Goal: Task Accomplishment & Management: Complete application form

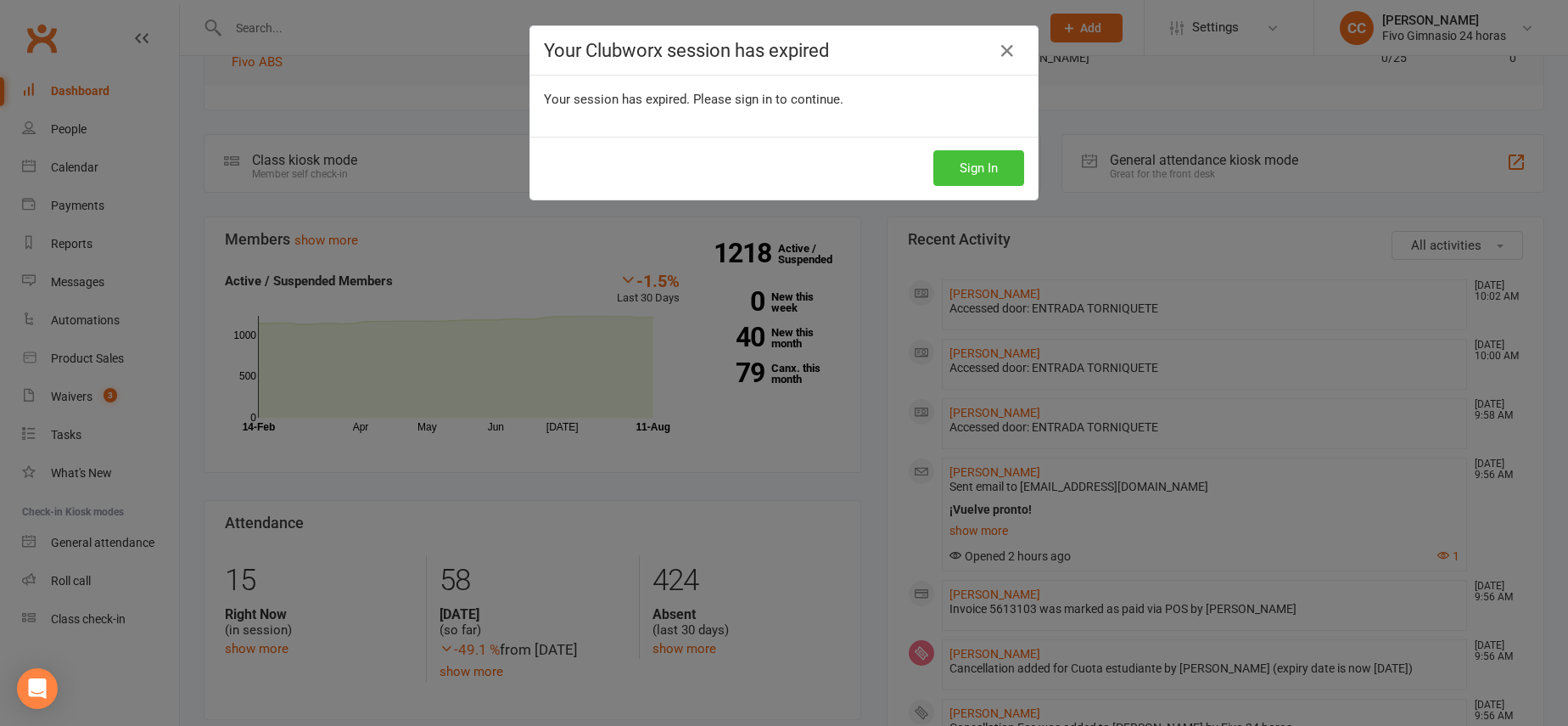
click at [936, 171] on button "Sign In" at bounding box center [978, 167] width 91 height 35
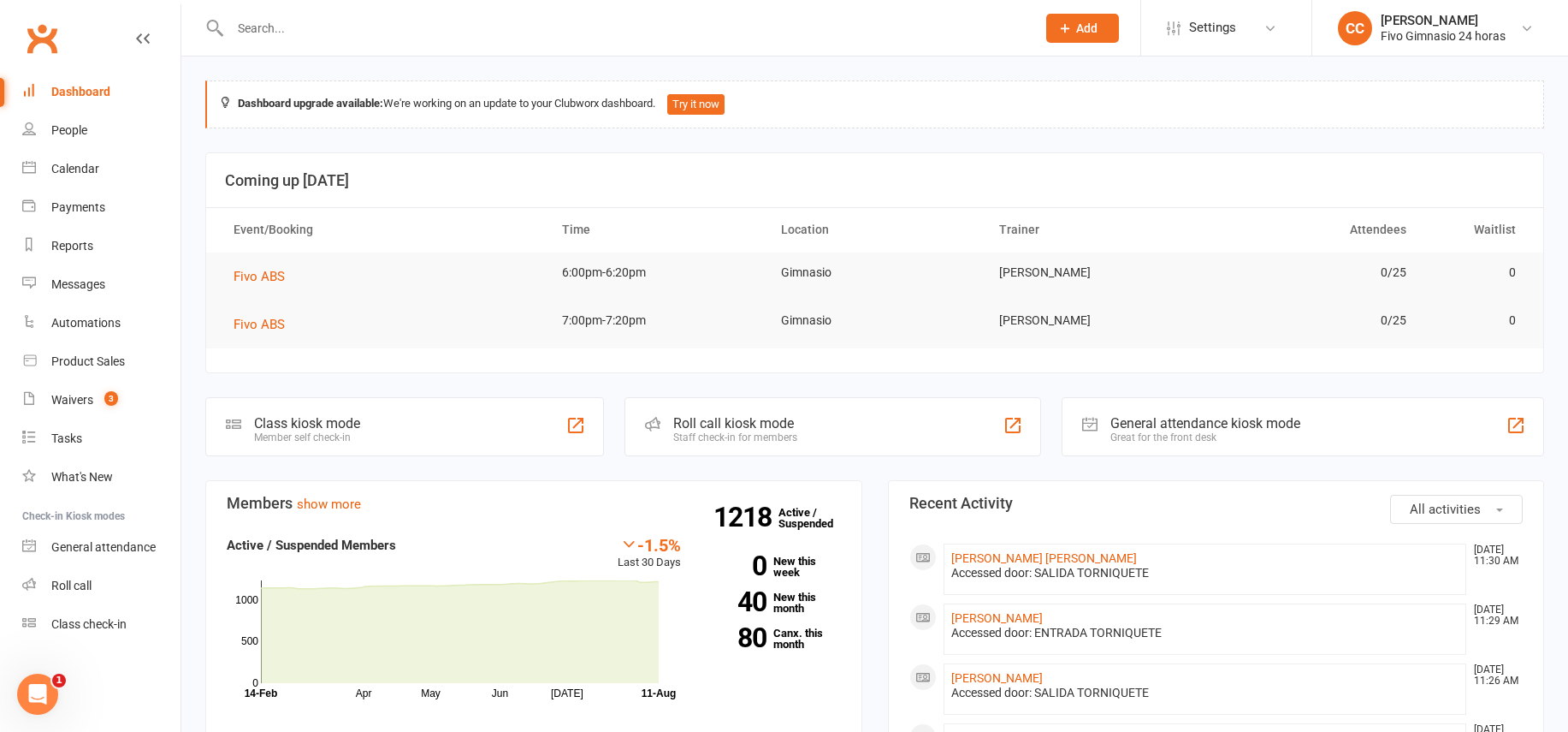
drag, startPoint x: 1102, startPoint y: 23, endPoint x: 1074, endPoint y: 26, distance: 28.2
click at [1102, 23] on button "Add" at bounding box center [1083, 28] width 73 height 29
drag, startPoint x: 1049, startPoint y: 128, endPoint x: 712, endPoint y: 103, distance: 337.9
click at [1050, 128] on link "Member" at bounding box center [1064, 116] width 152 height 39
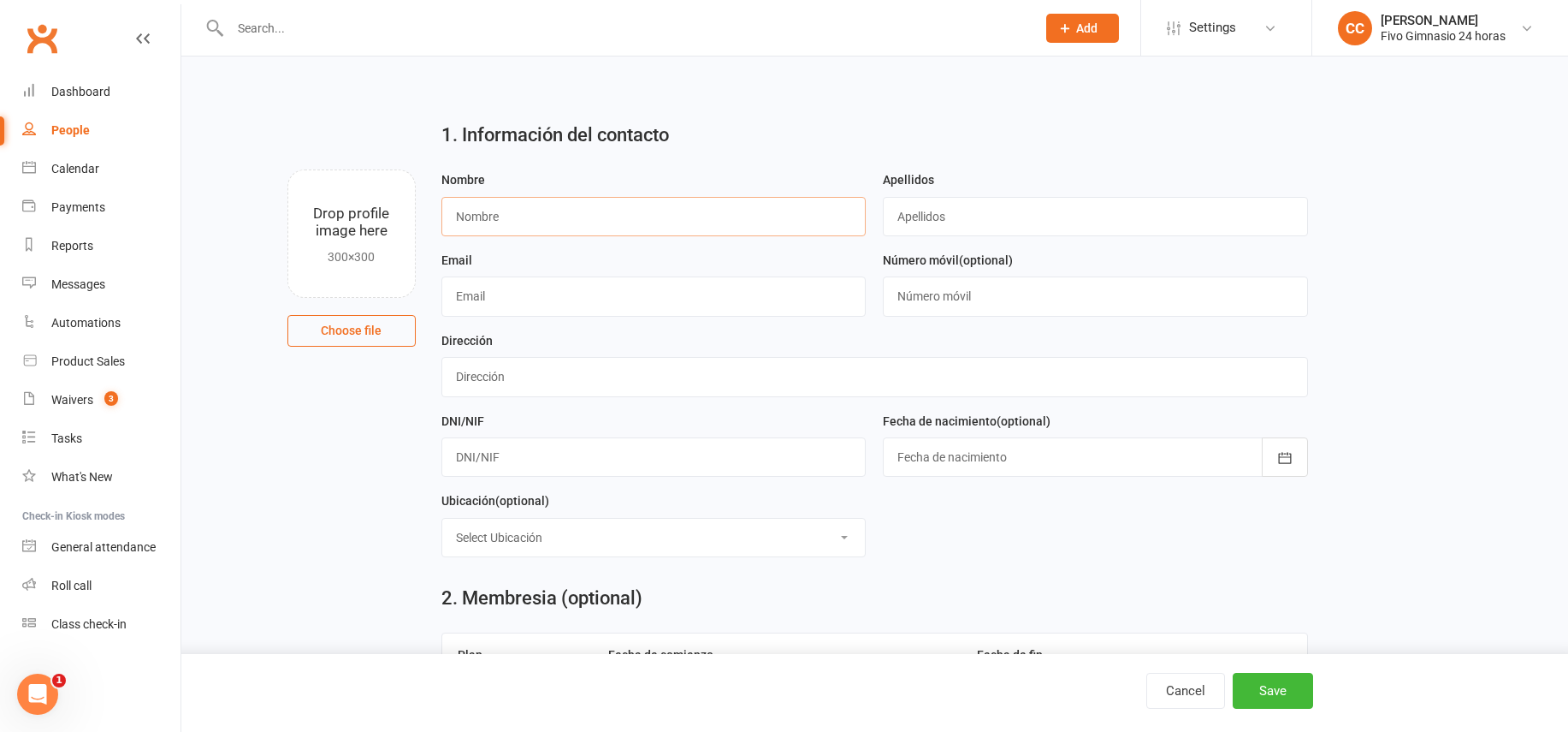
click at [540, 219] on input "text" at bounding box center [654, 216] width 425 height 39
type input "[PERSON_NAME]"
click at [577, 382] on input "text" at bounding box center [874, 376] width 866 height 39
type input "C [PERSON_NAME] 5 3 1B"
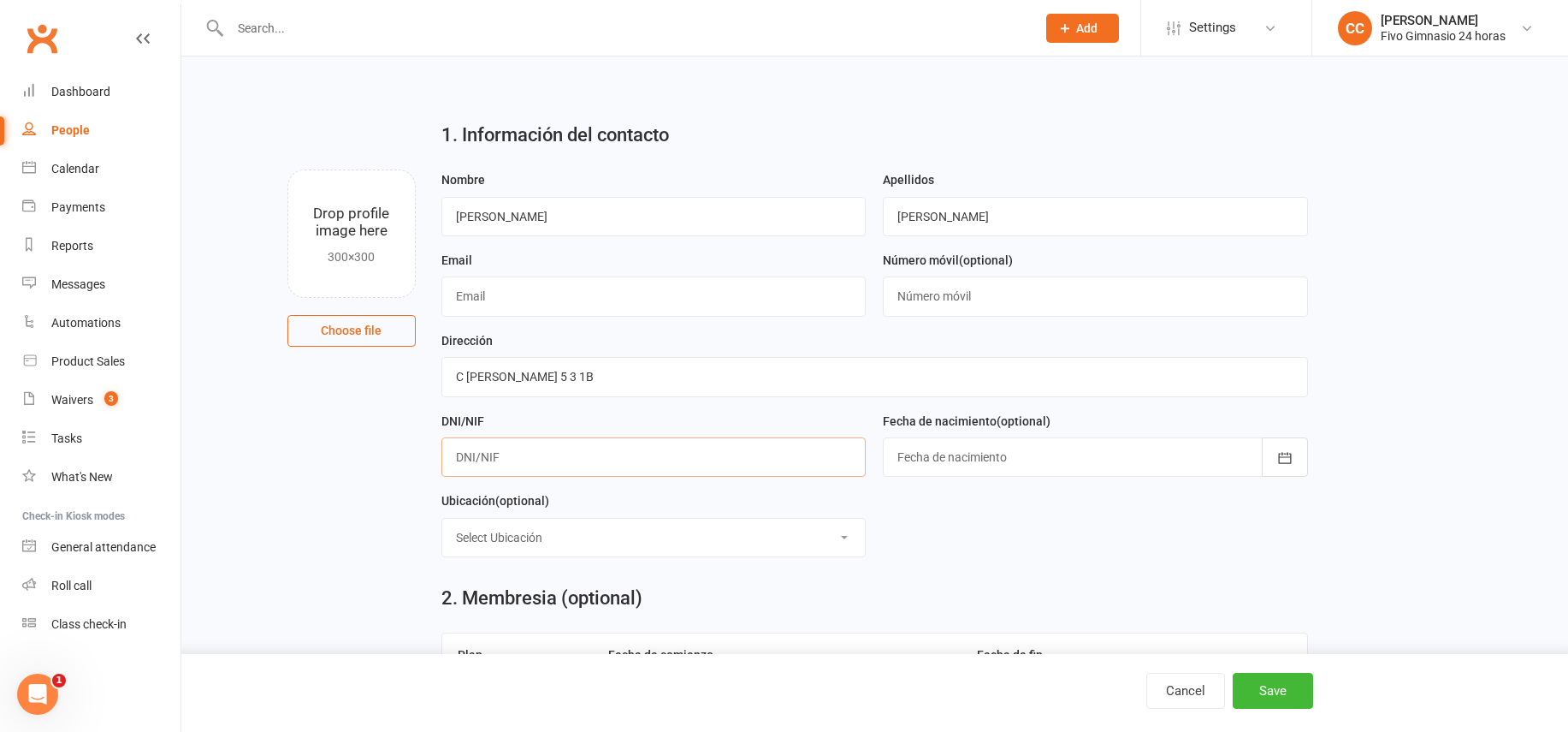
click at [614, 448] on input "text" at bounding box center [654, 457] width 425 height 39
type input "42217468W"
click at [976, 294] on input "text" at bounding box center [1095, 296] width 425 height 39
type input "346609063385"
click at [560, 296] on input "text" at bounding box center [654, 296] width 425 height 39
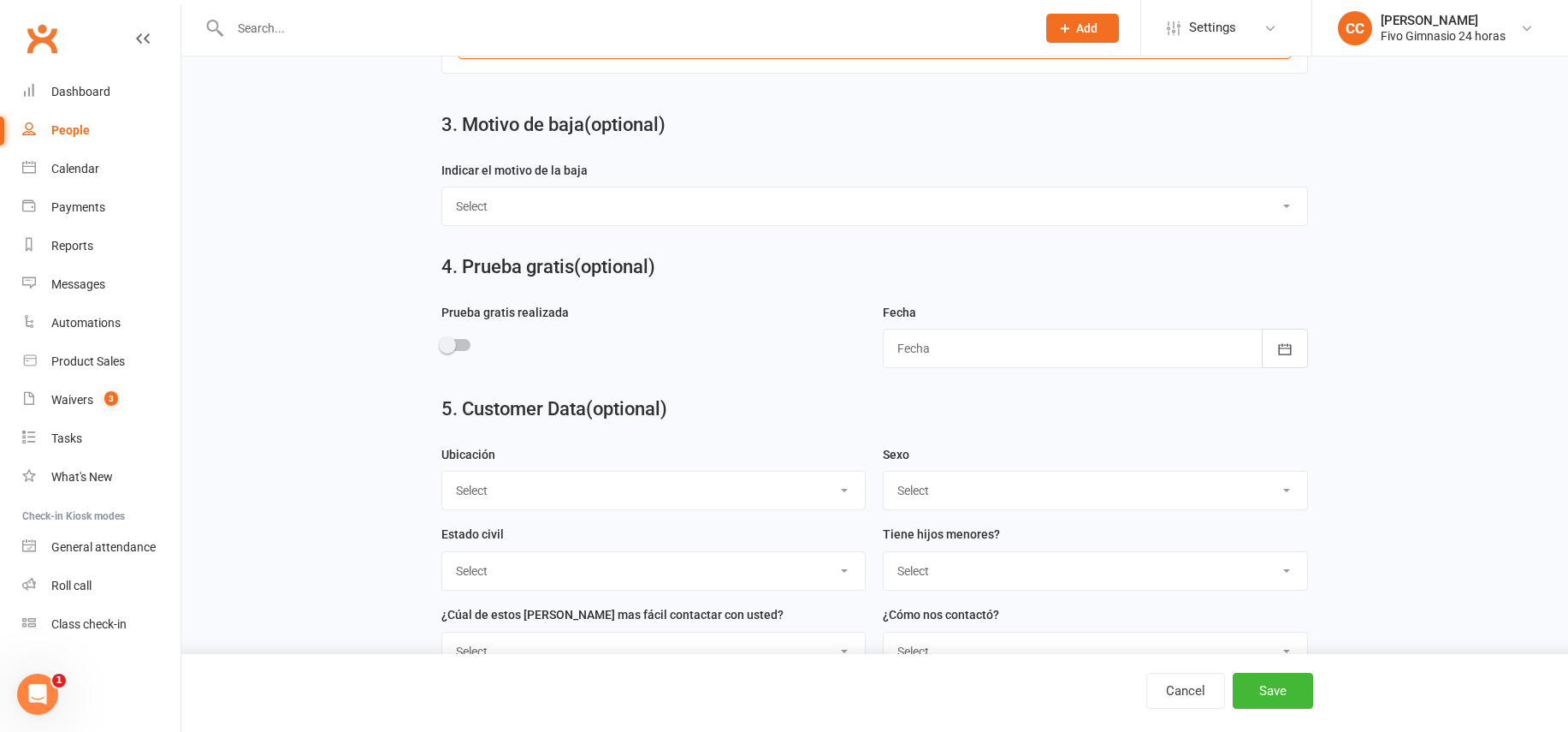
scroll to position [762, 0]
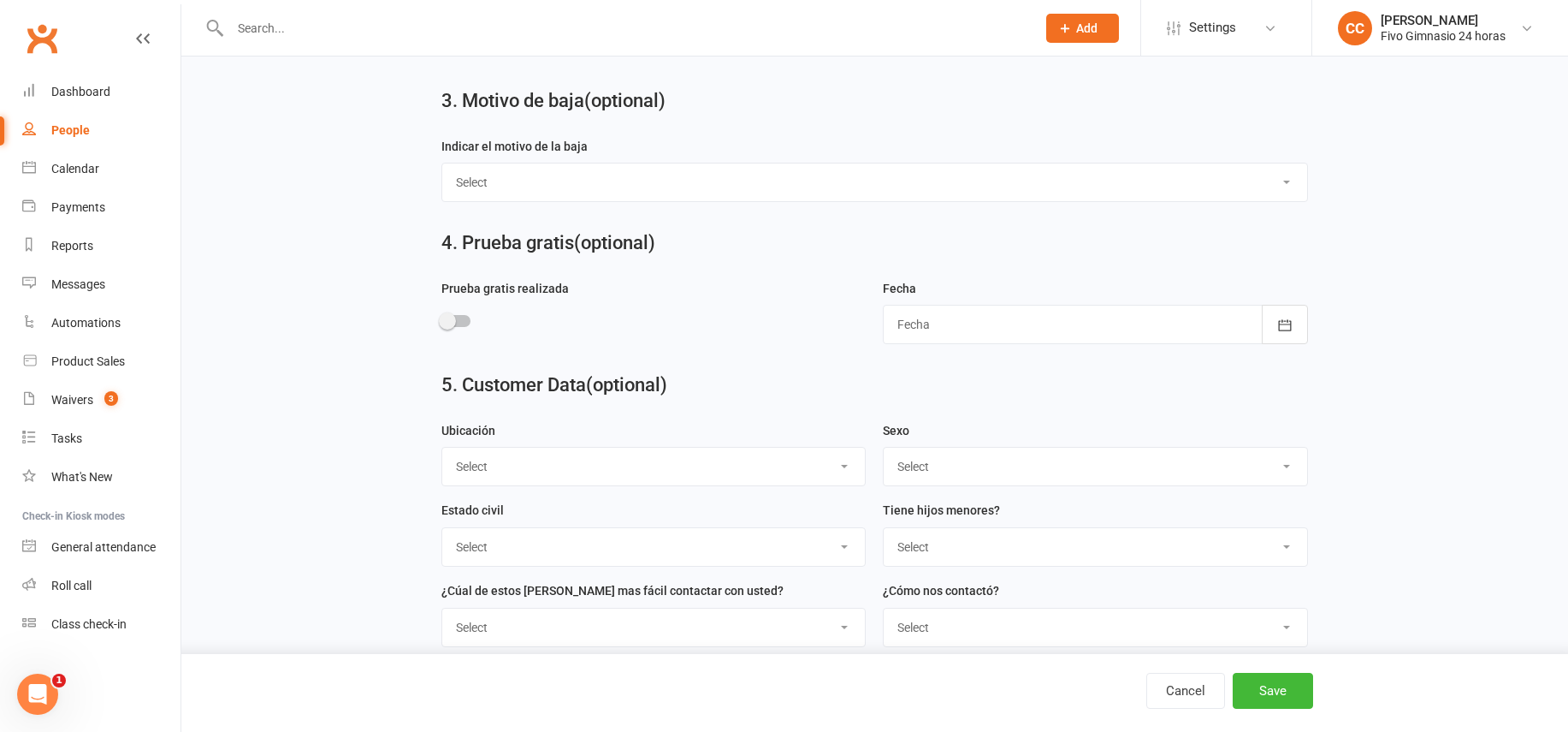
type input "[EMAIL_ADDRESS][DOMAIN_NAME]"
click at [912, 473] on select "Select Masculino Femenino" at bounding box center [1095, 466] width 424 height 38
select select "Masculino"
drag, startPoint x: 1308, startPoint y: 691, endPoint x: 1285, endPoint y: 662, distance: 37.0
click at [1302, 684] on button "Save" at bounding box center [1272, 690] width 81 height 36
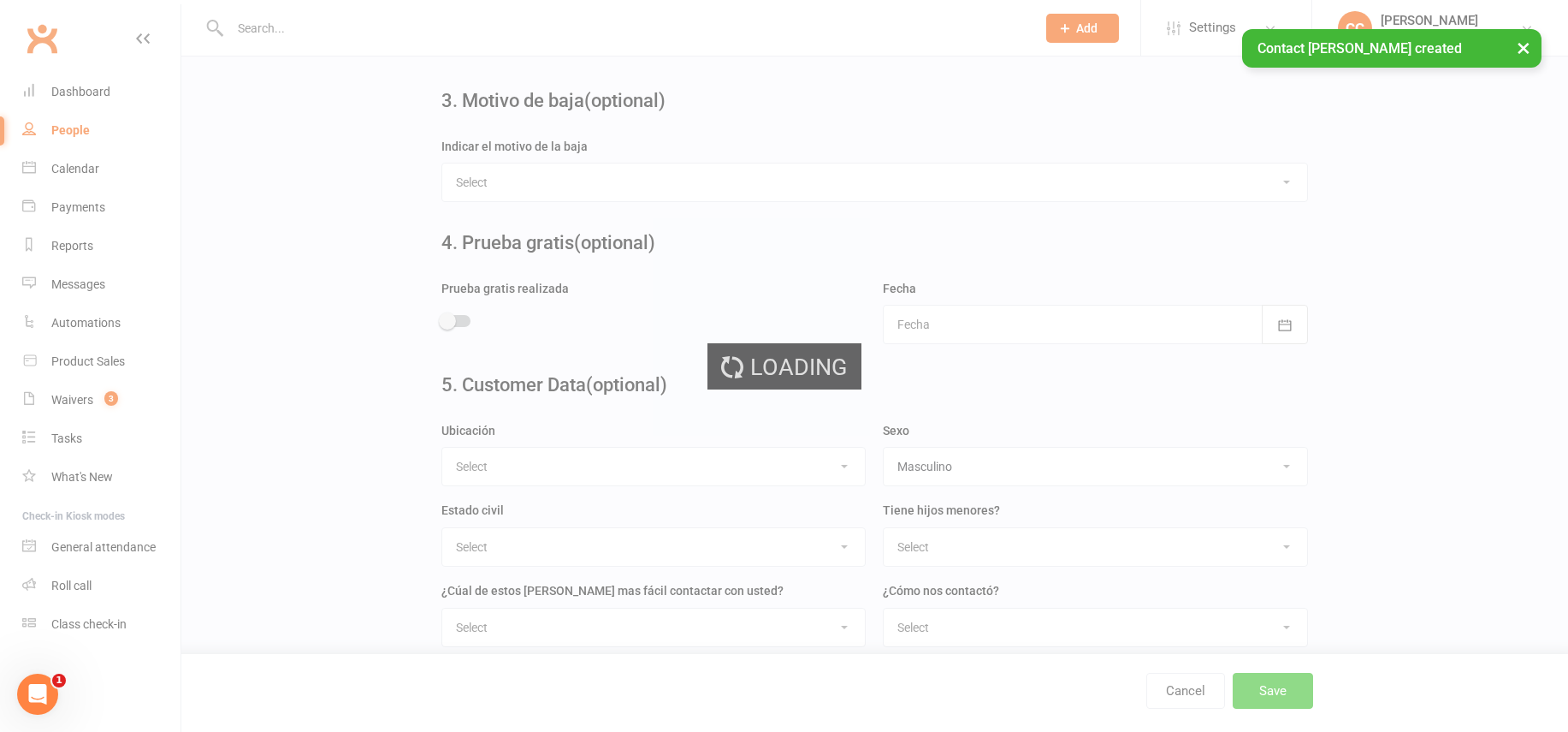
scroll to position [0, 0]
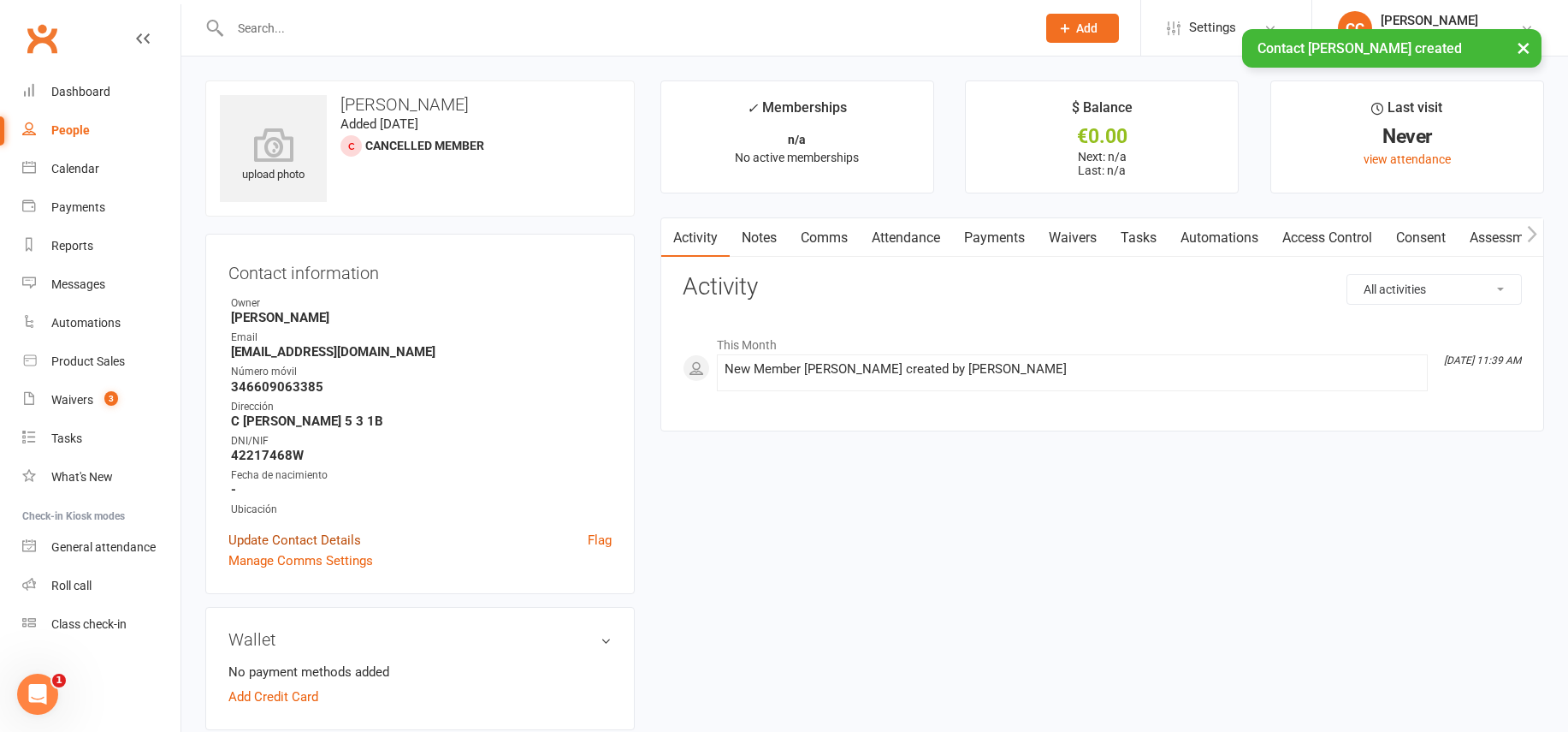
click at [308, 541] on link "Update Contact Details" at bounding box center [295, 539] width 133 height 20
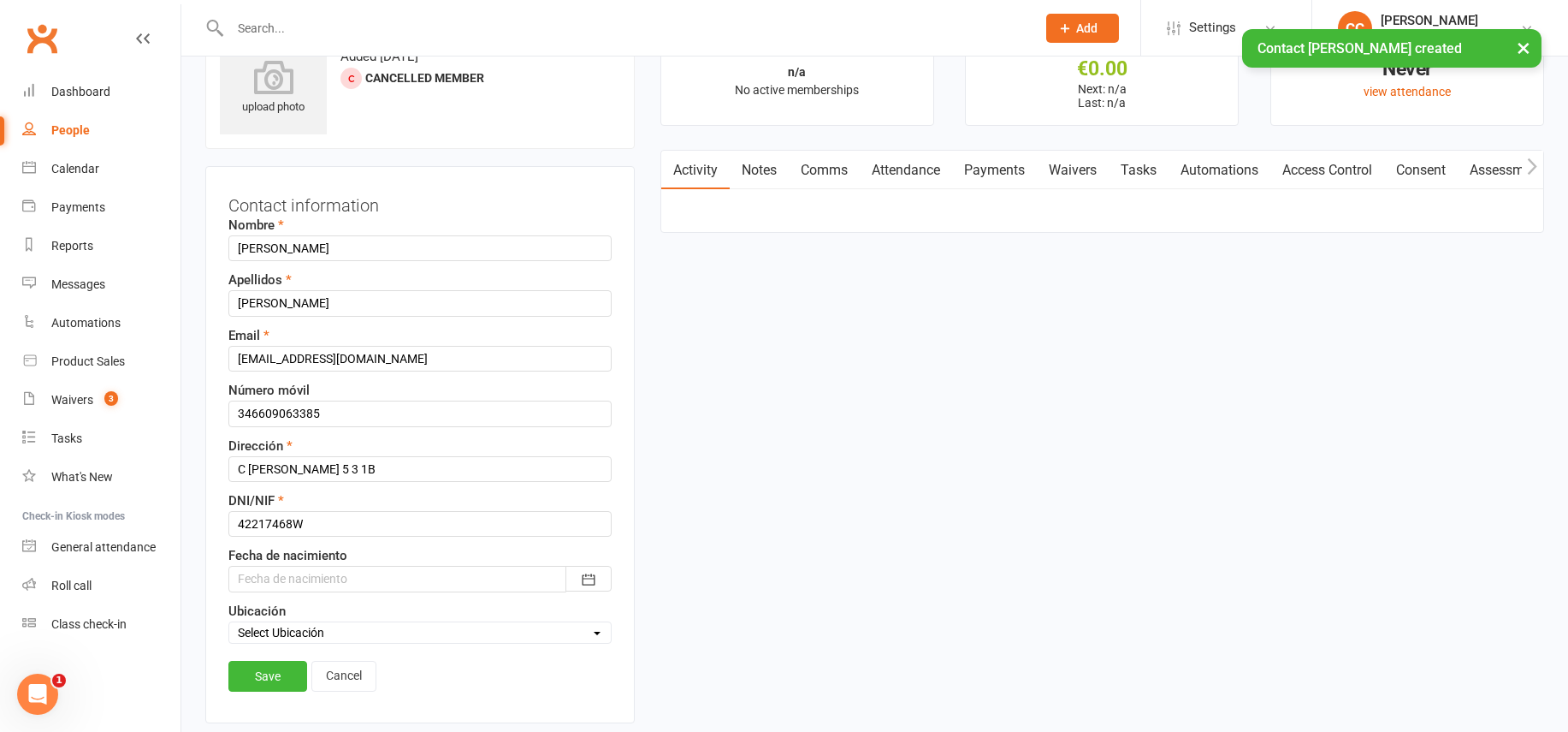
scroll to position [81, 0]
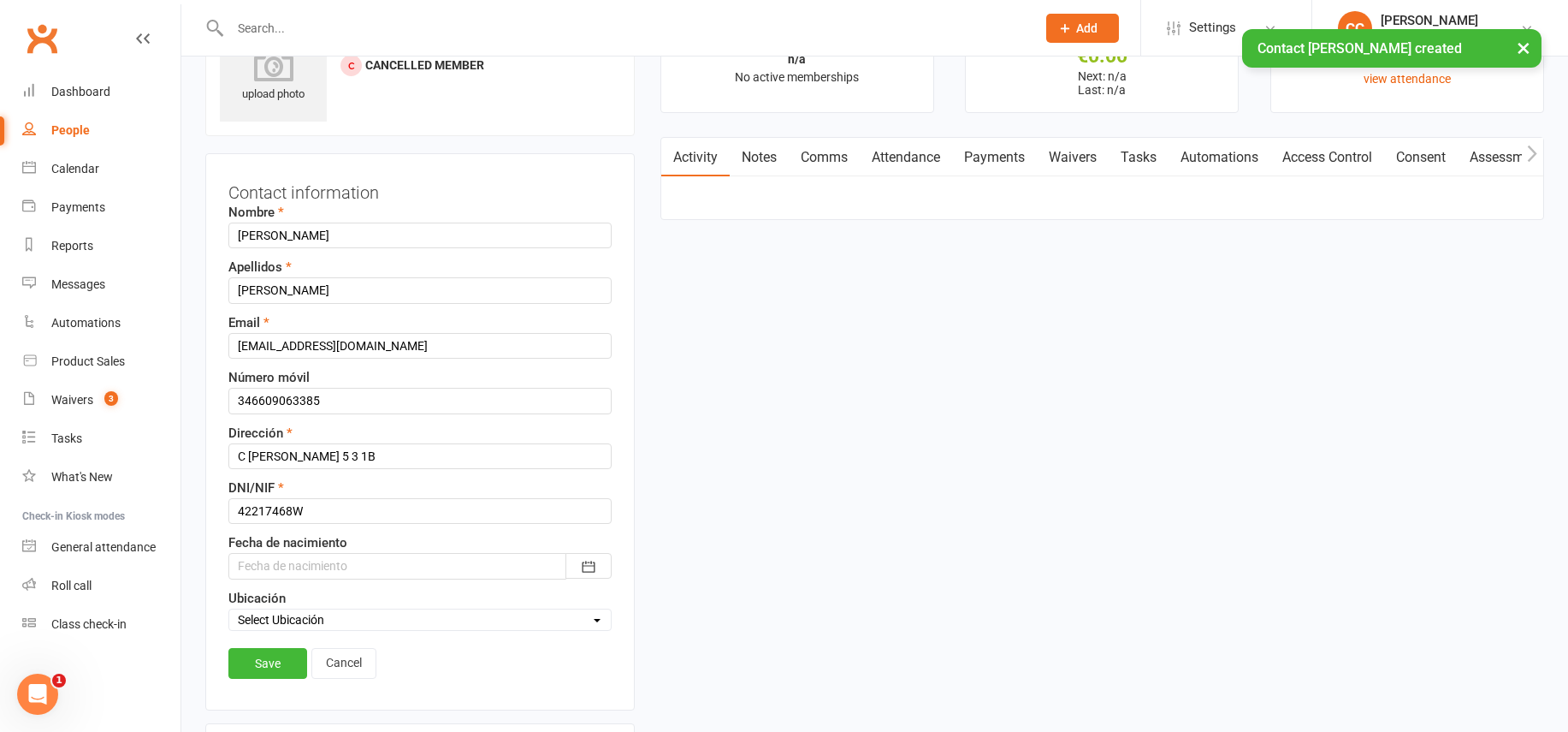
click at [284, 574] on div at bounding box center [420, 565] width 383 height 26
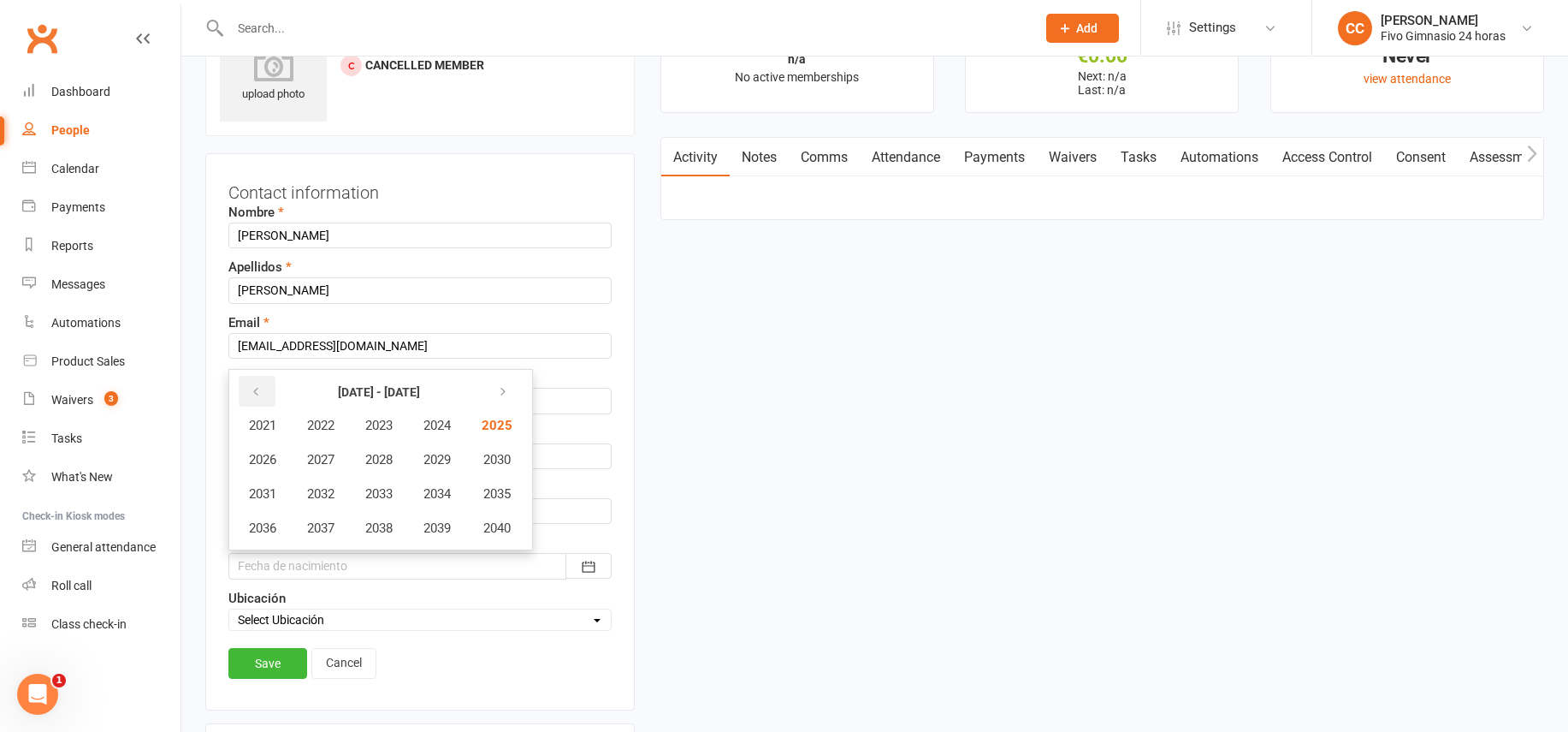
click at [253, 387] on icon "button" at bounding box center [255, 392] width 12 height 13
click at [250, 397] on icon "button" at bounding box center [255, 392] width 12 height 13
click at [333, 455] on span "1987" at bounding box center [321, 459] width 27 height 15
click at [280, 457] on span "April" at bounding box center [271, 459] width 27 height 15
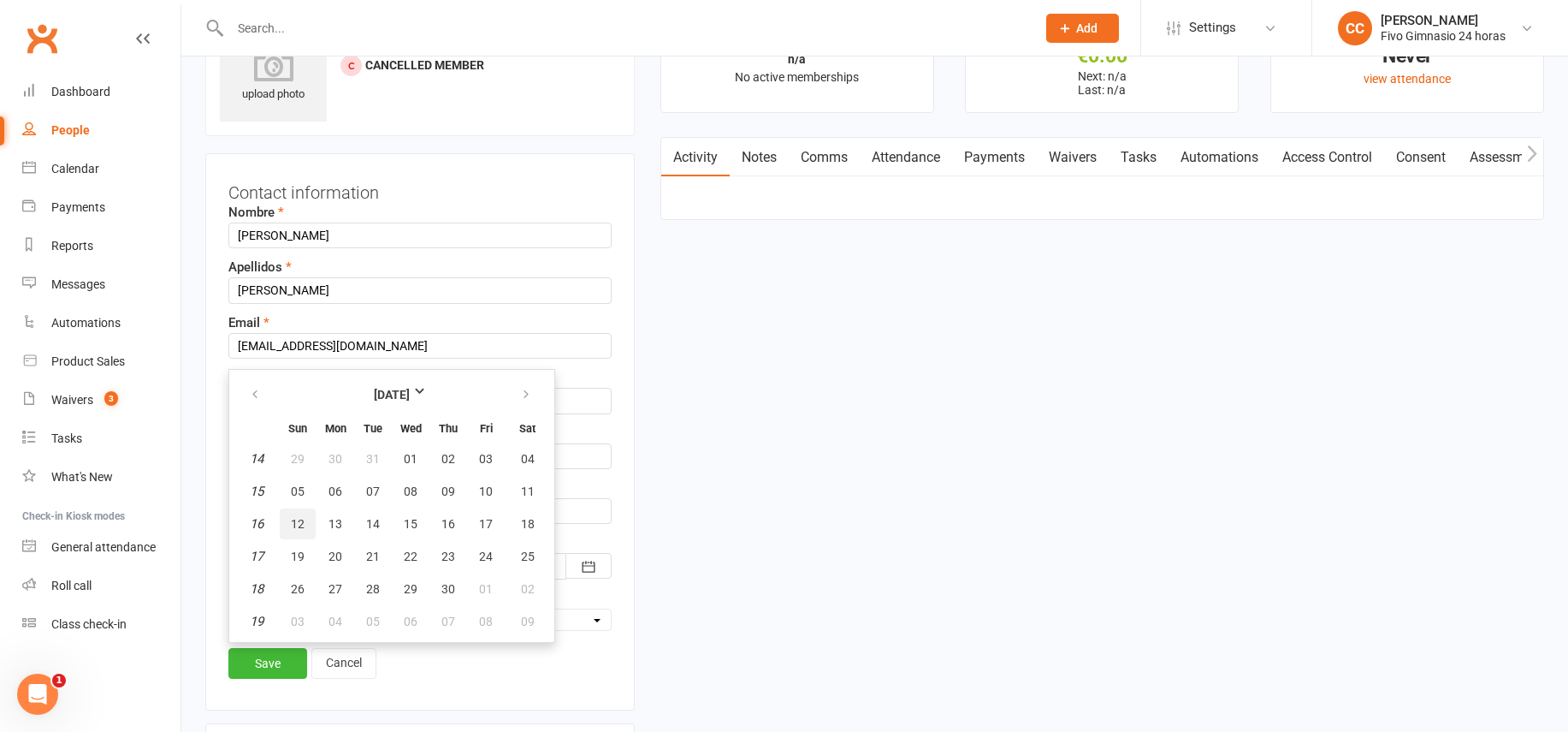
click at [299, 523] on span "12" at bounding box center [297, 524] width 13 height 13
type input "12 Apr 1987"
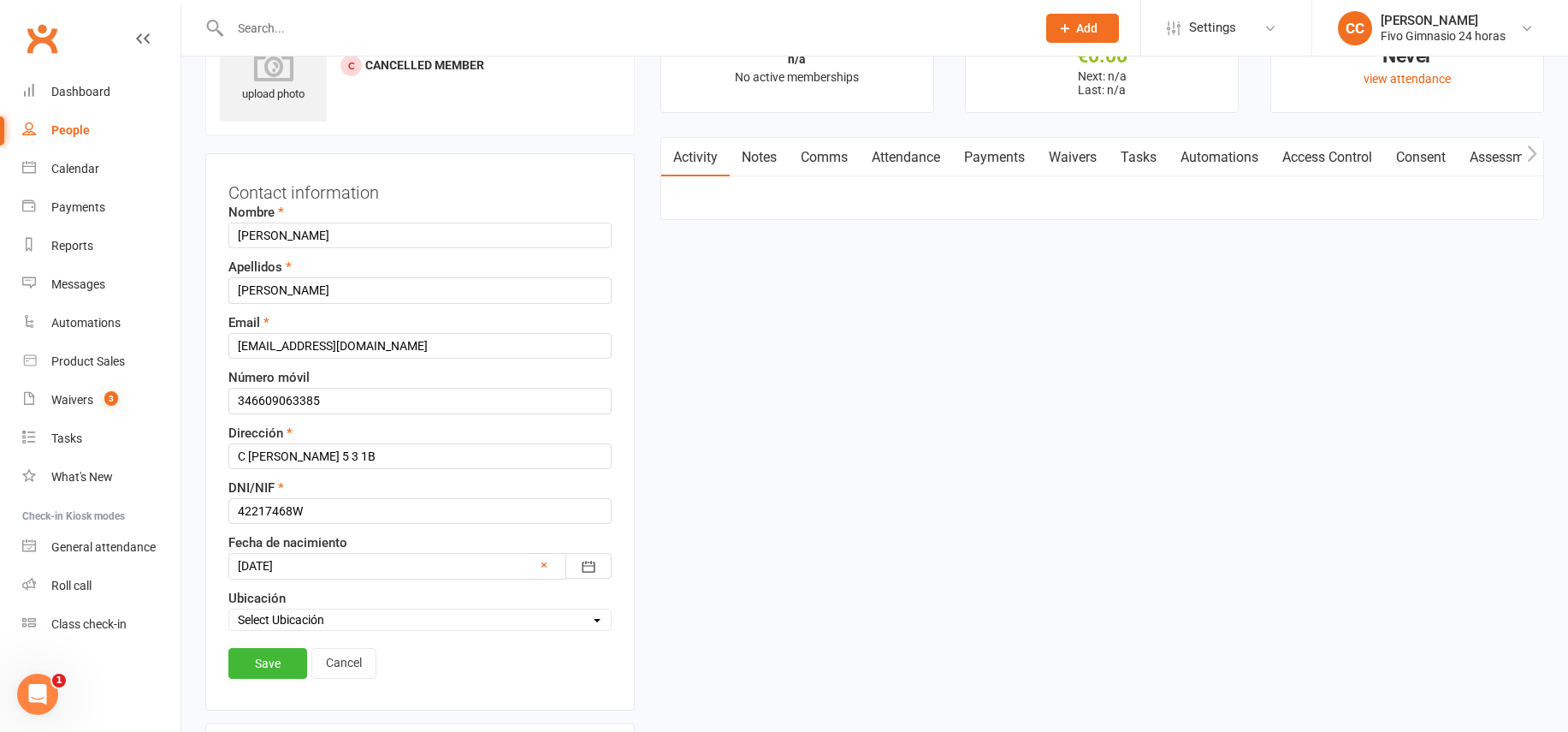
drag, startPoint x: 243, startPoint y: 656, endPoint x: 257, endPoint y: 640, distance: 21.3
click at [244, 656] on link "Save" at bounding box center [268, 664] width 79 height 31
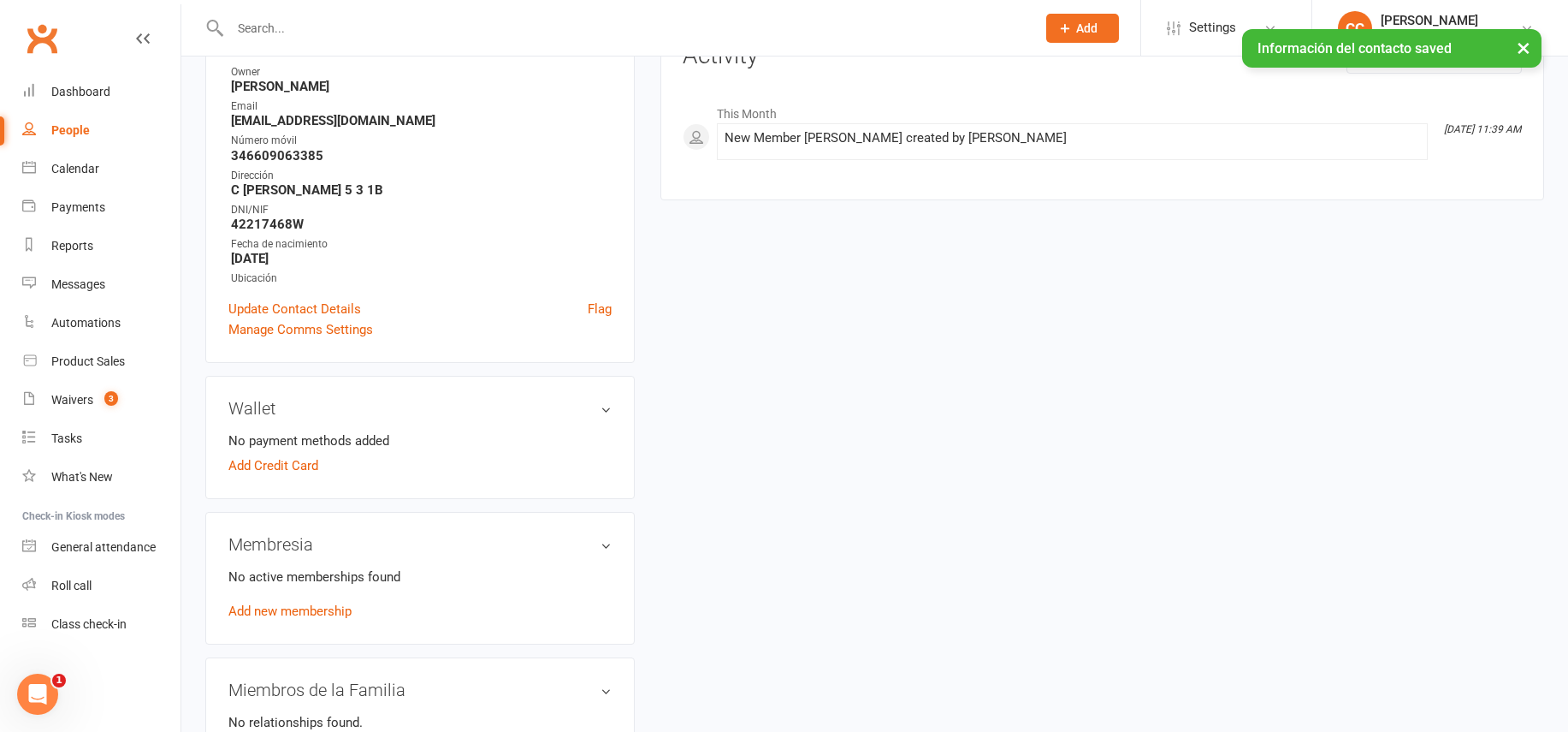
scroll to position [627, 0]
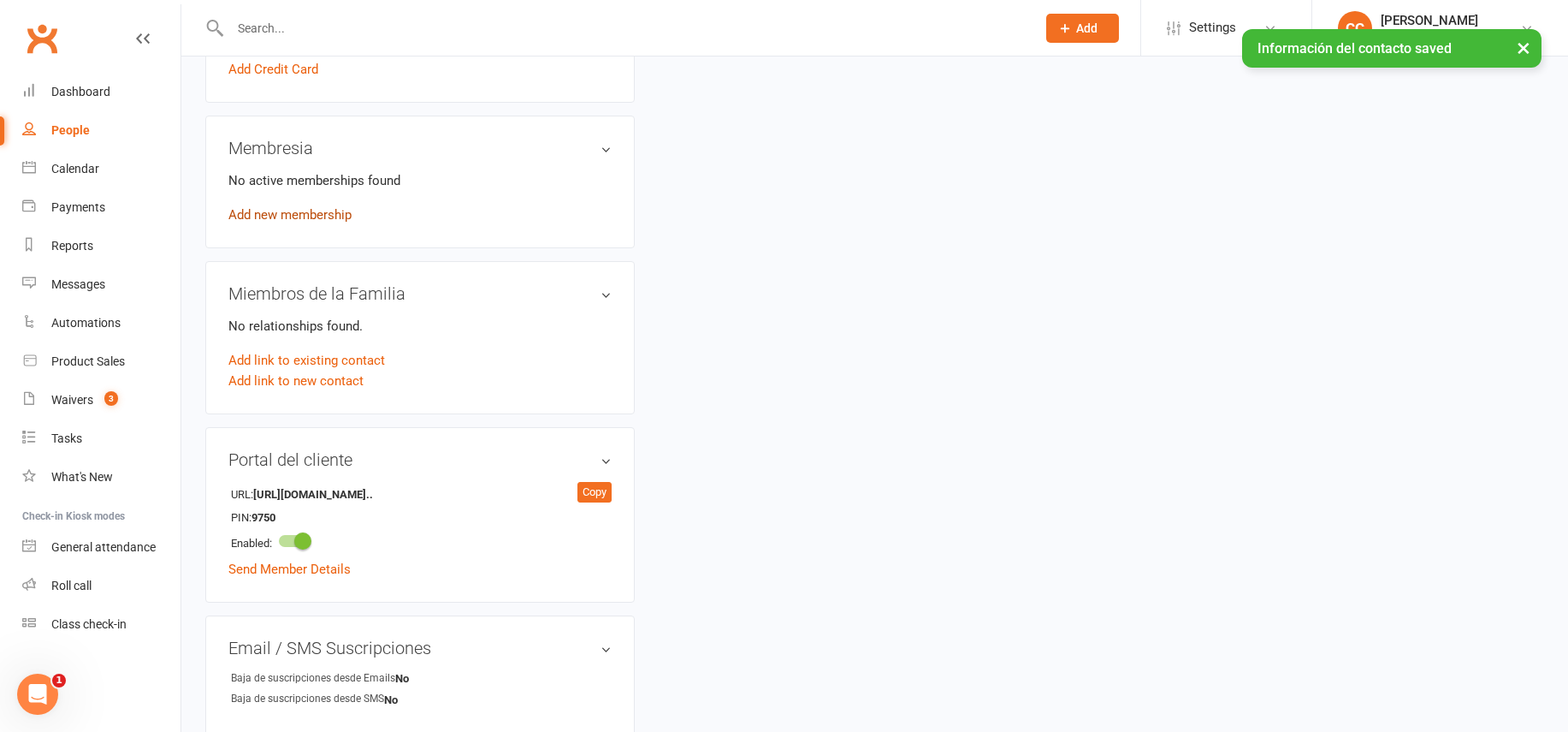
click at [291, 214] on link "Add new membership" at bounding box center [290, 215] width 123 height 15
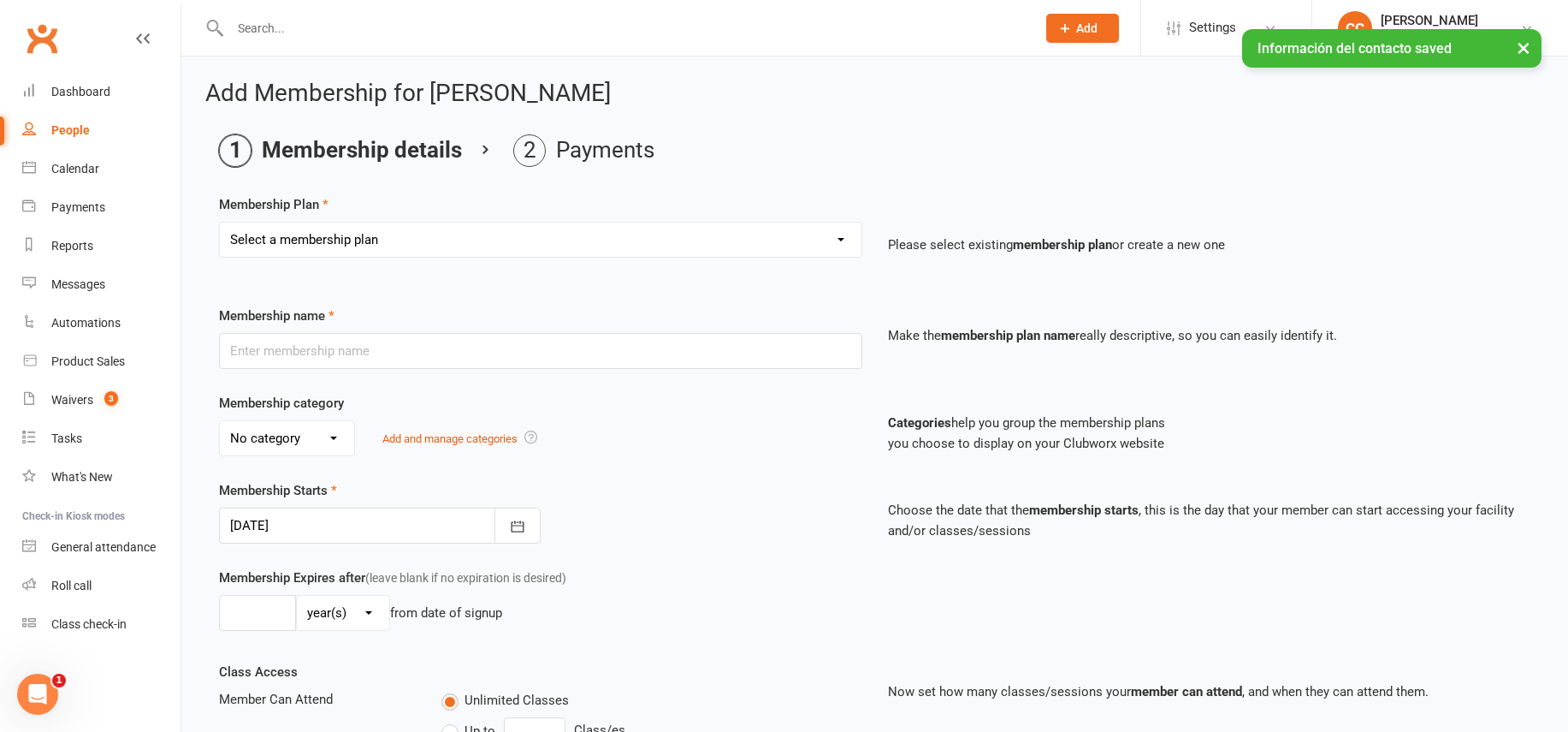
click at [345, 239] on select "Select a membership plan Cuota familiar Cuota estudiante 10 pases full Anual Se…" at bounding box center [540, 240] width 641 height 35
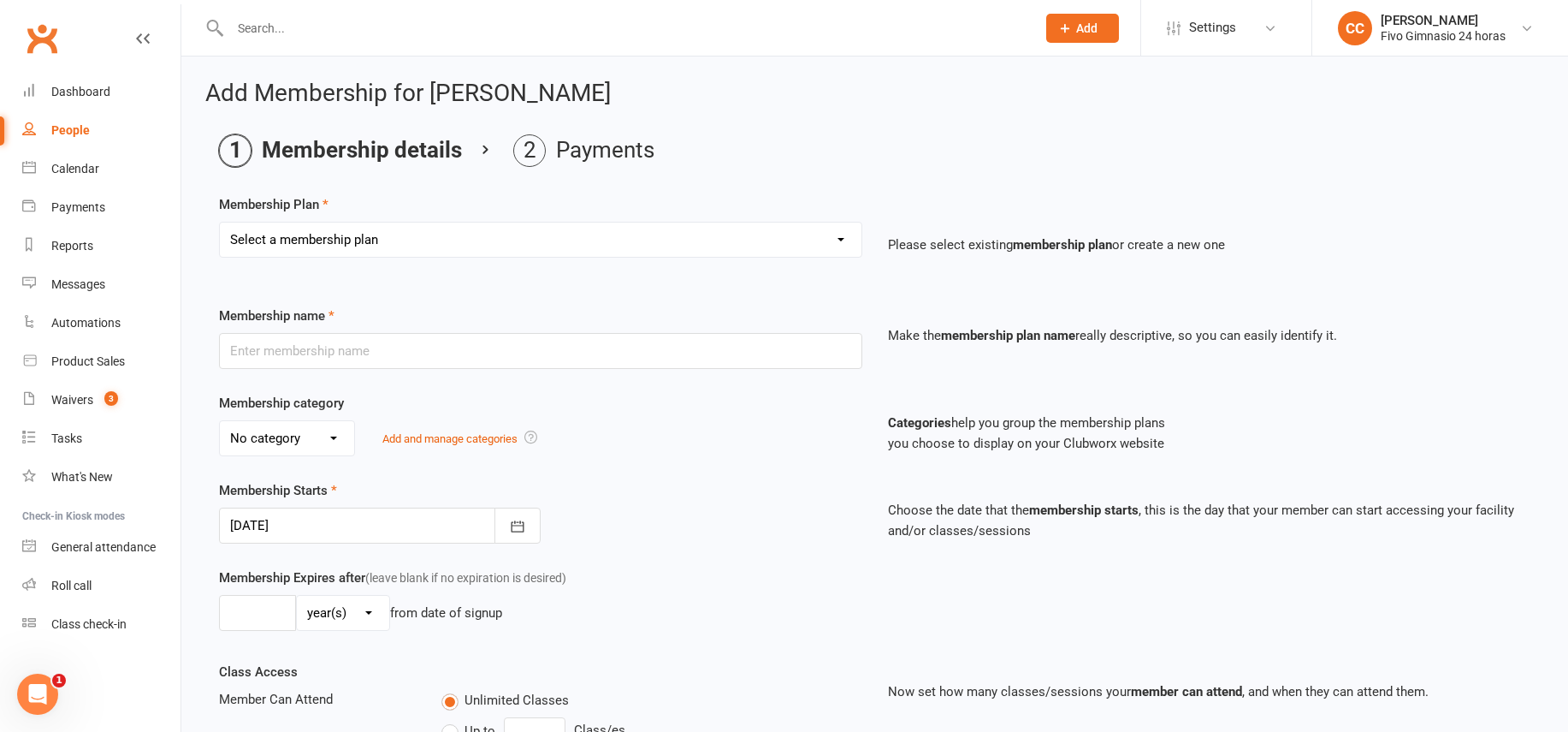
select select "9"
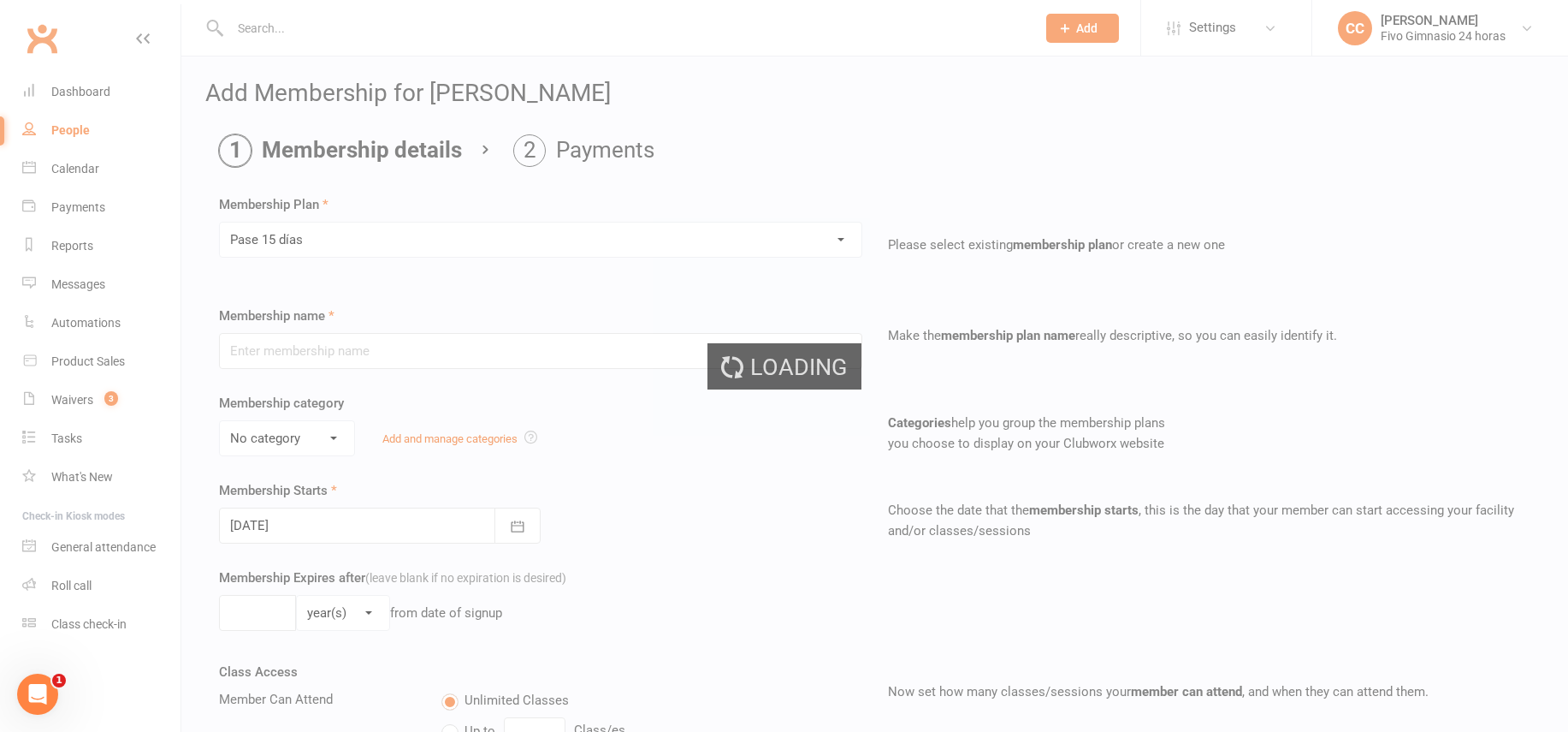
type input "Pase 15 días"
select select "3"
type input "15"
select select "0"
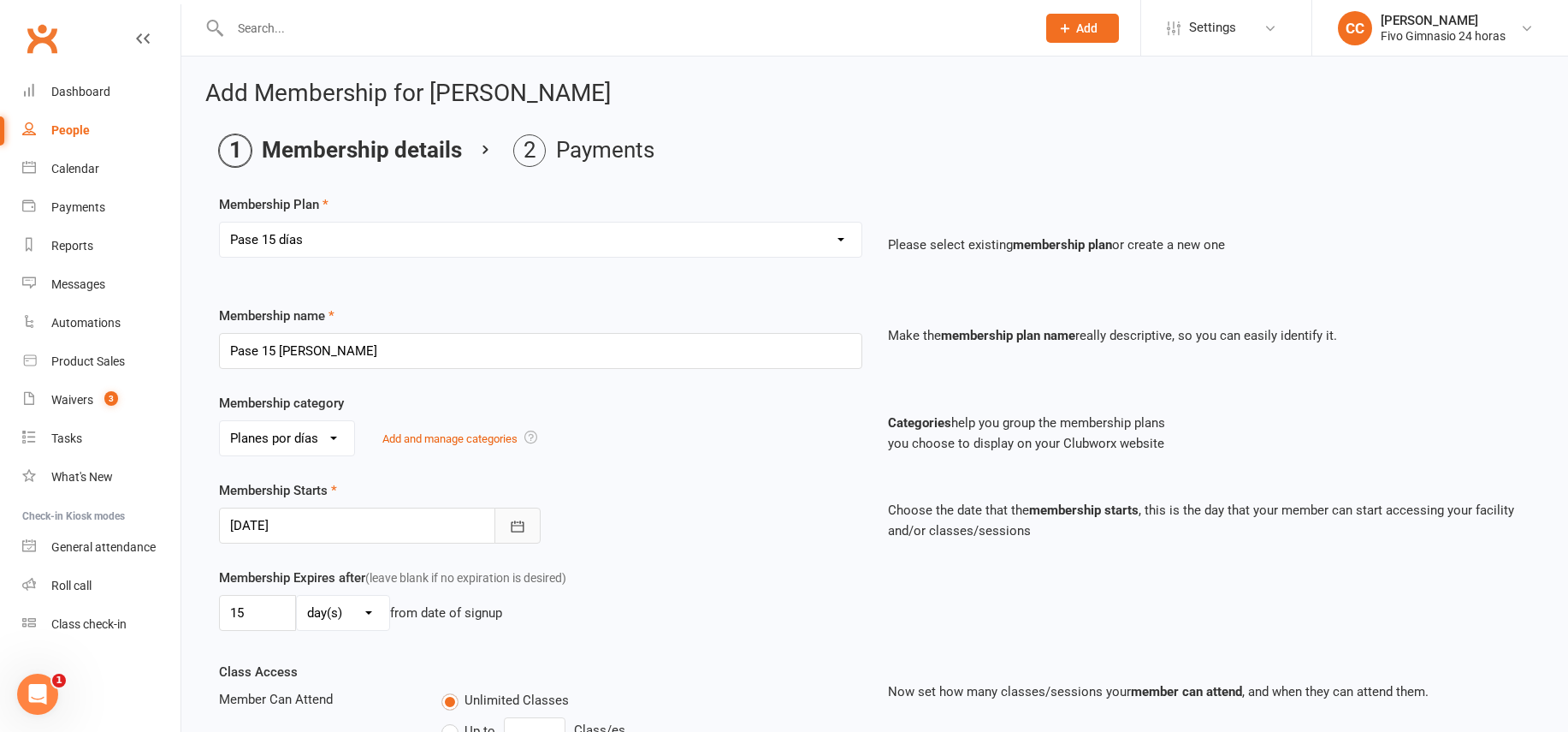
click at [533, 525] on button "button" at bounding box center [518, 525] width 46 height 36
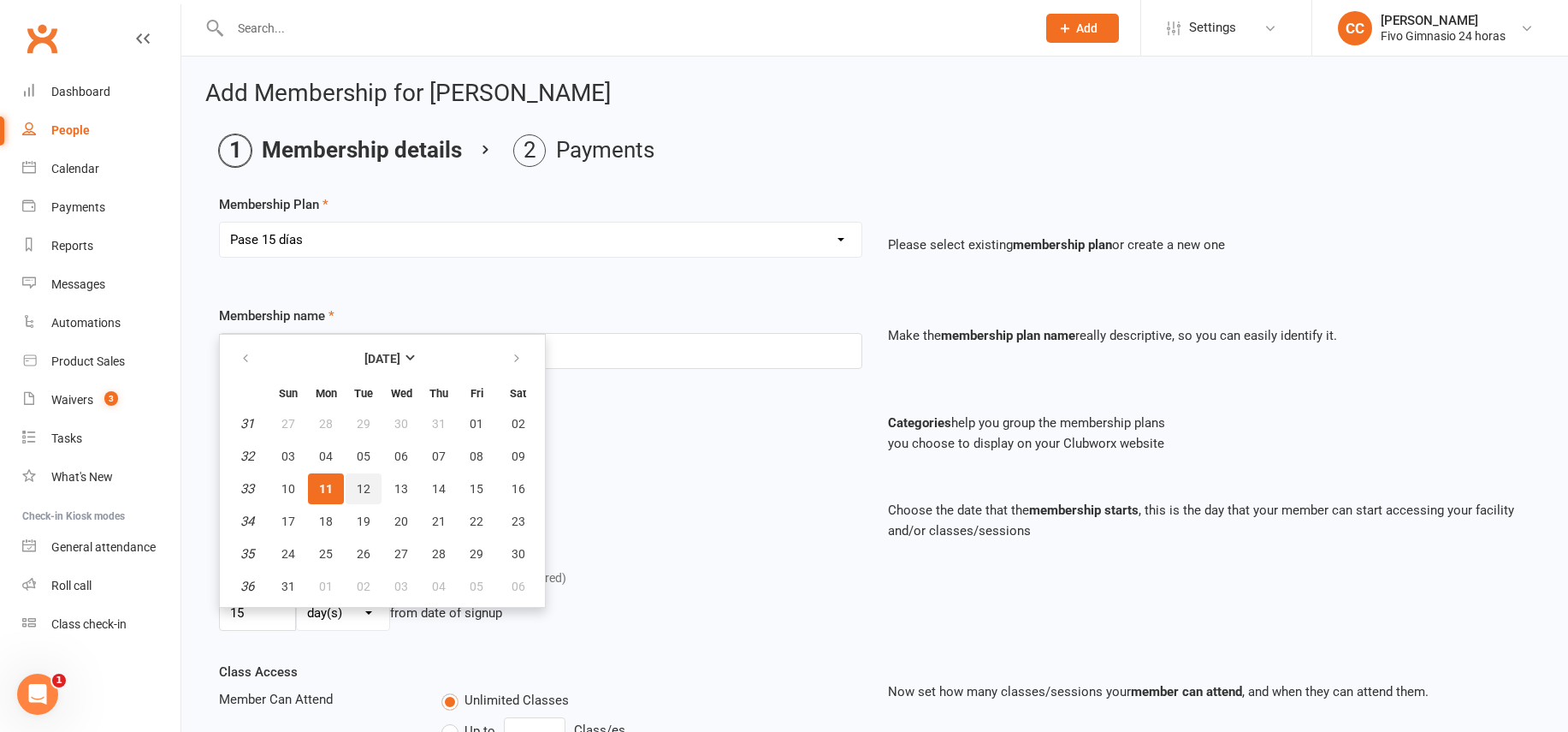
click at [367, 486] on span "12" at bounding box center [363, 488] width 13 height 13
type input "12 Aug 2025"
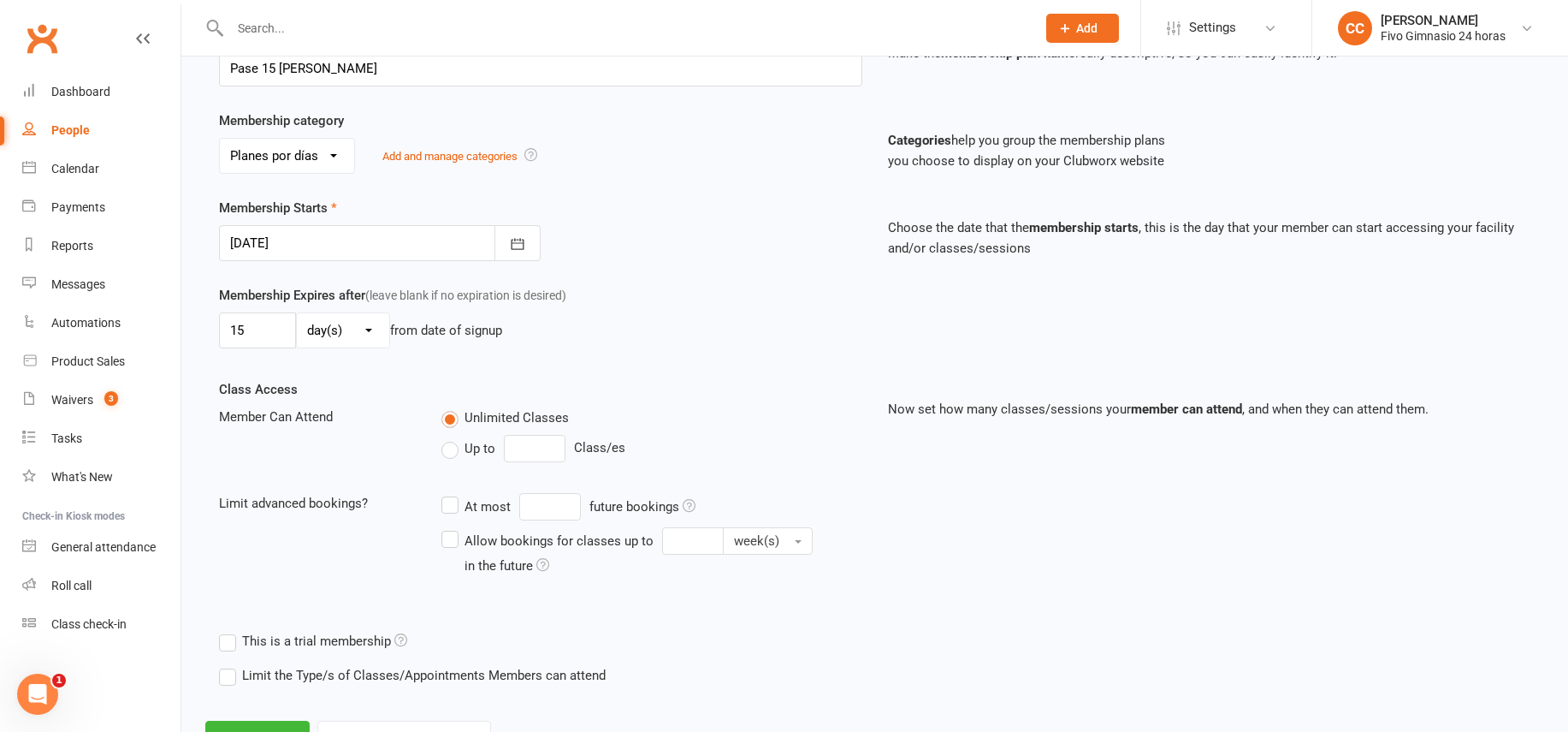
scroll to position [297, 0]
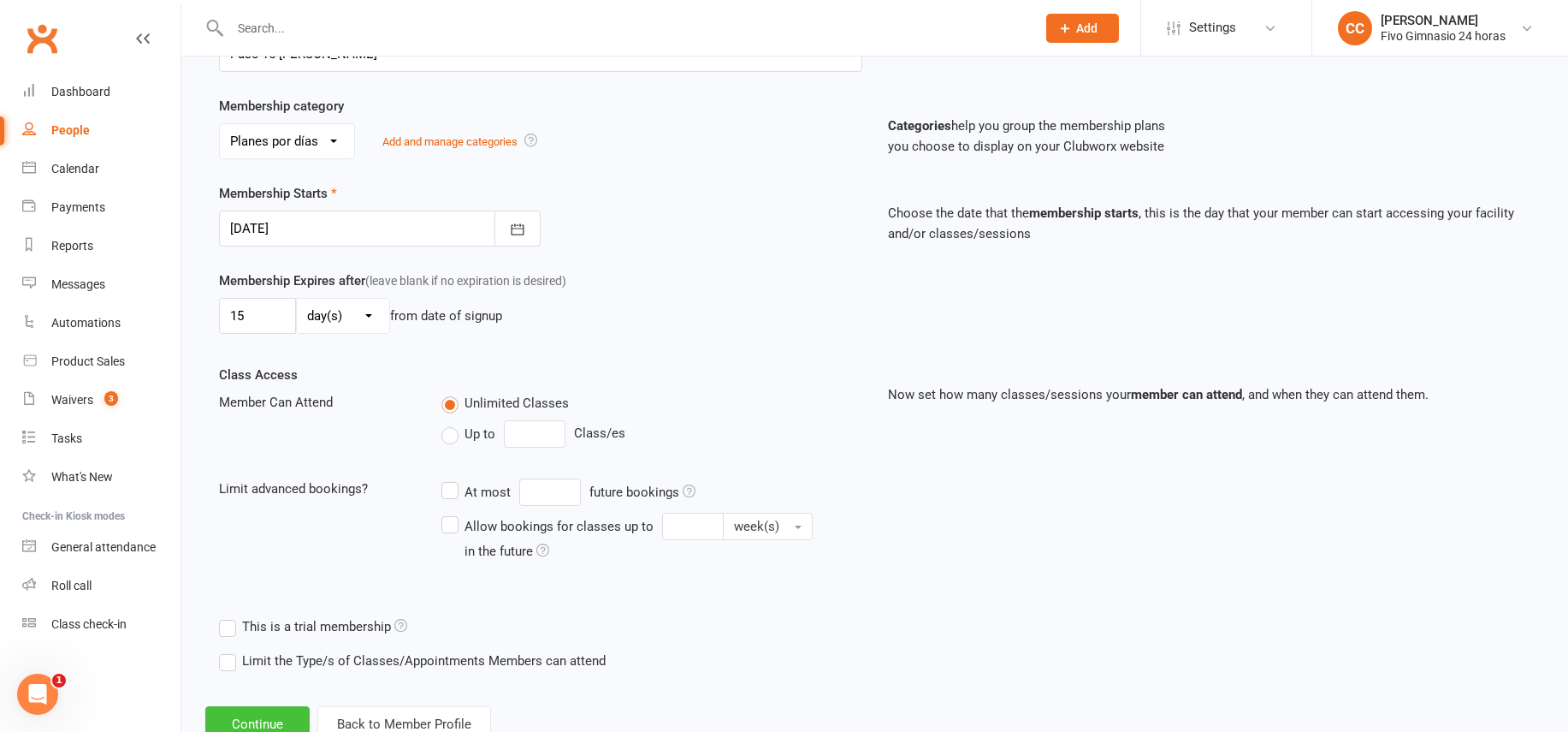
click at [288, 714] on button "Continue" at bounding box center [257, 723] width 104 height 36
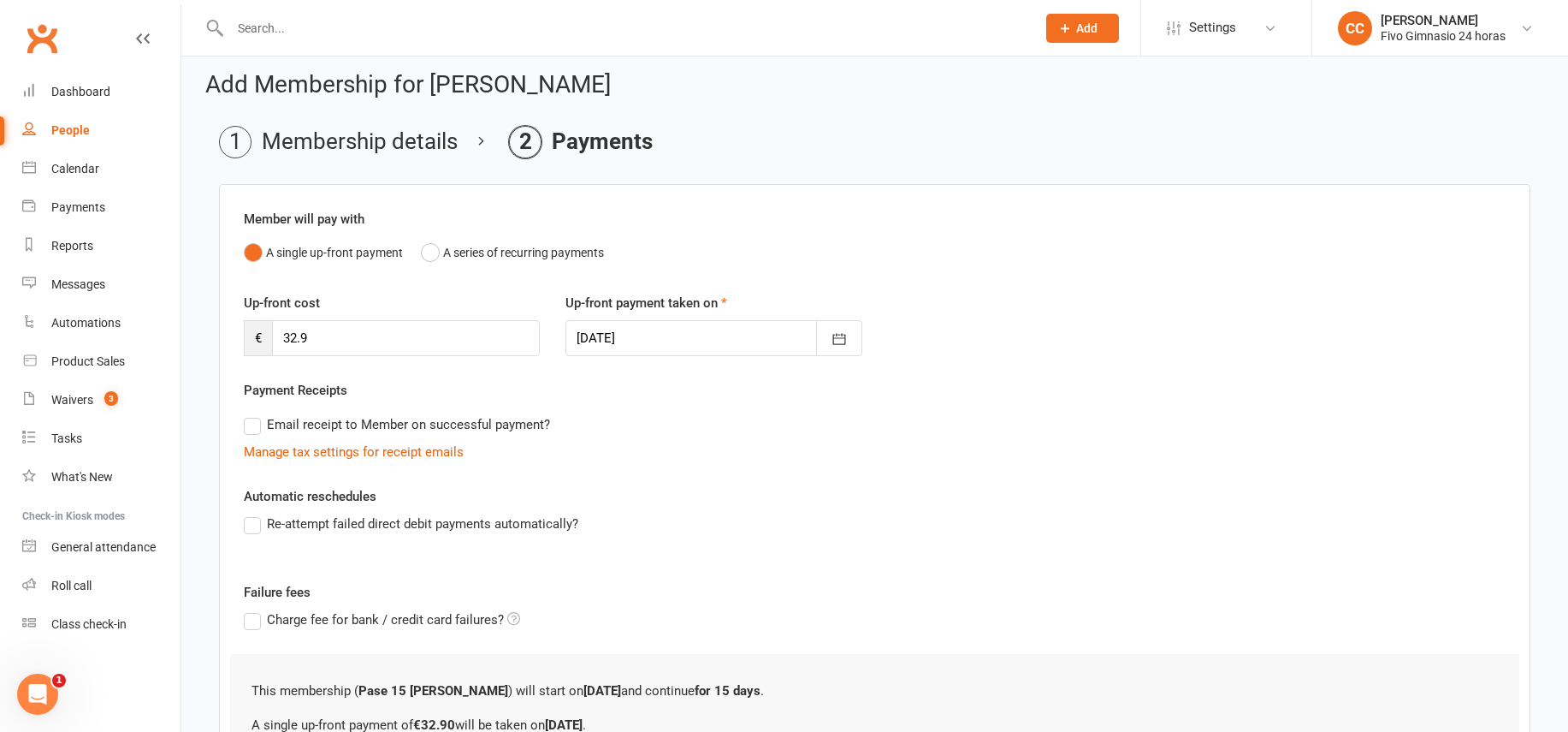
scroll to position [0, 0]
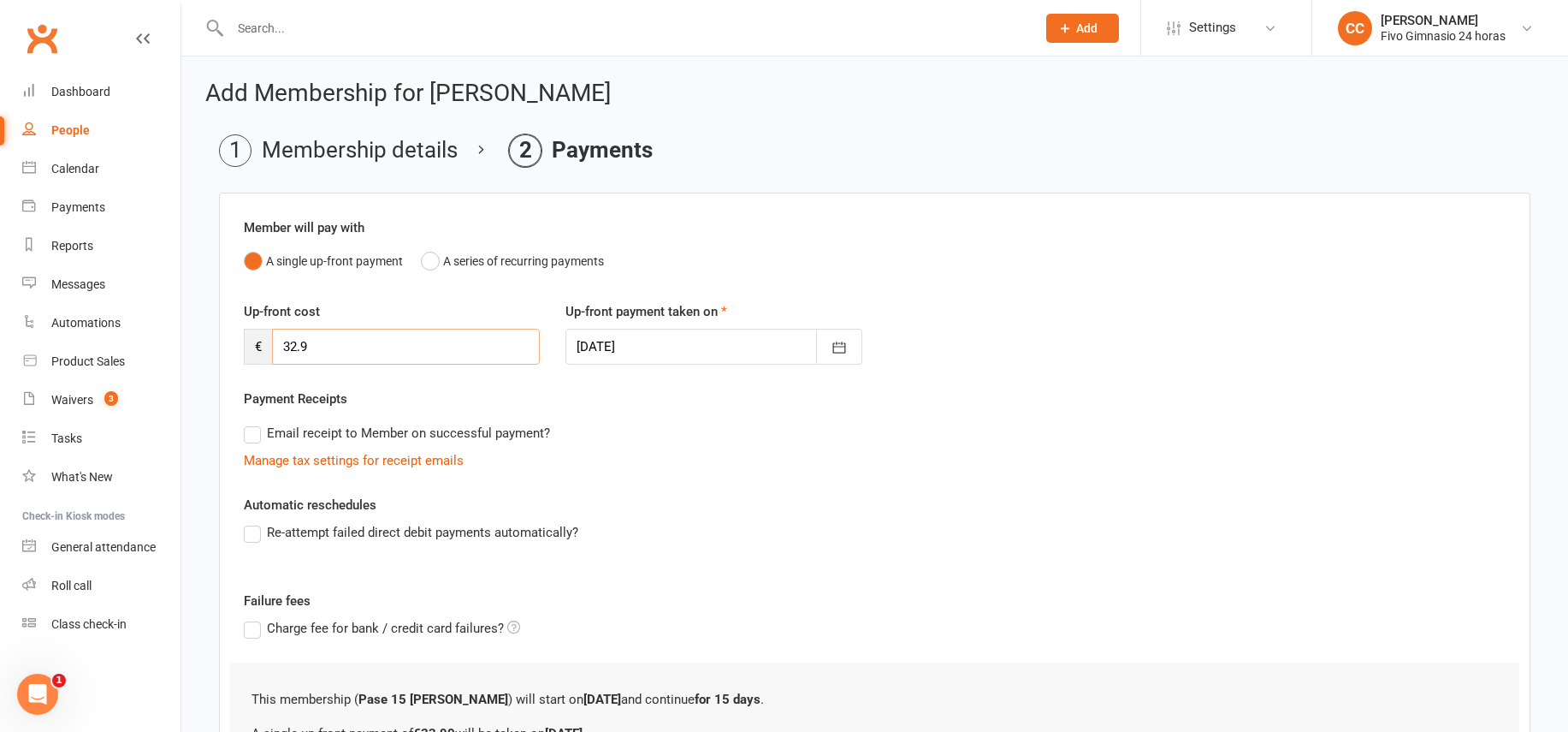
drag, startPoint x: 311, startPoint y: 348, endPoint x: 249, endPoint y: 345, distance: 62.1
click at [249, 345] on div "€ 32.9" at bounding box center [391, 346] width 296 height 36
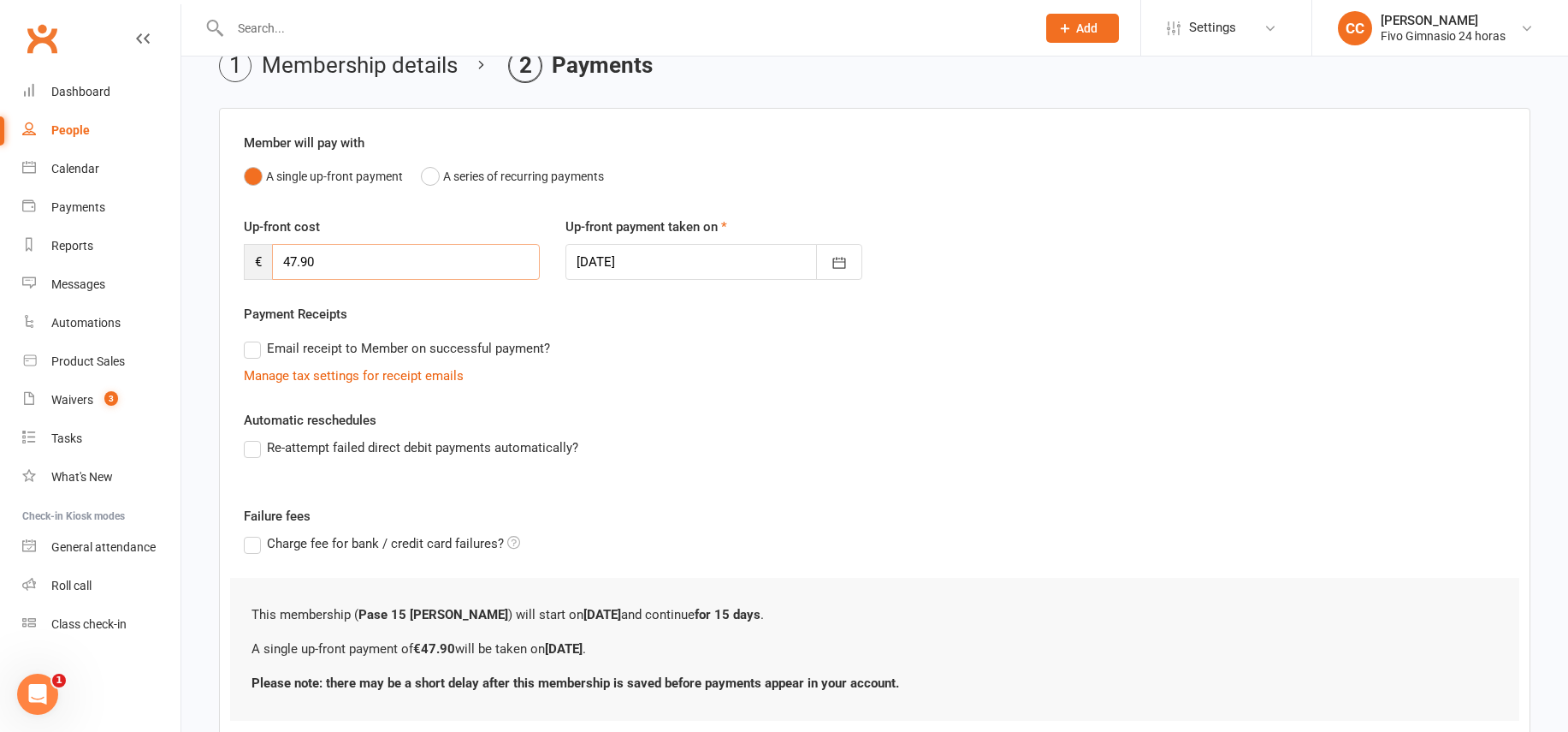
scroll to position [200, 0]
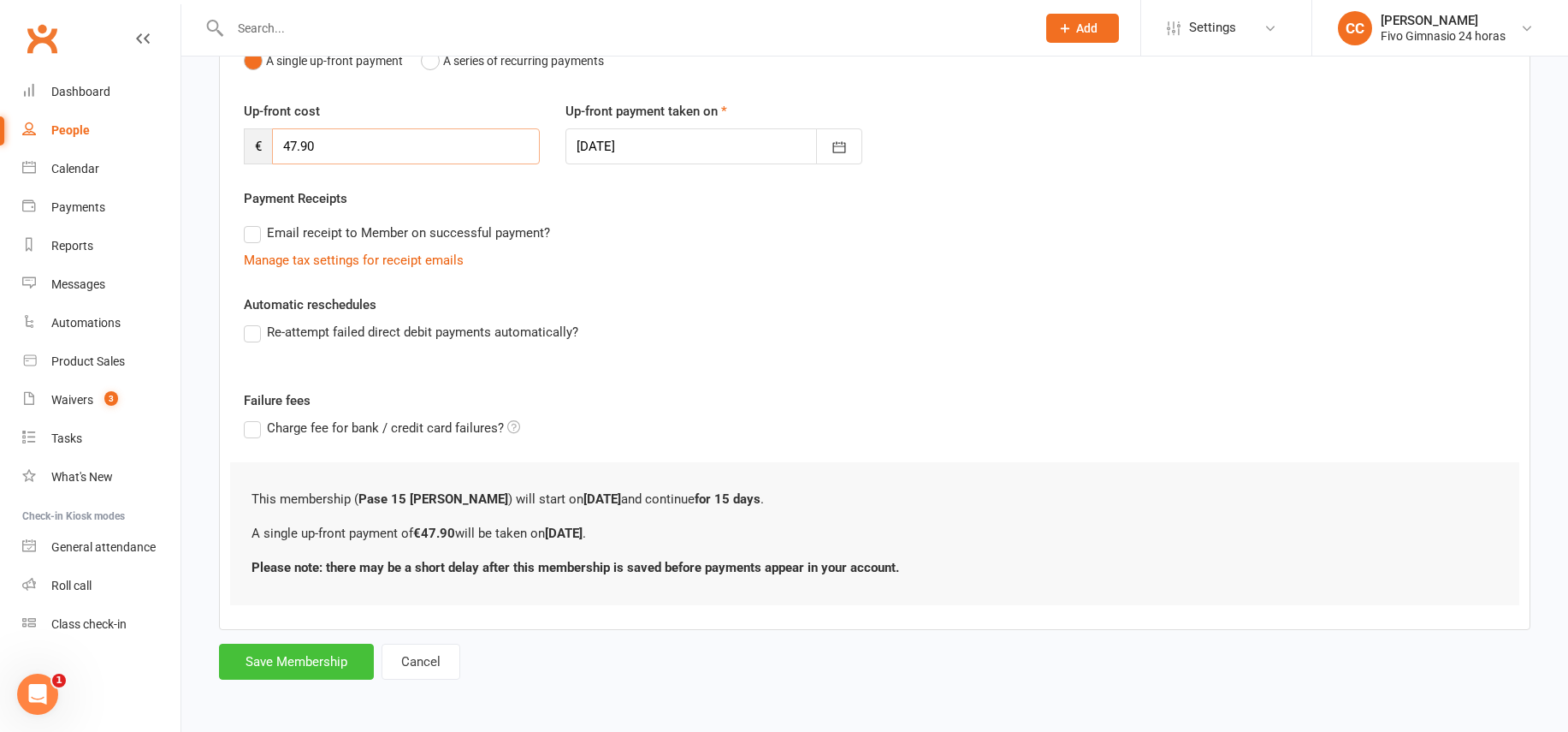
type input "47.90"
click at [349, 654] on button "Save Membership" at bounding box center [296, 661] width 155 height 36
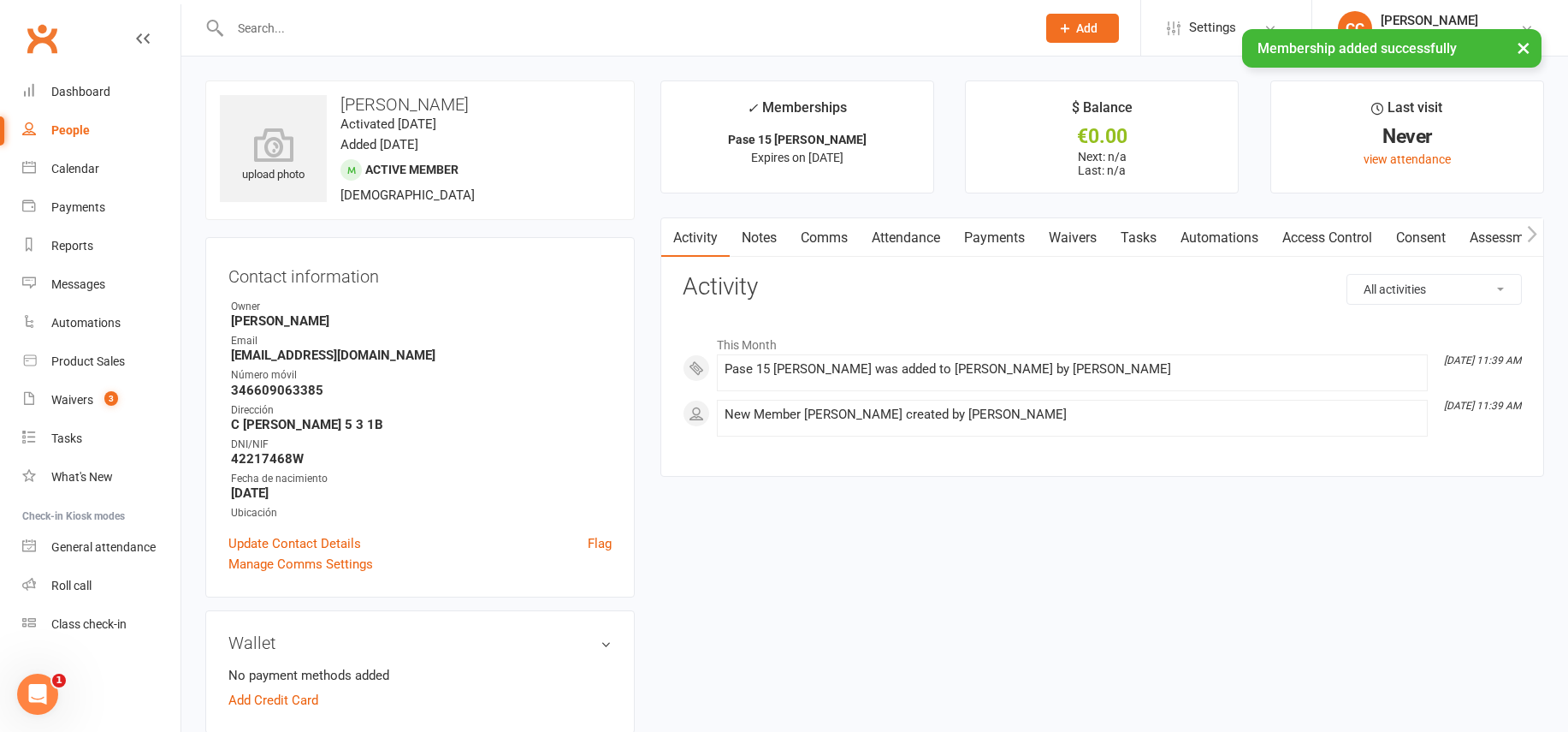
click at [1303, 229] on link "Access Control" at bounding box center [1326, 238] width 114 height 39
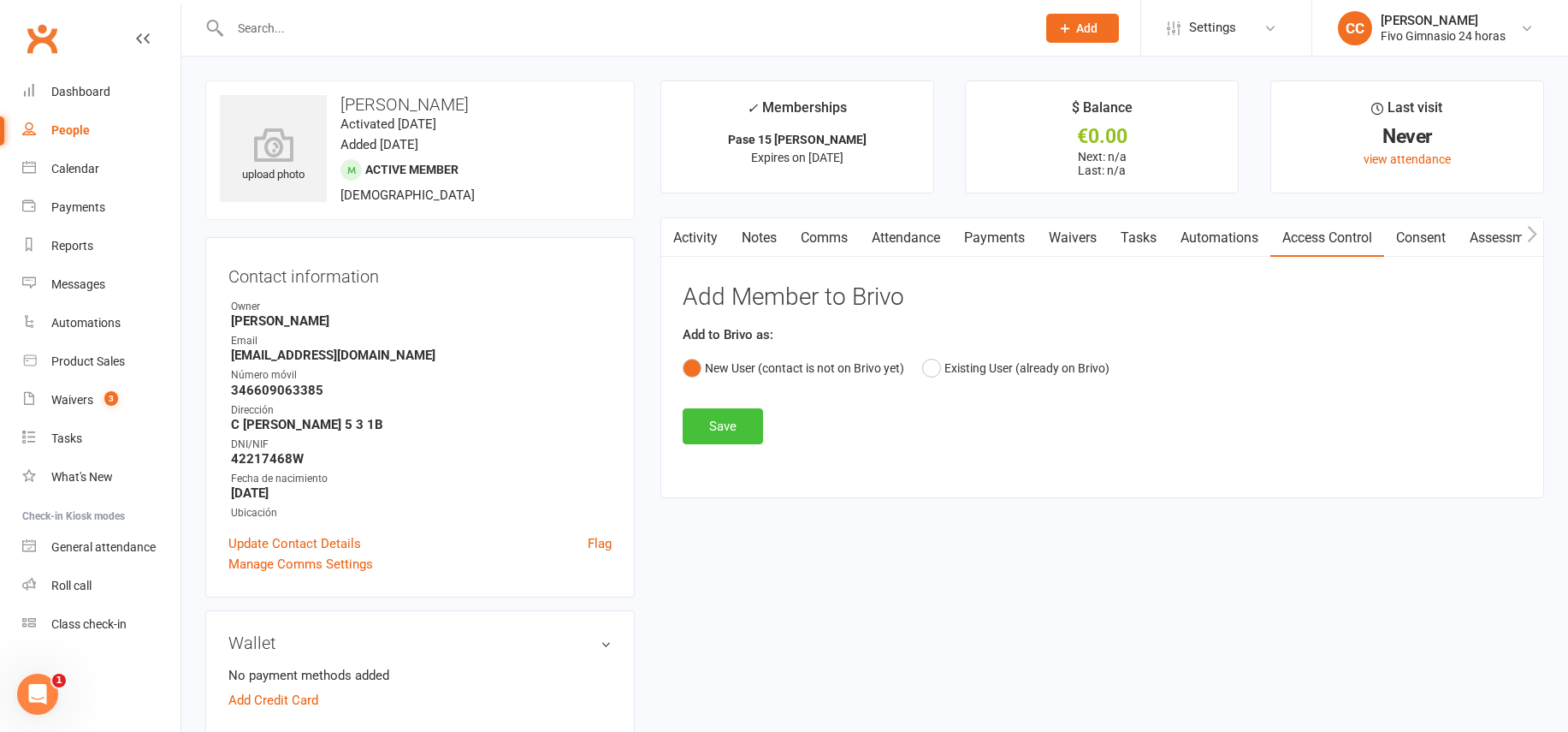
click at [728, 411] on button "Save" at bounding box center [723, 426] width 81 height 36
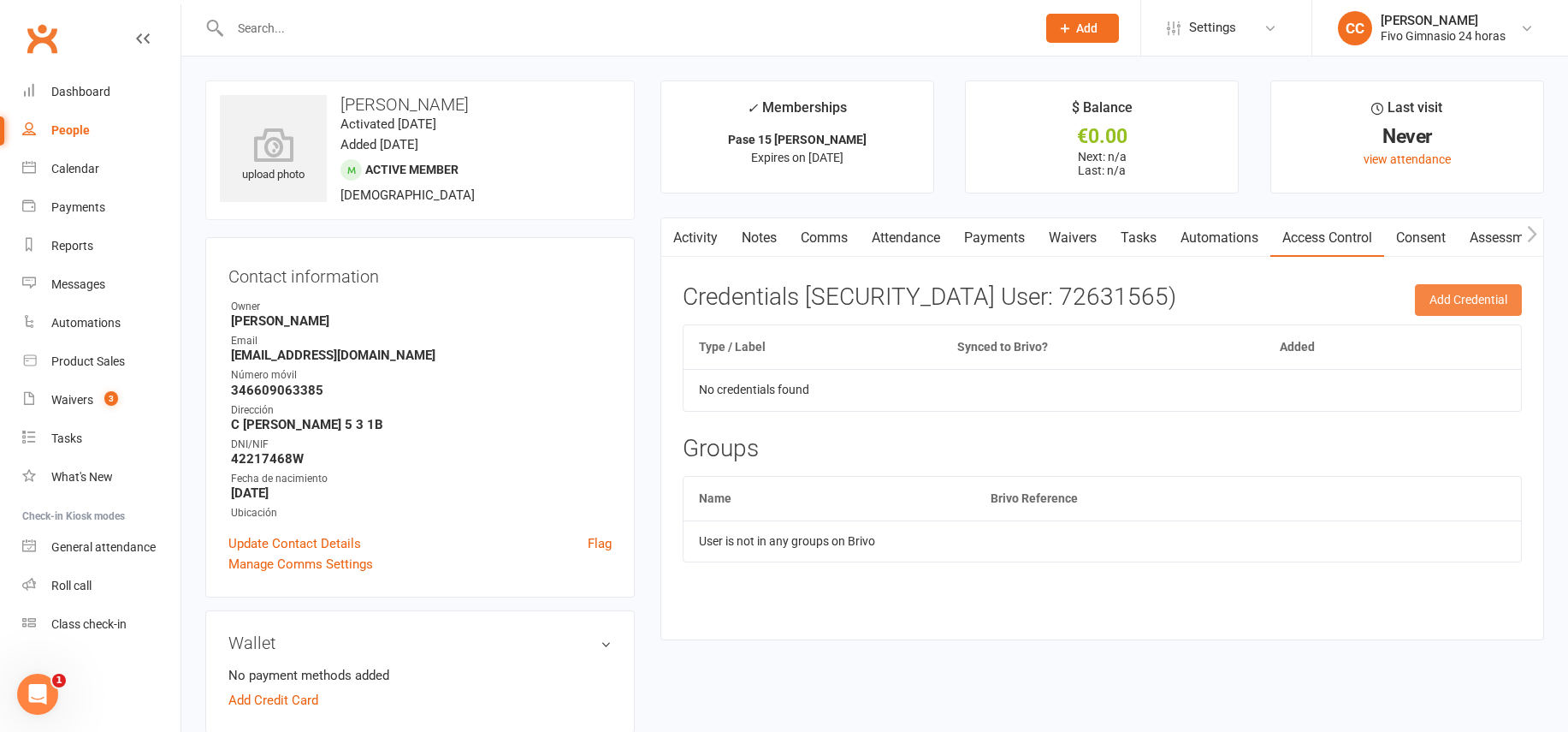
click at [1474, 295] on button "Add Credential" at bounding box center [1467, 300] width 107 height 31
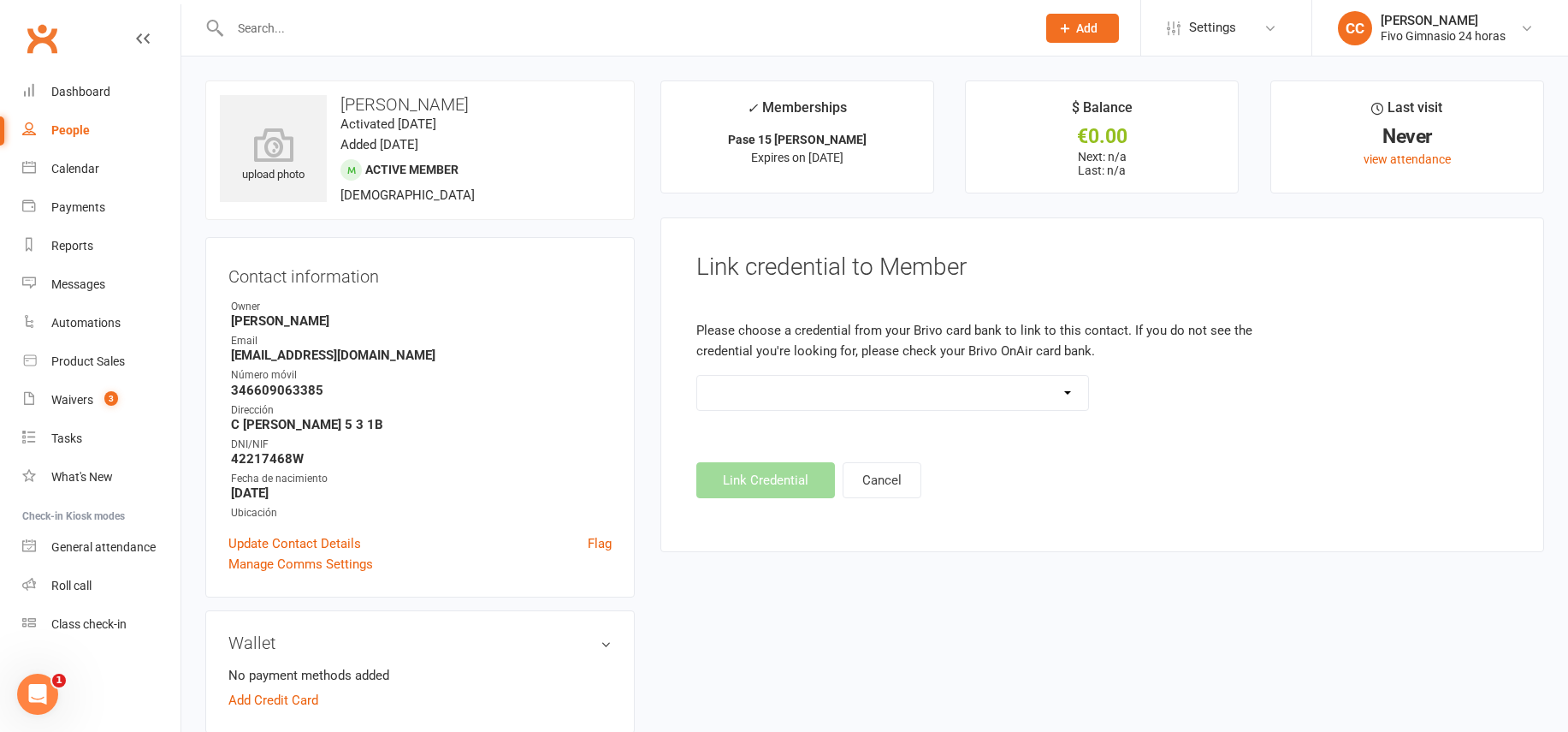
click at [910, 401] on select "Standard 26 Bit (54268) Standard 26 Bit (54269) Standard 26 Bit (54270) Standar…" at bounding box center [892, 393] width 392 height 35
select select "8686"
click at [731, 479] on button "Link Credential" at bounding box center [765, 480] width 139 height 36
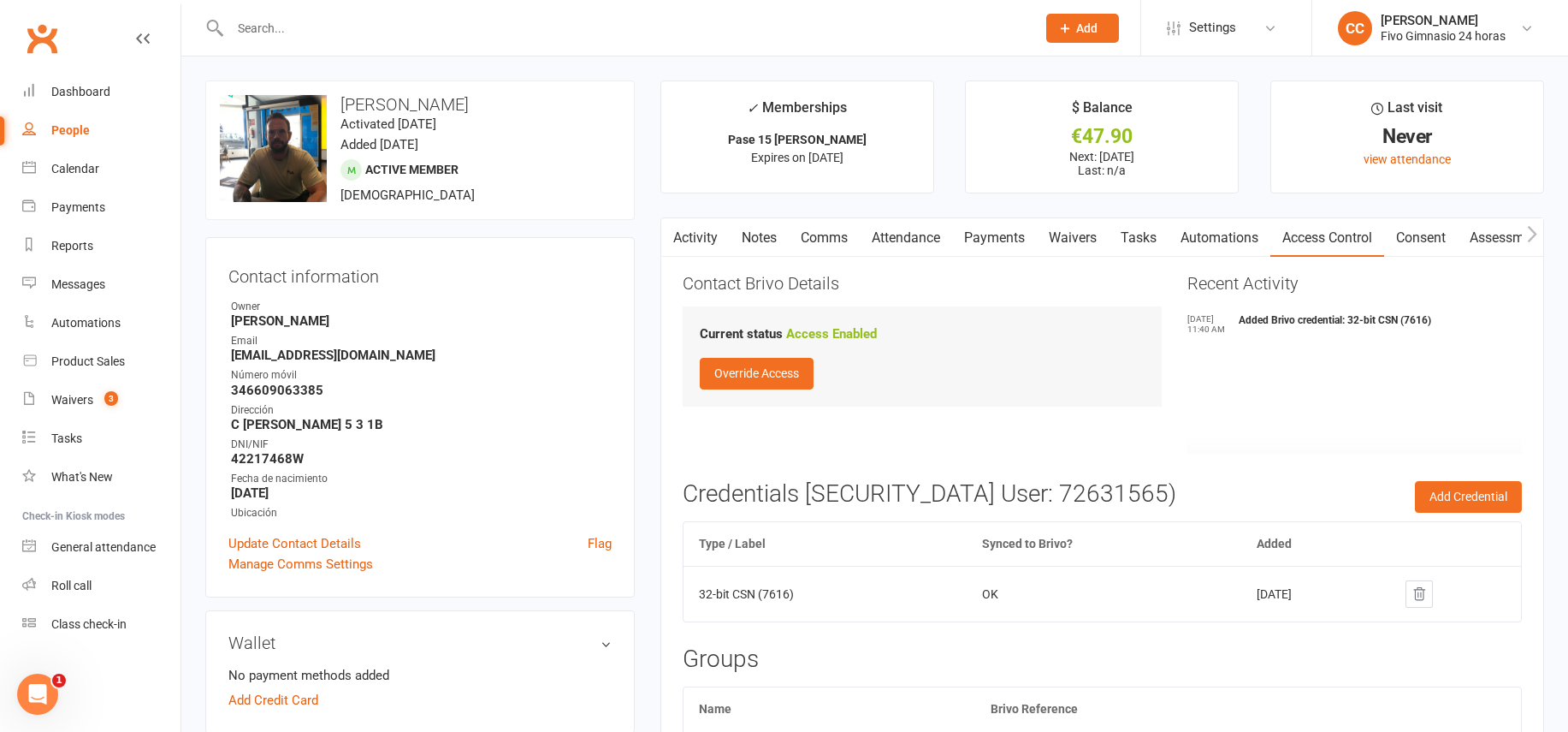
click at [989, 240] on link "Payments" at bounding box center [994, 238] width 85 height 39
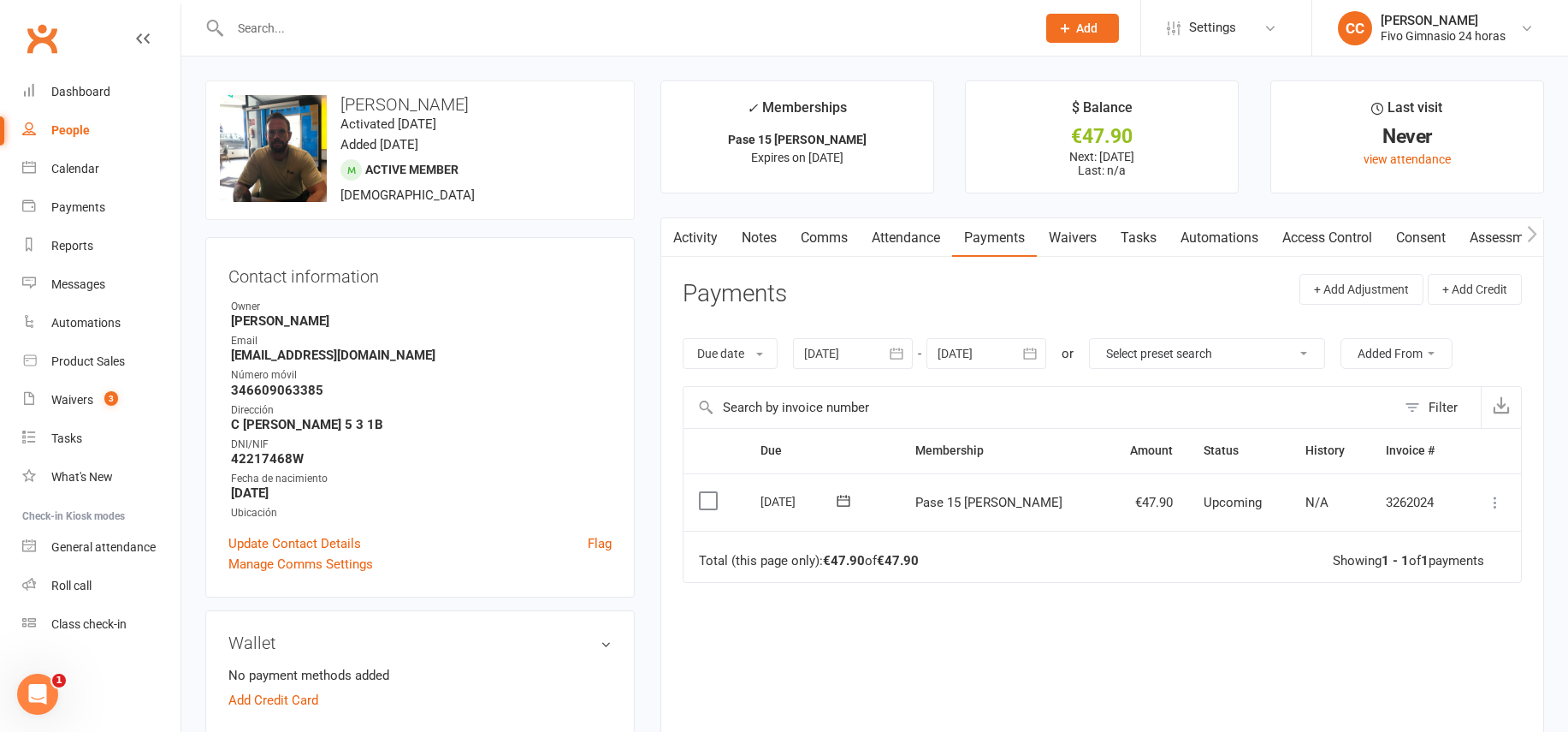
click at [1498, 503] on icon at bounding box center [1495, 503] width 17 height 17
click at [1426, 577] on link "Mark as Paid (POS)" at bounding box center [1420, 570] width 169 height 35
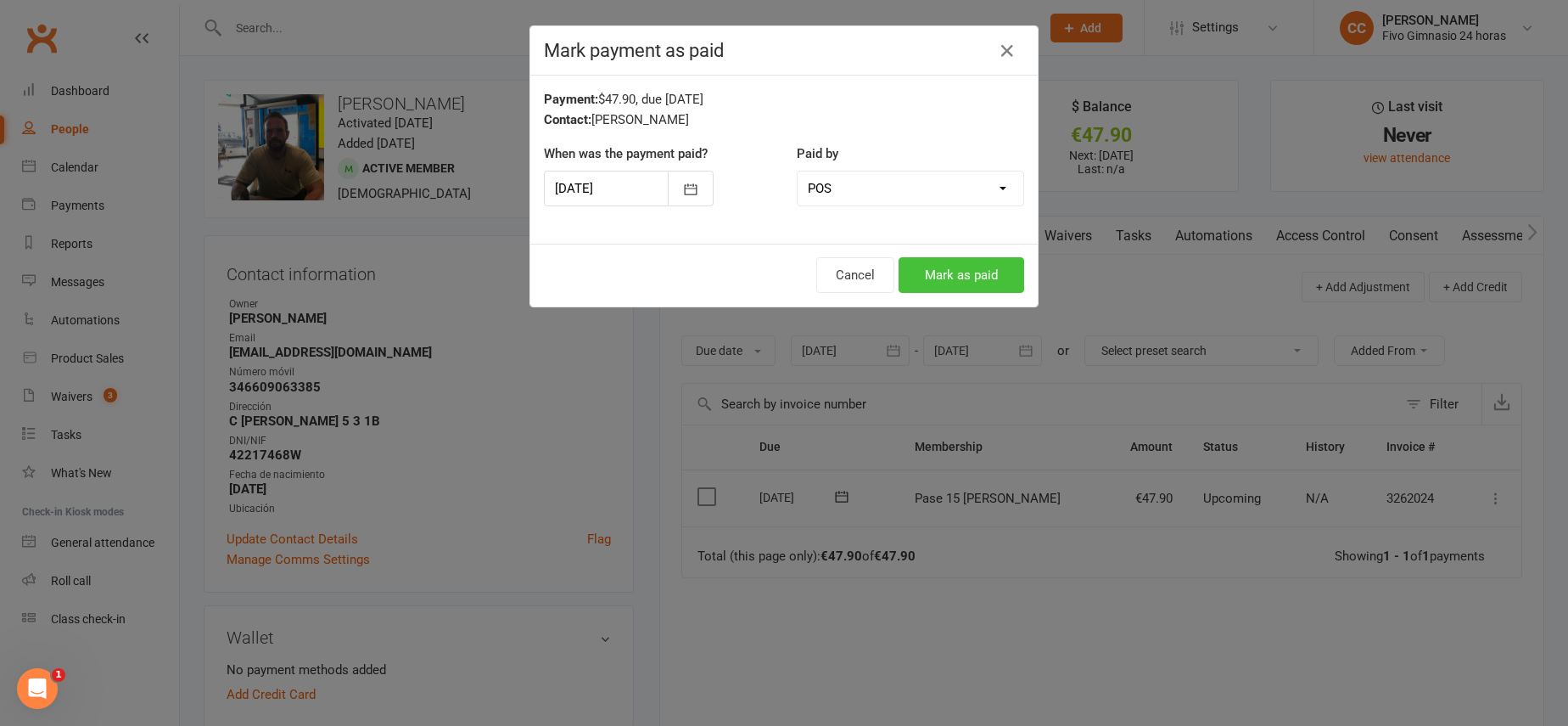
click at [944, 275] on button "Mark as paid" at bounding box center [961, 274] width 125 height 35
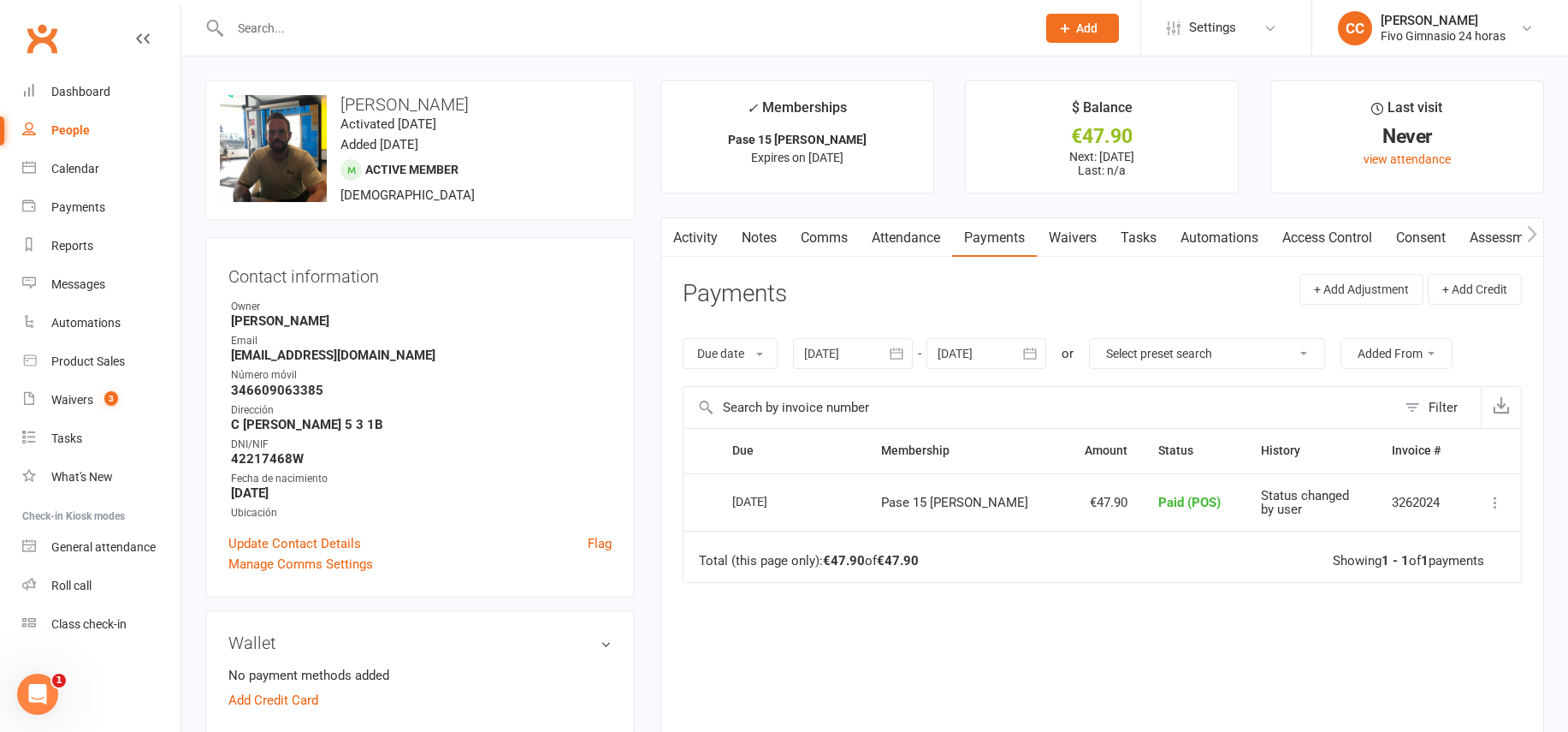
drag, startPoint x: 1305, startPoint y: 234, endPoint x: 1156, endPoint y: 243, distance: 149.3
click at [1305, 234] on link "Access Control" at bounding box center [1326, 238] width 114 height 39
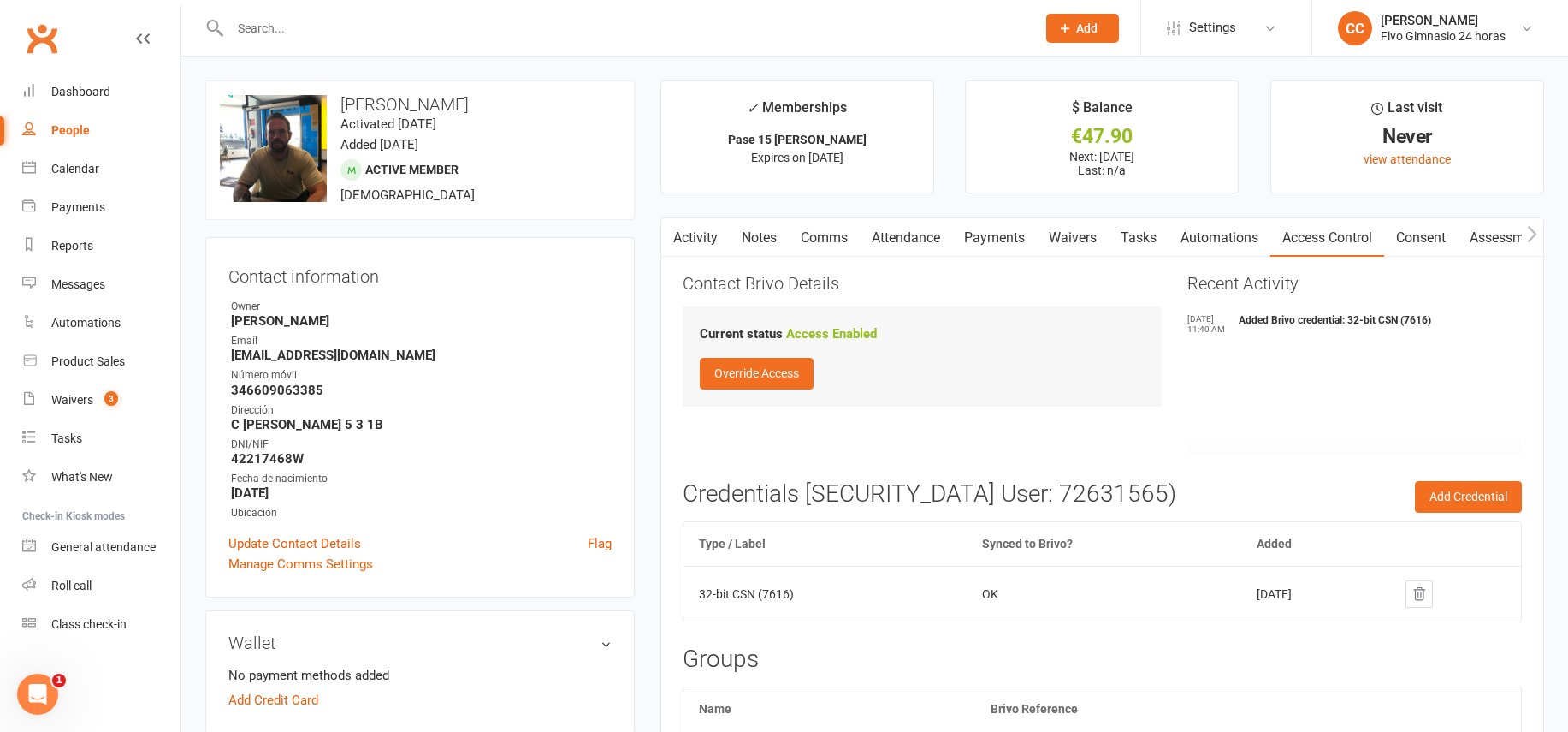
click at [981, 234] on link "Payments" at bounding box center [994, 238] width 85 height 39
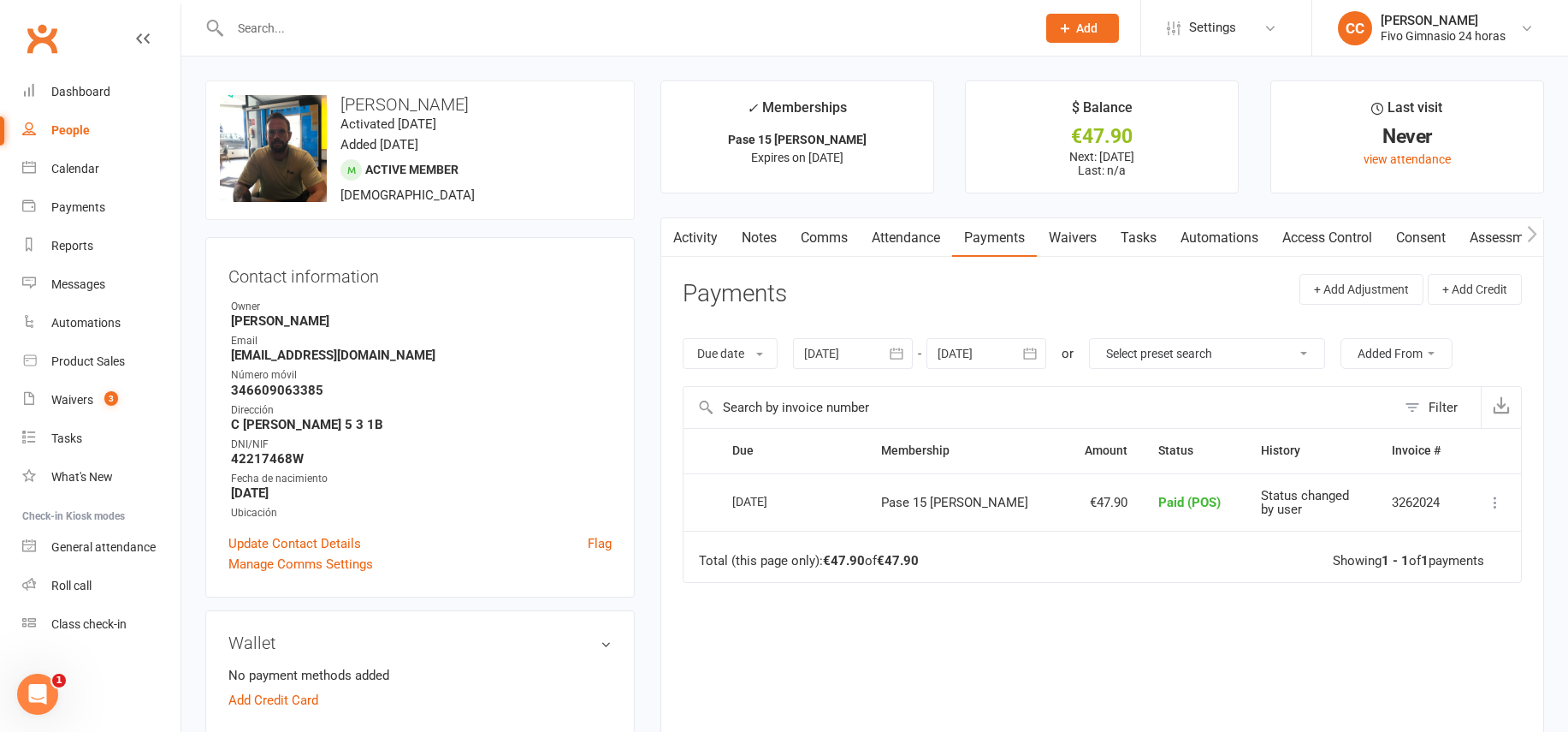
drag, startPoint x: 342, startPoint y: 99, endPoint x: 627, endPoint y: 103, distance: 285.0
click at [627, 103] on div "upload photo change photo Francisco Omar Delgado Hernandez Activated 11 August,…" at bounding box center [420, 150] width 429 height 140
copy h3 "Francisco Omar Delgado Hernandez"
click at [100, 100] on link "Dashboard" at bounding box center [101, 92] width 158 height 39
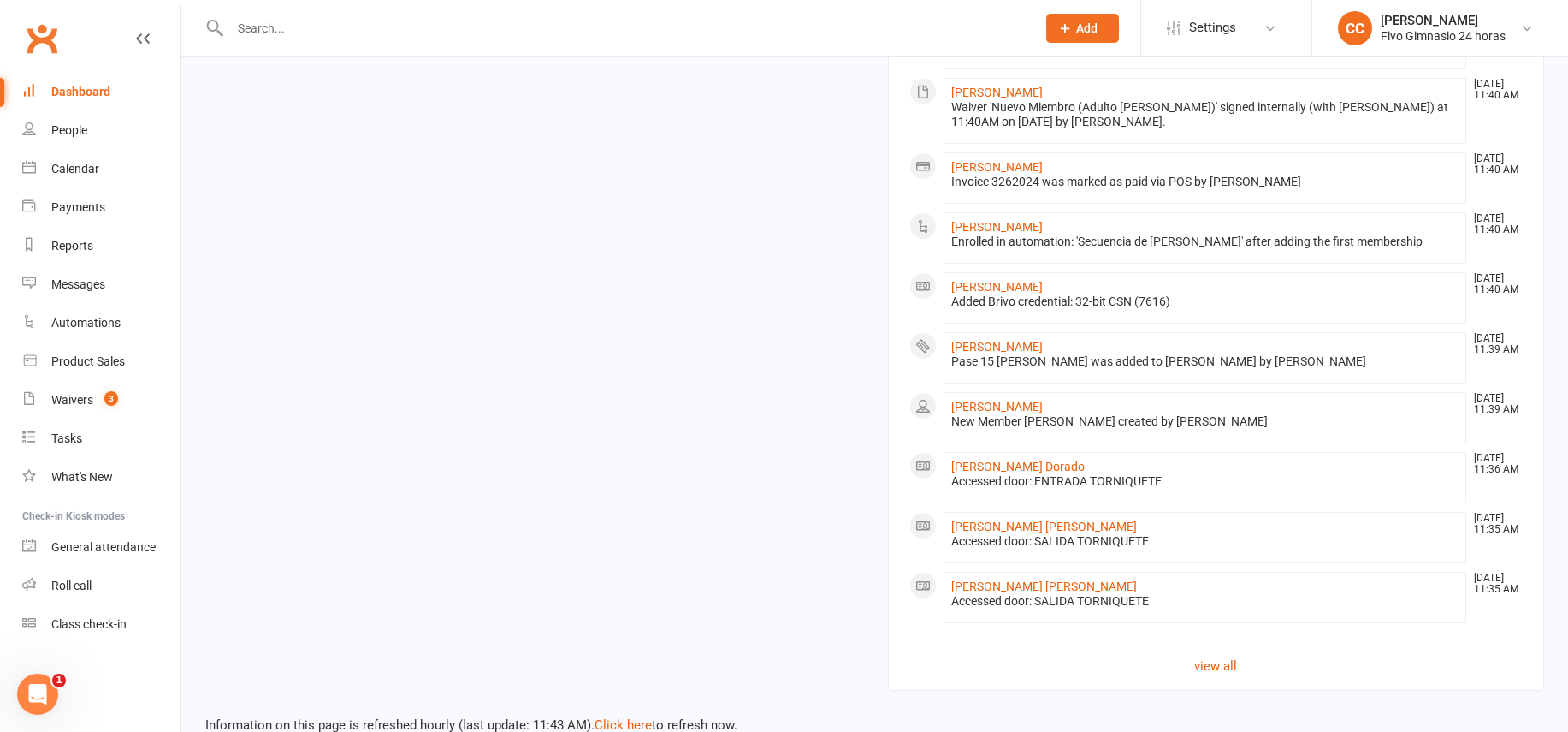
scroll to position [1231, 0]
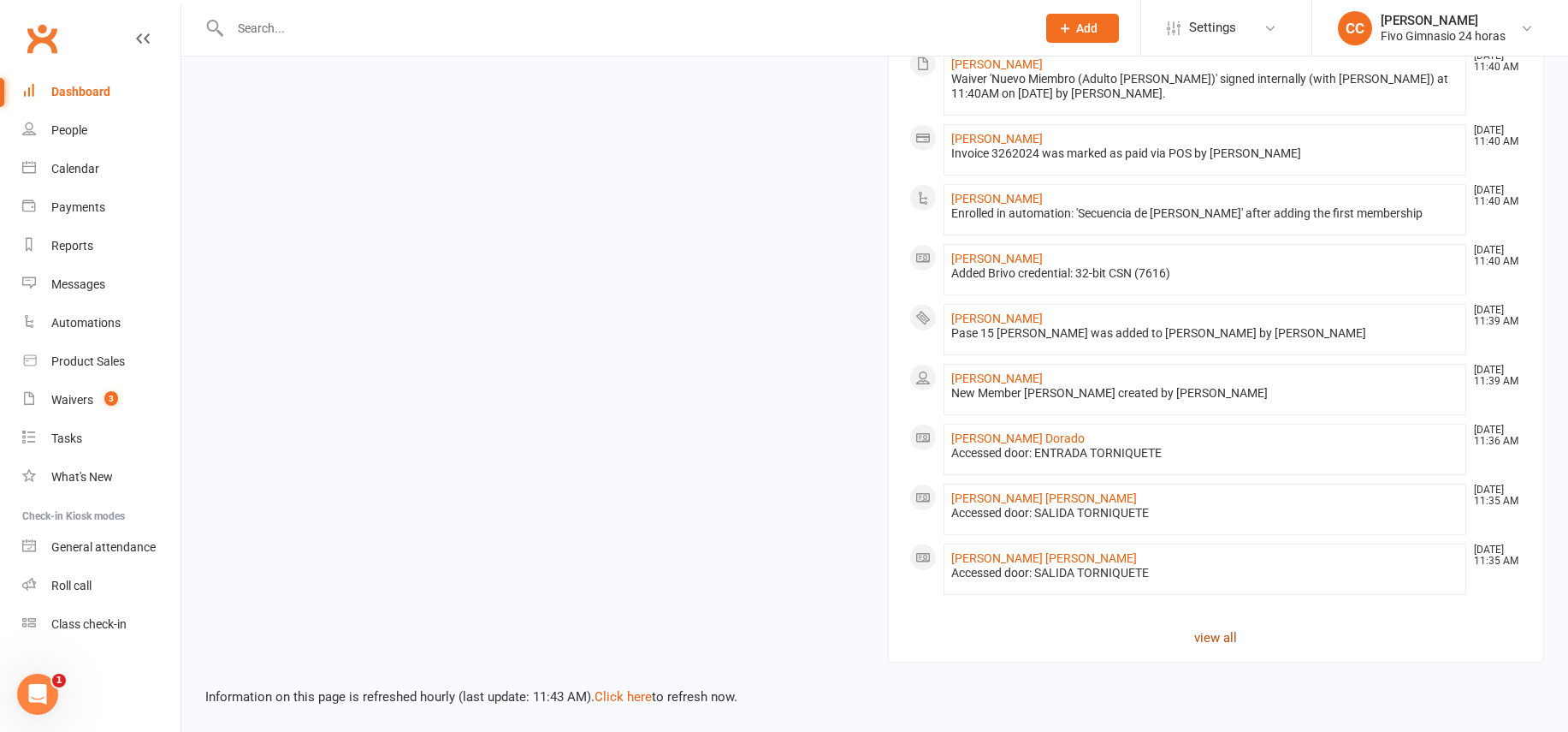
click at [1218, 632] on link "view all" at bounding box center [1216, 637] width 614 height 20
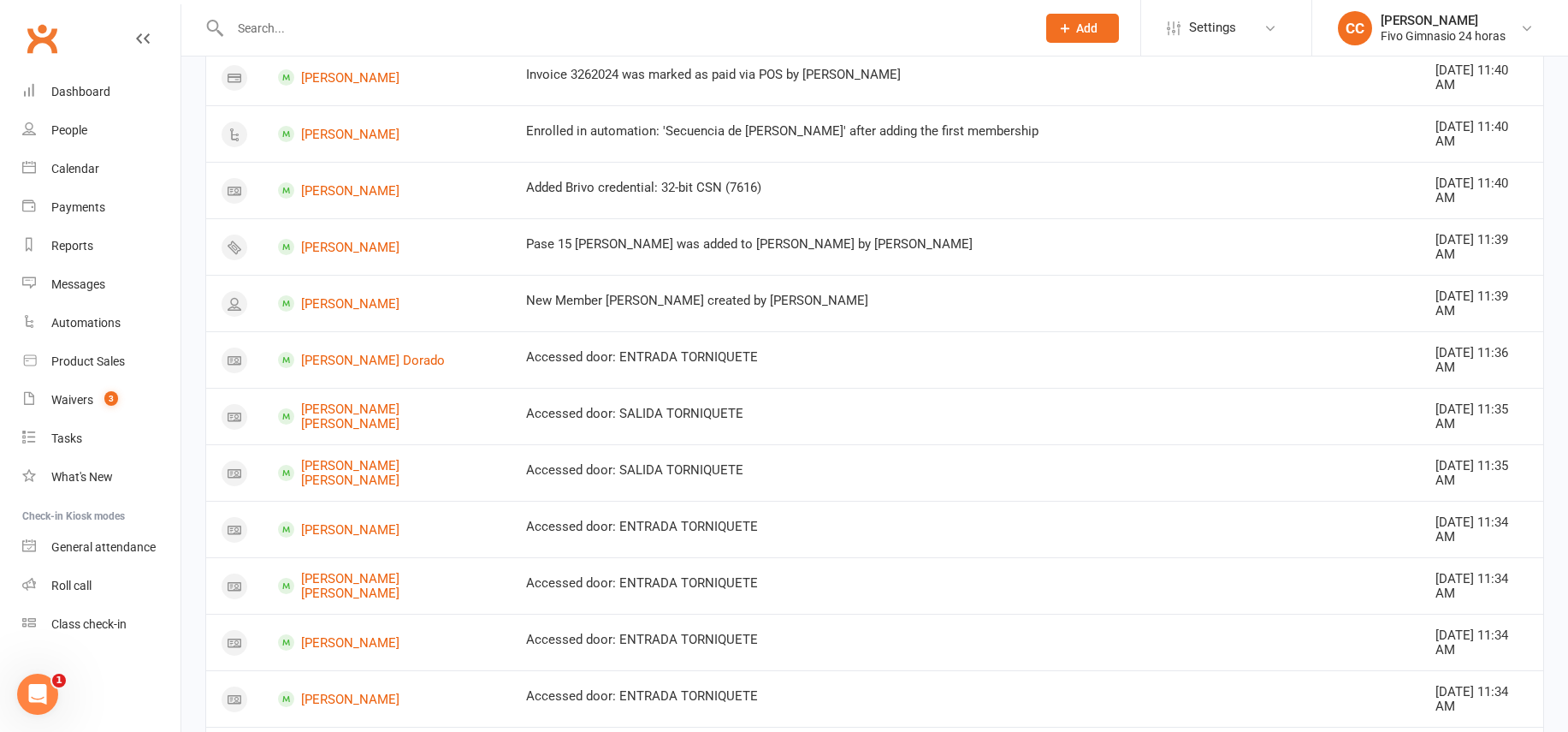
scroll to position [1177, 0]
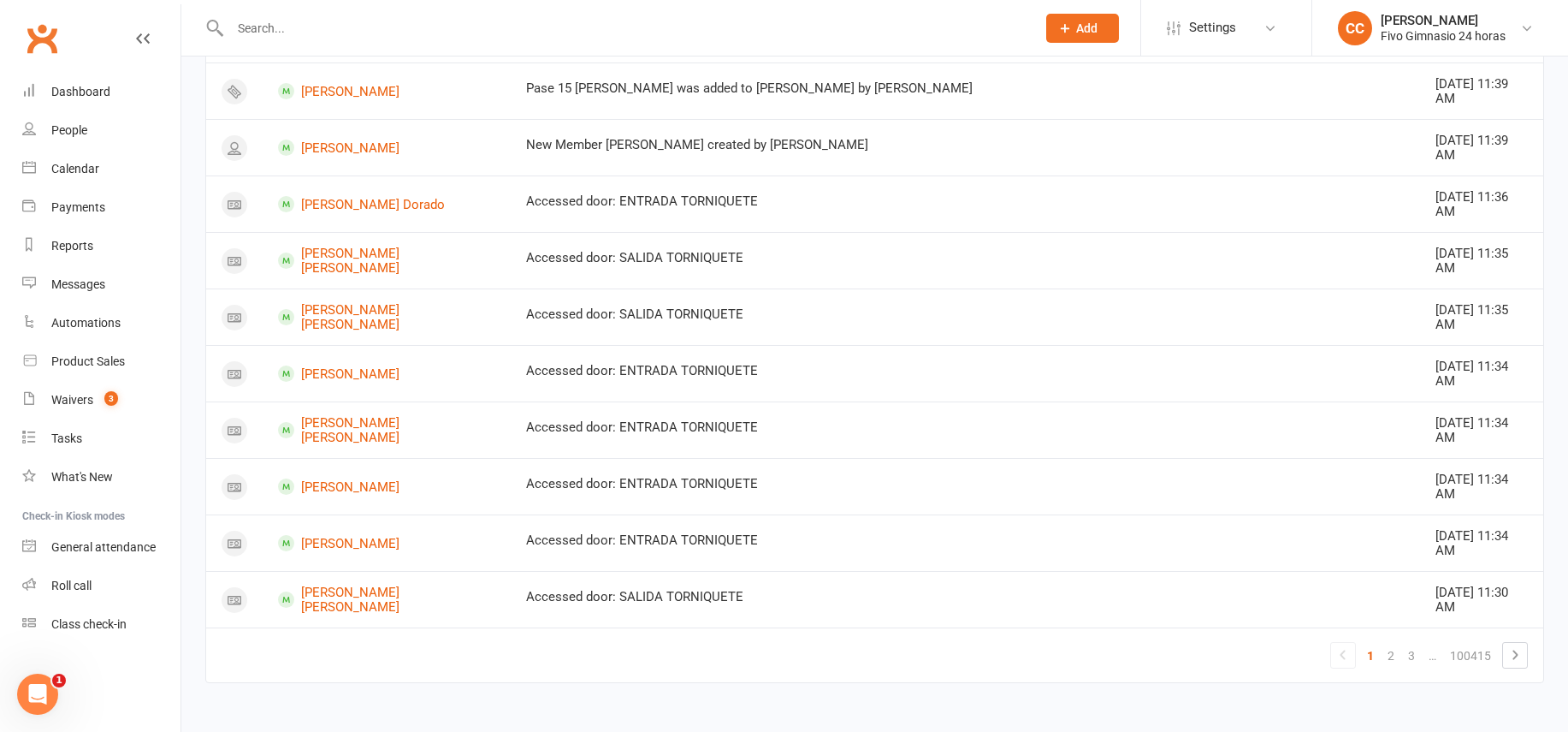
click at [1422, 662] on link "…" at bounding box center [1432, 655] width 21 height 24
click at [1419, 658] on link "3" at bounding box center [1410, 655] width 20 height 24
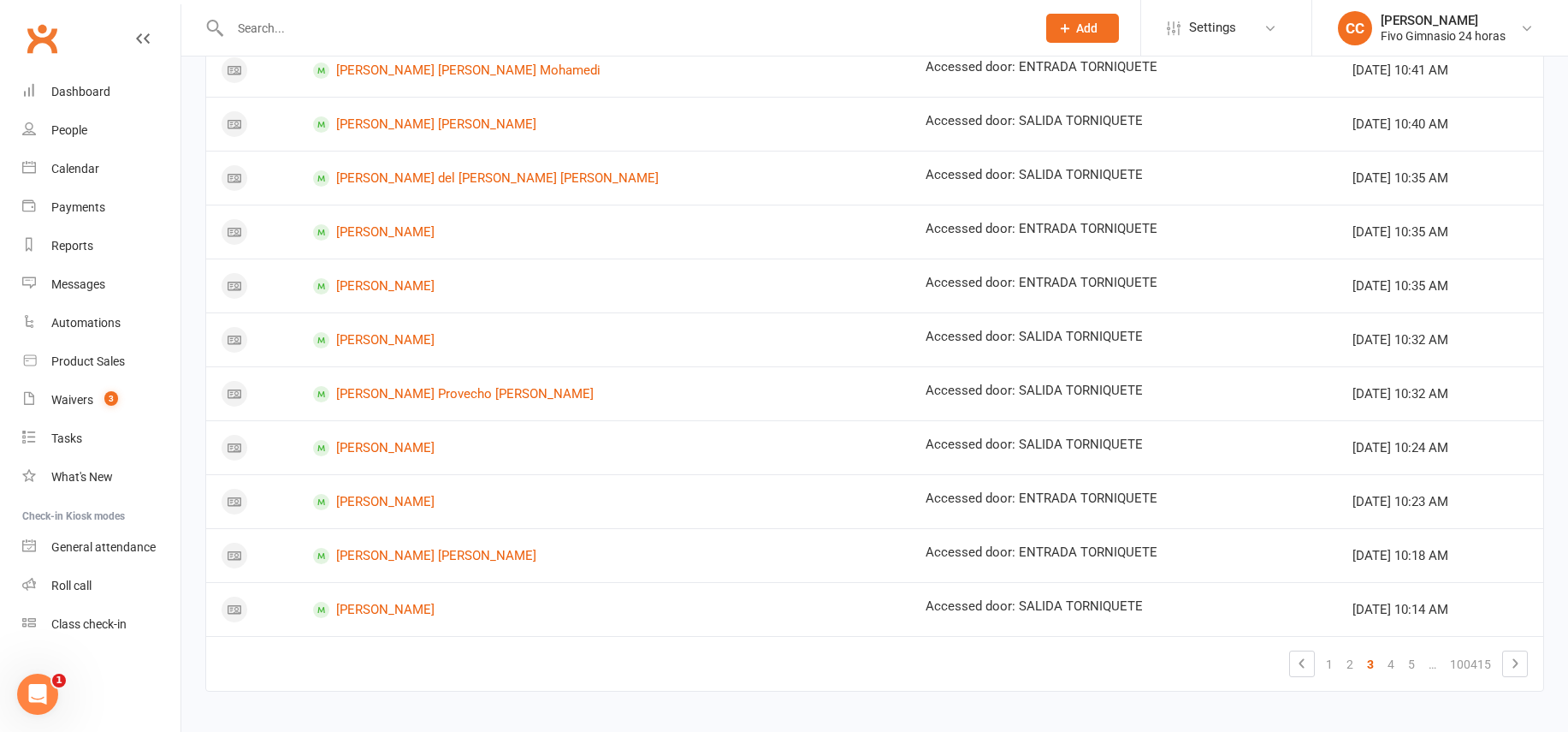
scroll to position [928, 0]
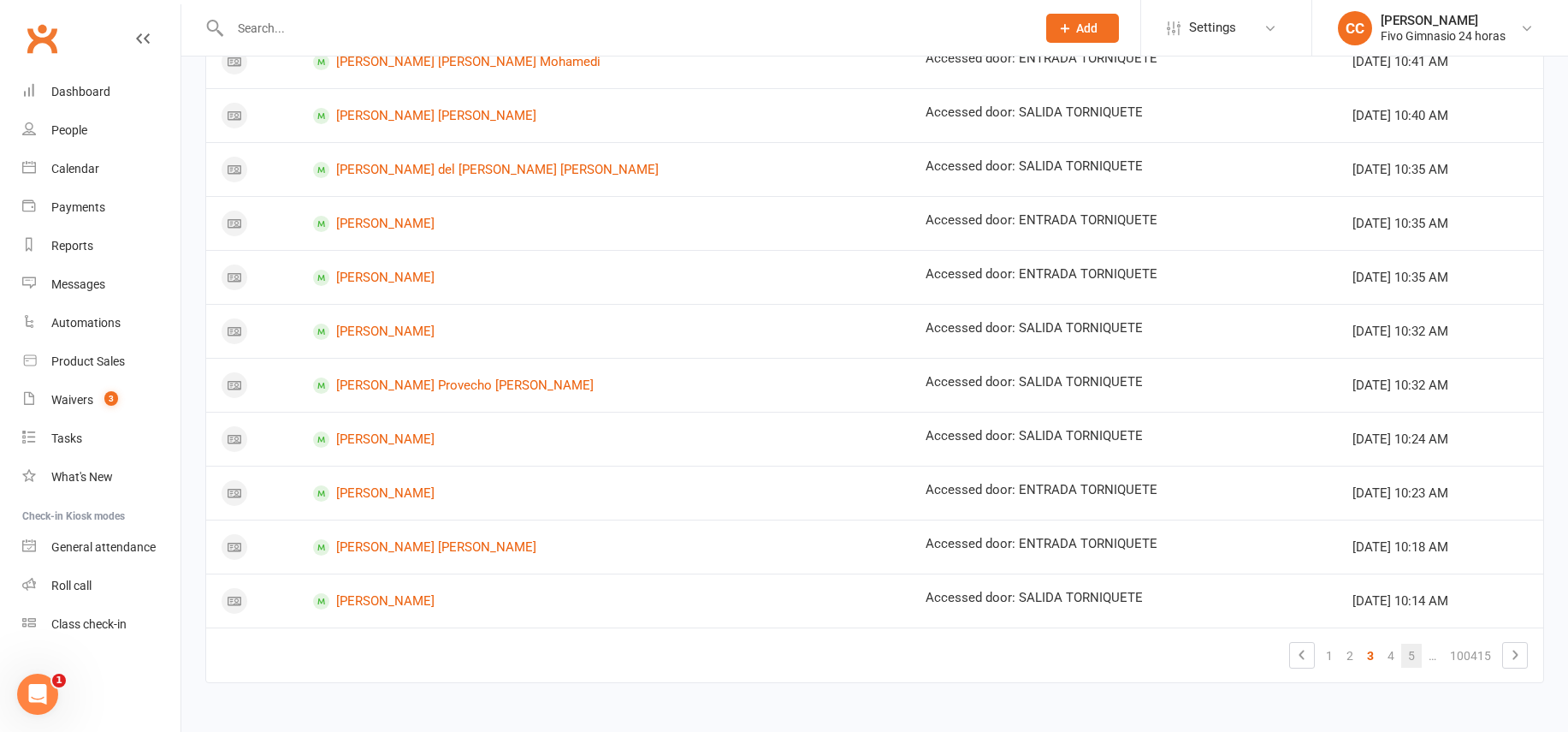
click at [1412, 655] on link "5" at bounding box center [1410, 655] width 20 height 24
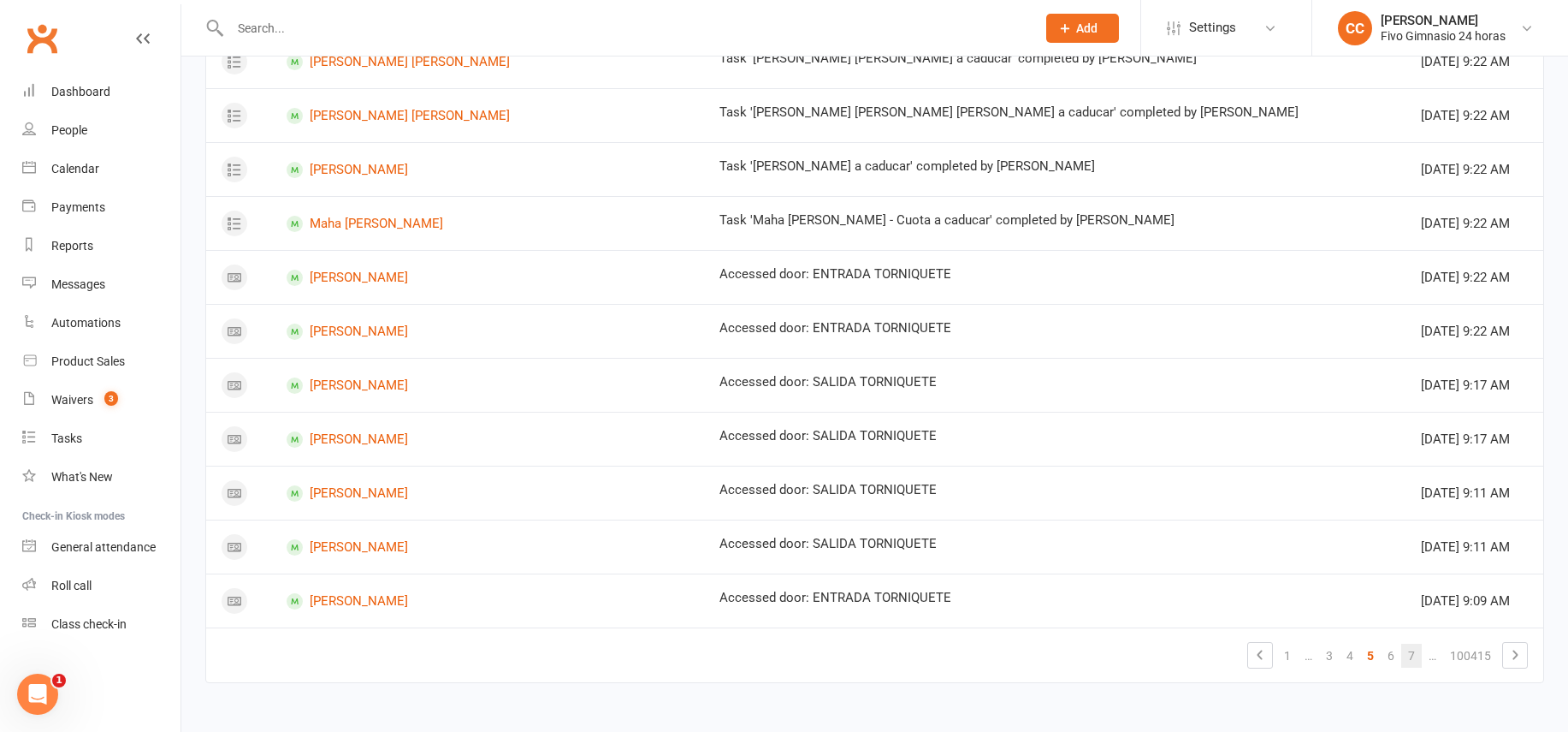
click at [1405, 657] on link "7" at bounding box center [1410, 655] width 20 height 24
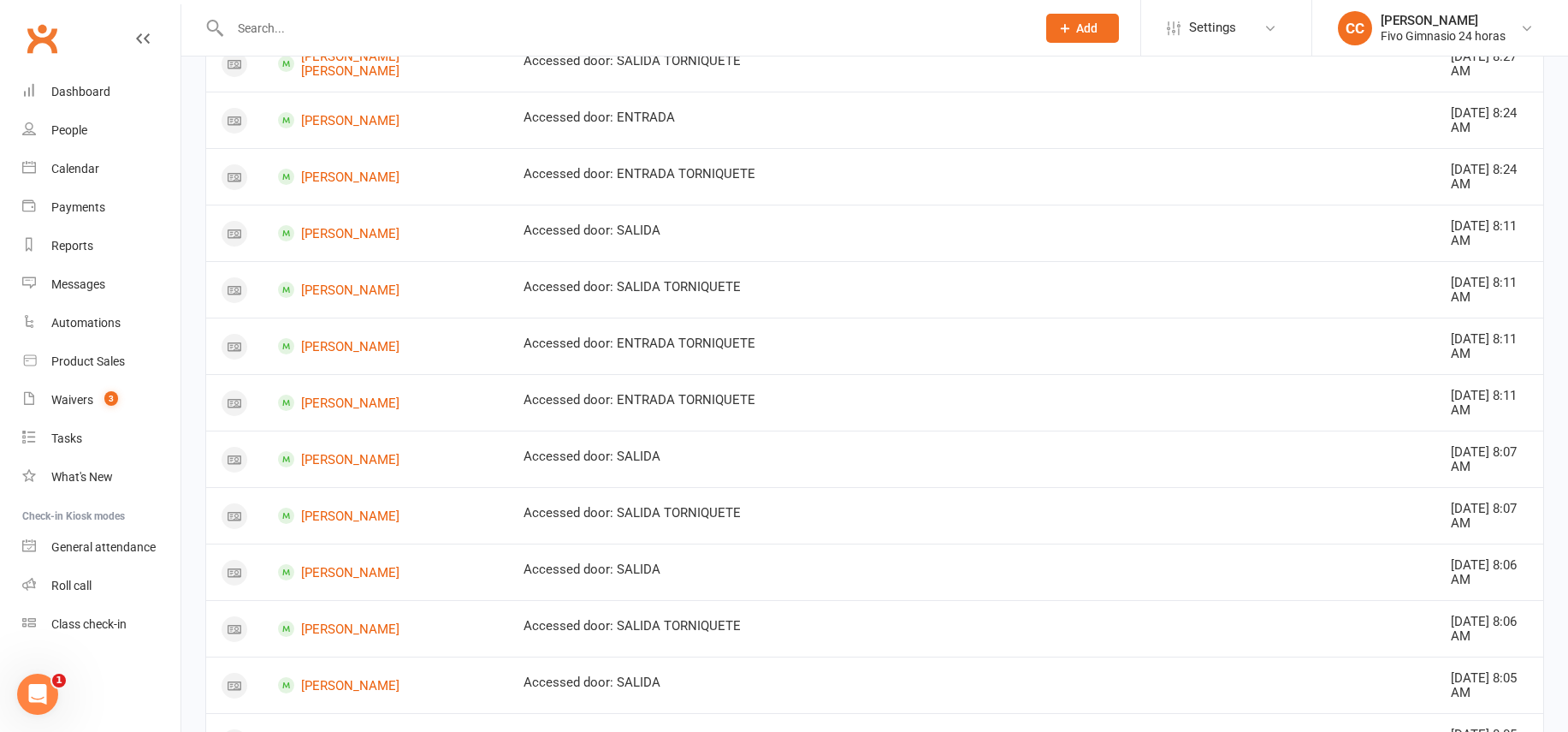
scroll to position [1006, 0]
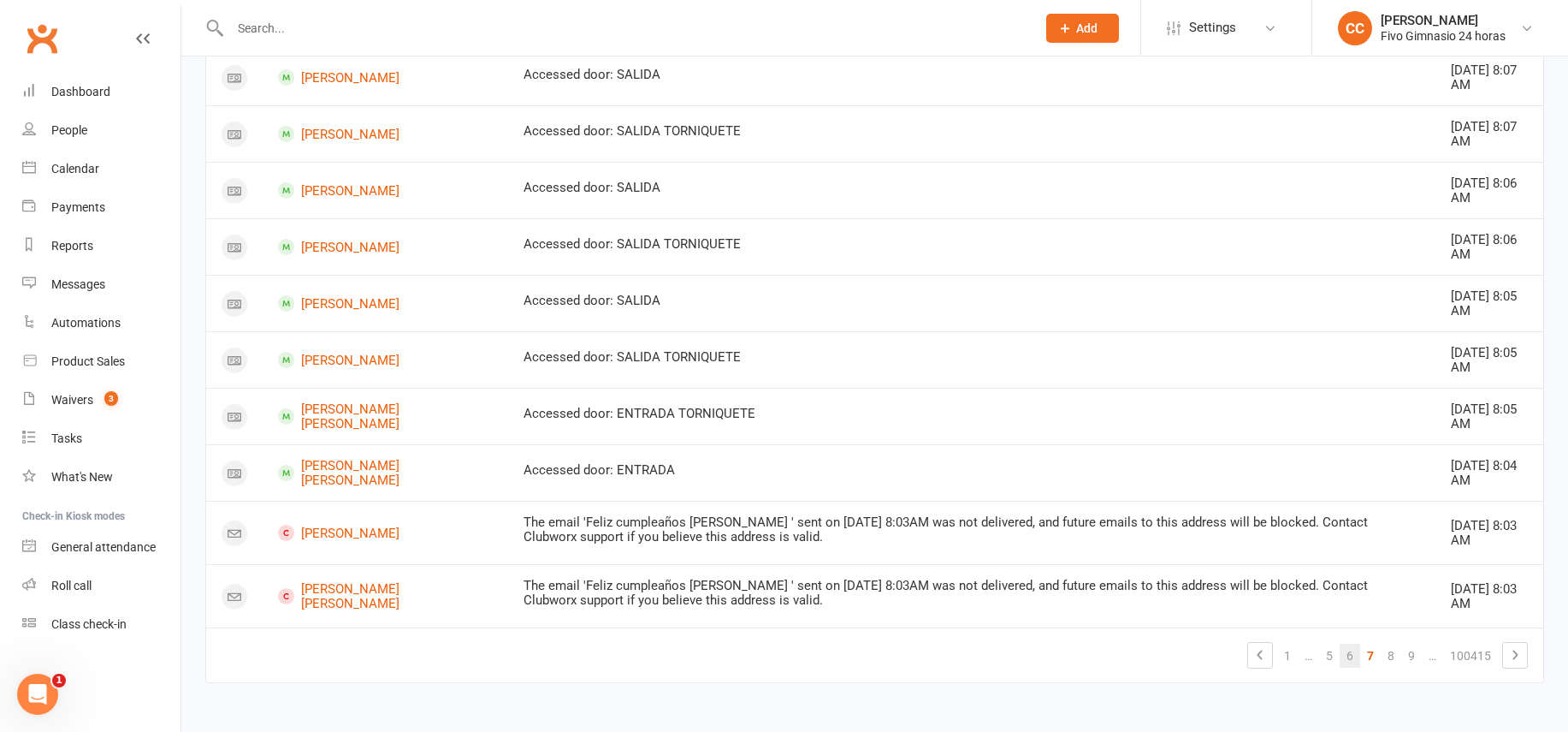
click at [1346, 656] on link "6" at bounding box center [1349, 655] width 20 height 24
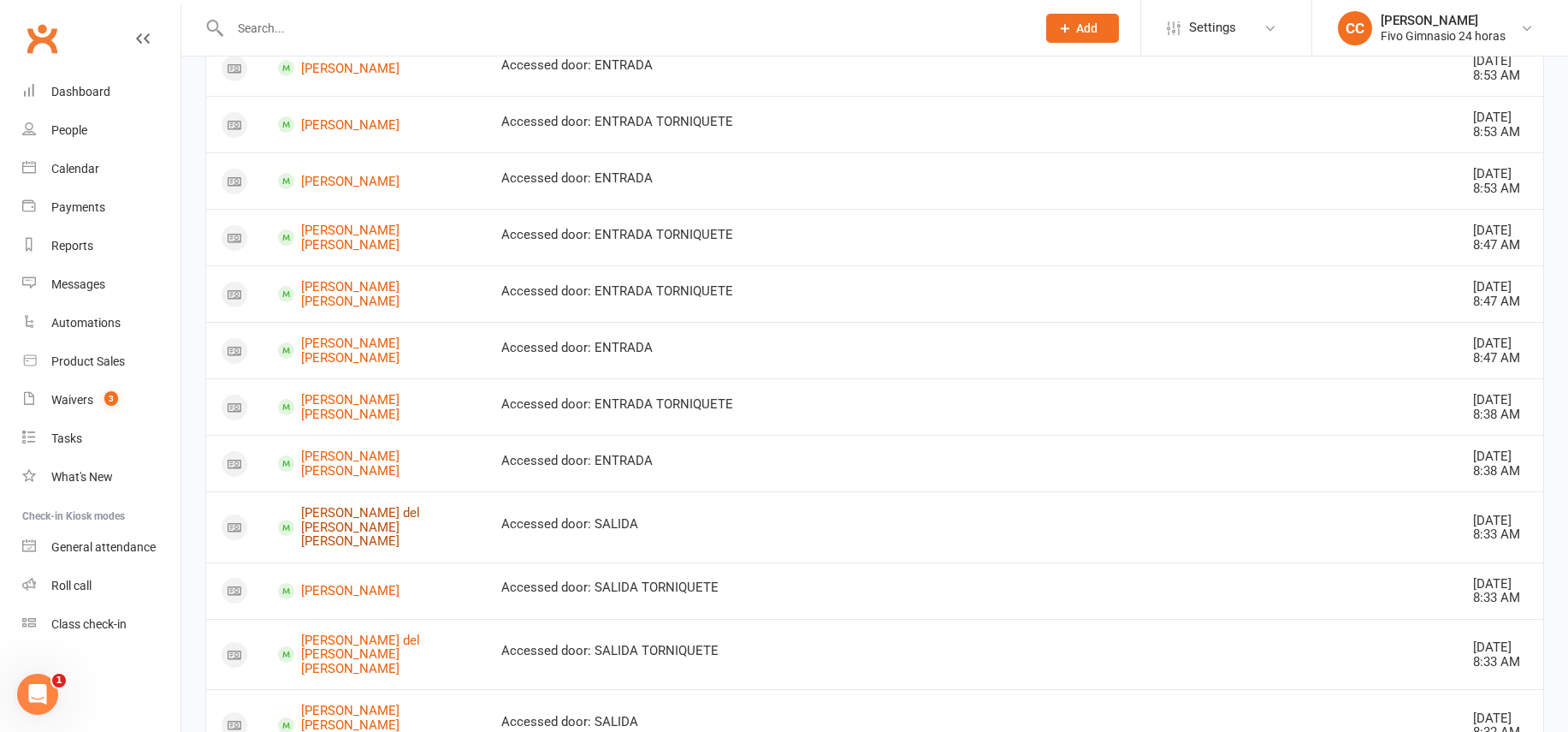
scroll to position [1139, 0]
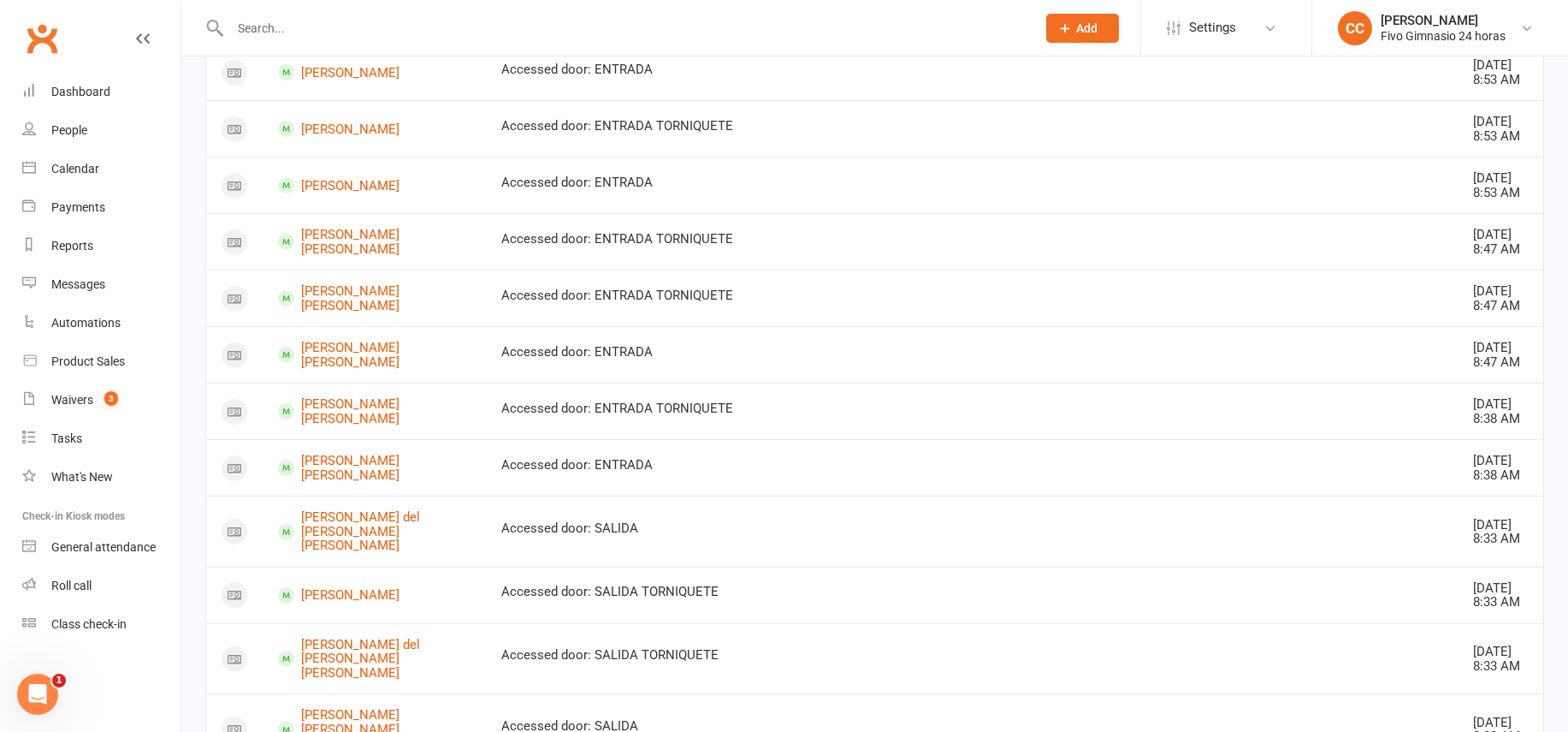
click at [369, 34] on input "text" at bounding box center [625, 28] width 799 height 24
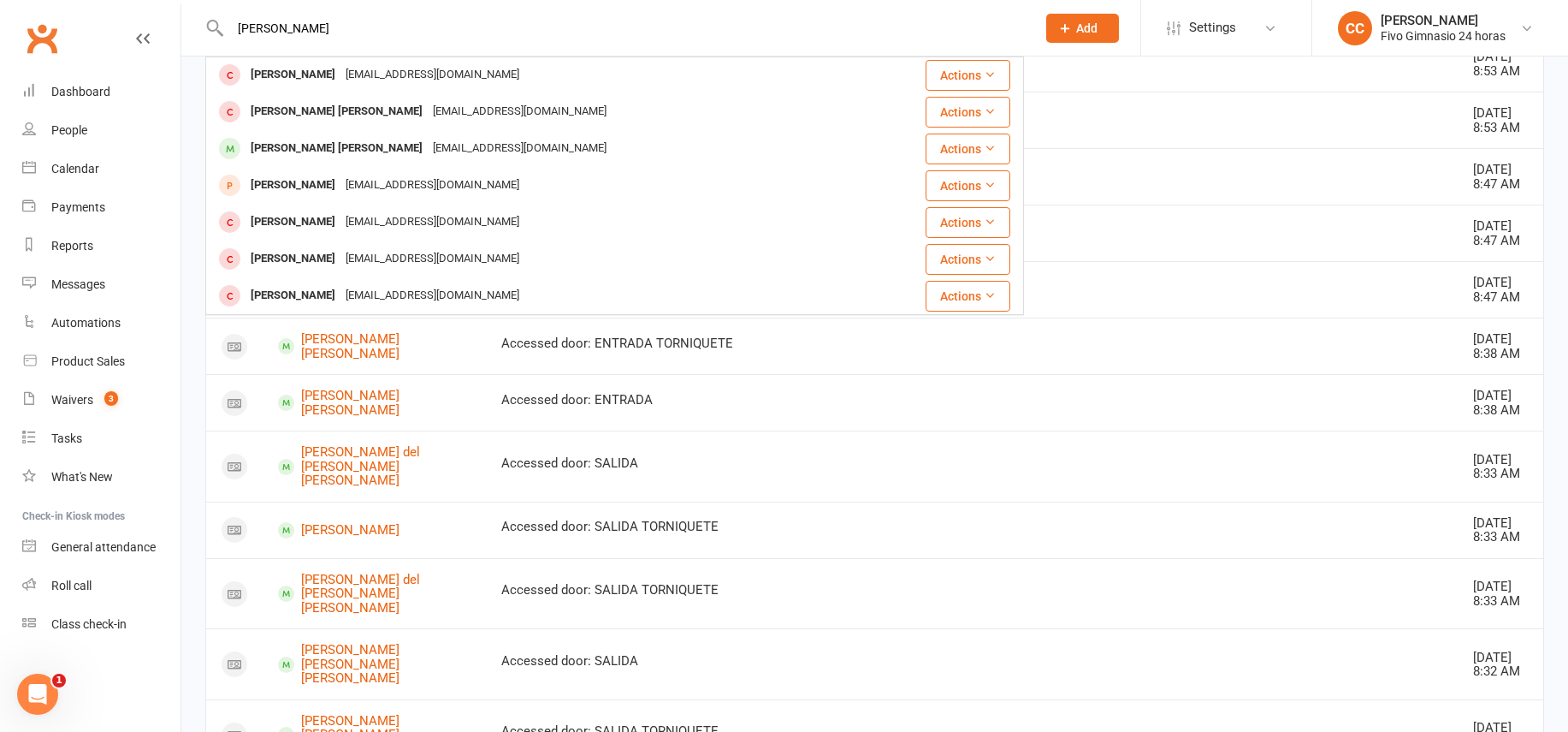
scroll to position [1218, 0]
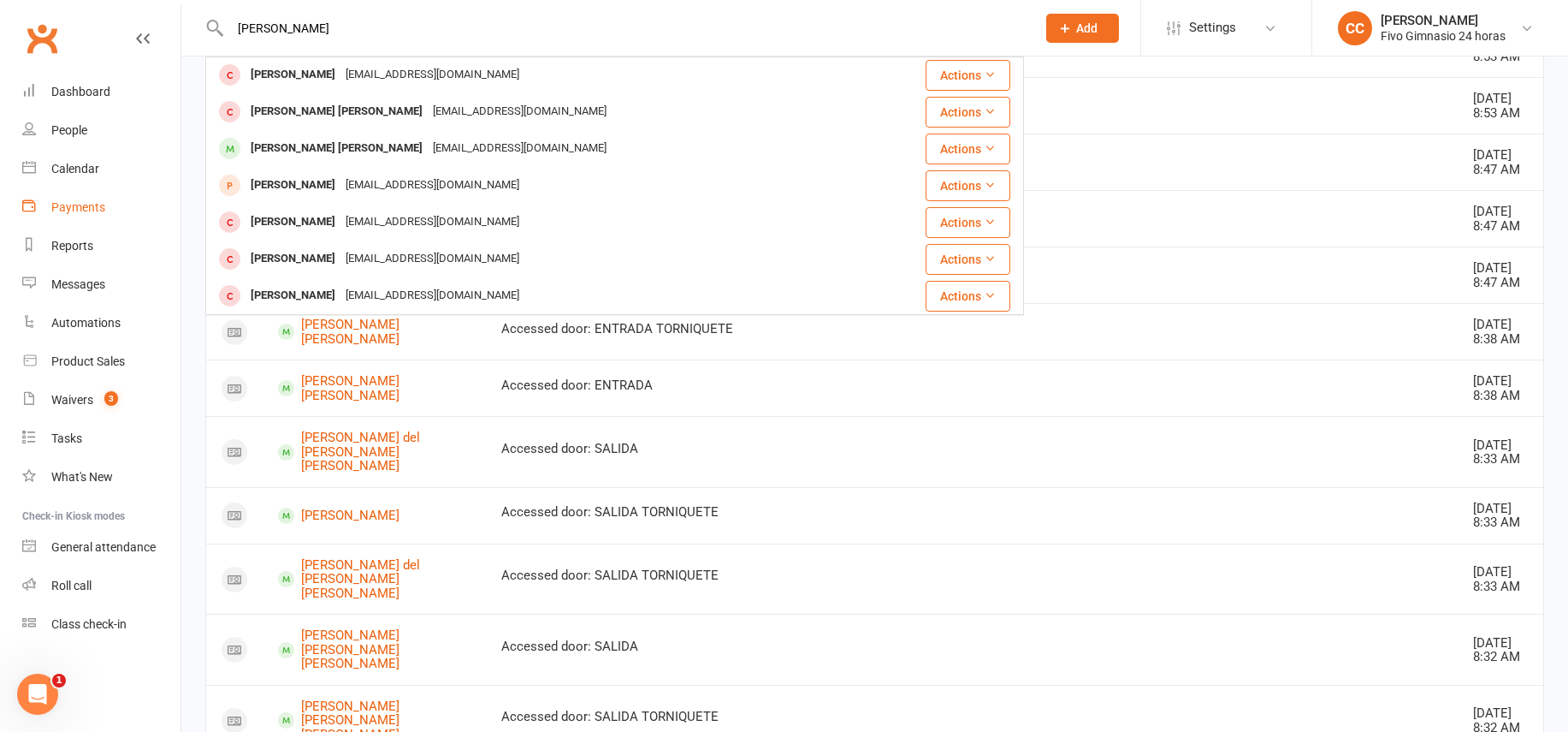
type input "cristina"
click at [138, 219] on link "Payments" at bounding box center [101, 207] width 158 height 39
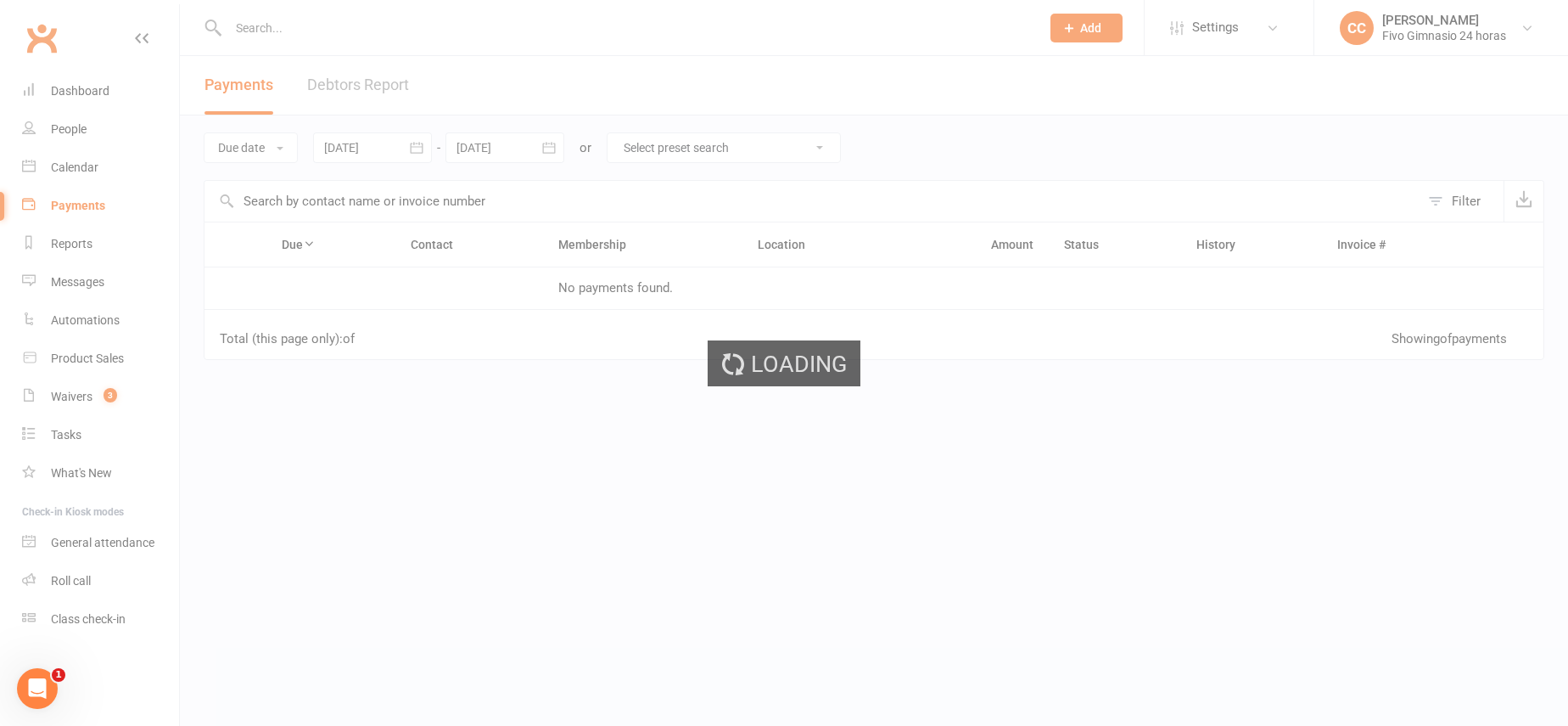
click at [86, 126] on div "Loading" at bounding box center [784, 363] width 1568 height 726
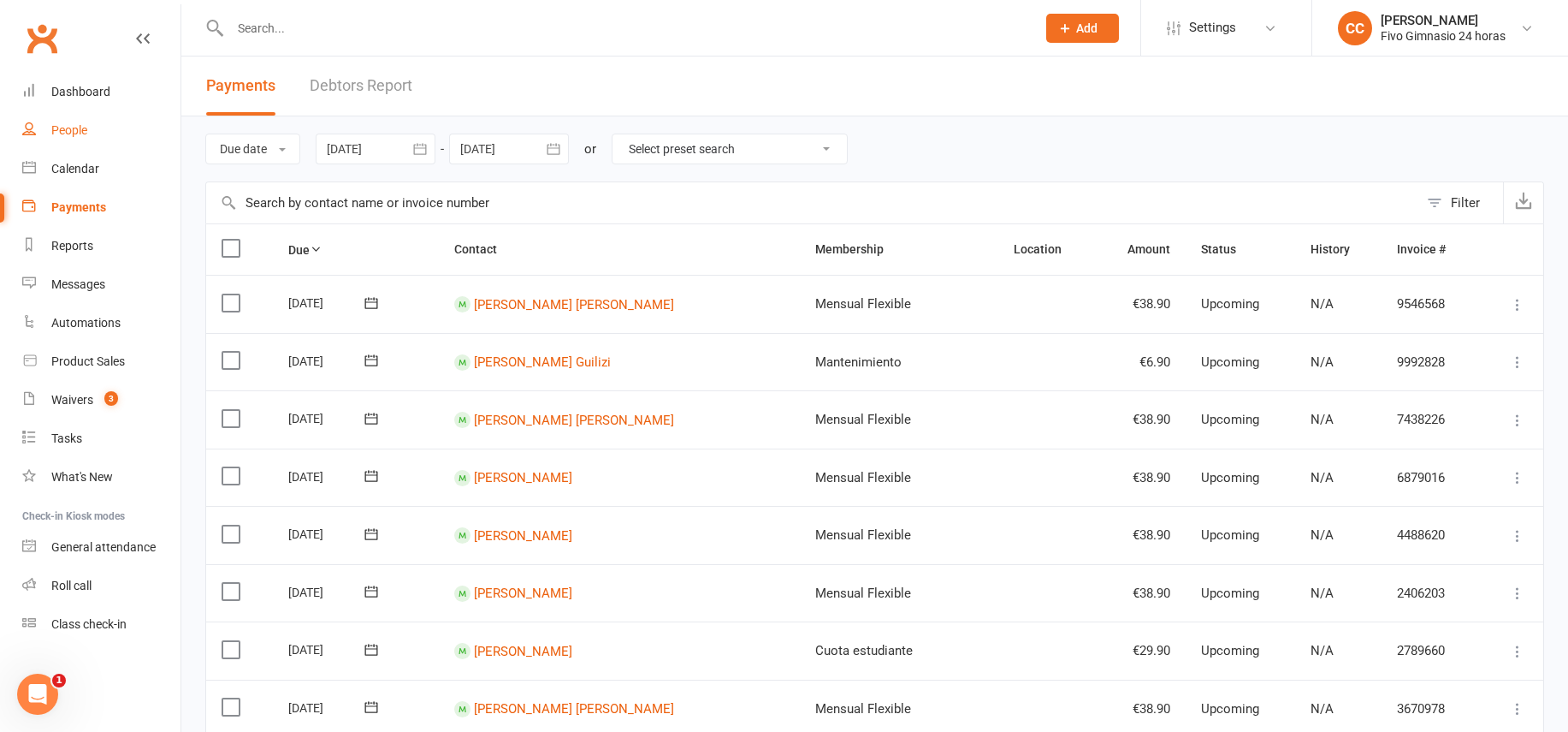
click at [72, 129] on div "People" at bounding box center [68, 130] width 36 height 13
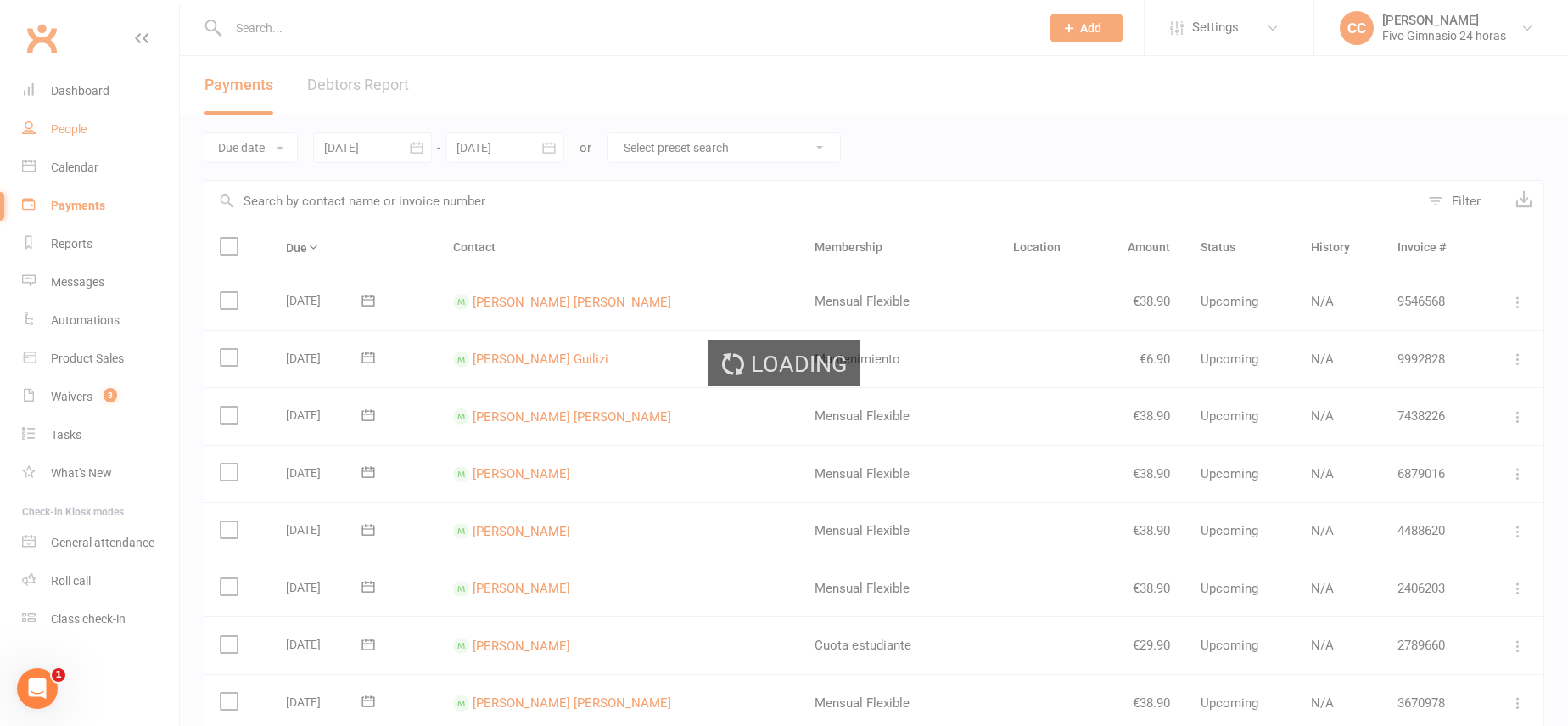
select select "100"
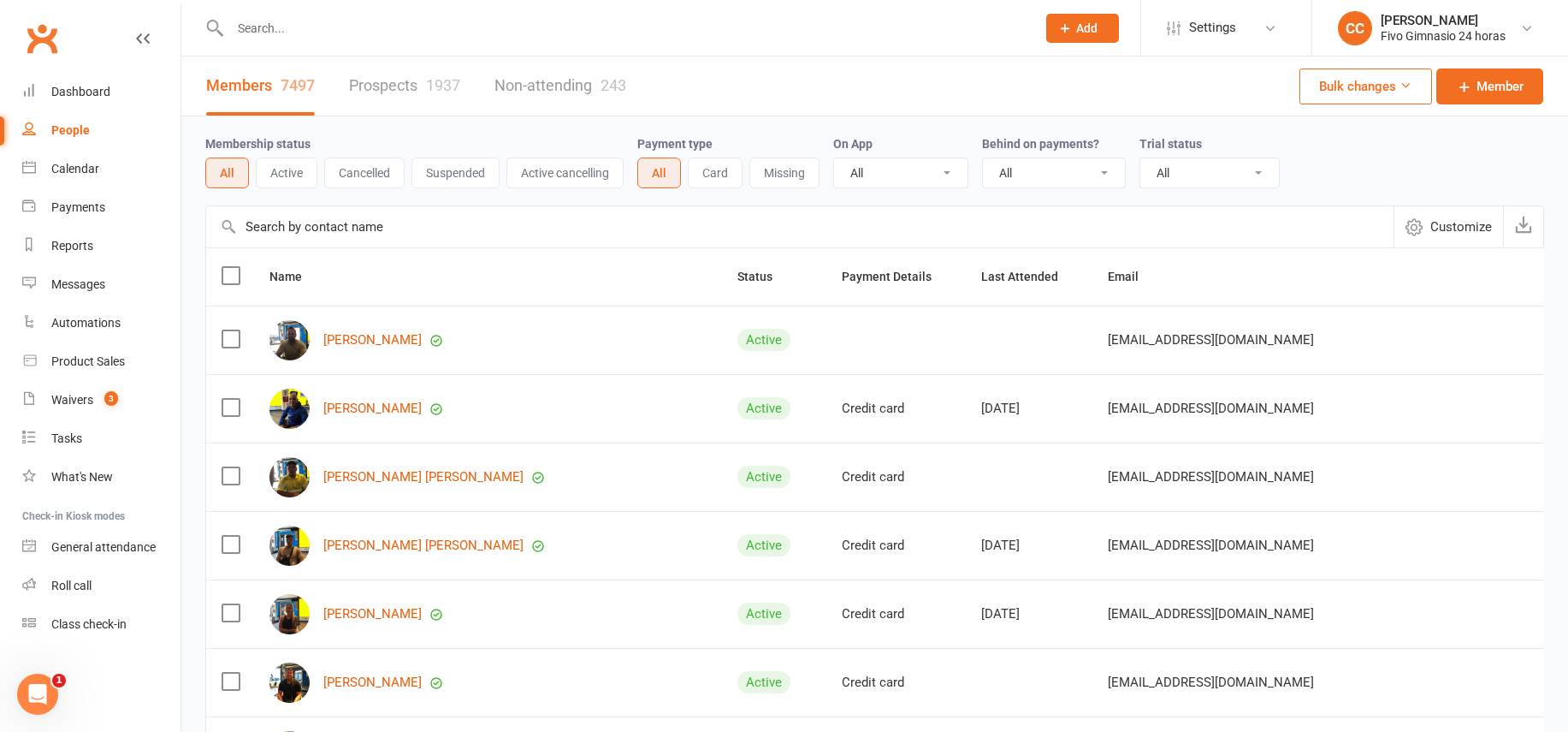
click at [277, 233] on input "text" at bounding box center [799, 226] width 1187 height 41
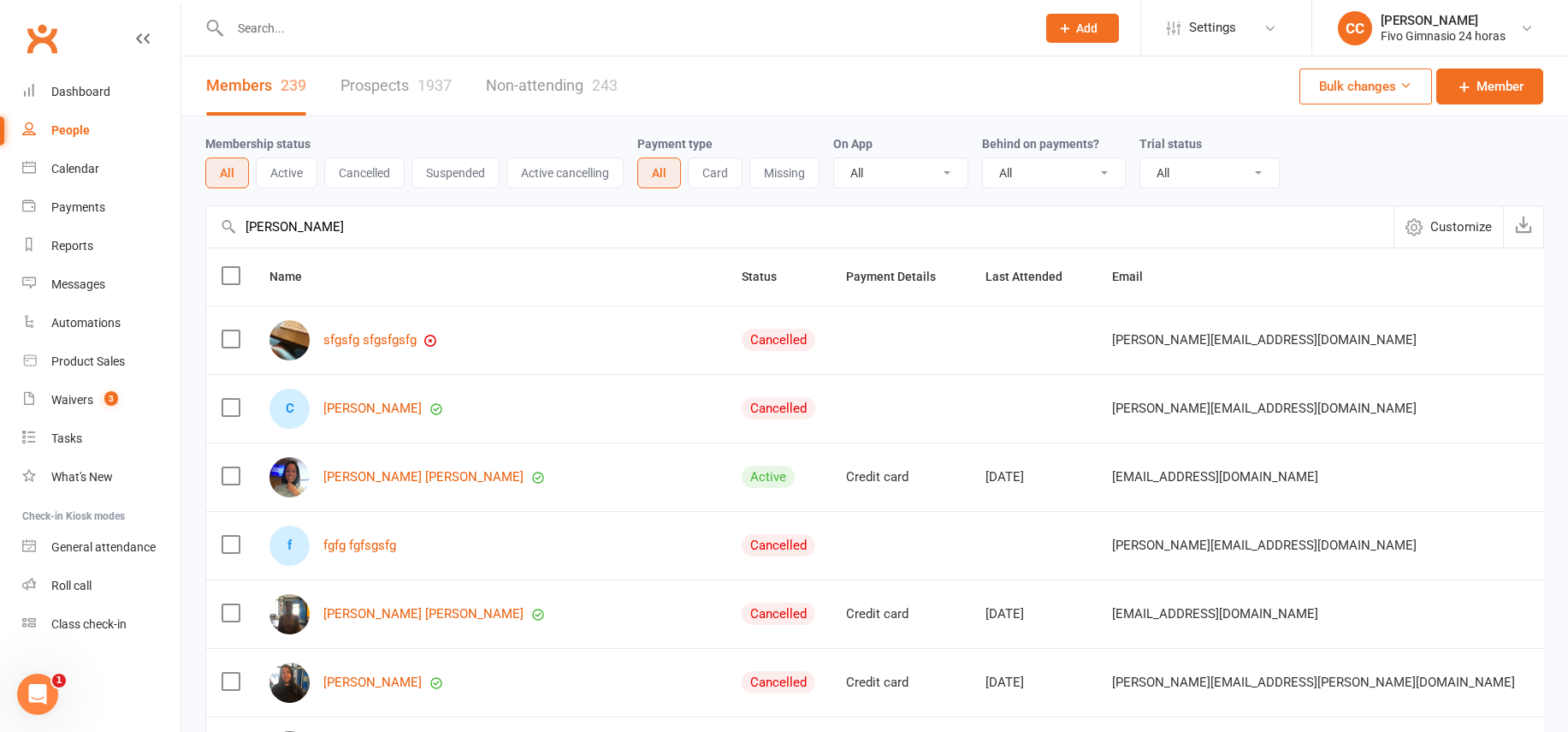
drag, startPoint x: 288, startPoint y: 226, endPoint x: 348, endPoint y: 227, distance: 60.0
click at [348, 227] on input "cristina tejer" at bounding box center [799, 226] width 1187 height 41
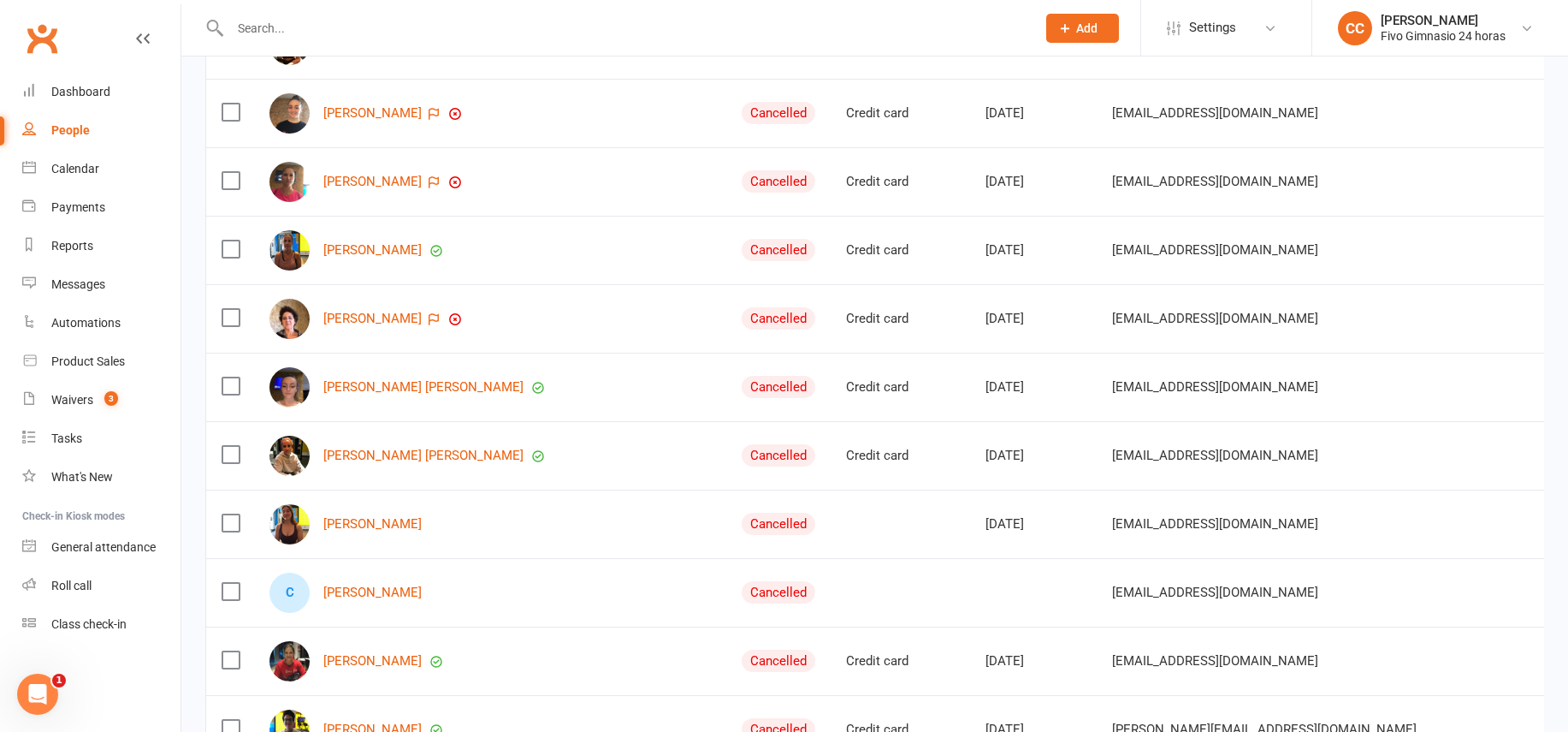
scroll to position [1870, 0]
type input "cristina"
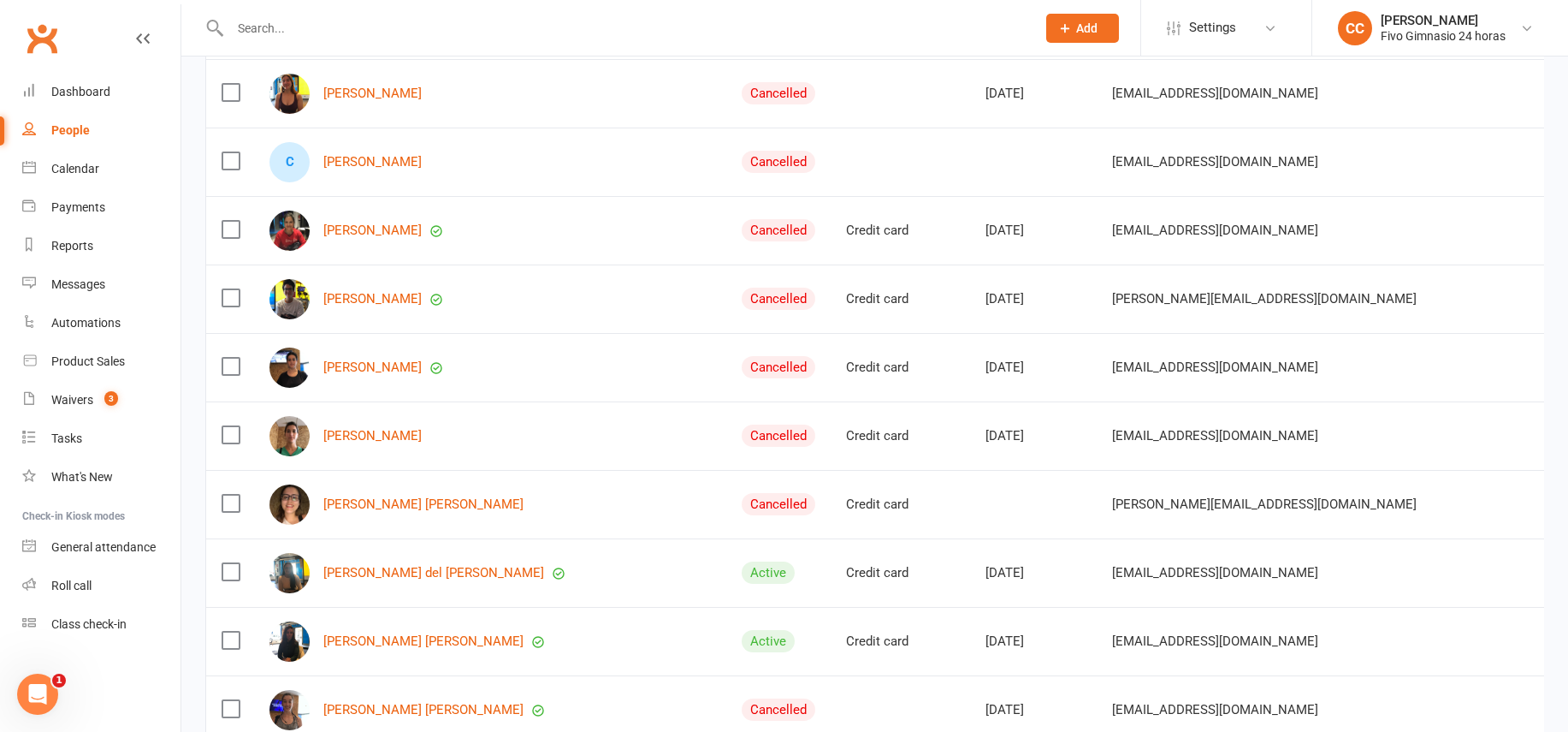
scroll to position [2348, 0]
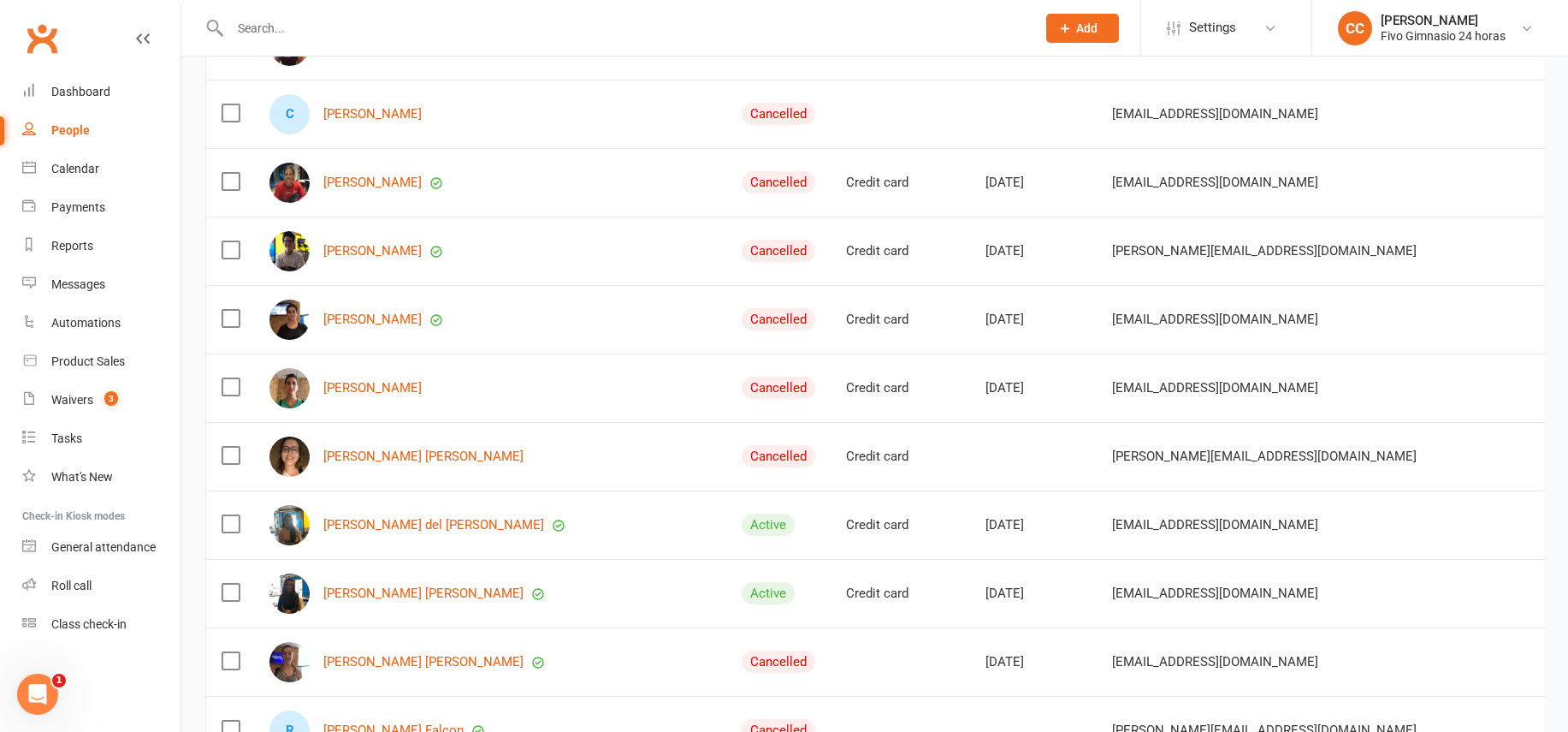
paste input "+34610062680"
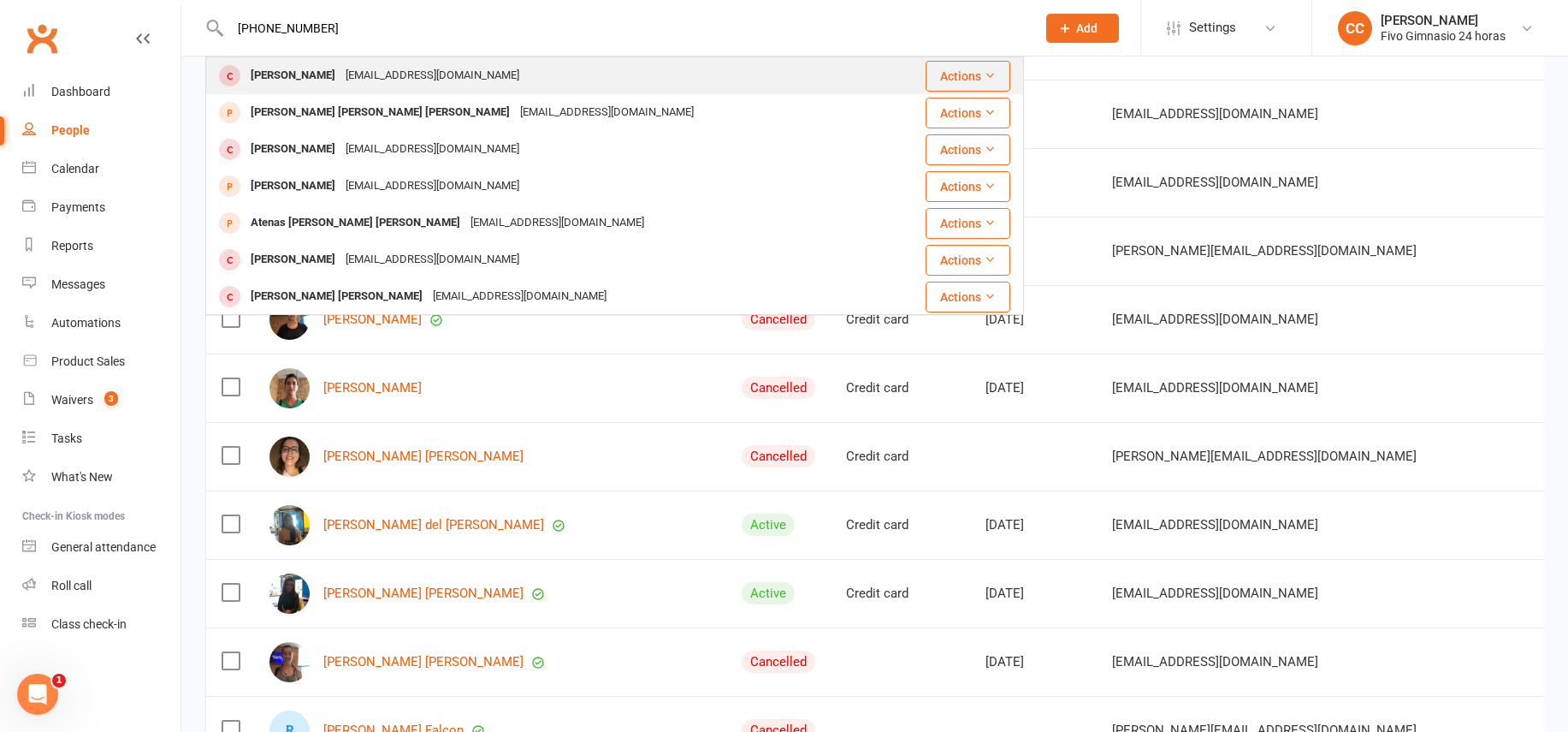
type input "+34610062680"
click at [438, 73] on div "fgcan10@gmail.com" at bounding box center [432, 76] width 184 height 25
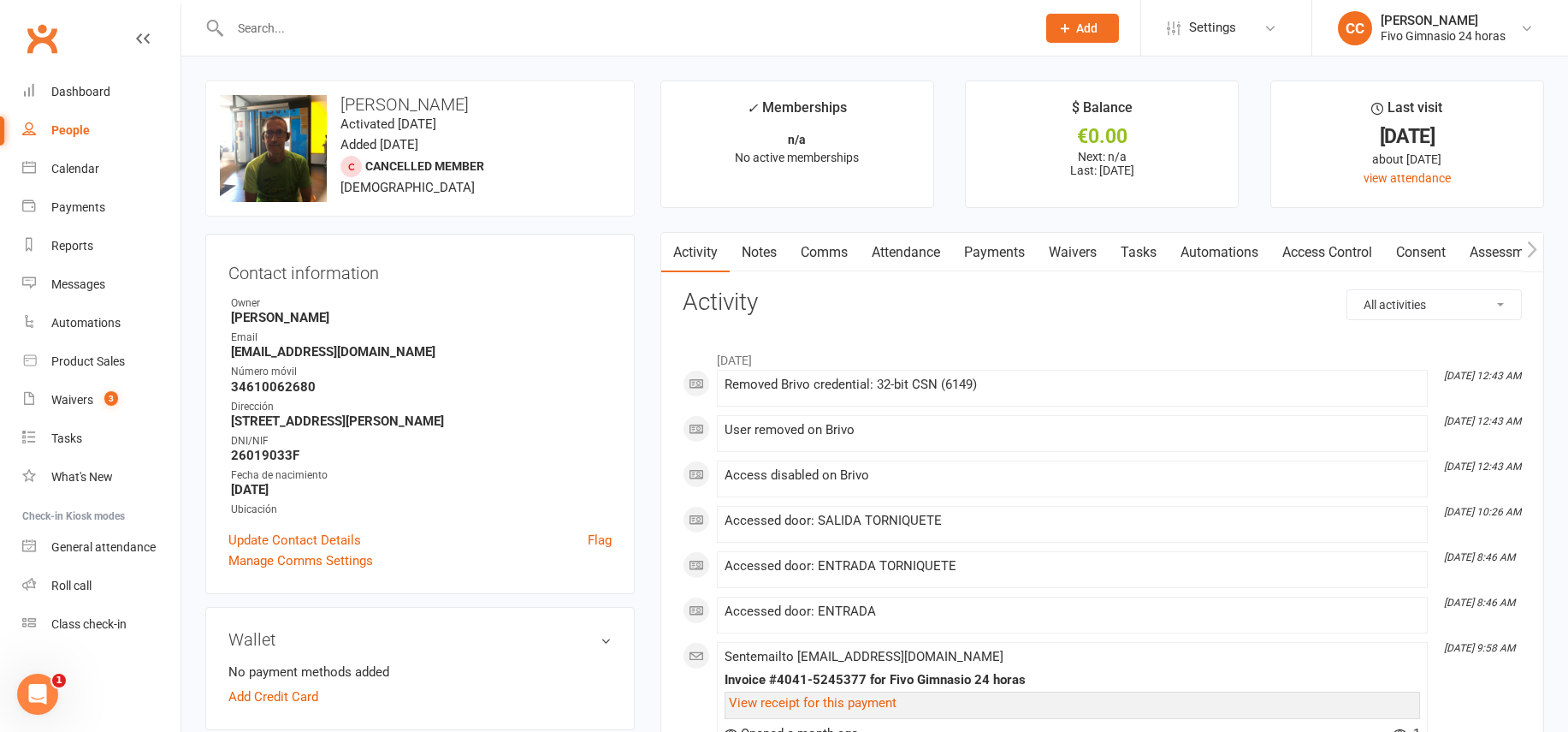
click at [841, 256] on link "Comms" at bounding box center [824, 252] width 71 height 39
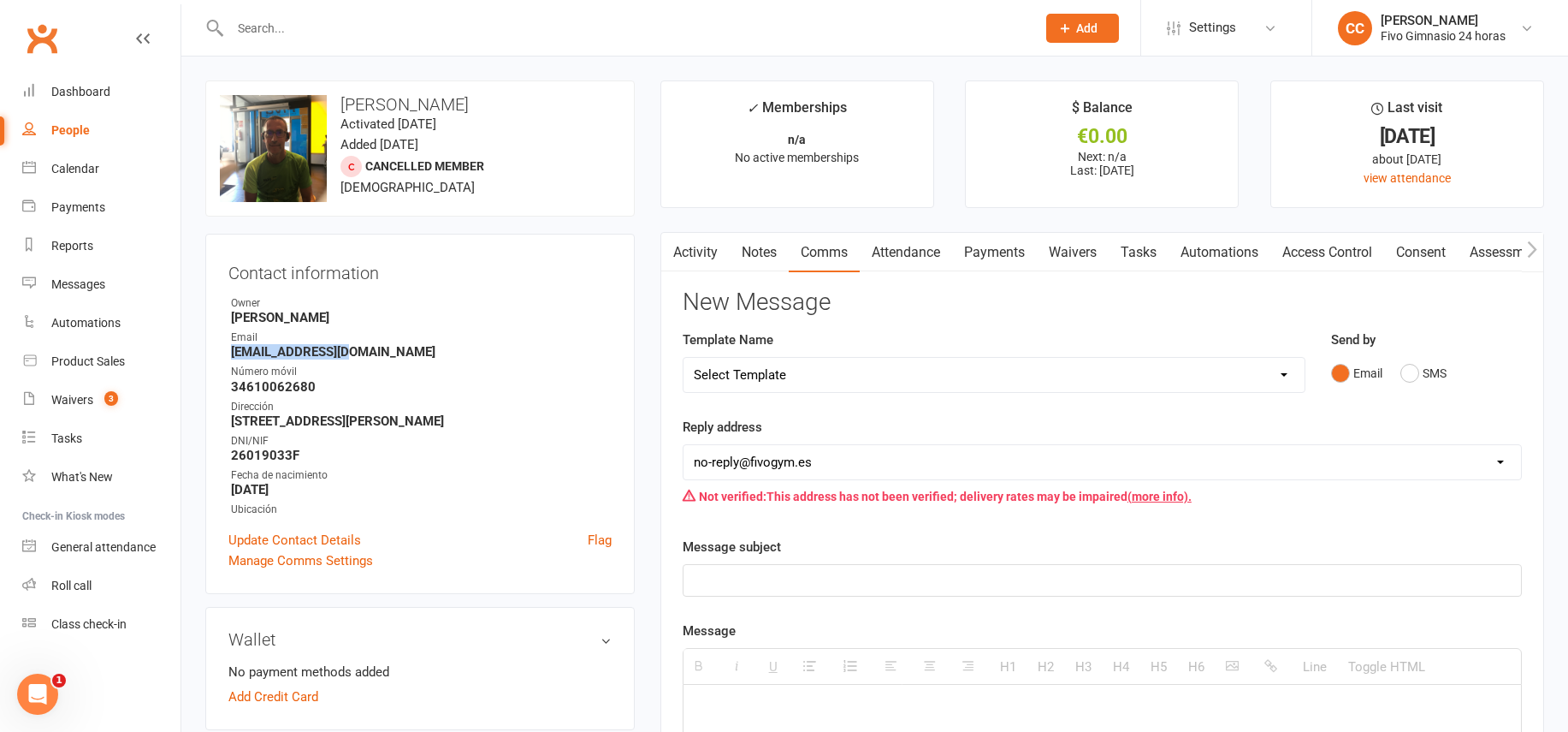
drag, startPoint x: 211, startPoint y: 353, endPoint x: 341, endPoint y: 353, distance: 130.0
click at [372, 351] on div "Contact information Owner Cristina Cabrera Email fgcan10@gmail.com Número móvil…" at bounding box center [420, 414] width 429 height 360
copy strong "fgcan10@gmail.com"
click at [710, 249] on link "Activity" at bounding box center [695, 252] width 68 height 39
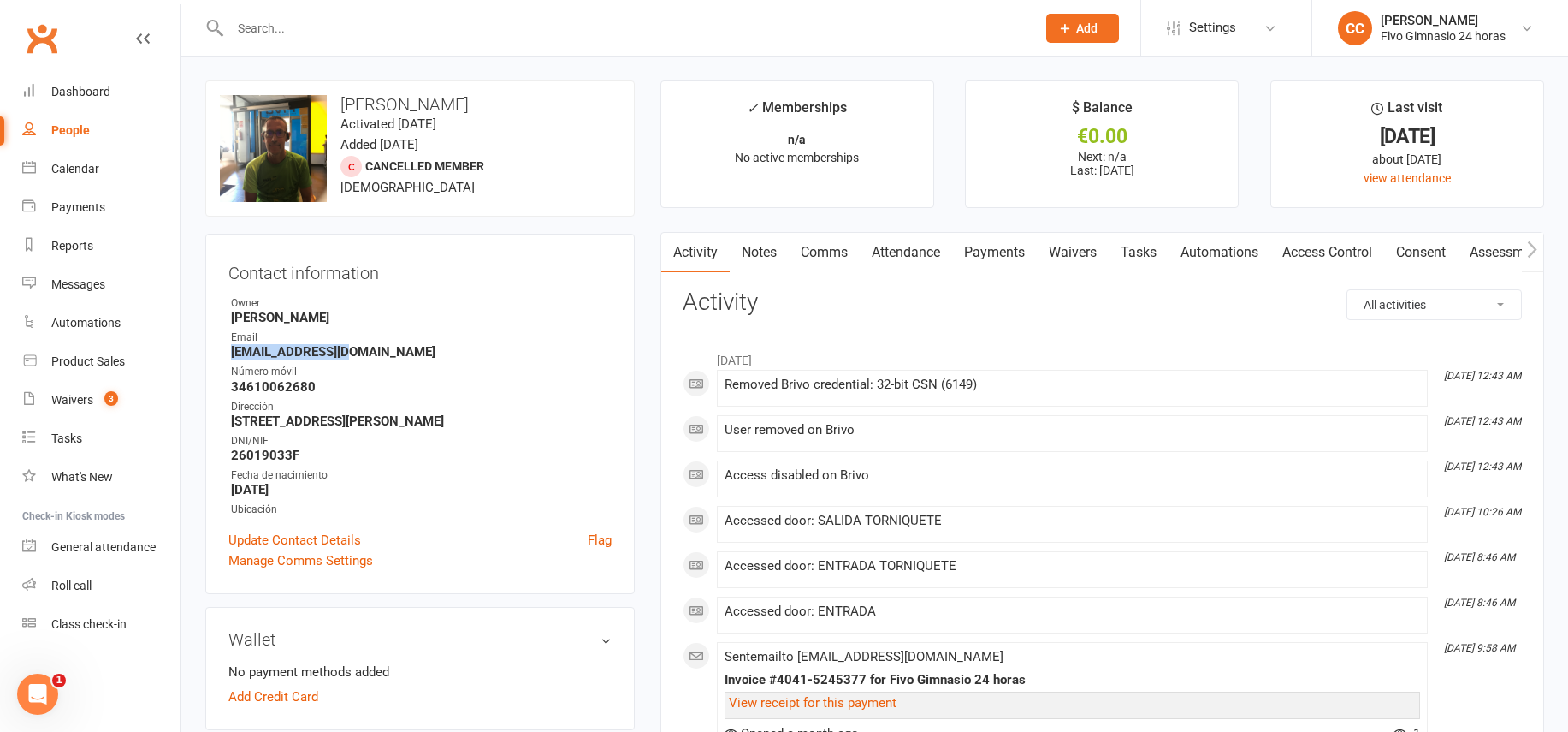
click at [1338, 255] on link "Access Control" at bounding box center [1326, 252] width 114 height 39
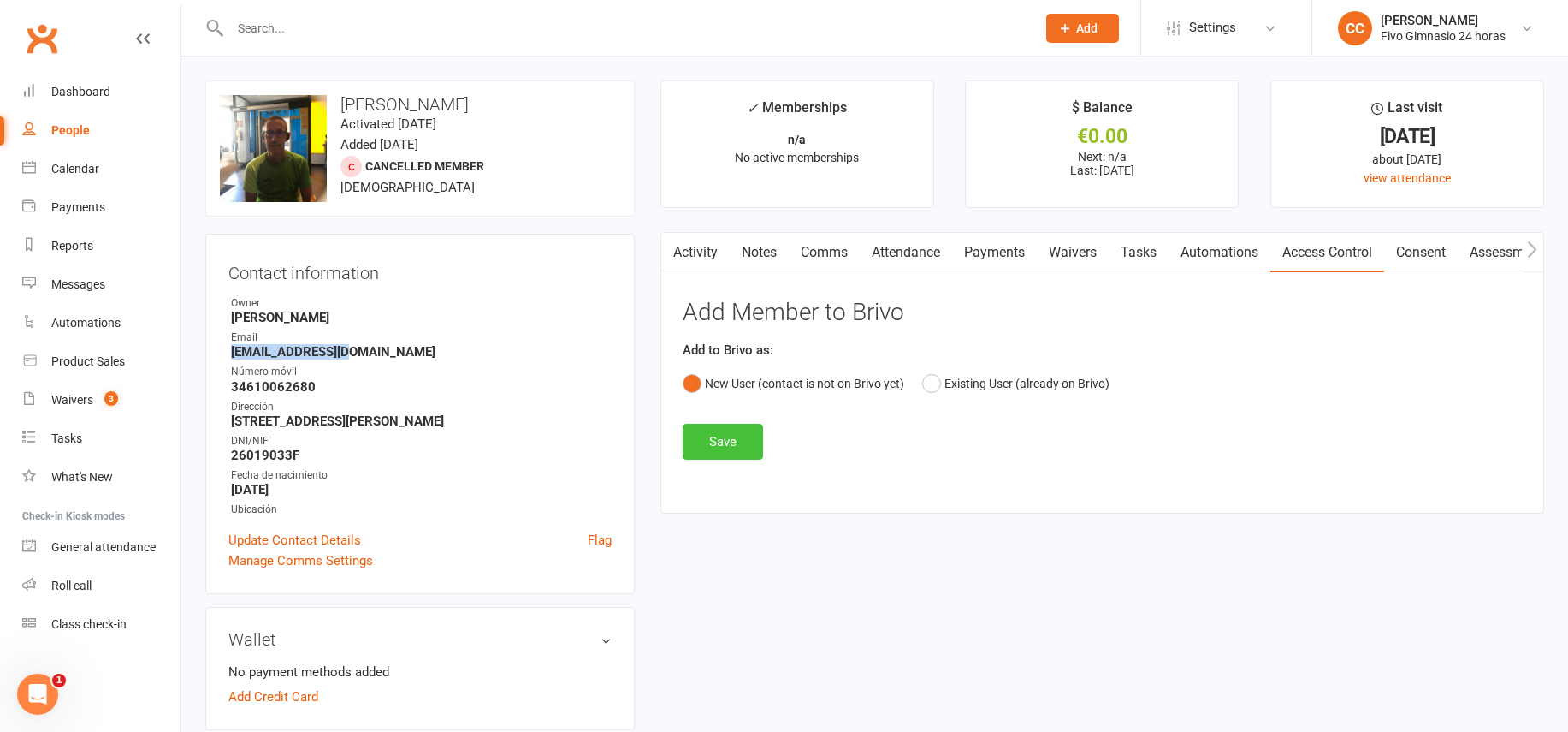
click at [747, 433] on button "Save" at bounding box center [723, 441] width 81 height 36
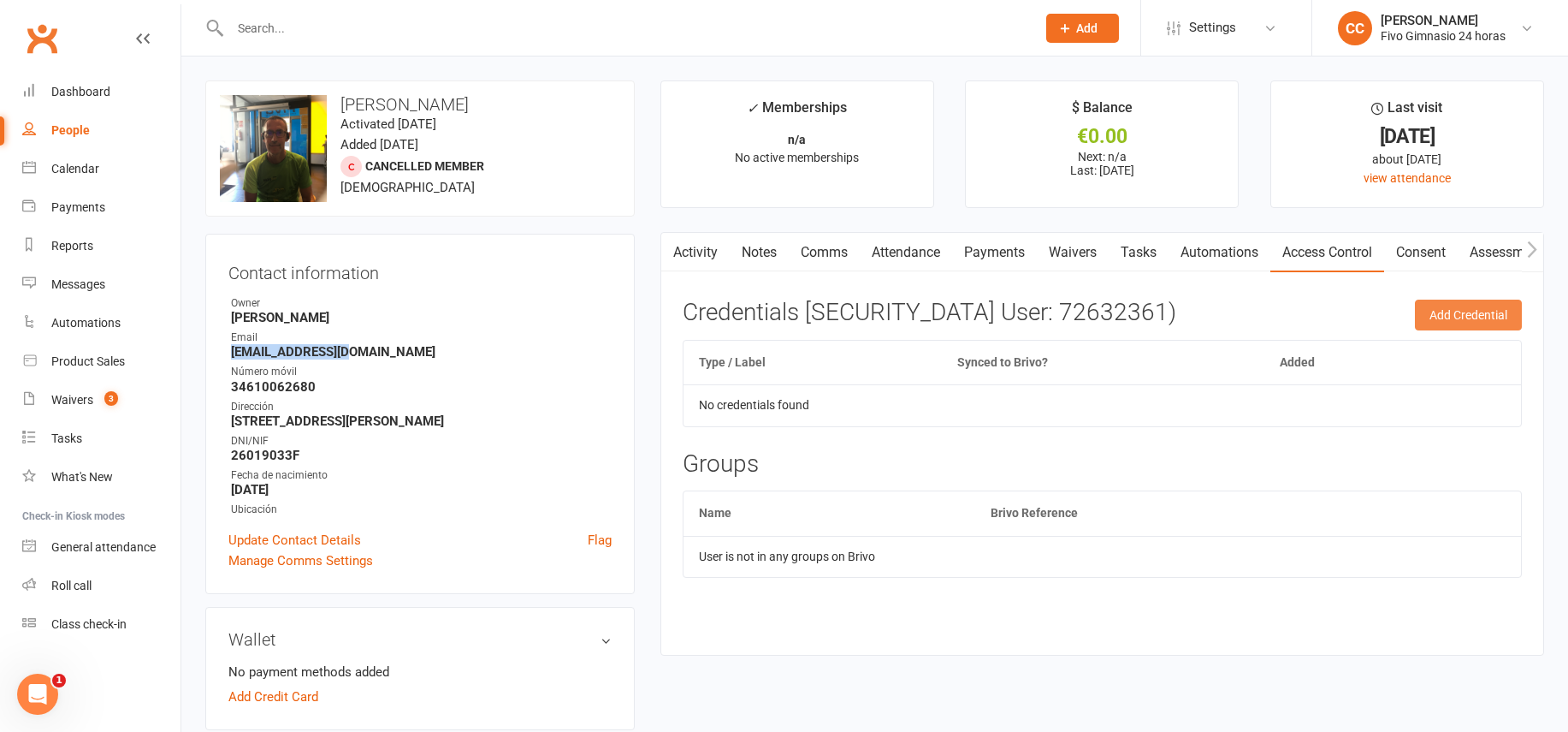
click at [1439, 305] on button "Add Credential" at bounding box center [1467, 315] width 107 height 31
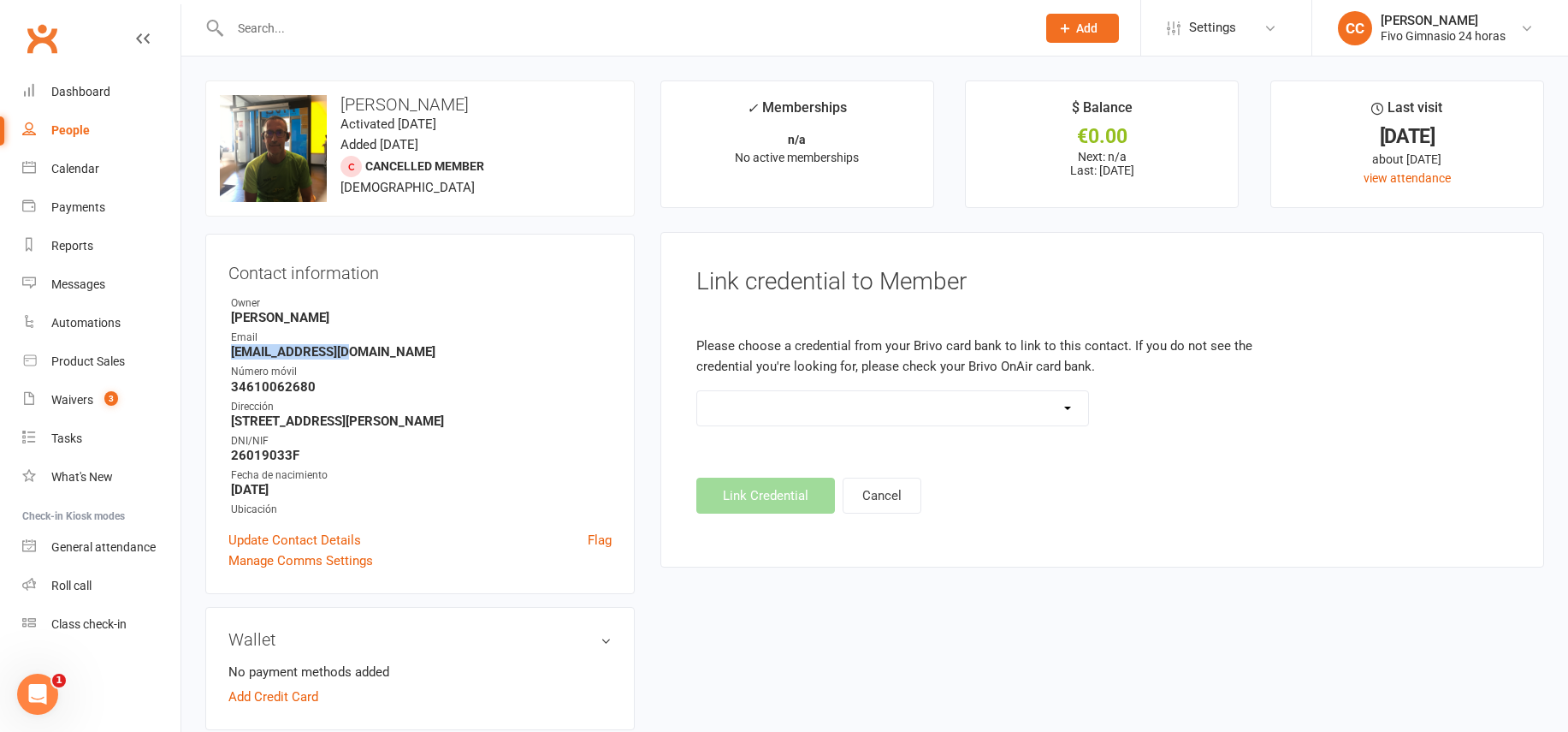
click at [809, 413] on select "Standard 26 Bit (54268) Standard 26 Bit (54269) Standard 26 Bit (54270) Standar…" at bounding box center [892, 408] width 392 height 35
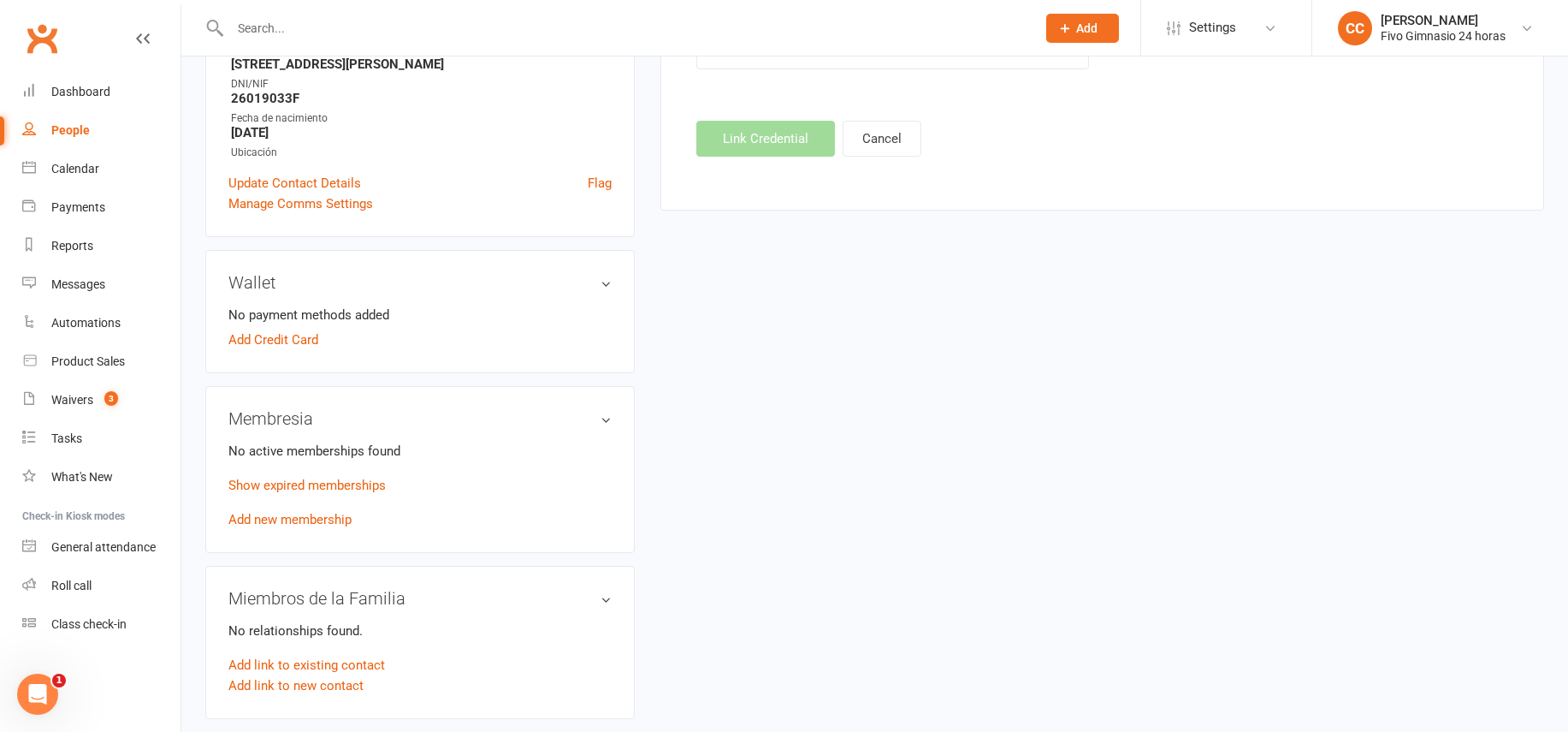
scroll to position [597, 0]
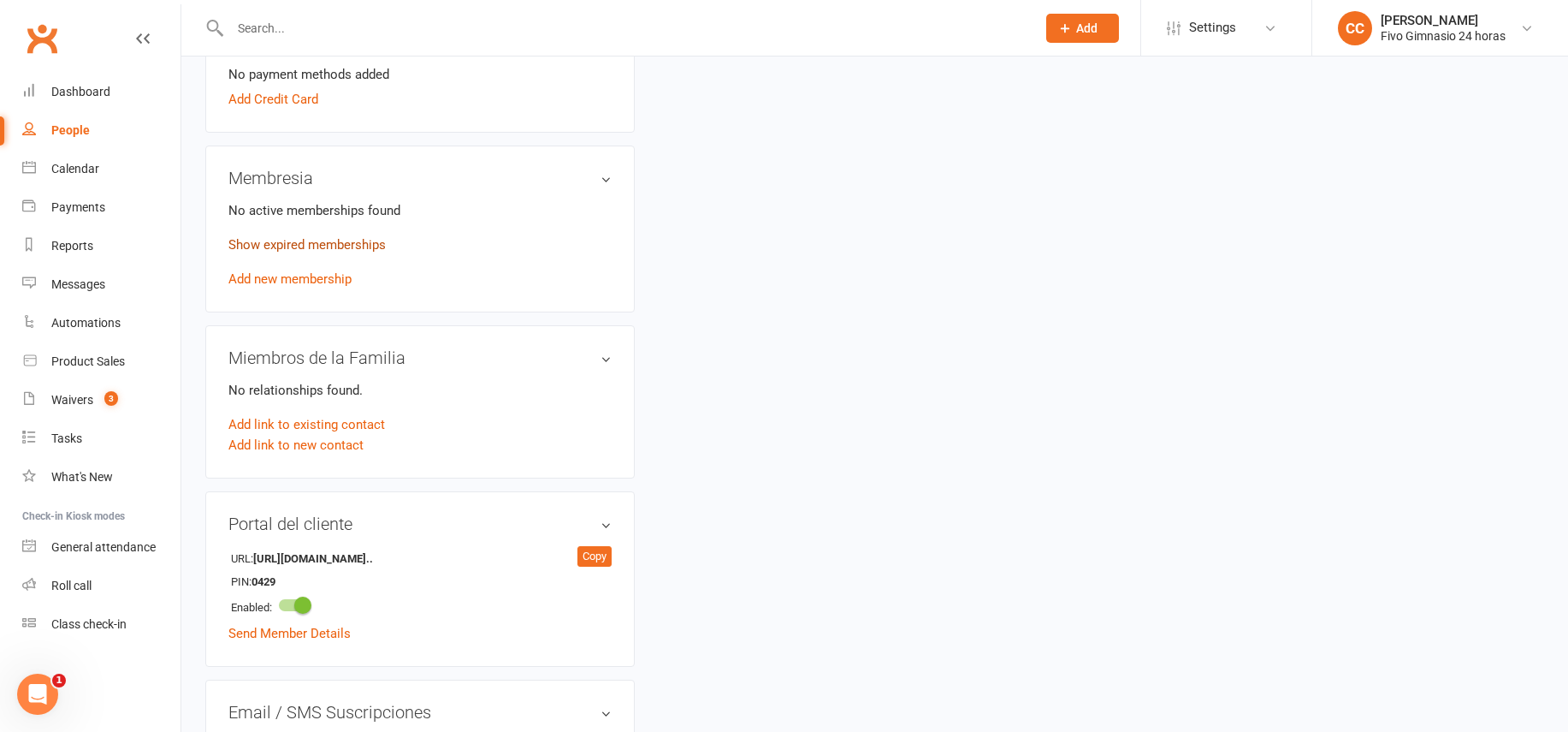
click at [287, 249] on link "Show expired memberships" at bounding box center [306, 245] width 157 height 15
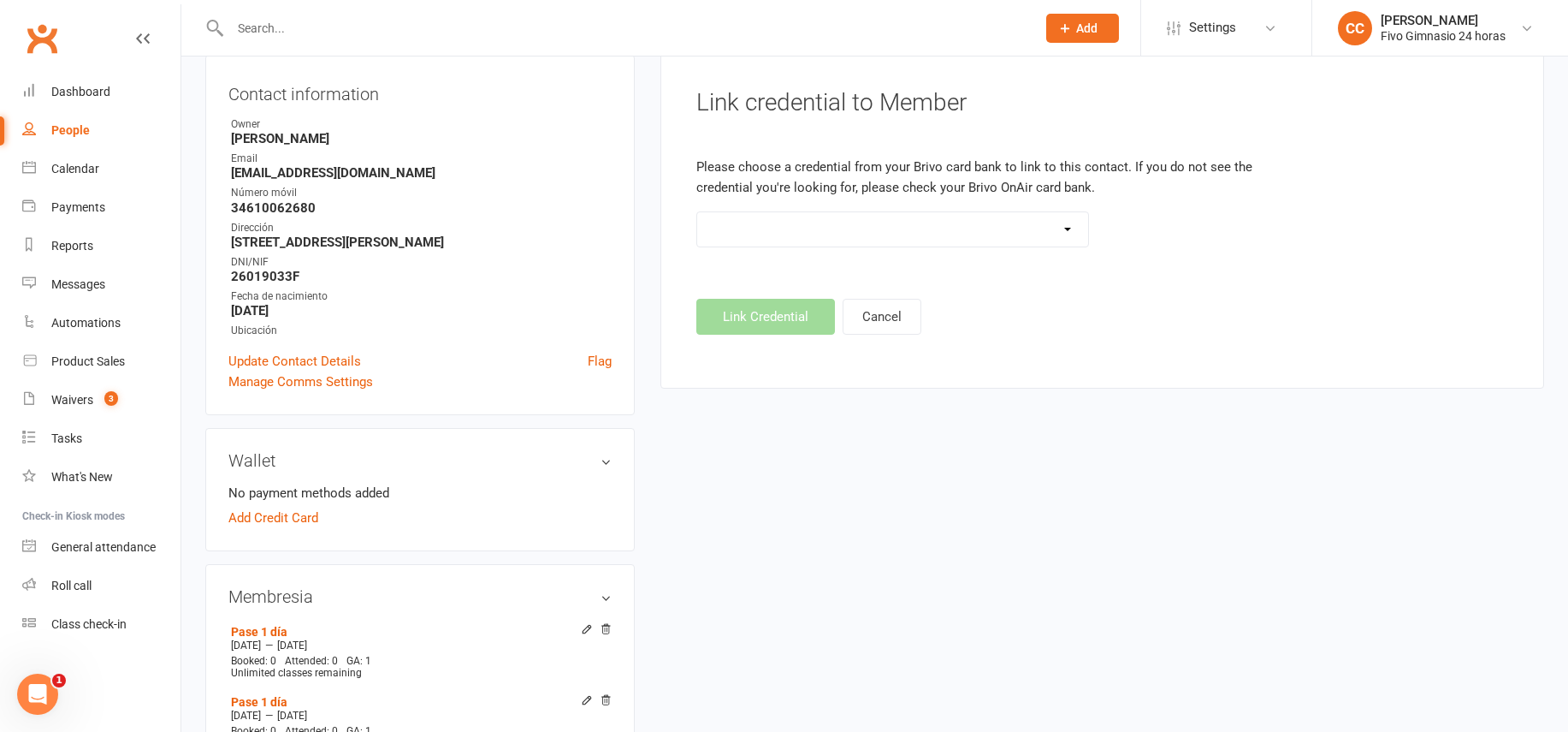
scroll to position [0, 0]
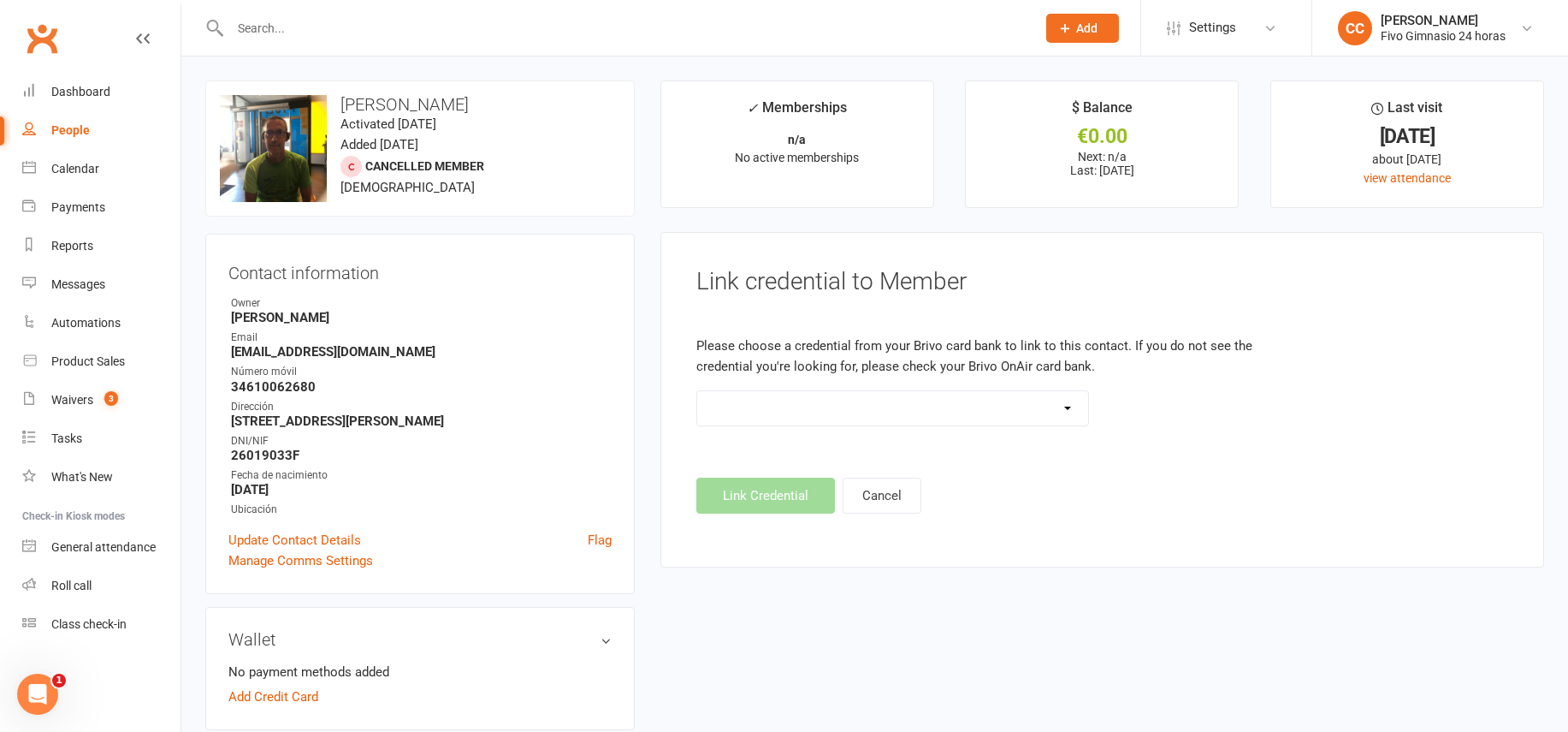
click at [799, 411] on select "Standard 26 Bit (54268) Standard 26 Bit (54269) Standard 26 Bit (54270) Standar…" at bounding box center [892, 408] width 392 height 35
select select "7225"
drag, startPoint x: 770, startPoint y: 503, endPoint x: 788, endPoint y: 478, distance: 30.8
click at [770, 503] on button "Link Credential" at bounding box center [765, 495] width 139 height 36
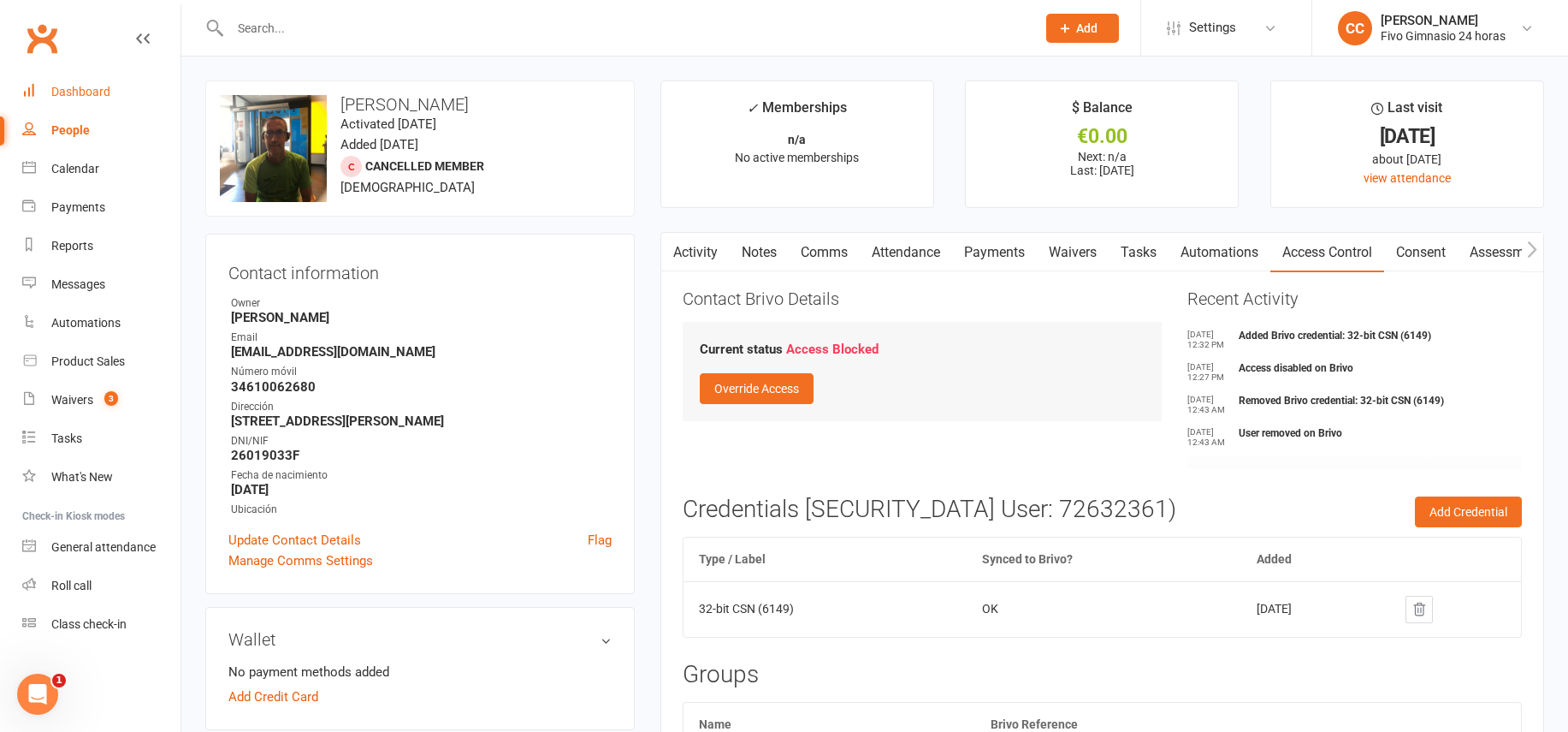
click at [70, 99] on link "Dashboard" at bounding box center [101, 92] width 158 height 39
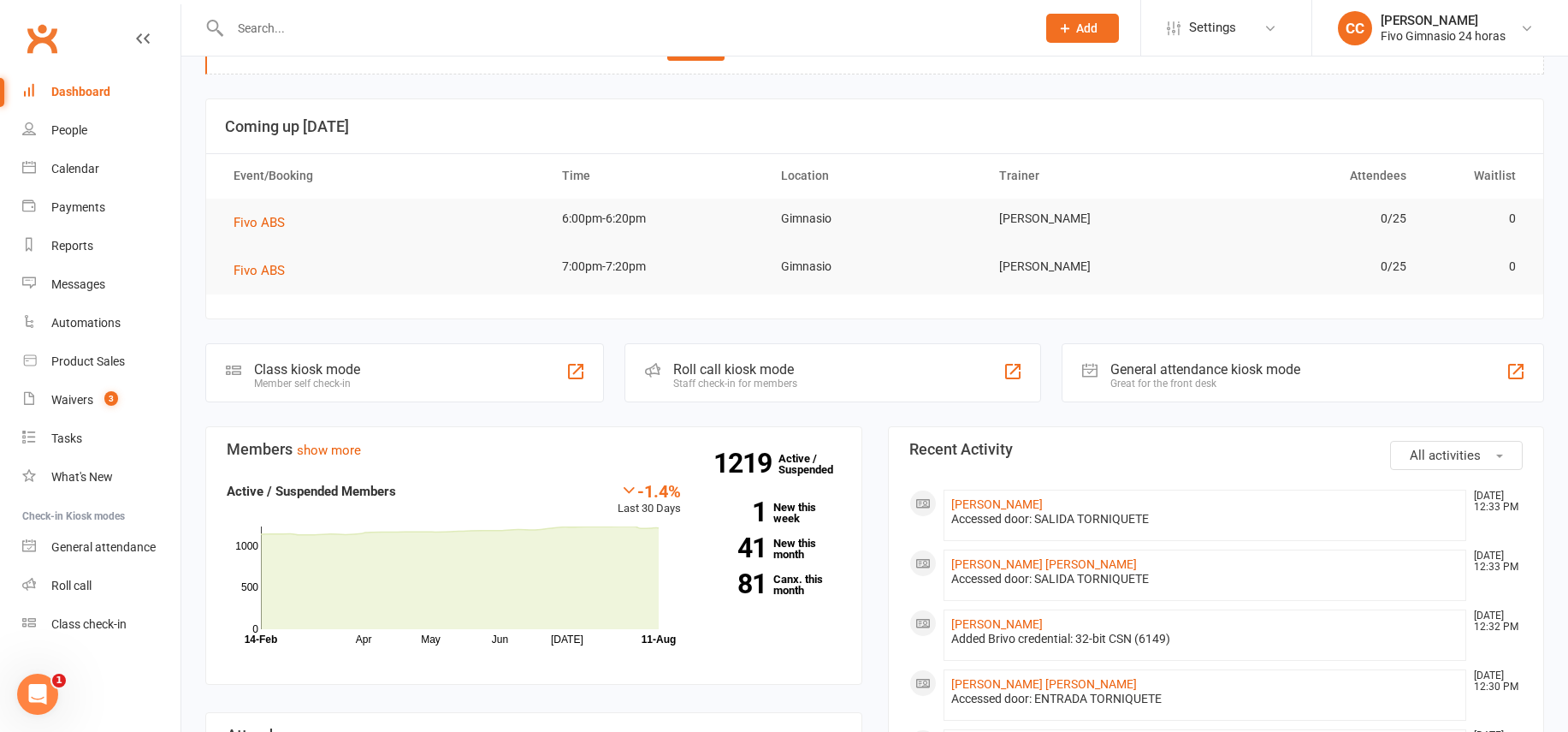
scroll to position [351, 0]
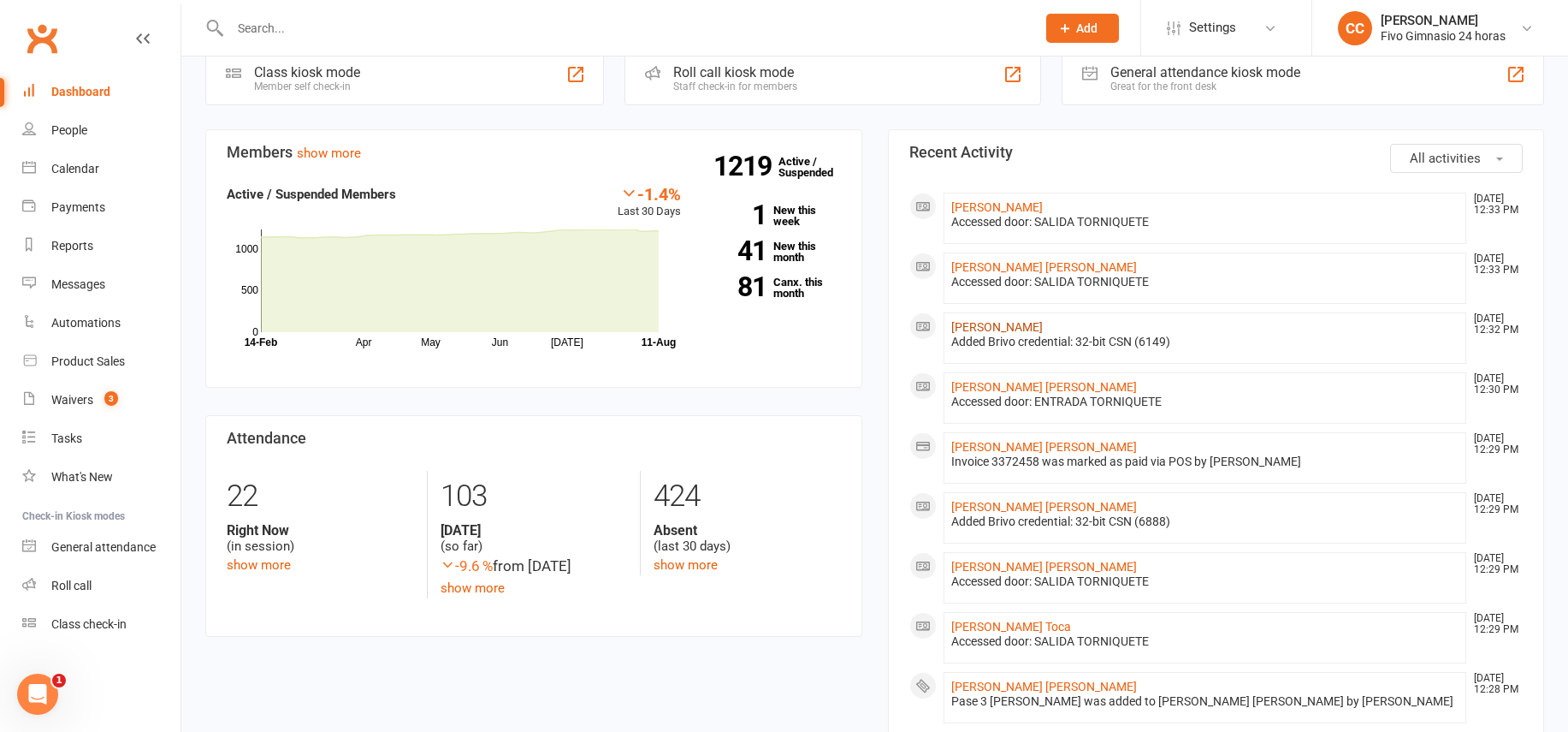
click at [1013, 322] on link "[PERSON_NAME]" at bounding box center [996, 327] width 91 height 13
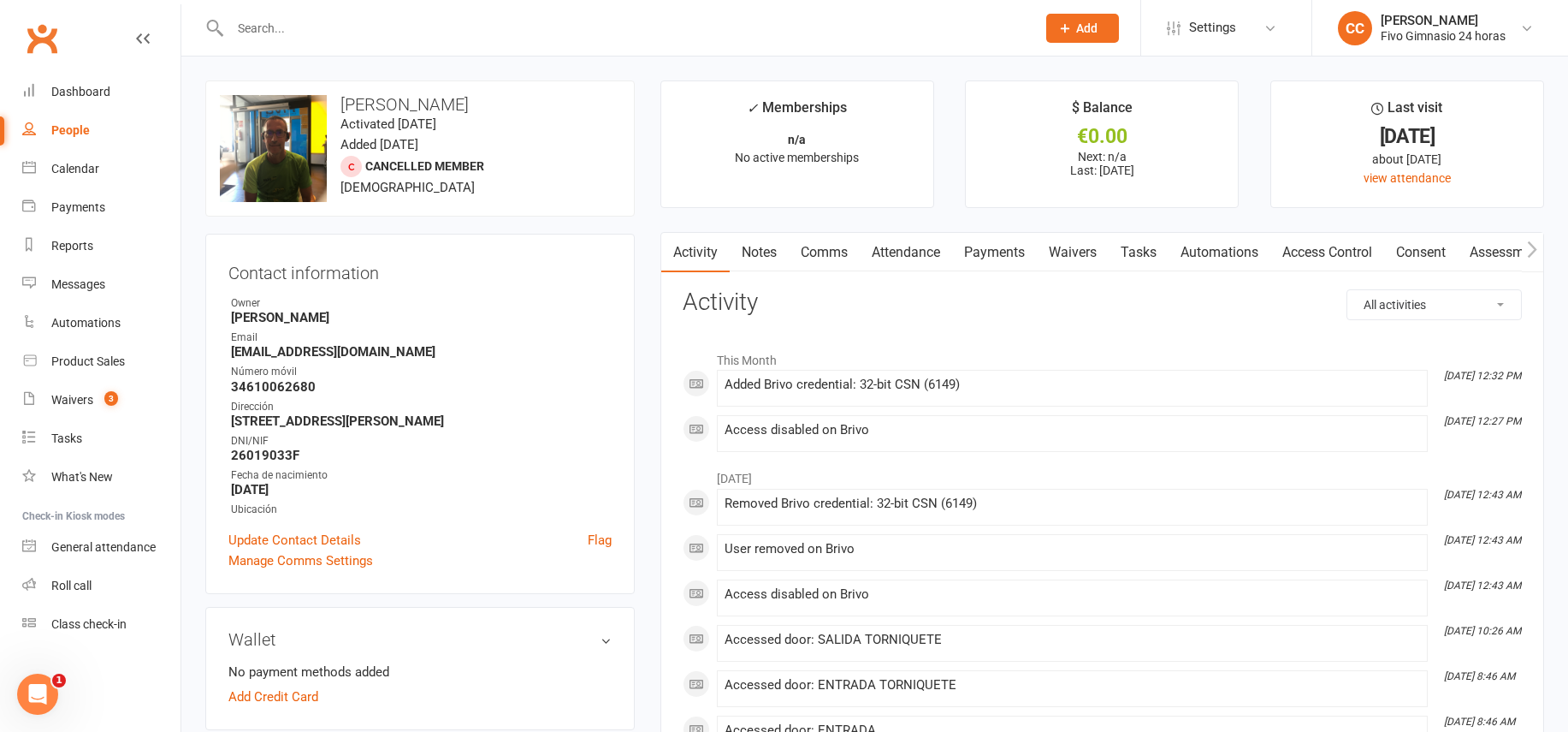
click at [994, 249] on link "Payments" at bounding box center [994, 252] width 85 height 39
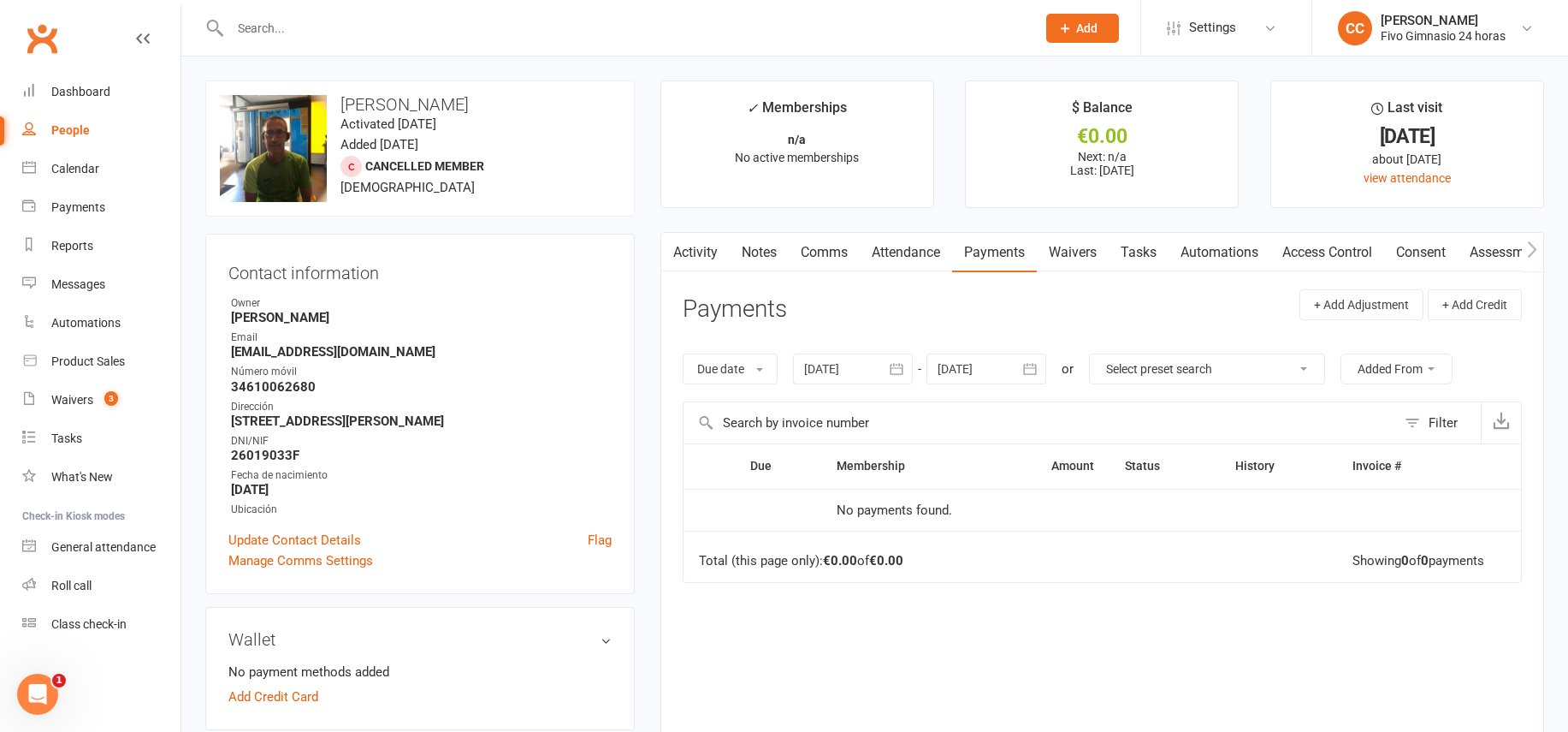
scroll to position [335, 0]
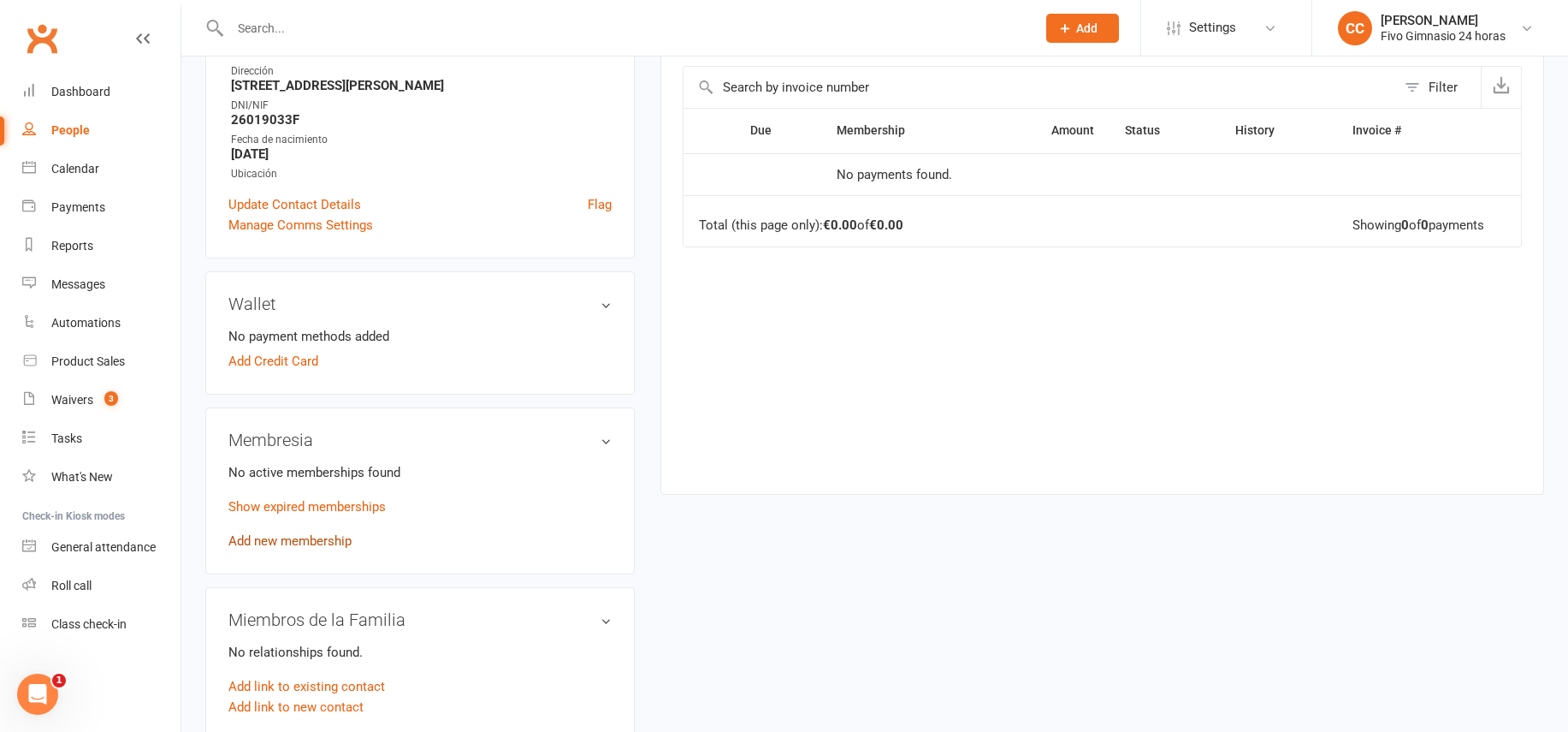
click at [295, 541] on link "Add new membership" at bounding box center [290, 540] width 123 height 15
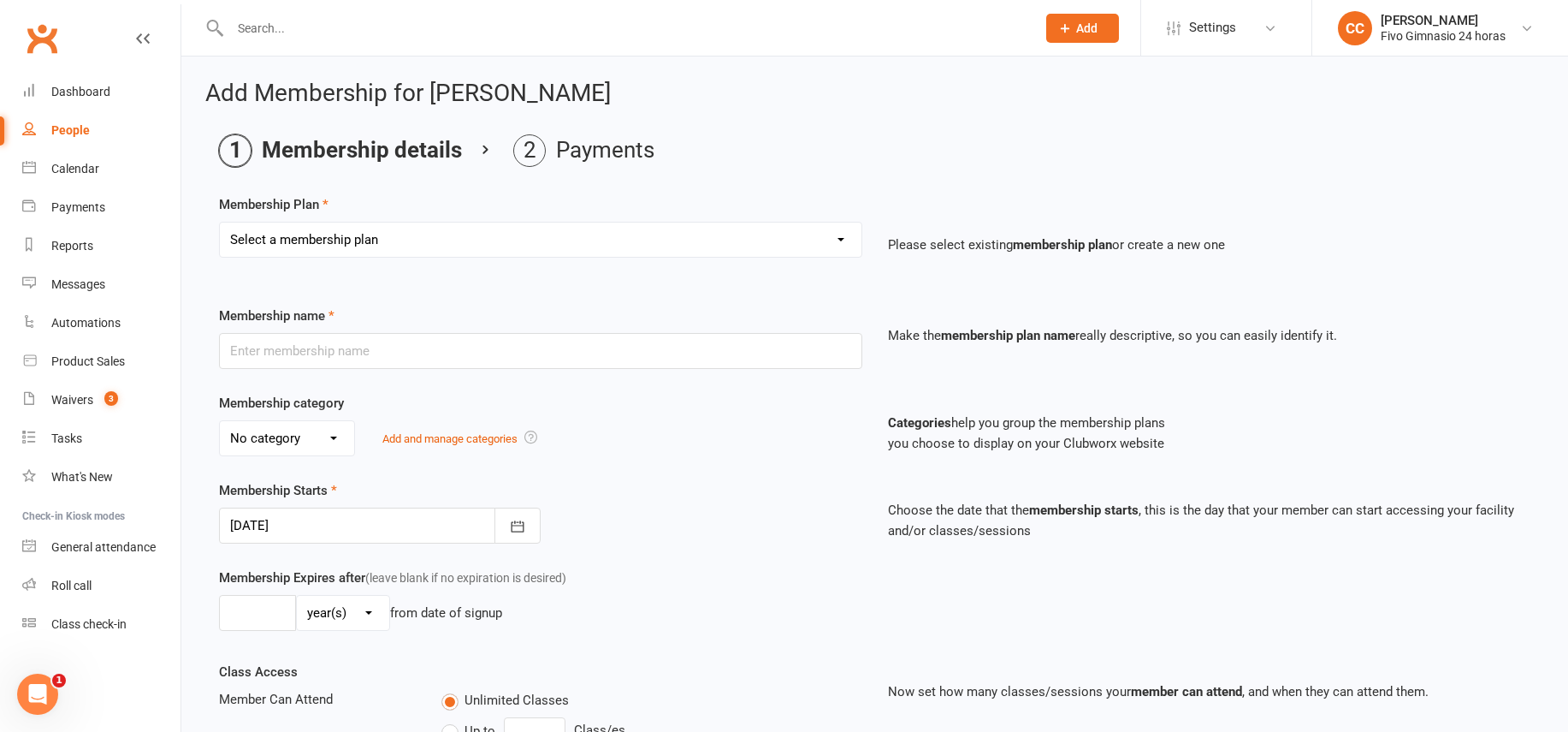
click at [403, 242] on select "Select a membership plan Cuota familiar Cuota estudiante 10 pases full Anual Se…" at bounding box center [540, 240] width 641 height 35
select select "8"
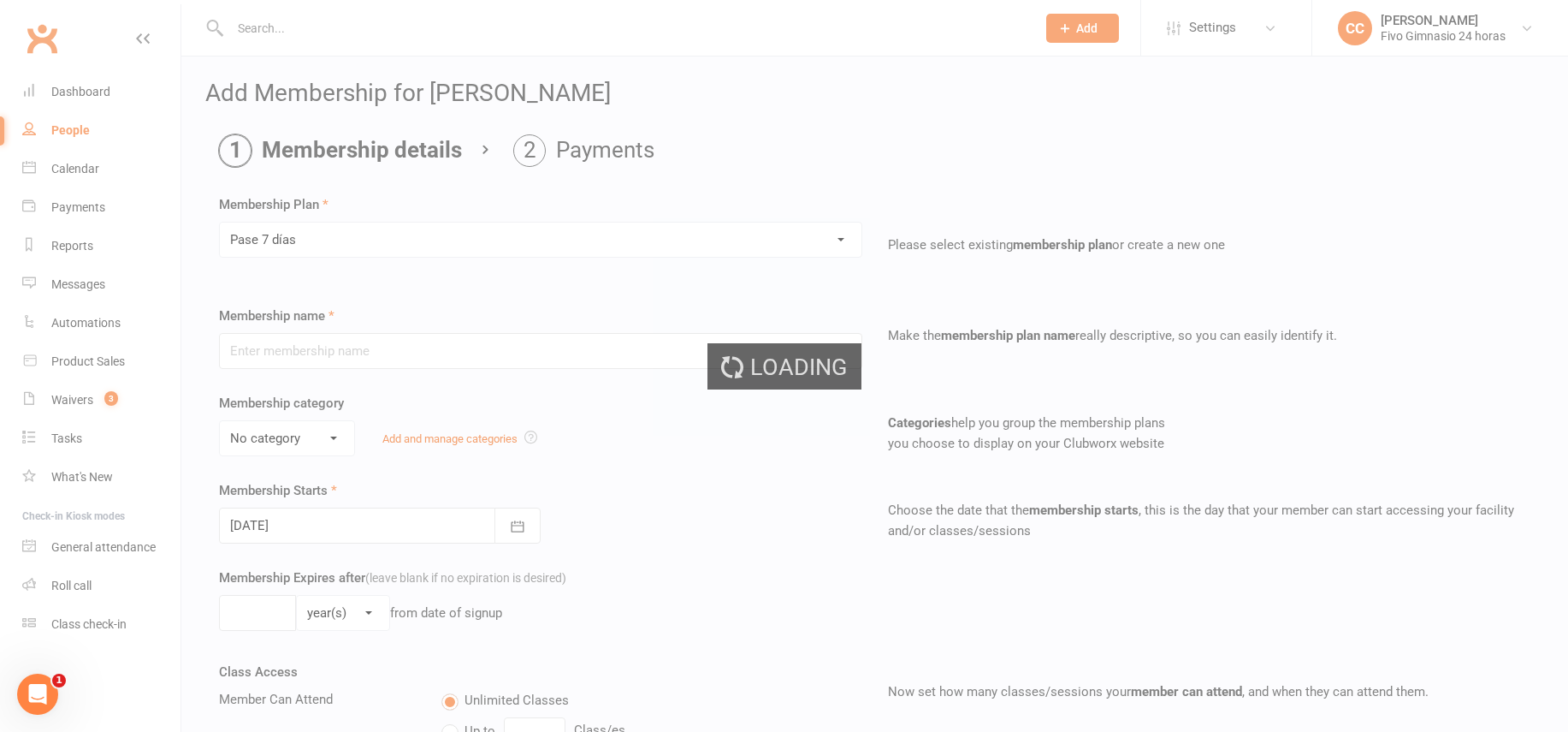
type input "Pase 7 días"
select select "3"
type input "1"
select select "1"
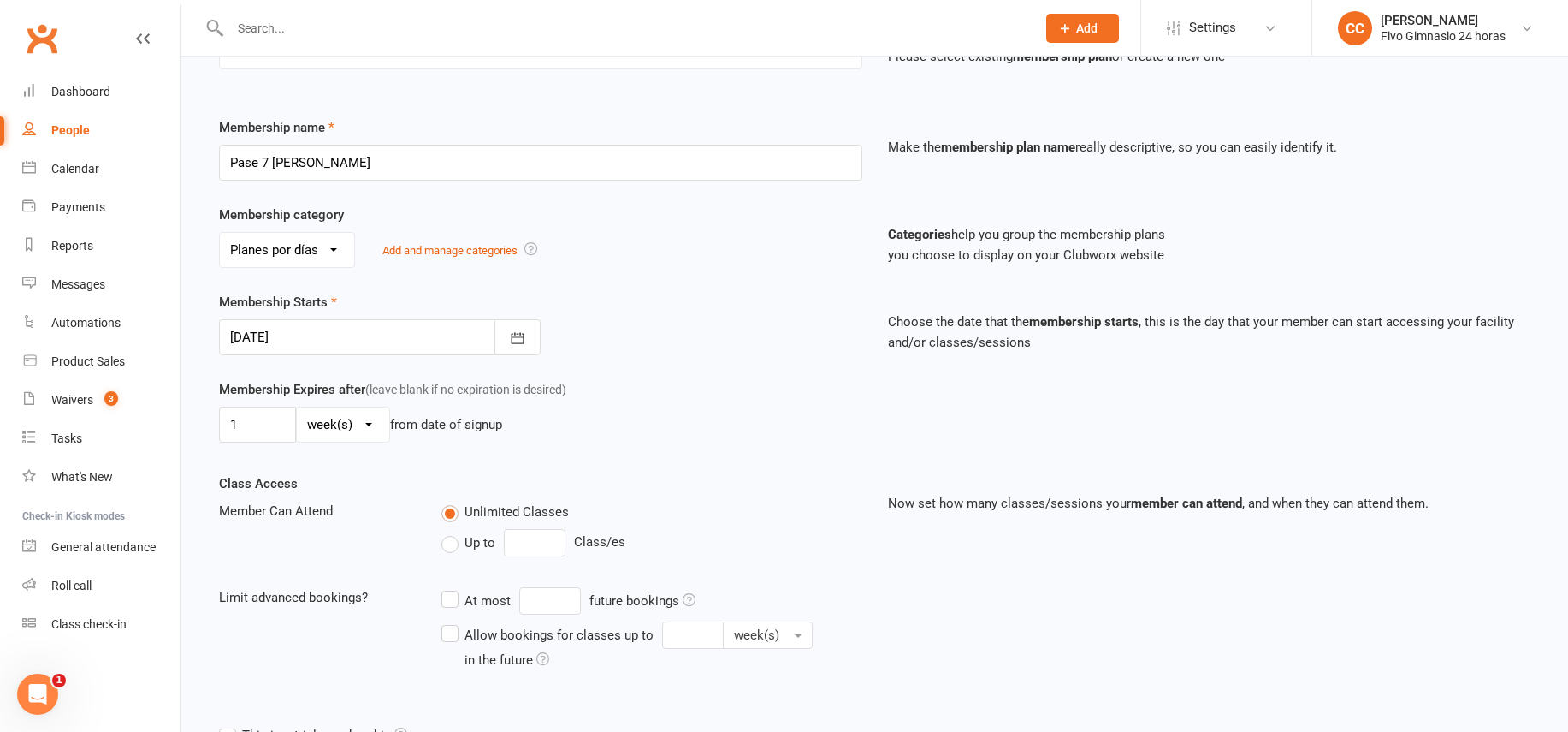
scroll to position [356, 0]
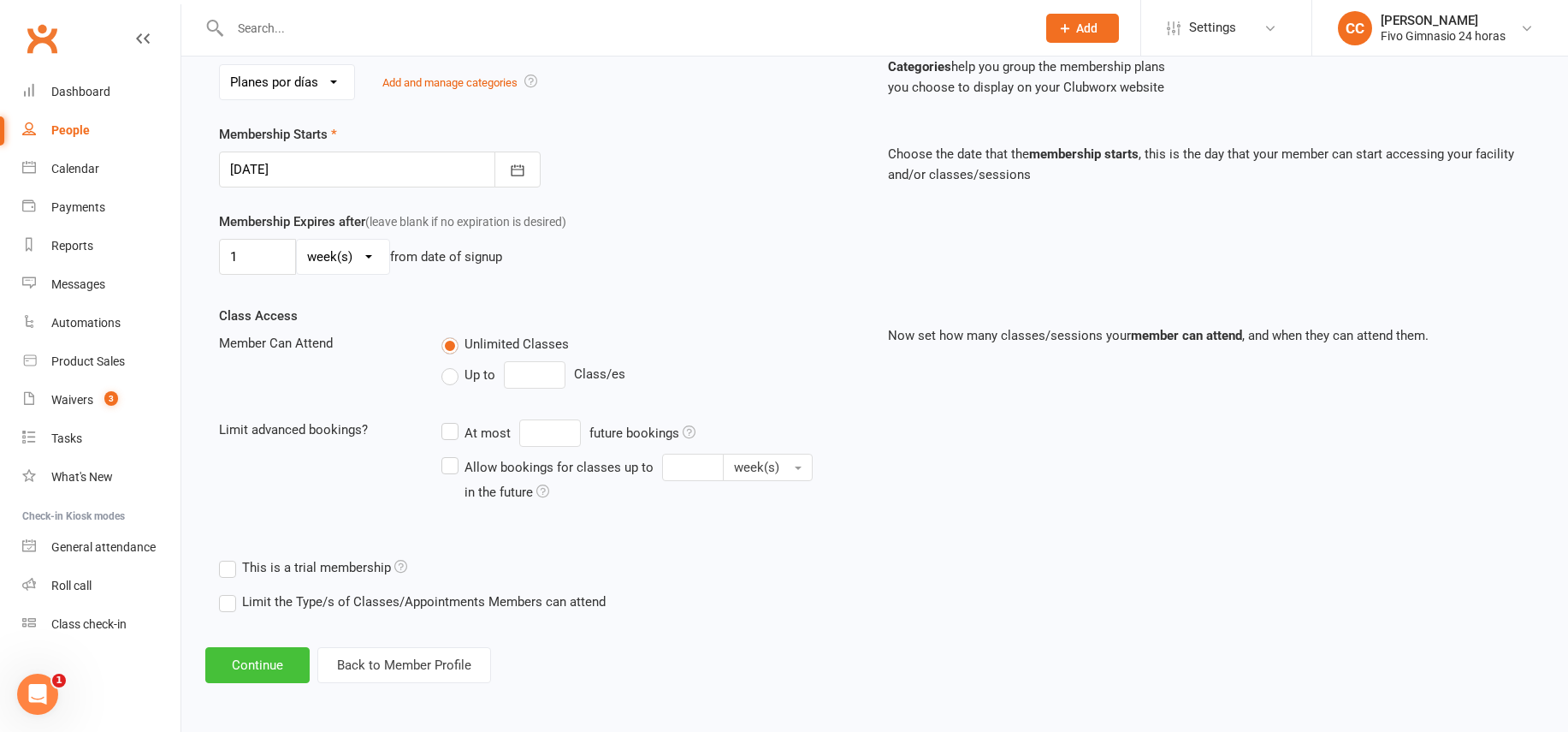
click at [261, 655] on button "Continue" at bounding box center [257, 665] width 104 height 36
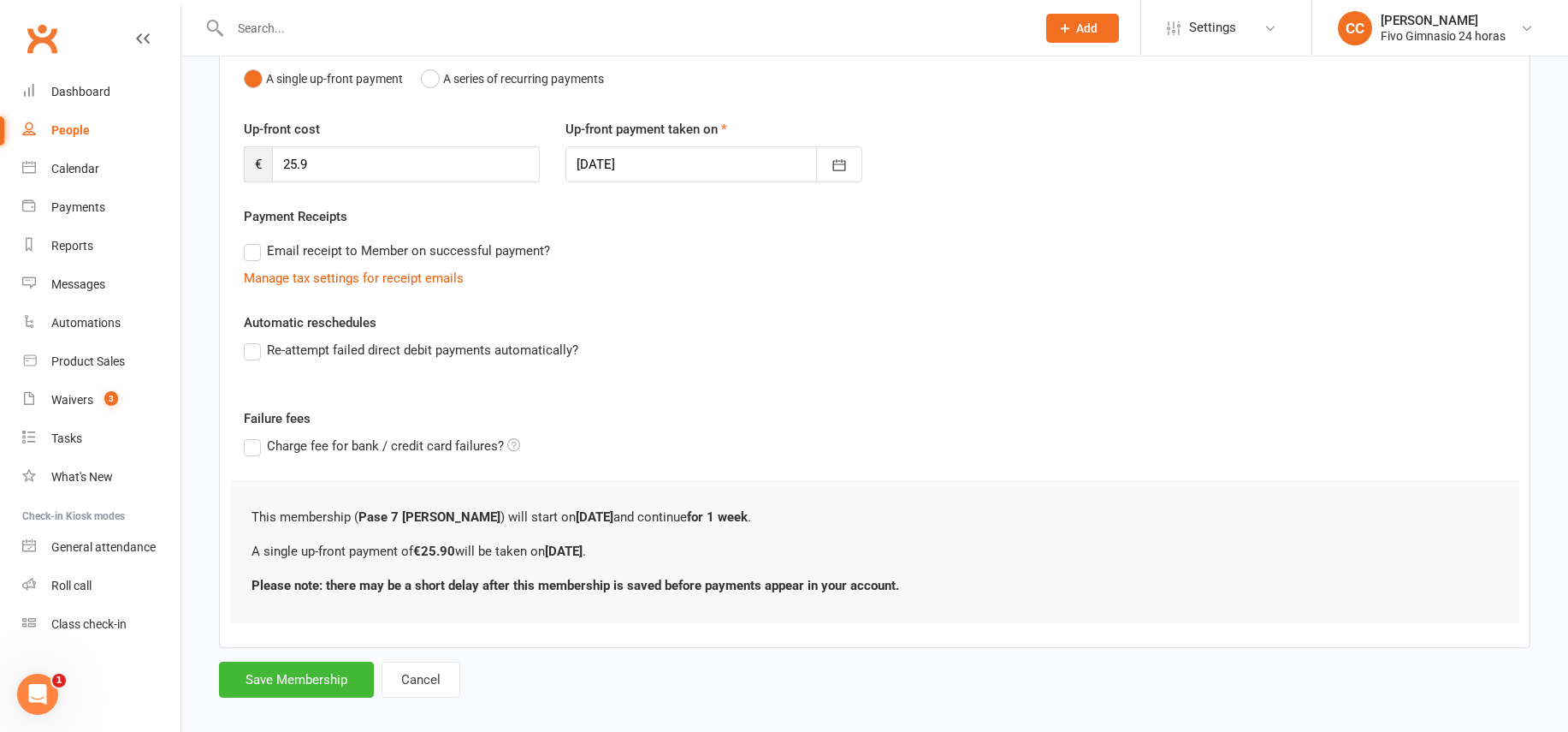
scroll to position [200, 0]
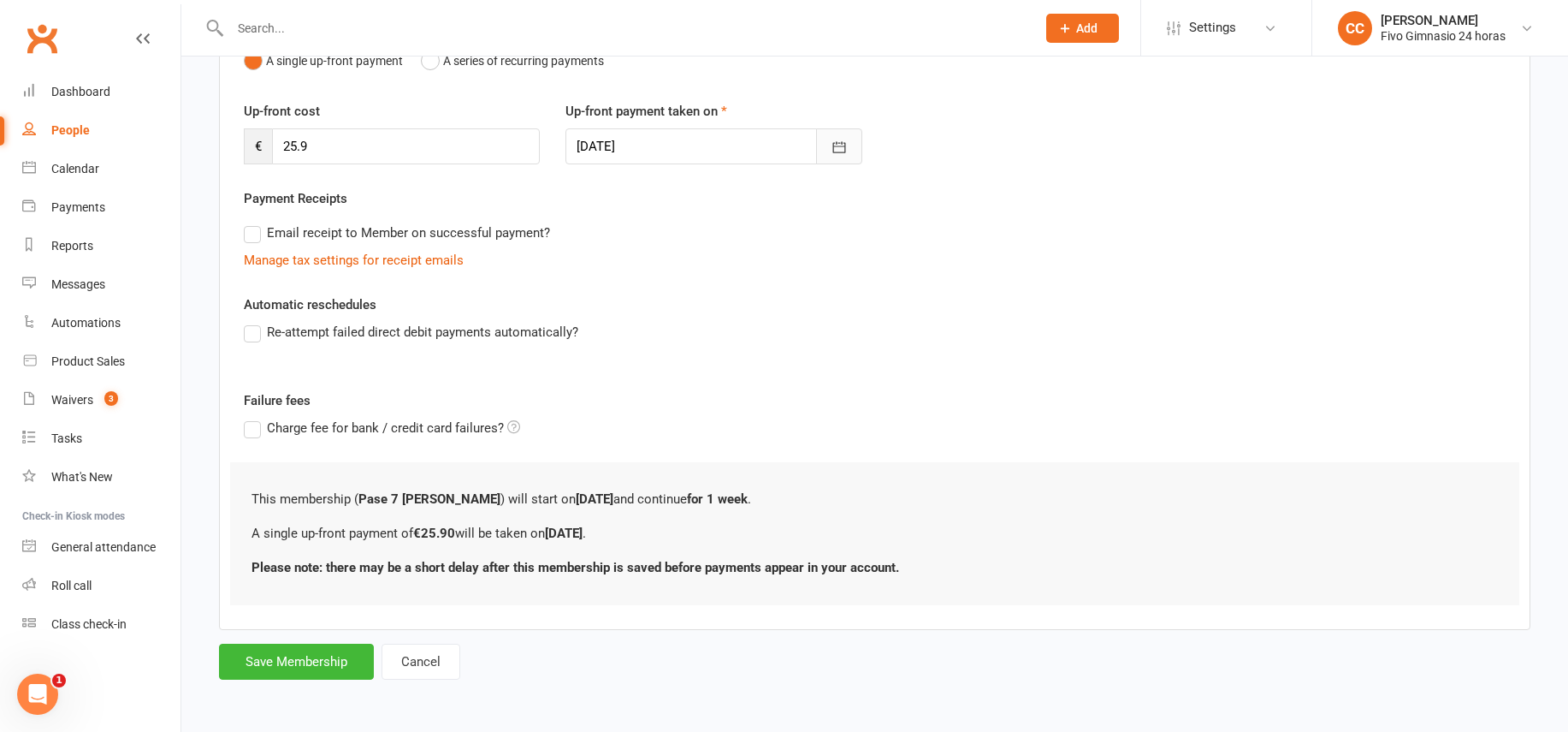
drag, startPoint x: 839, startPoint y: 145, endPoint x: 841, endPoint y: 121, distance: 24.1
click at [839, 145] on icon "button" at bounding box center [839, 147] width 17 height 17
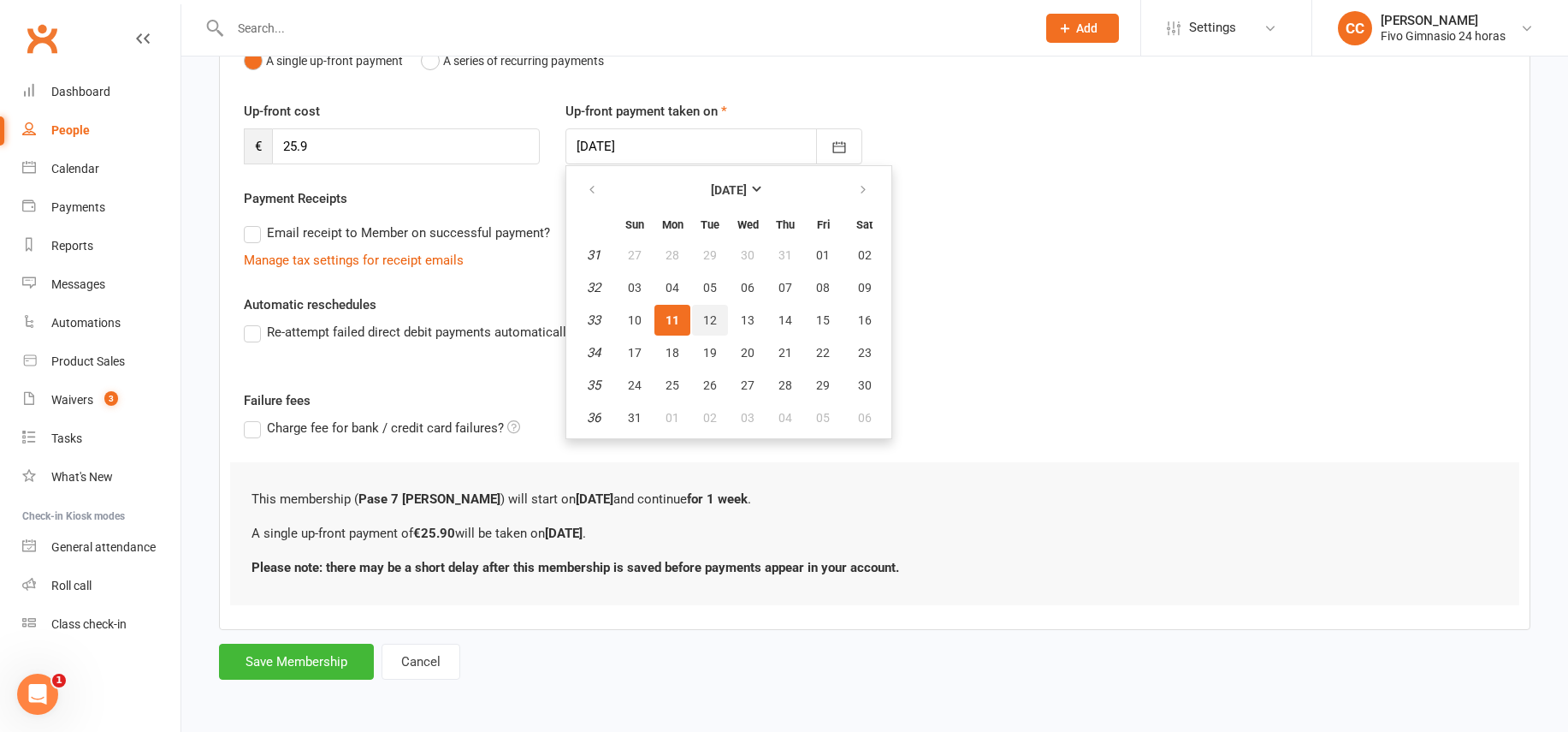
drag, startPoint x: 705, startPoint y: 319, endPoint x: 674, endPoint y: 325, distance: 31.6
click at [706, 319] on span "12" at bounding box center [709, 320] width 13 height 13
type input "12 Aug 2025"
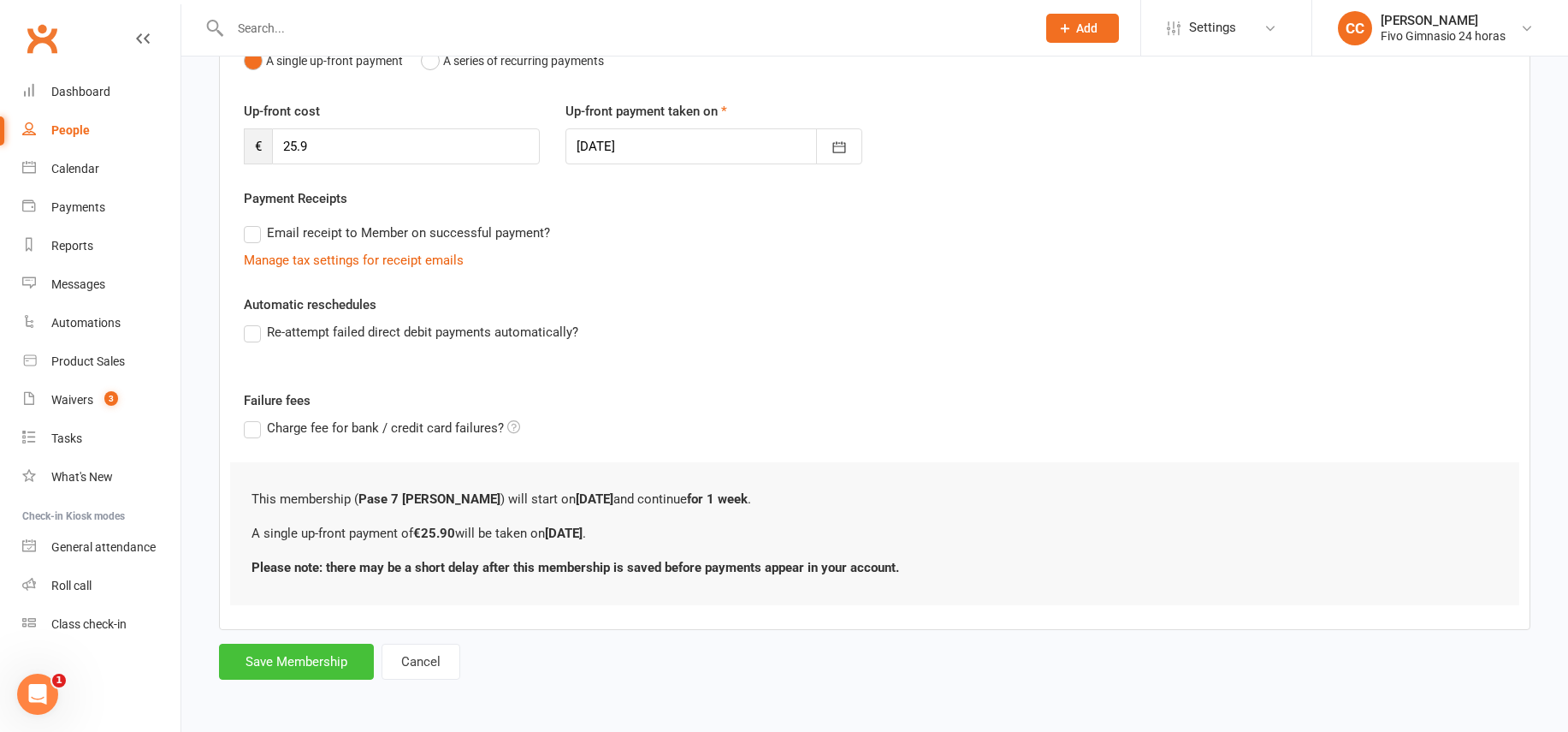
drag, startPoint x: 330, startPoint y: 643, endPoint x: 338, endPoint y: 631, distance: 14.4
click at [330, 643] on button "Save Membership" at bounding box center [296, 661] width 155 height 36
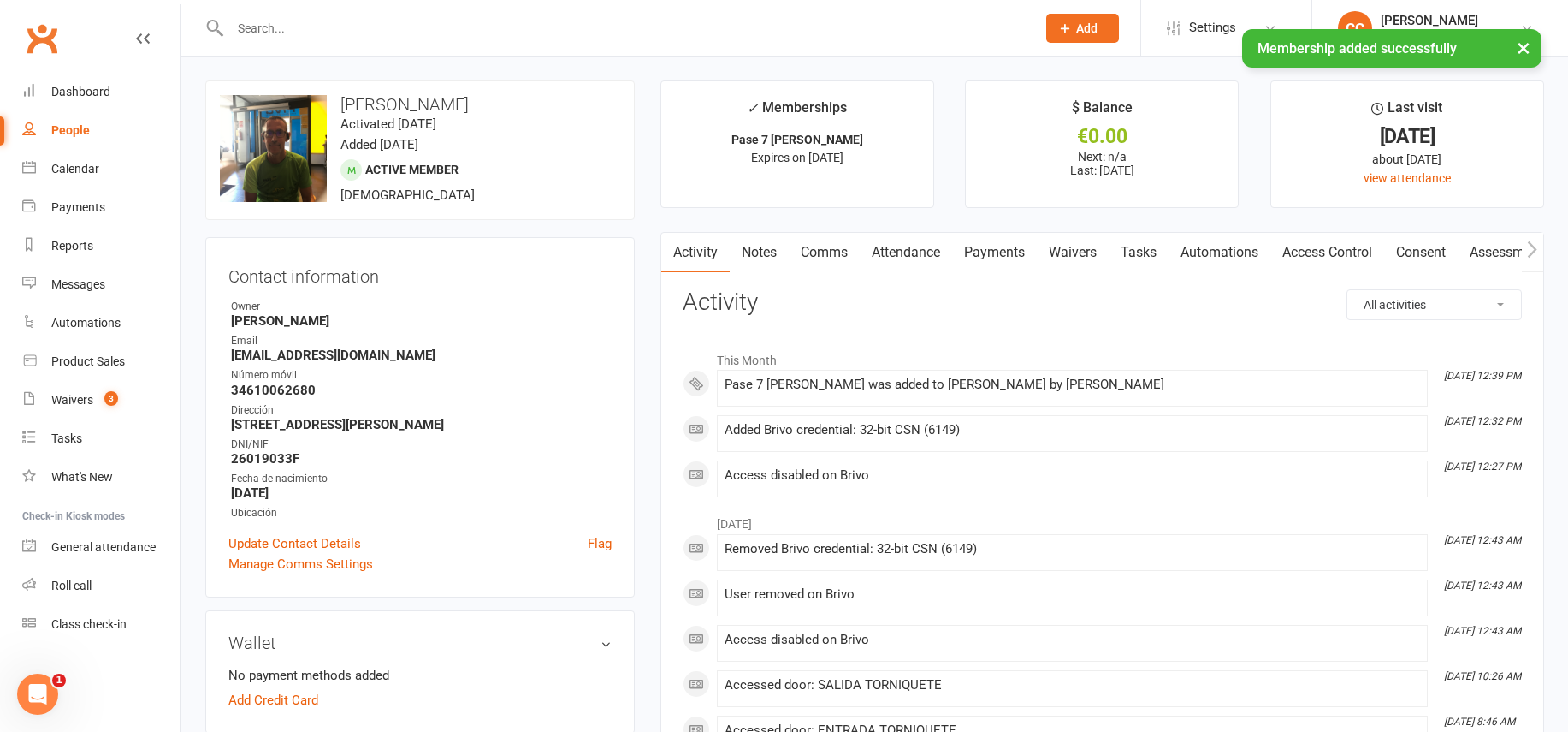
click at [1008, 248] on link "Payments" at bounding box center [994, 252] width 85 height 39
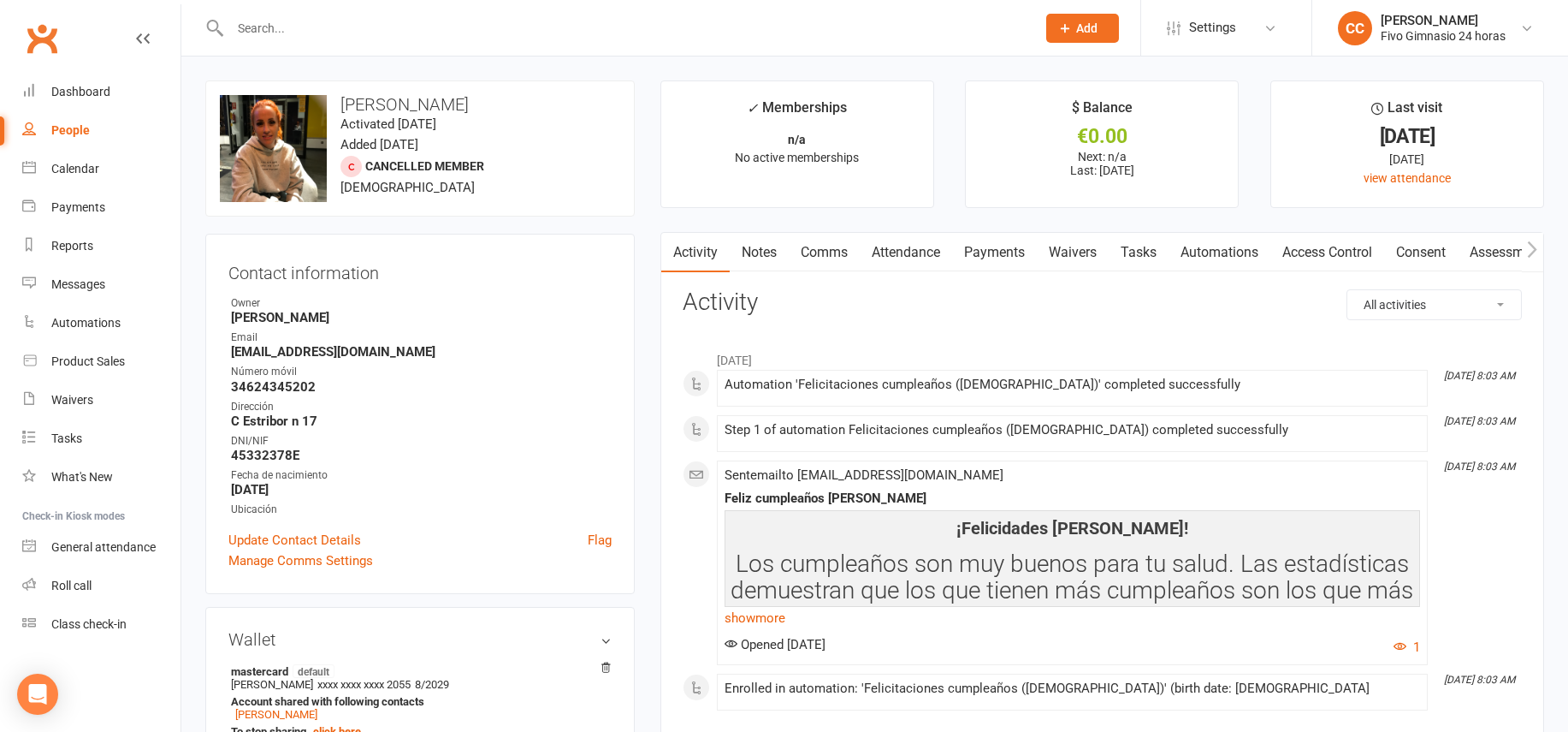
click at [1286, 251] on link "Access Control" at bounding box center [1326, 252] width 114 height 39
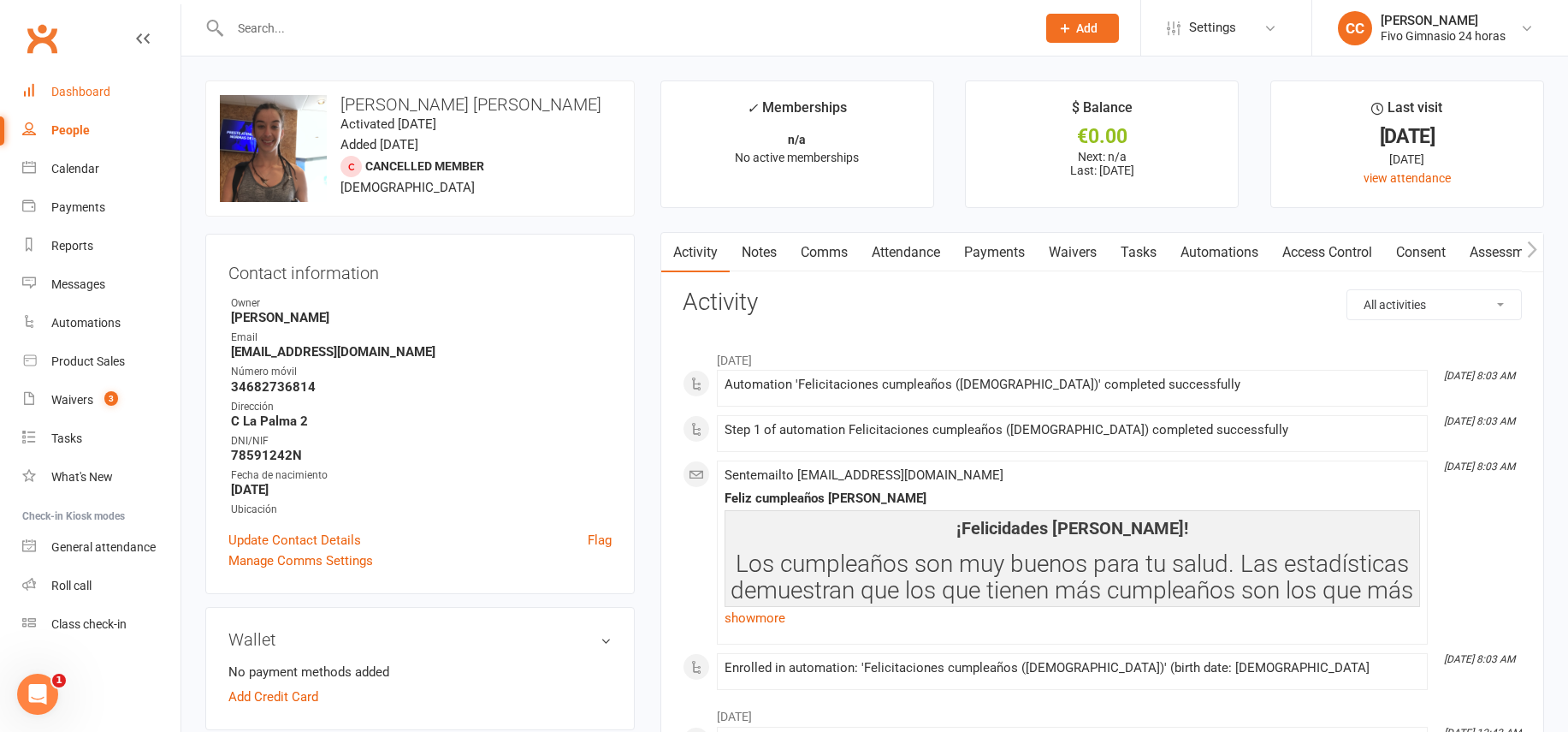
click at [73, 97] on div "Dashboard" at bounding box center [80, 92] width 59 height 13
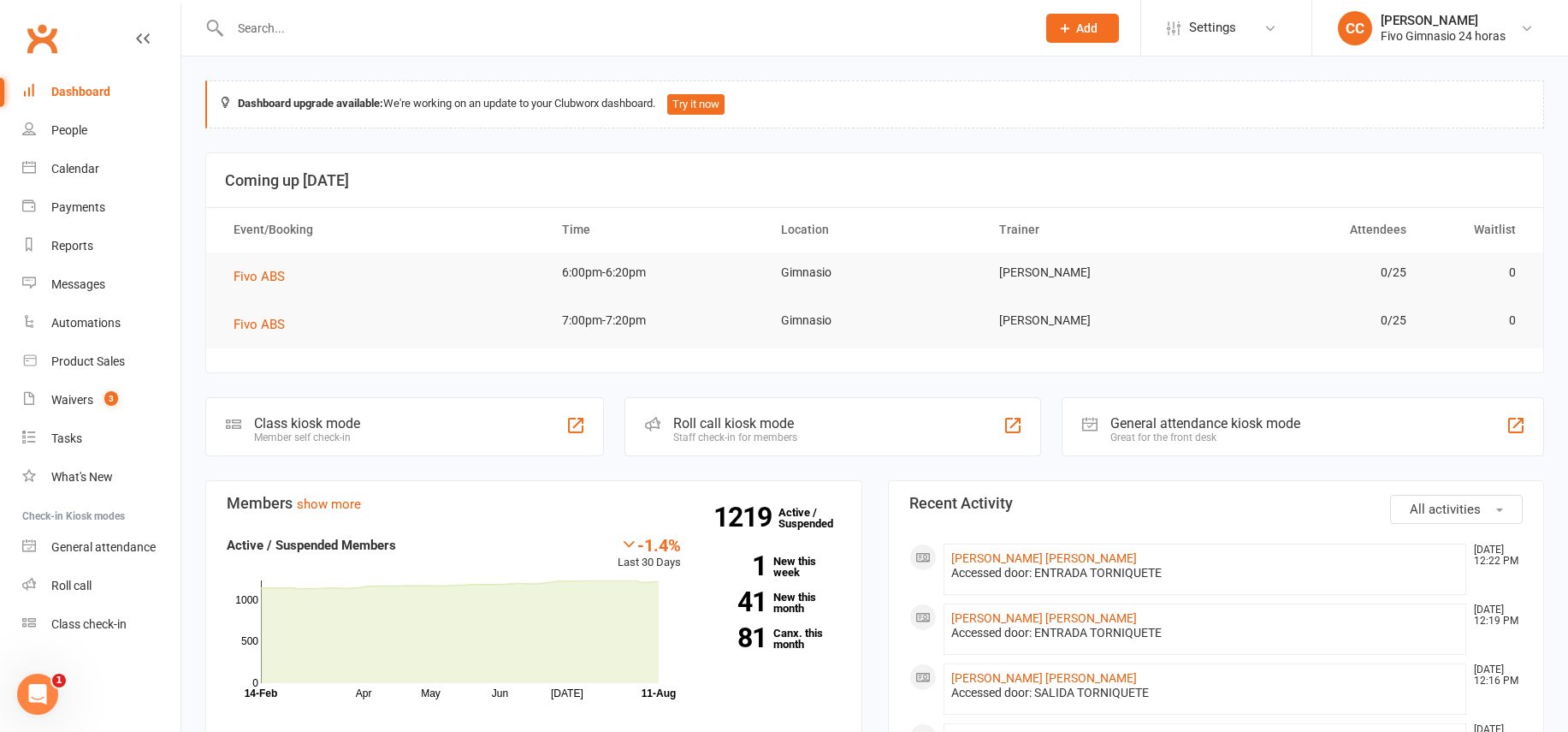
click at [416, 25] on input "text" at bounding box center [625, 28] width 799 height 24
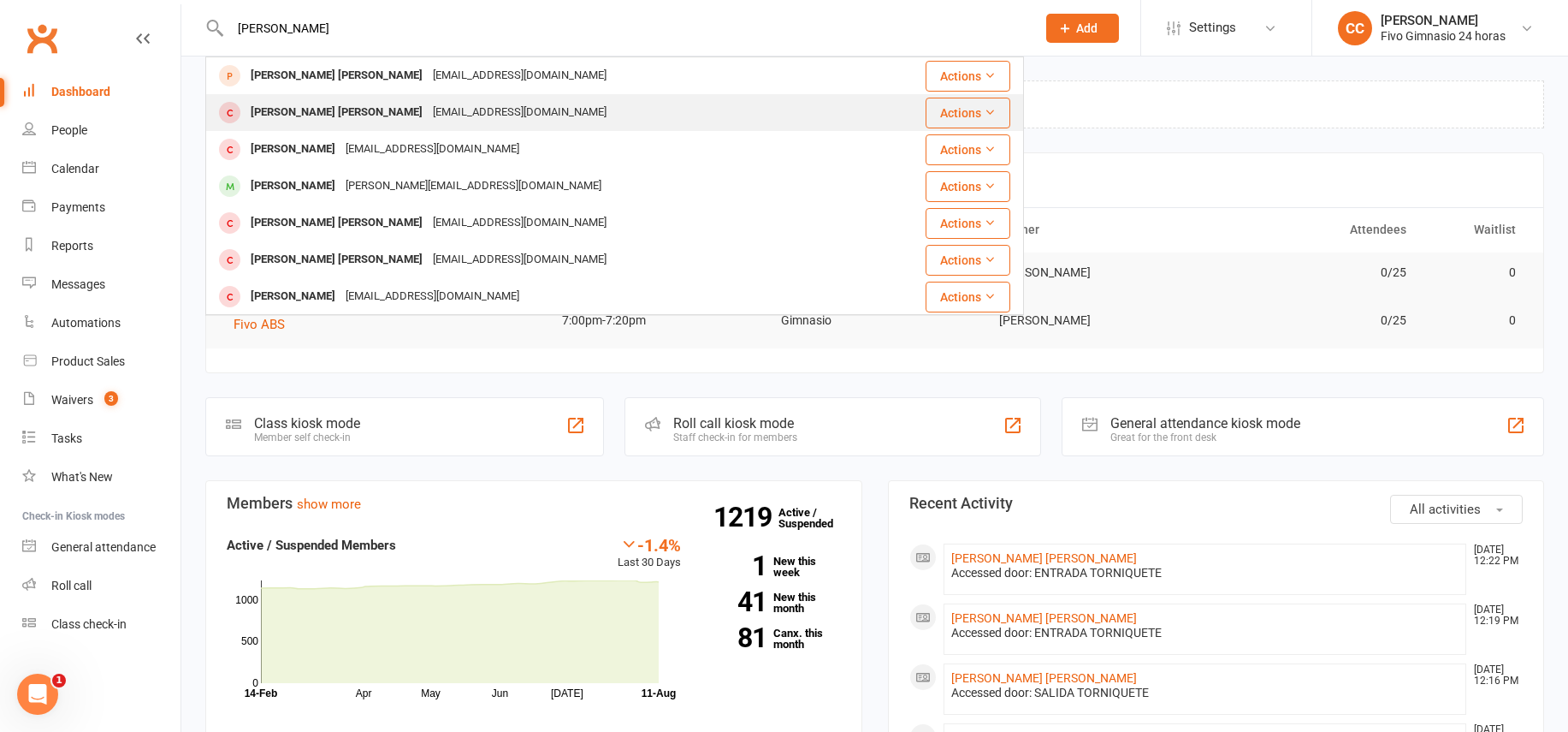
type input "reguera rodri"
click at [427, 105] on div "[EMAIL_ADDRESS][DOMAIN_NAME]" at bounding box center [519, 113] width 184 height 25
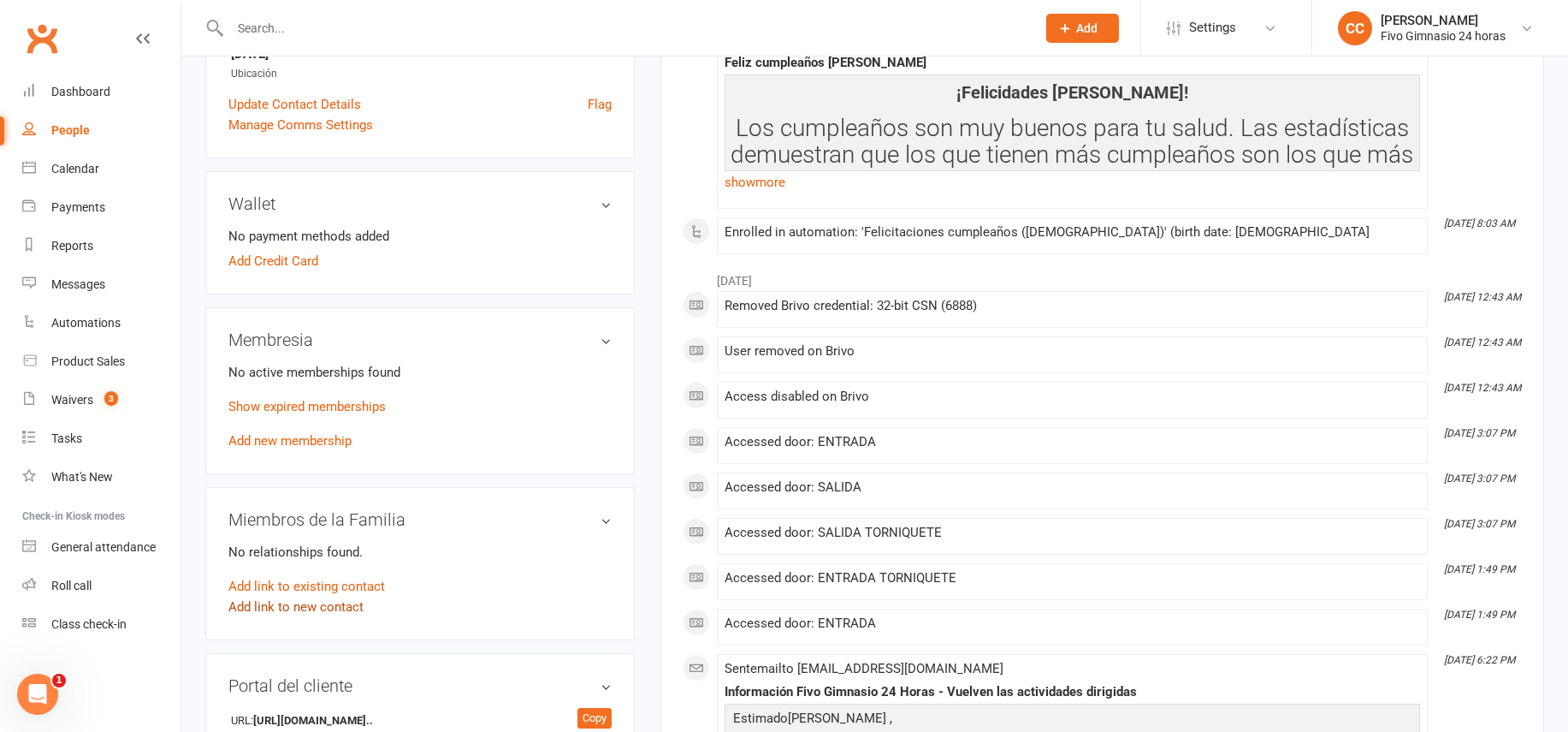
scroll to position [511, 0]
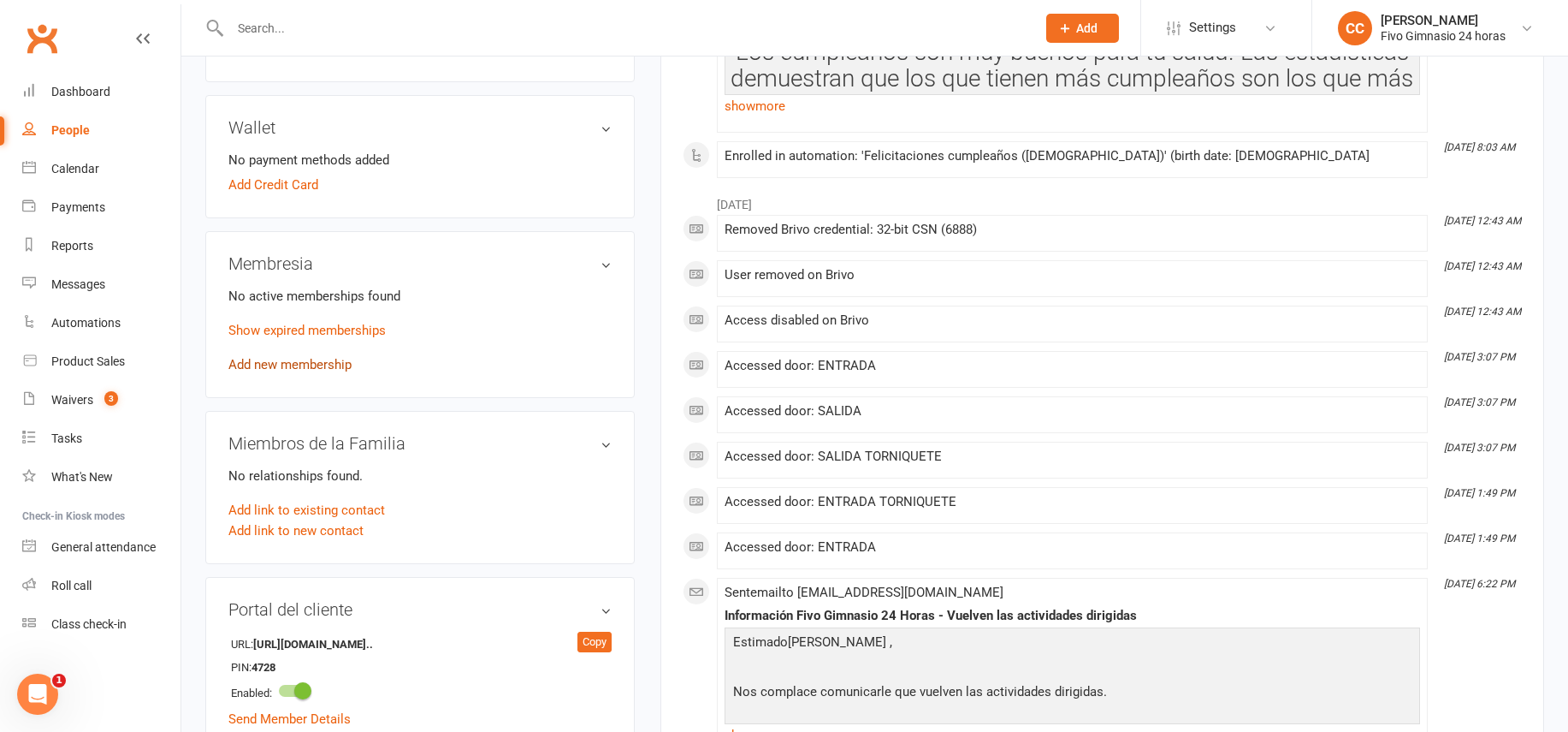
click at [272, 367] on link "Add new membership" at bounding box center [290, 364] width 123 height 15
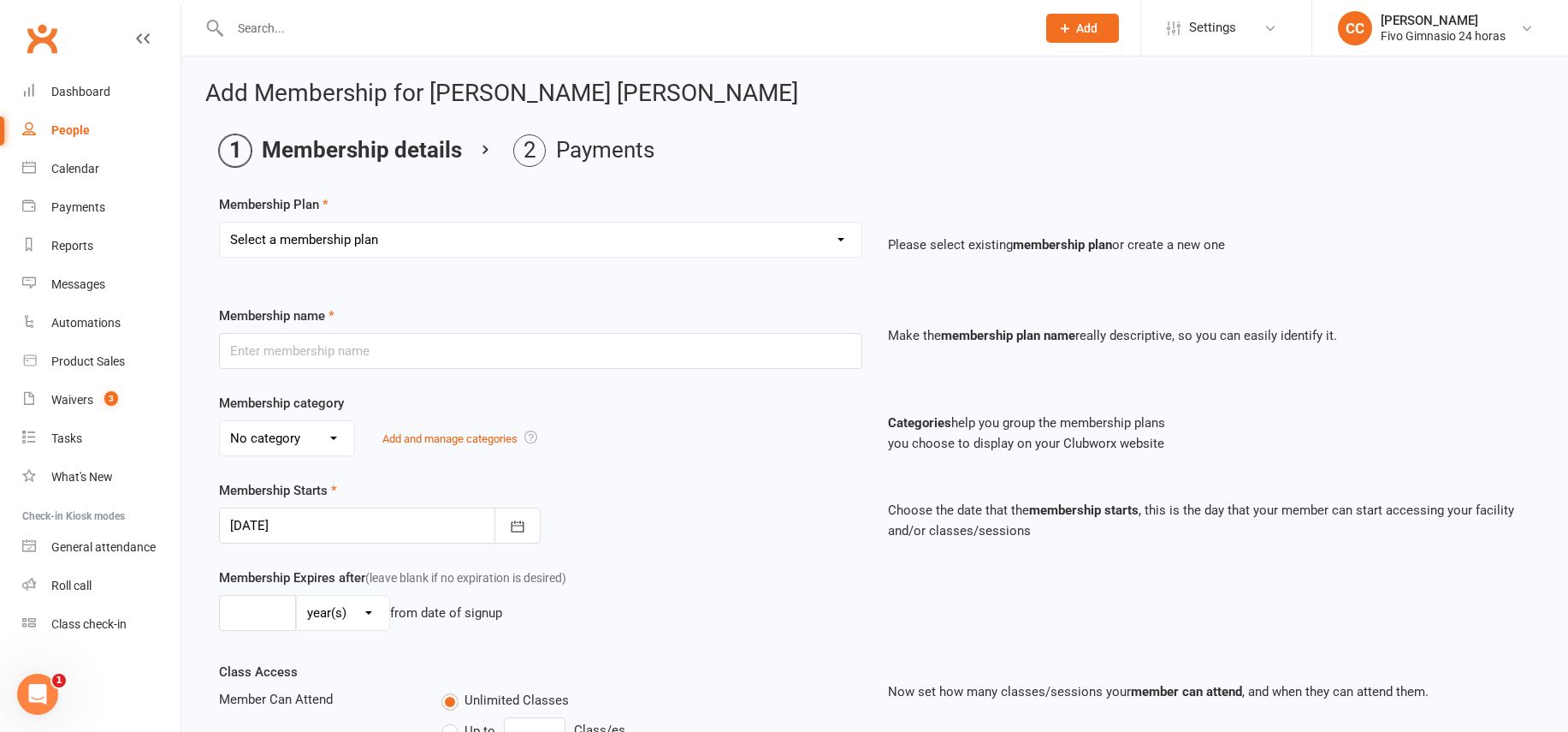
click at [307, 239] on select "Select a membership plan Cuota familiar Cuota estudiante 10 pases full Anual Se…" at bounding box center [540, 240] width 641 height 35
select select "7"
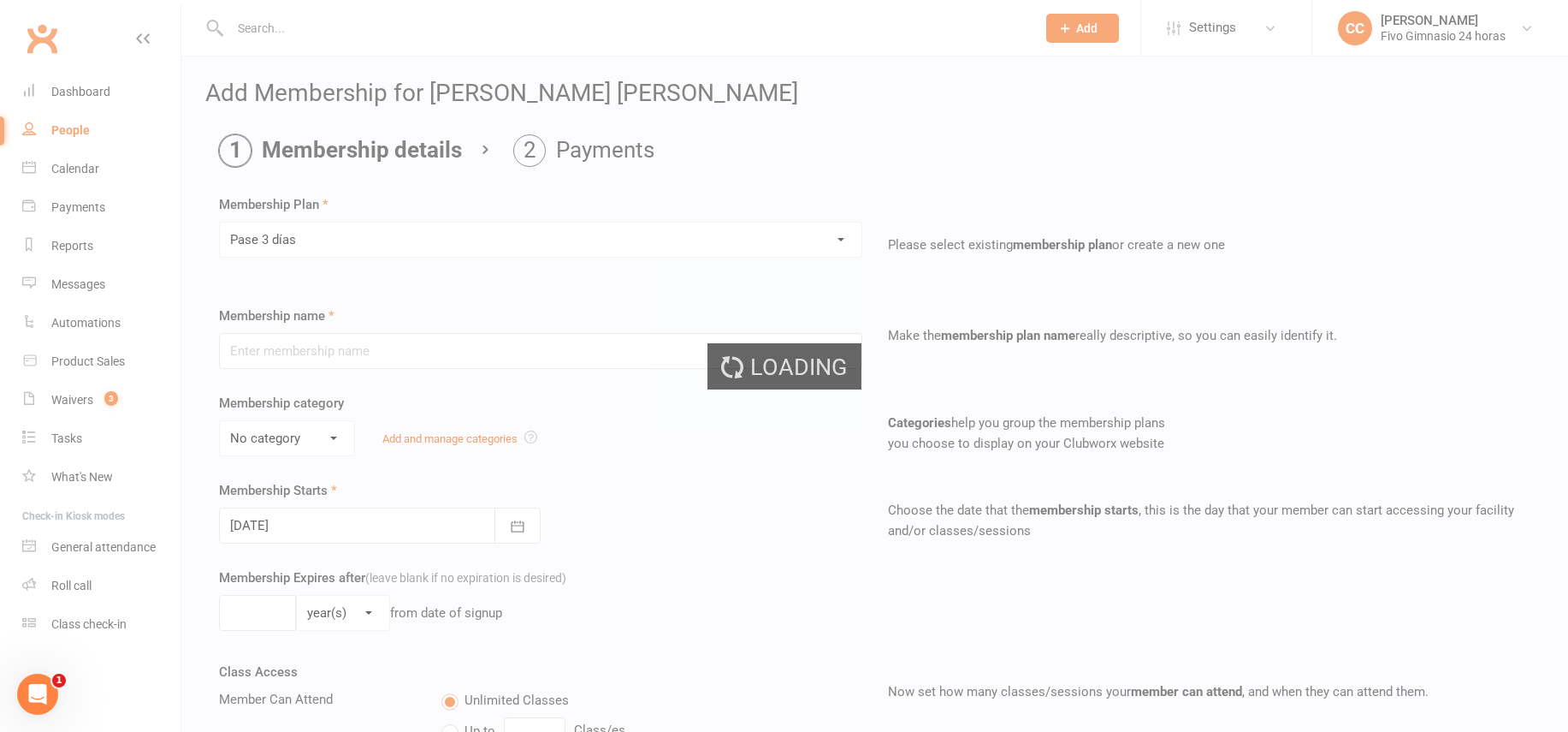
type input "Pase 3 [PERSON_NAME]"
select select "3"
type input "3"
select select "0"
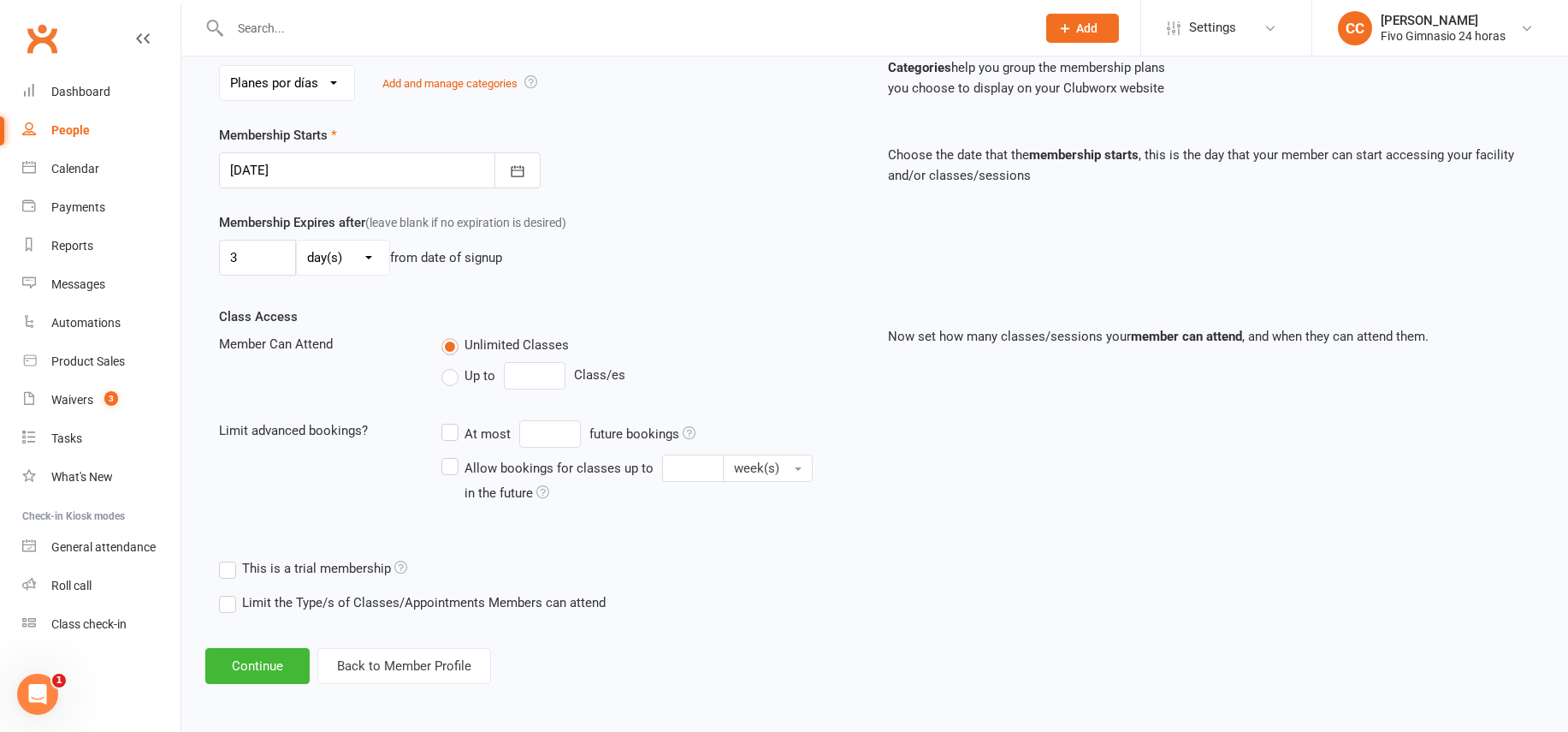
scroll to position [356, 0]
click at [279, 672] on button "Continue" at bounding box center [257, 665] width 104 height 36
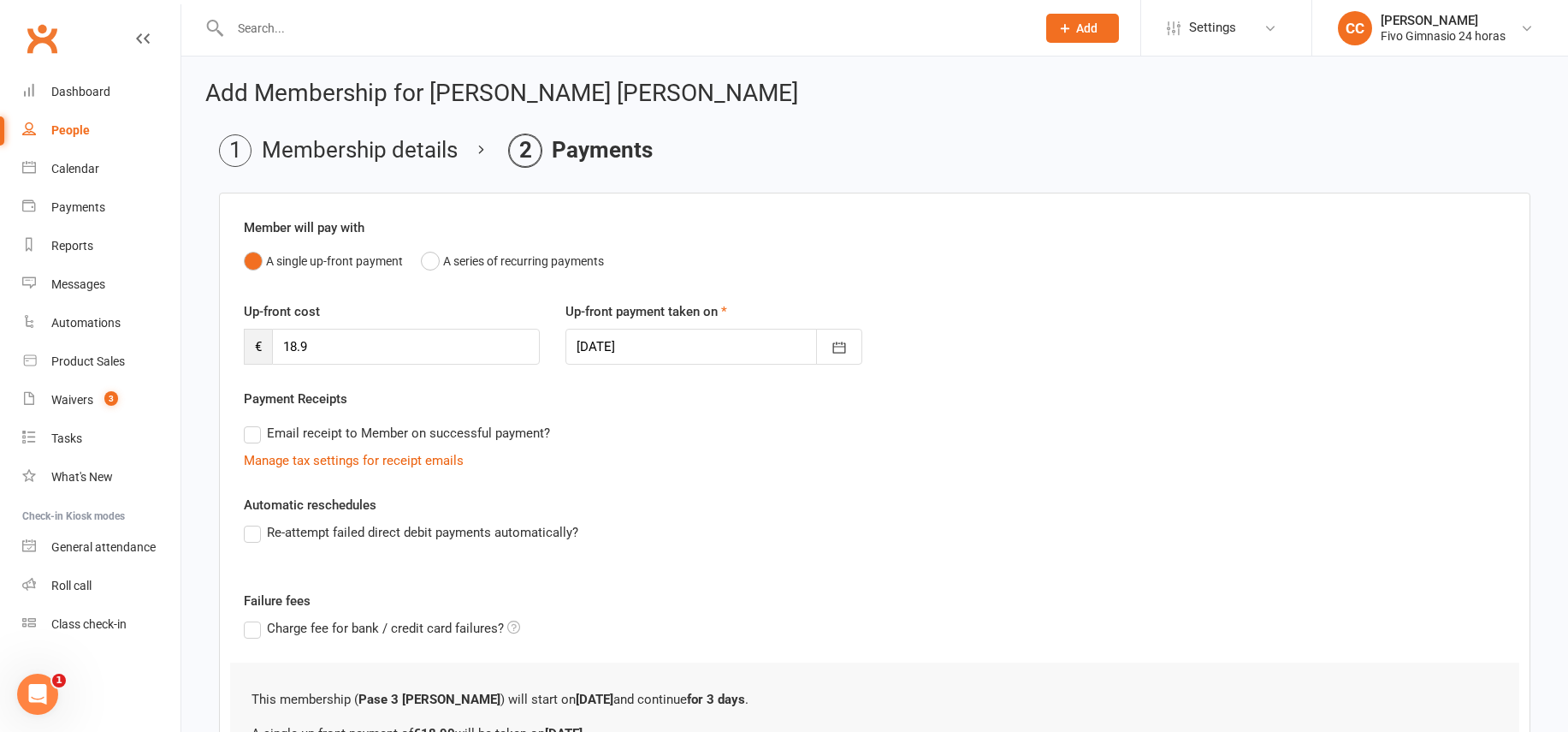
scroll to position [200, 0]
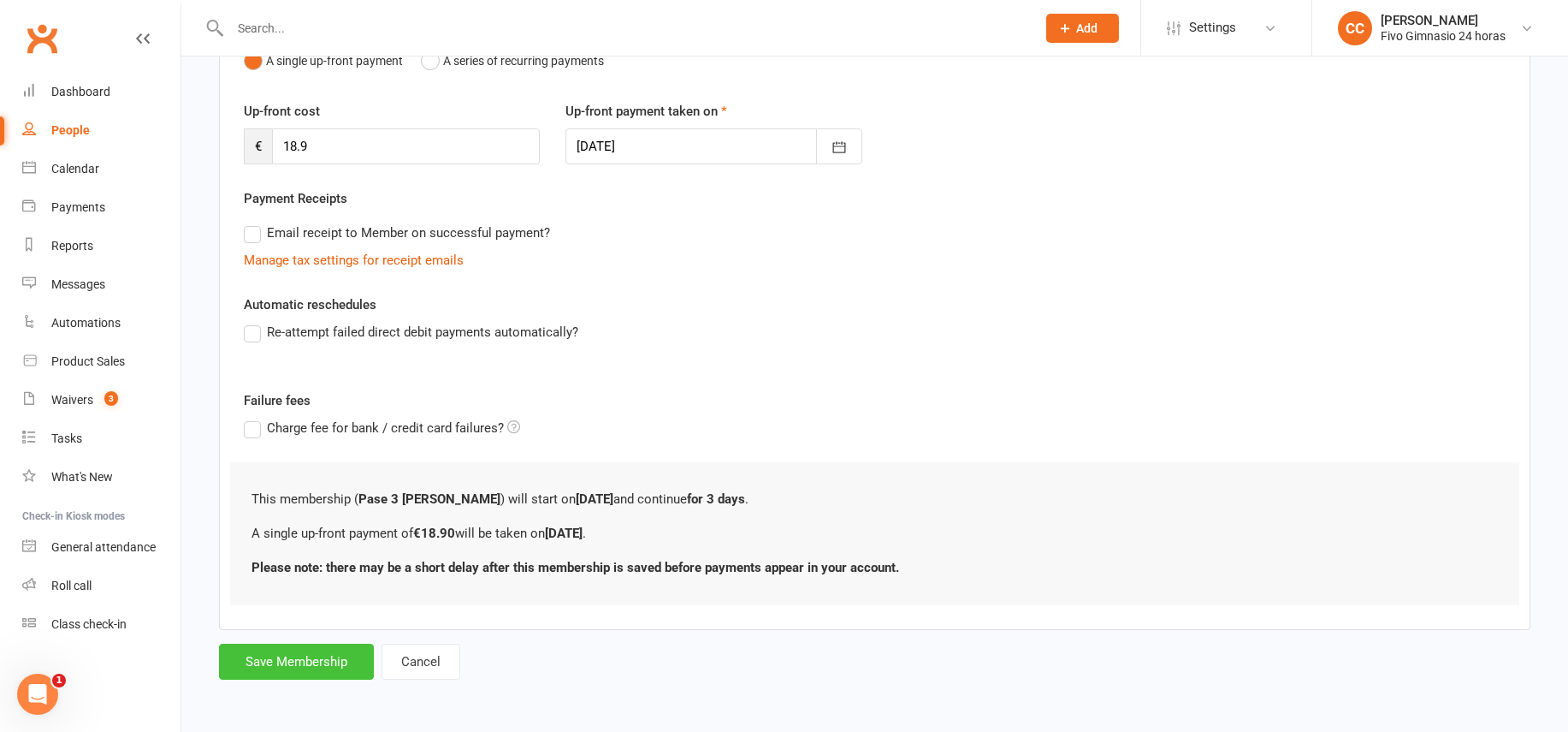
click at [302, 668] on button "Save Membership" at bounding box center [296, 661] width 155 height 36
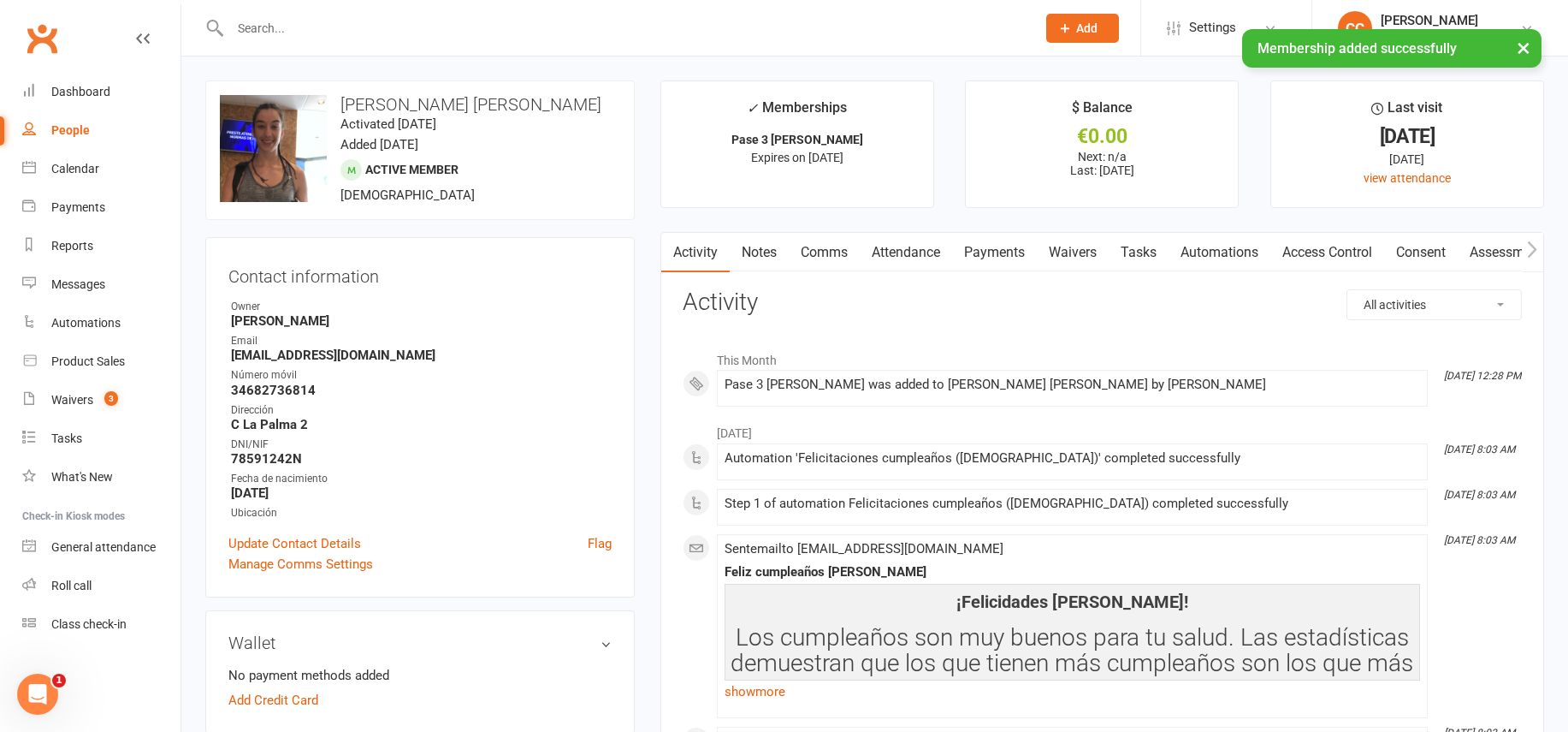
drag, startPoint x: 1324, startPoint y: 257, endPoint x: 1338, endPoint y: 248, distance: 16.6
click at [1323, 257] on link "Access Control" at bounding box center [1326, 252] width 114 height 39
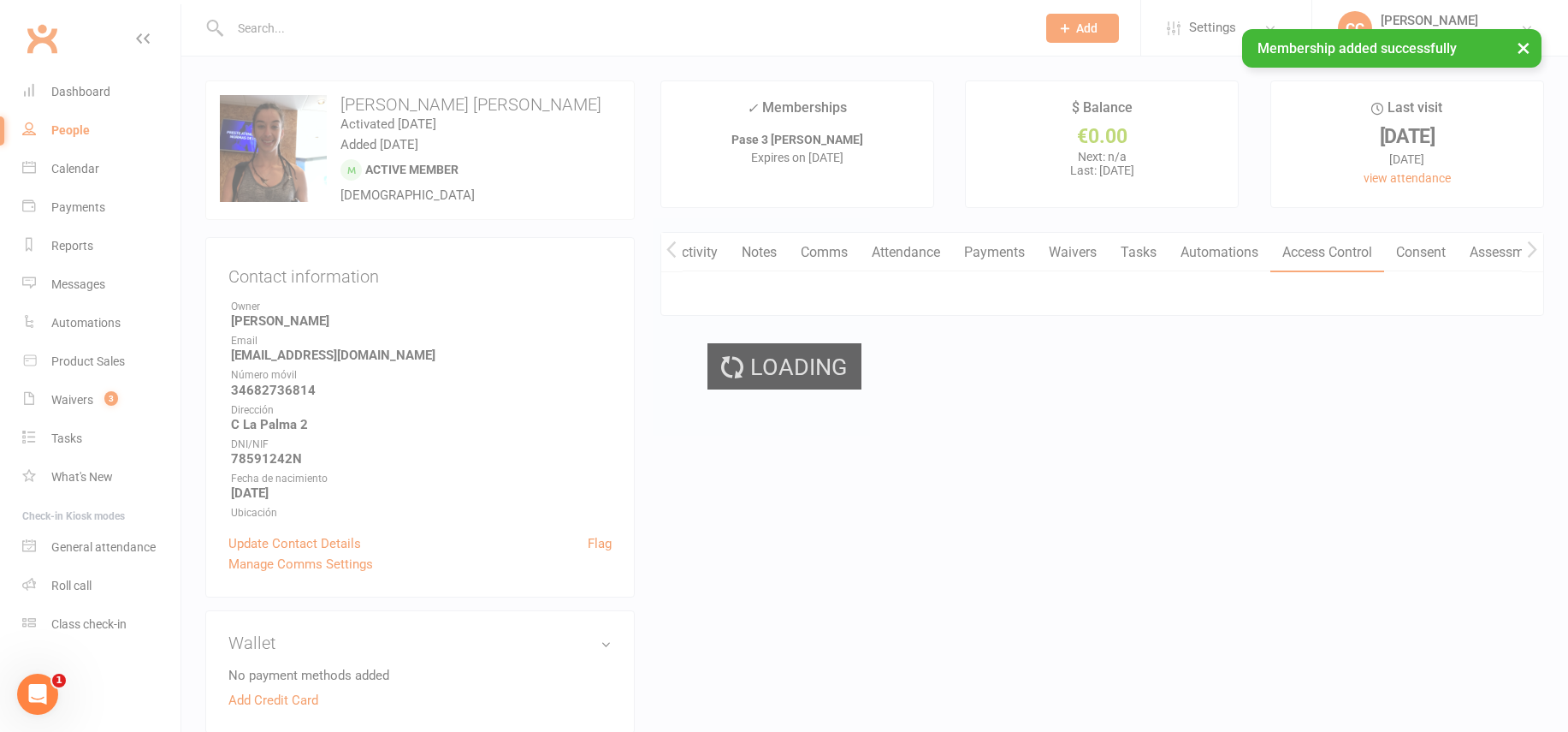
scroll to position [0, 1]
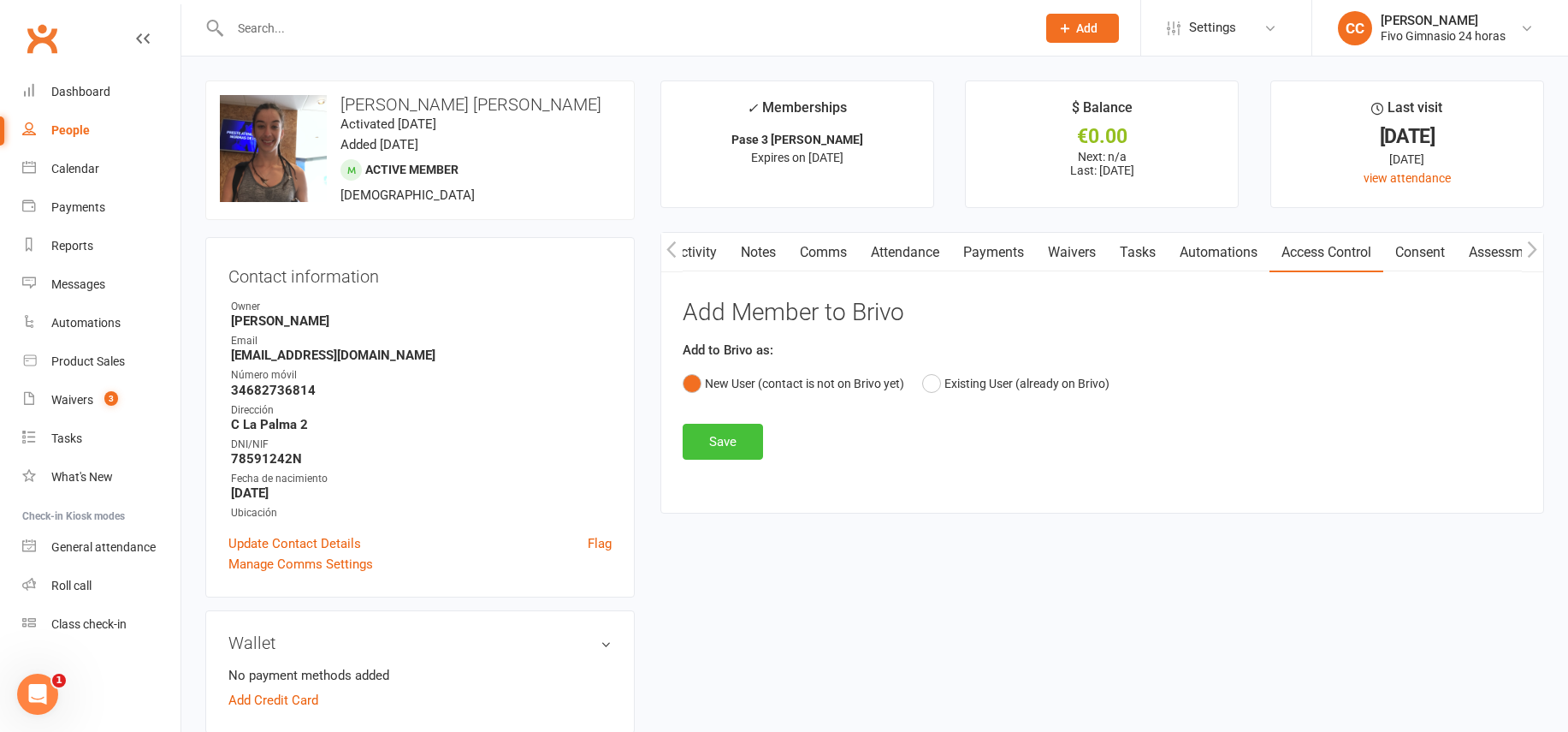
click at [715, 440] on button "Save" at bounding box center [723, 441] width 81 height 36
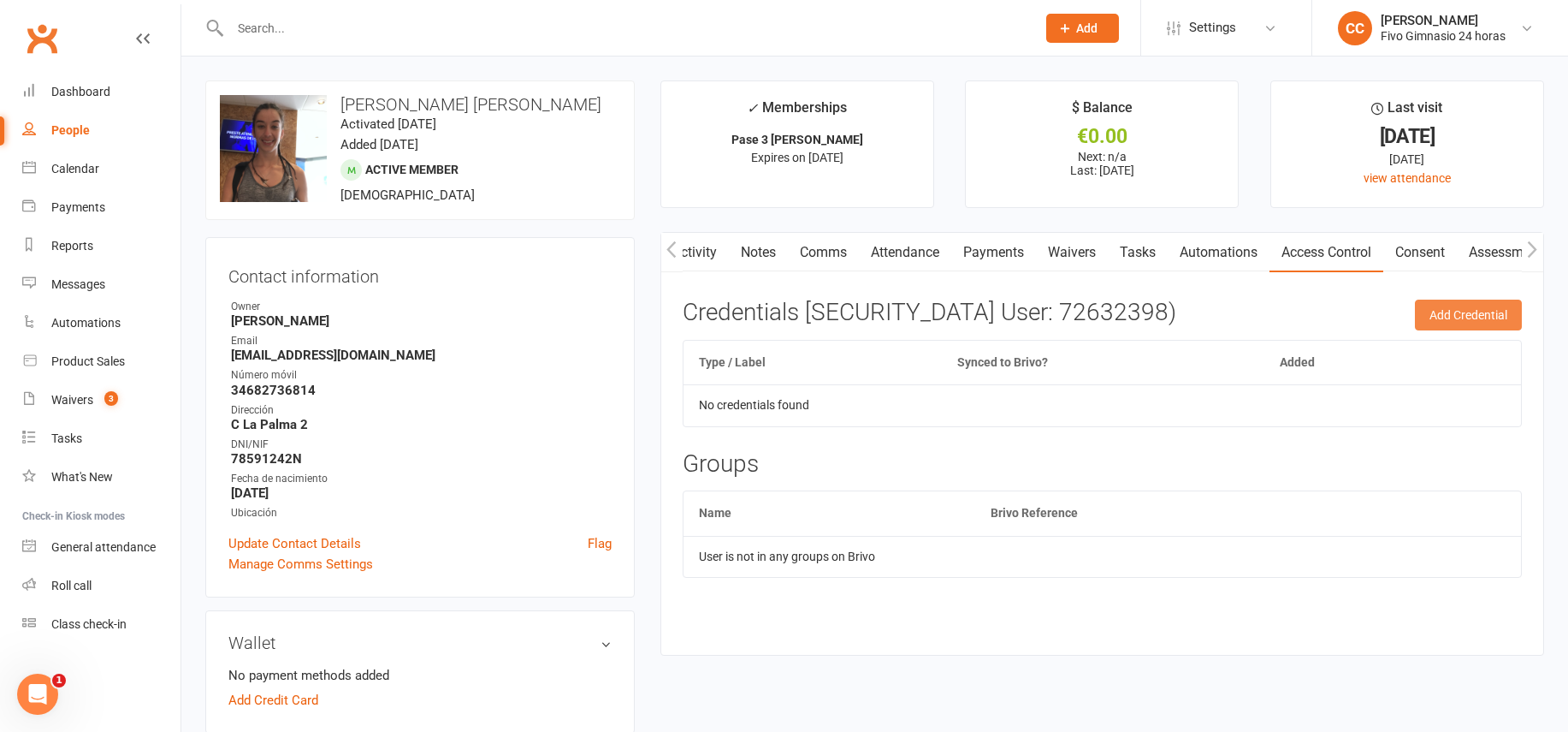
click at [1442, 311] on button "Add Credential" at bounding box center [1467, 315] width 107 height 31
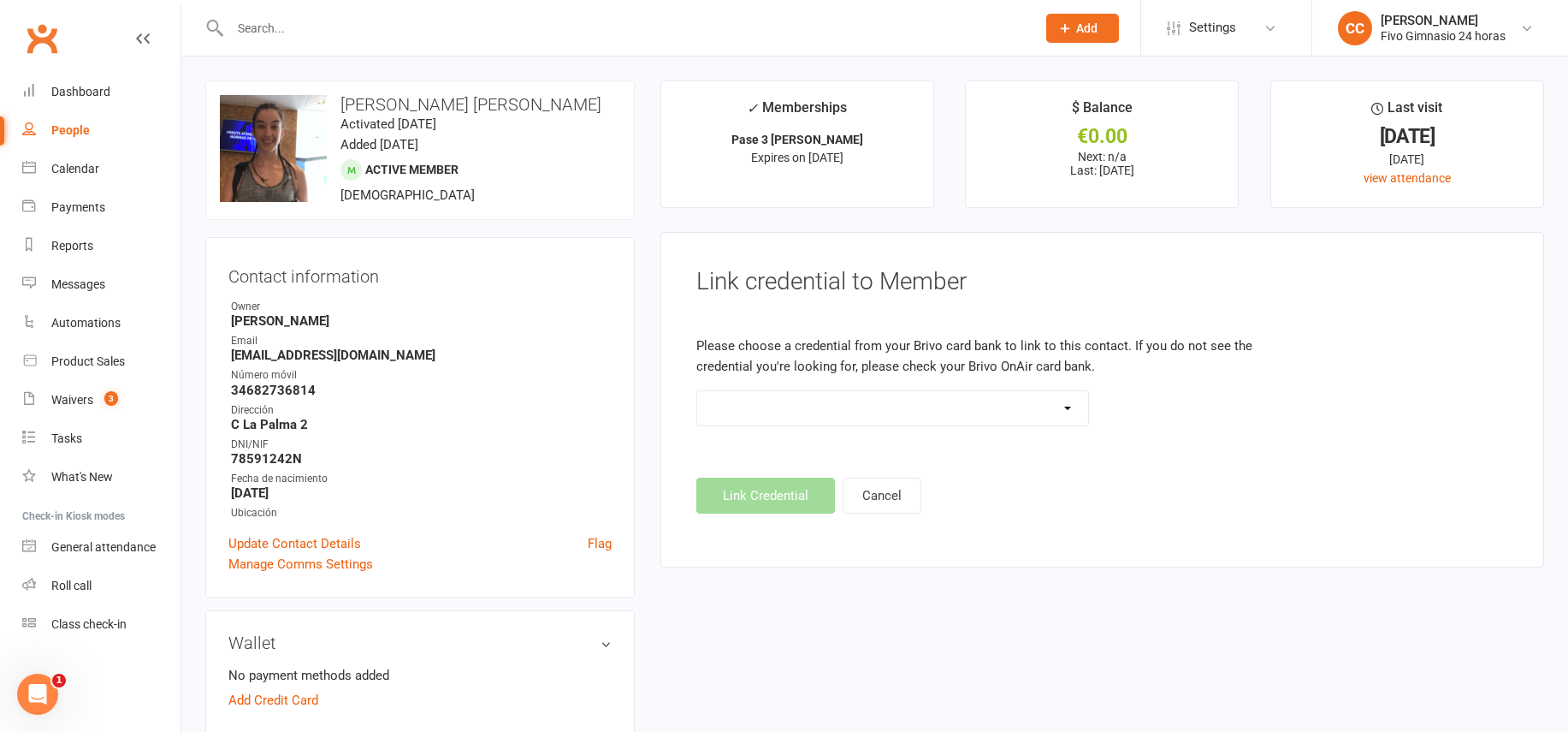
click at [917, 413] on select "Standard 26 Bit (54268) Standard 26 Bit (54269) Standard 26 Bit (54270) Standar…" at bounding box center [892, 408] width 392 height 35
select select "7954"
click at [760, 495] on button "Link Credential" at bounding box center [765, 495] width 139 height 36
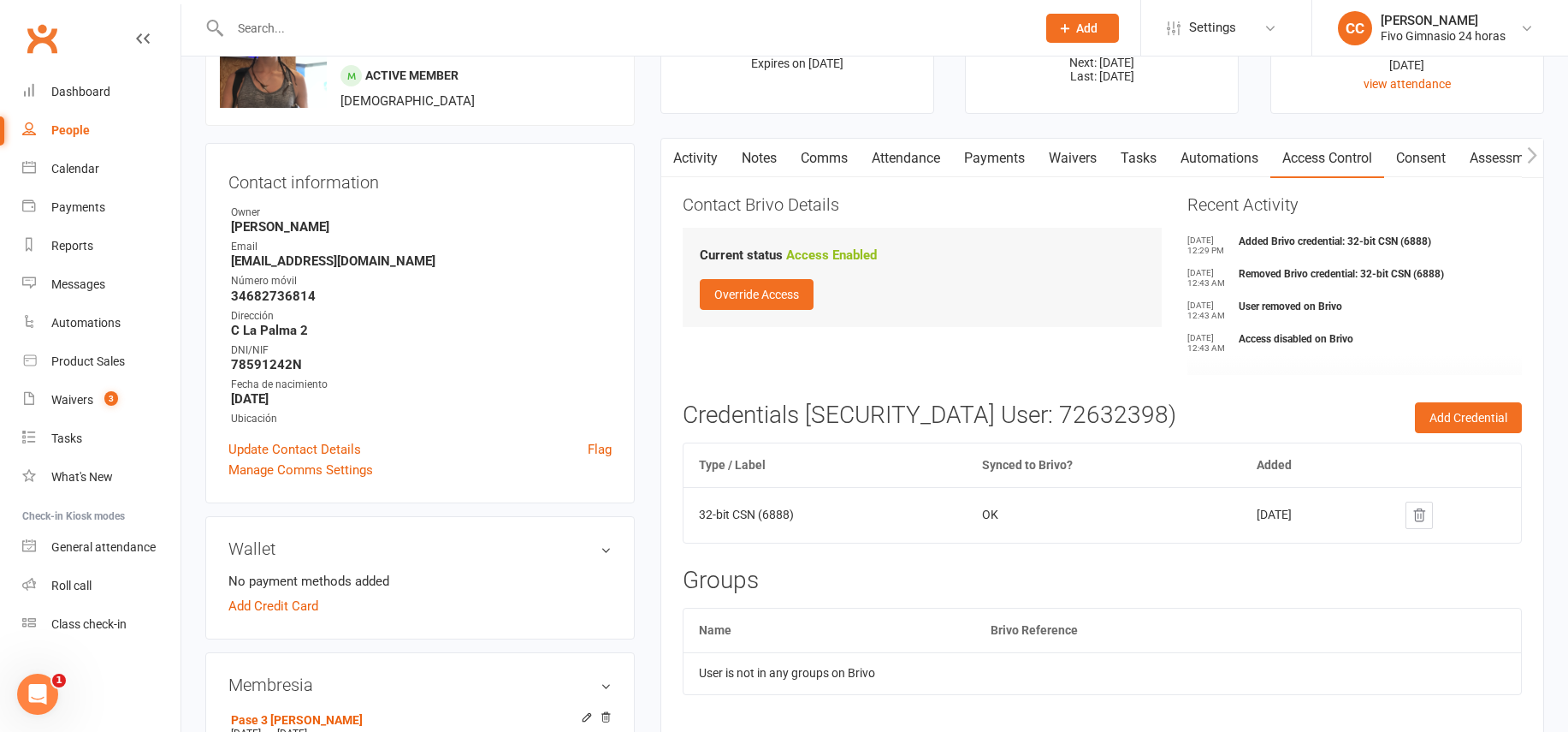
scroll to position [0, 0]
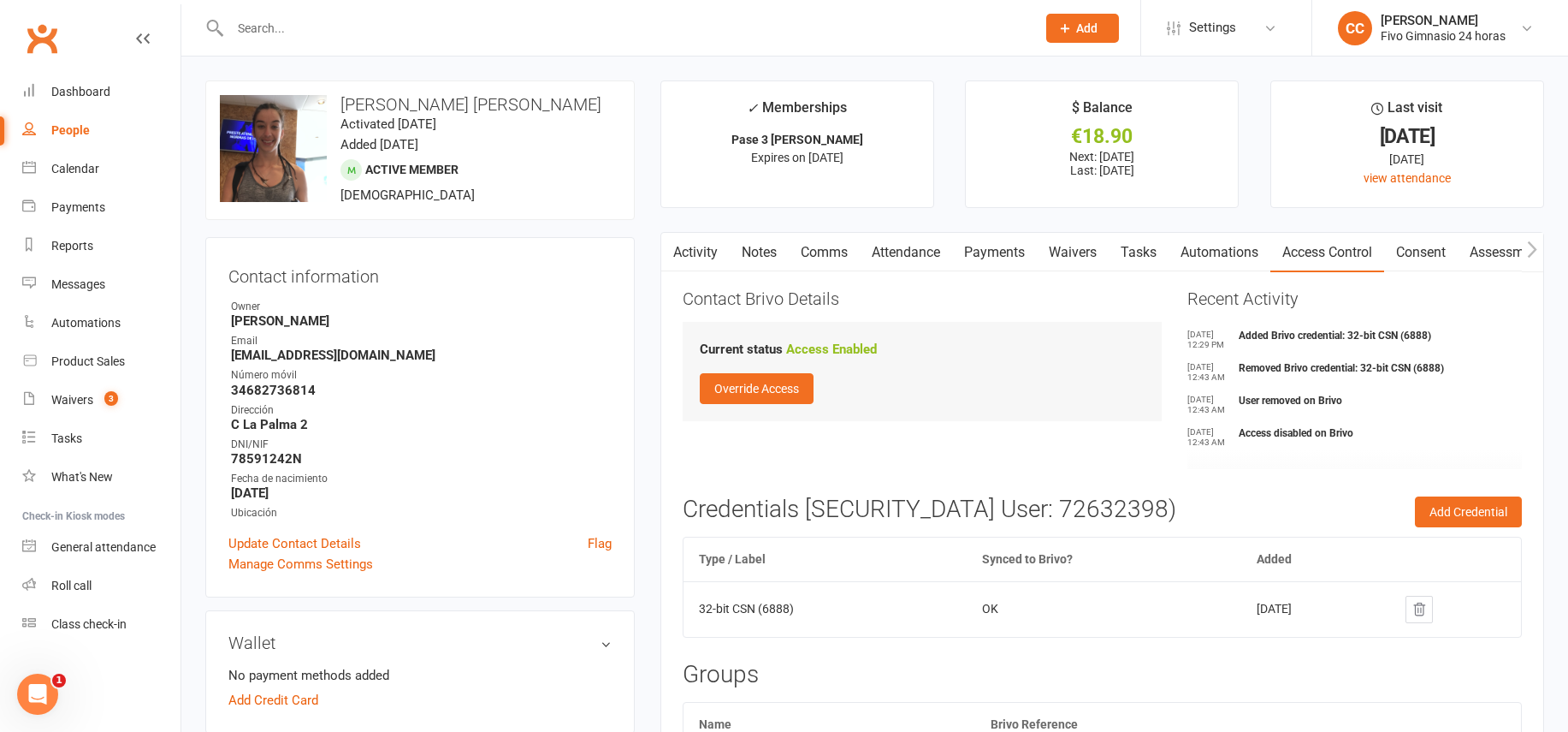
click at [995, 242] on link "Payments" at bounding box center [994, 252] width 85 height 39
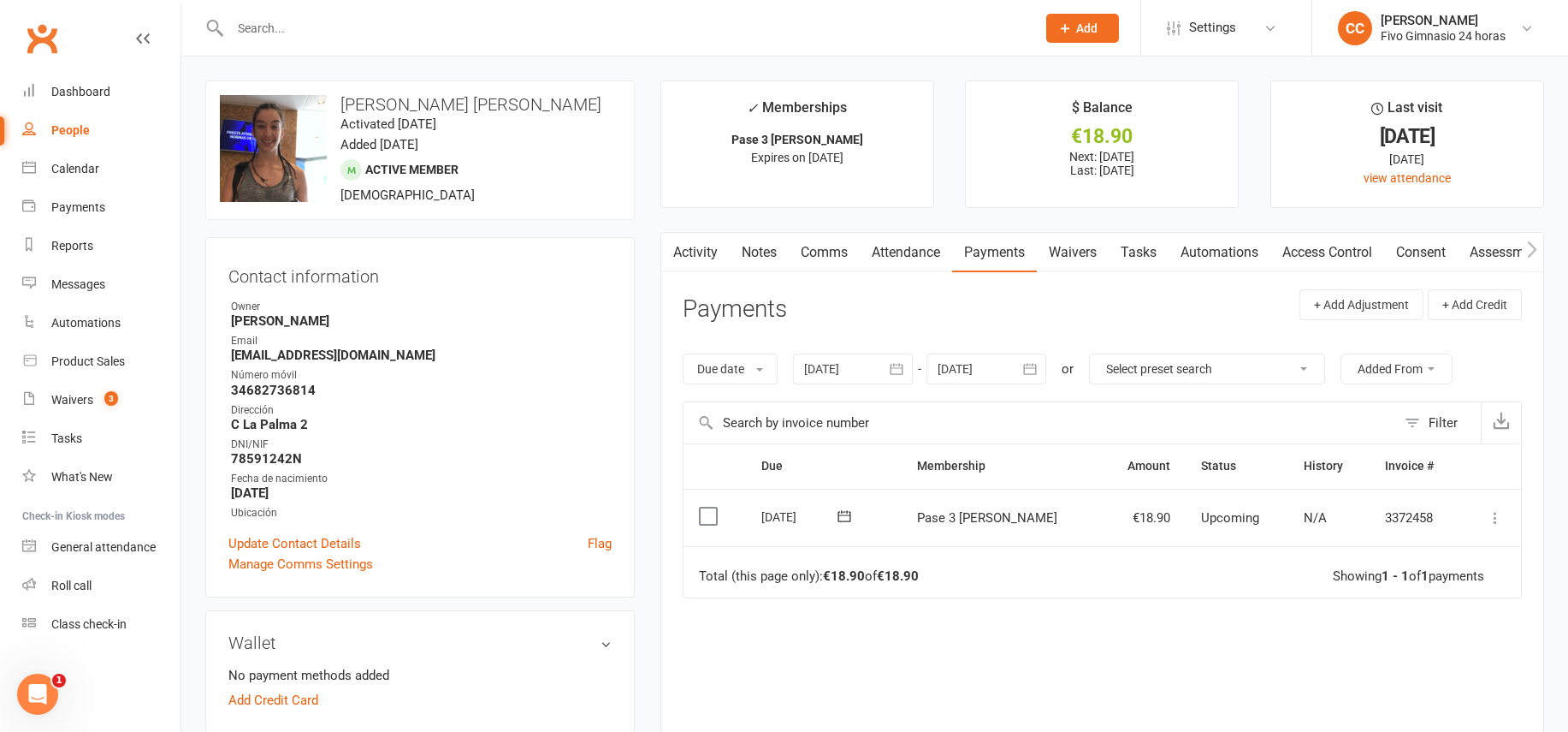
click at [1491, 514] on icon at bounding box center [1495, 518] width 17 height 17
click at [1393, 590] on link "Mark as Paid (POS)" at bounding box center [1420, 586] width 169 height 35
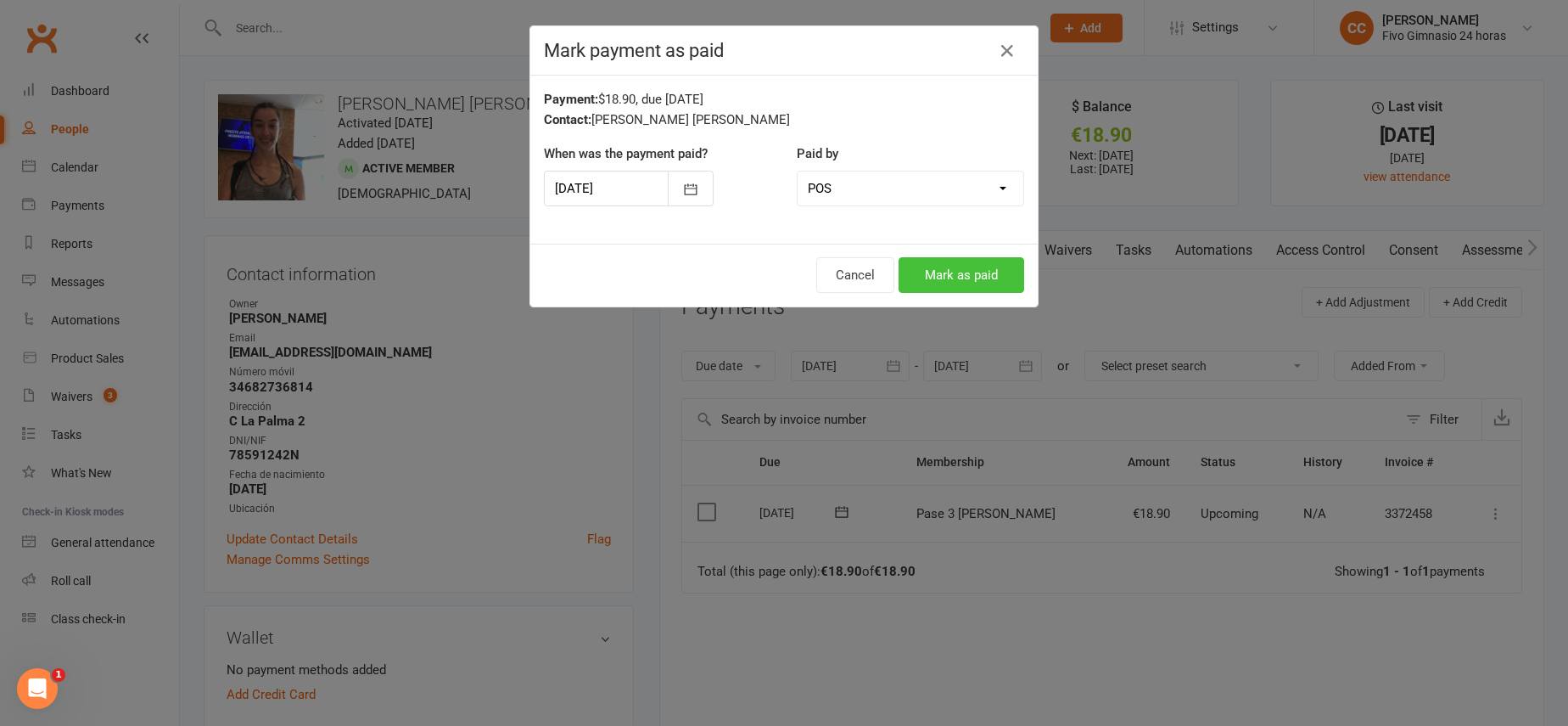
click at [944, 281] on button "Mark as paid" at bounding box center [961, 274] width 125 height 35
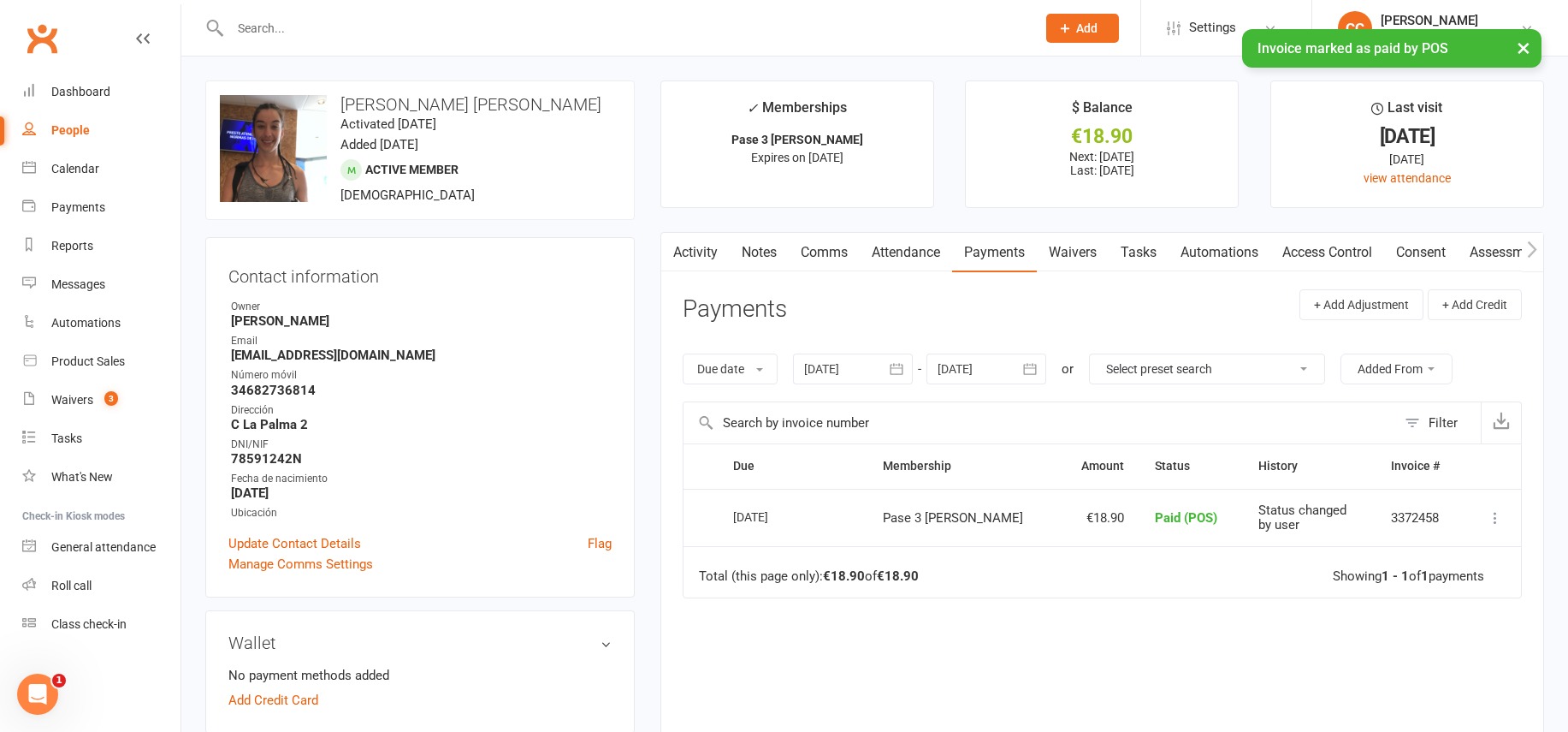
click at [670, 257] on icon "button" at bounding box center [671, 249] width 11 height 18
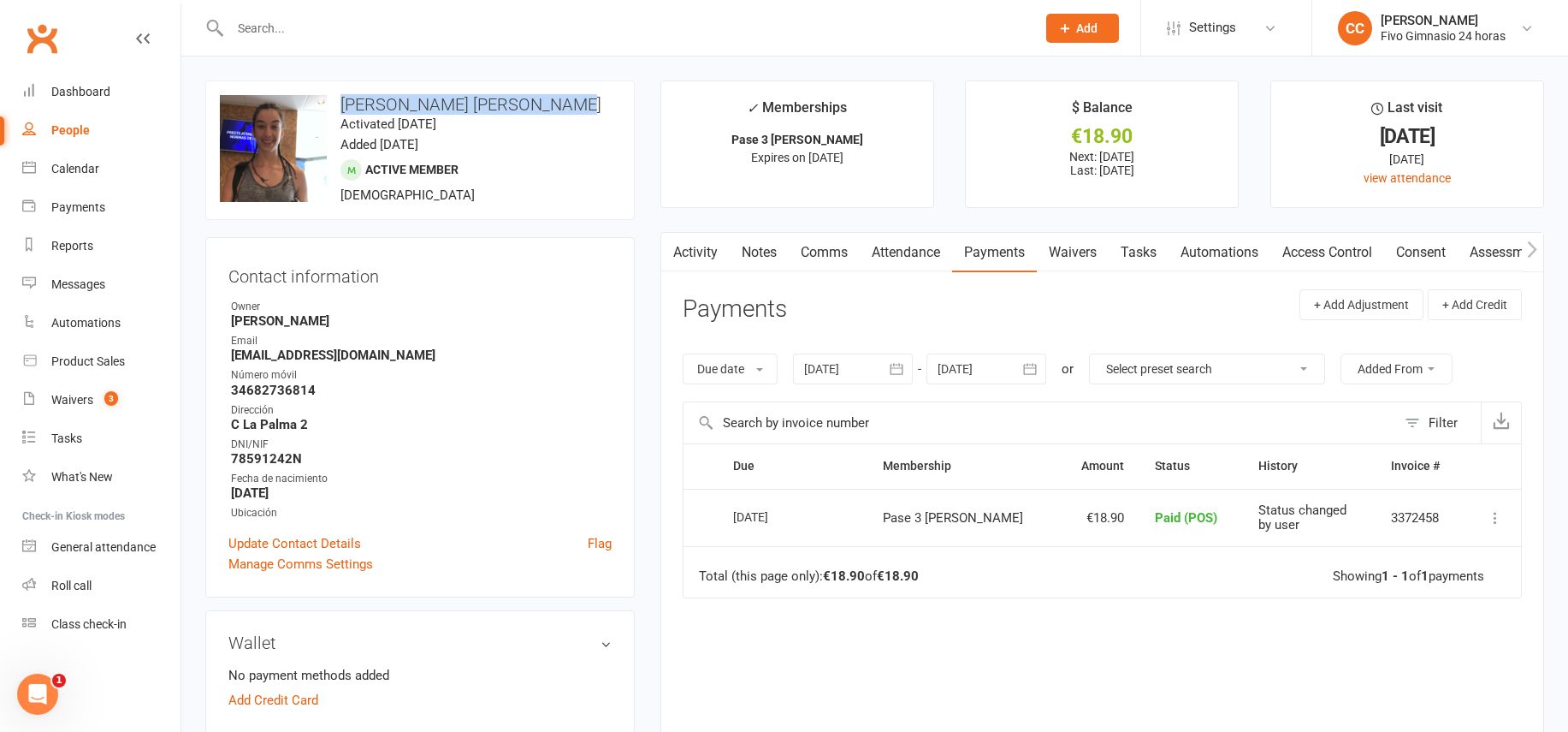
drag, startPoint x: 339, startPoint y: 104, endPoint x: 521, endPoint y: 94, distance: 182.3
click at [569, 105] on h3 "Cristina Reguera Rodríguez" at bounding box center [420, 105] width 400 height 19
copy h3 "Cristina Reguera Rodríguez"
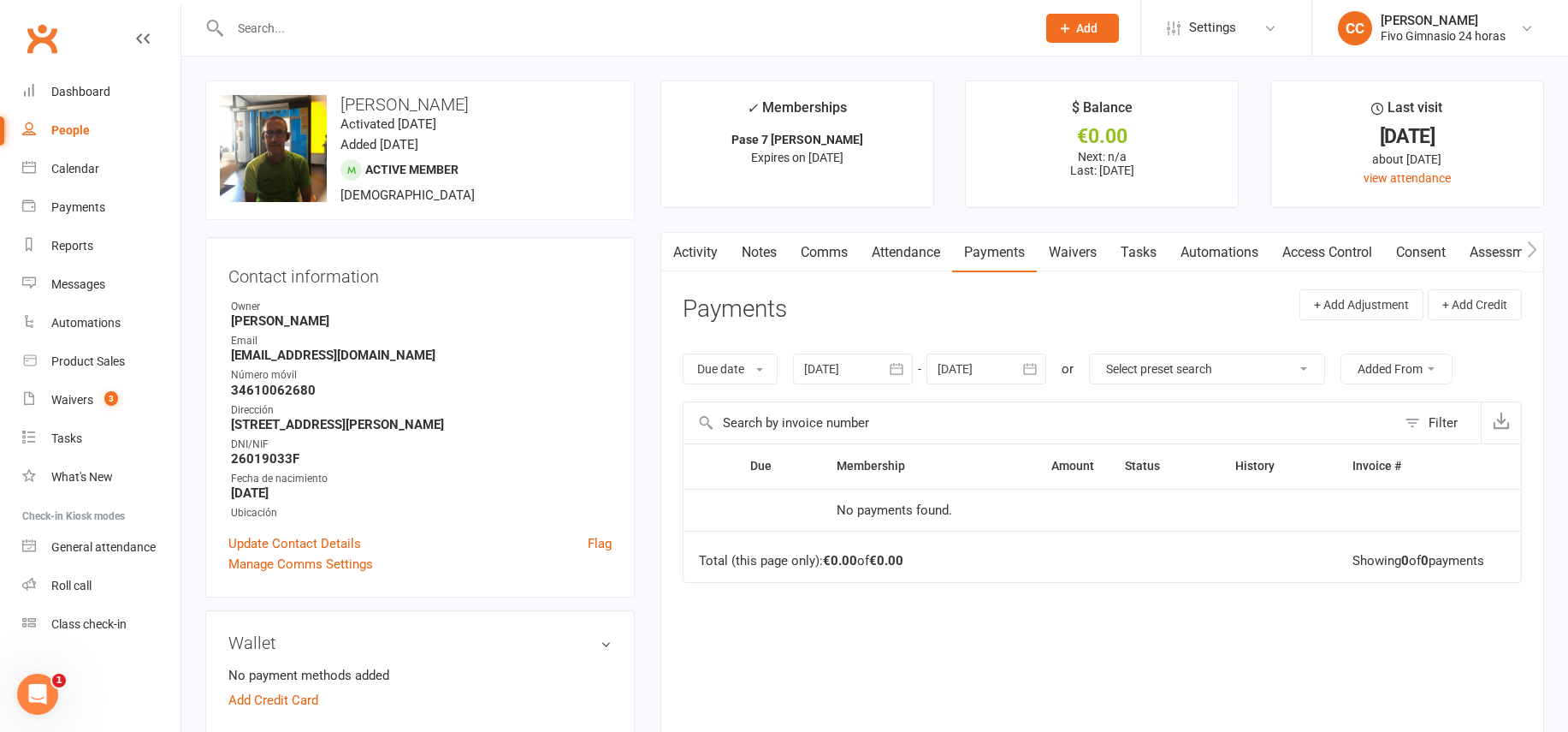
paste input "[PHONE_NUMBER]"
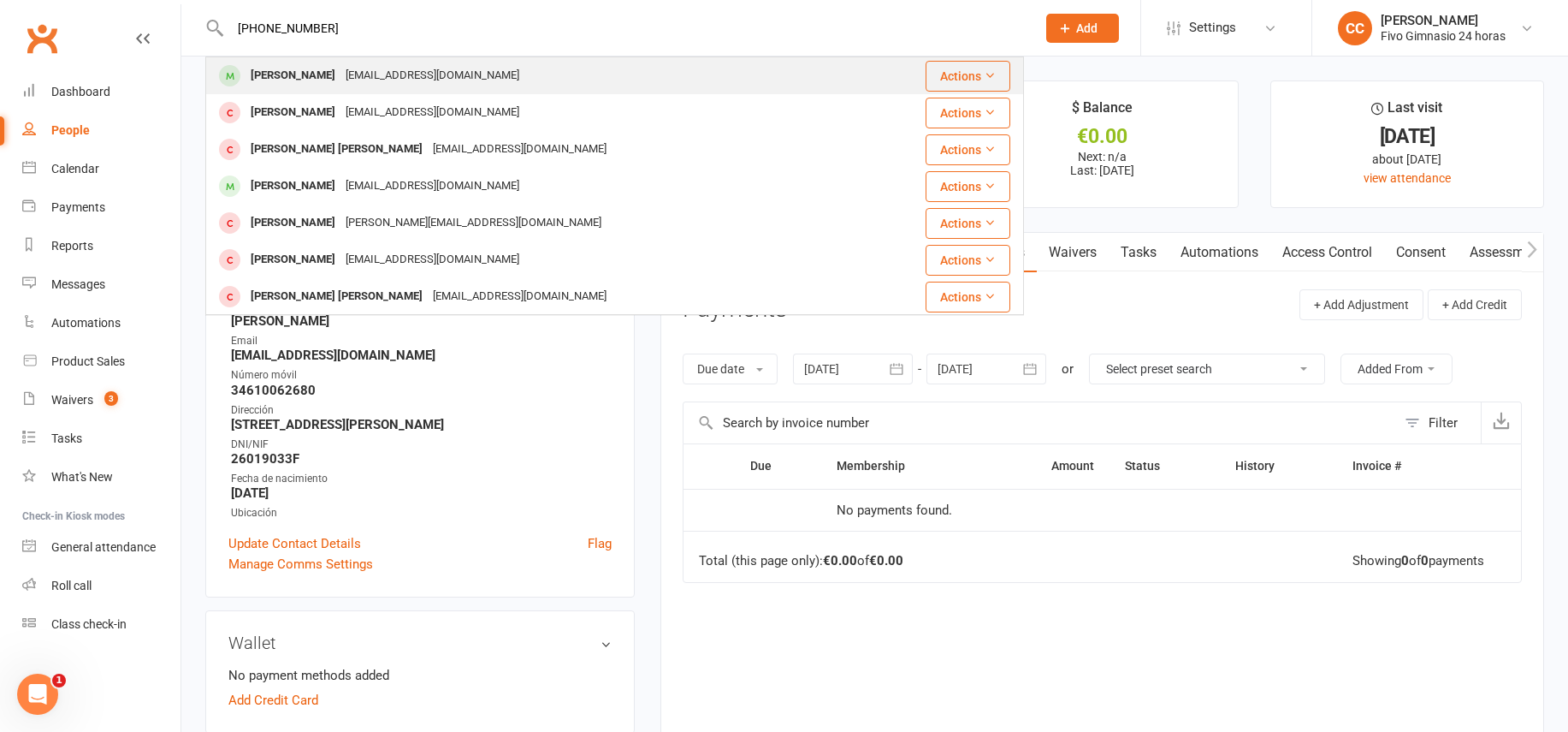
type input "+34635864236"
click at [403, 69] on div "alexandrarodriguez44@icloud.com" at bounding box center [432, 76] width 184 height 25
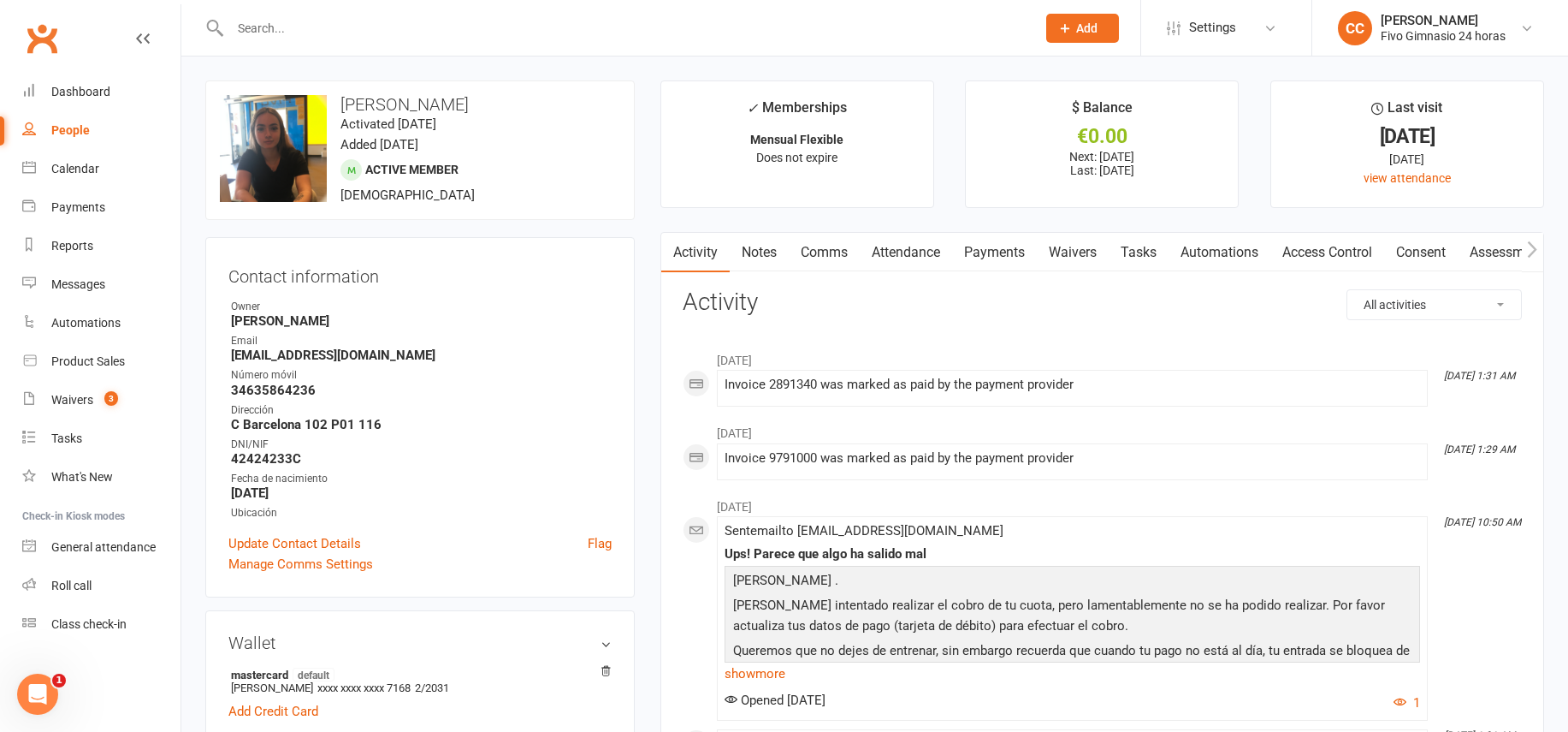
click at [1001, 252] on link "Payments" at bounding box center [994, 252] width 85 height 39
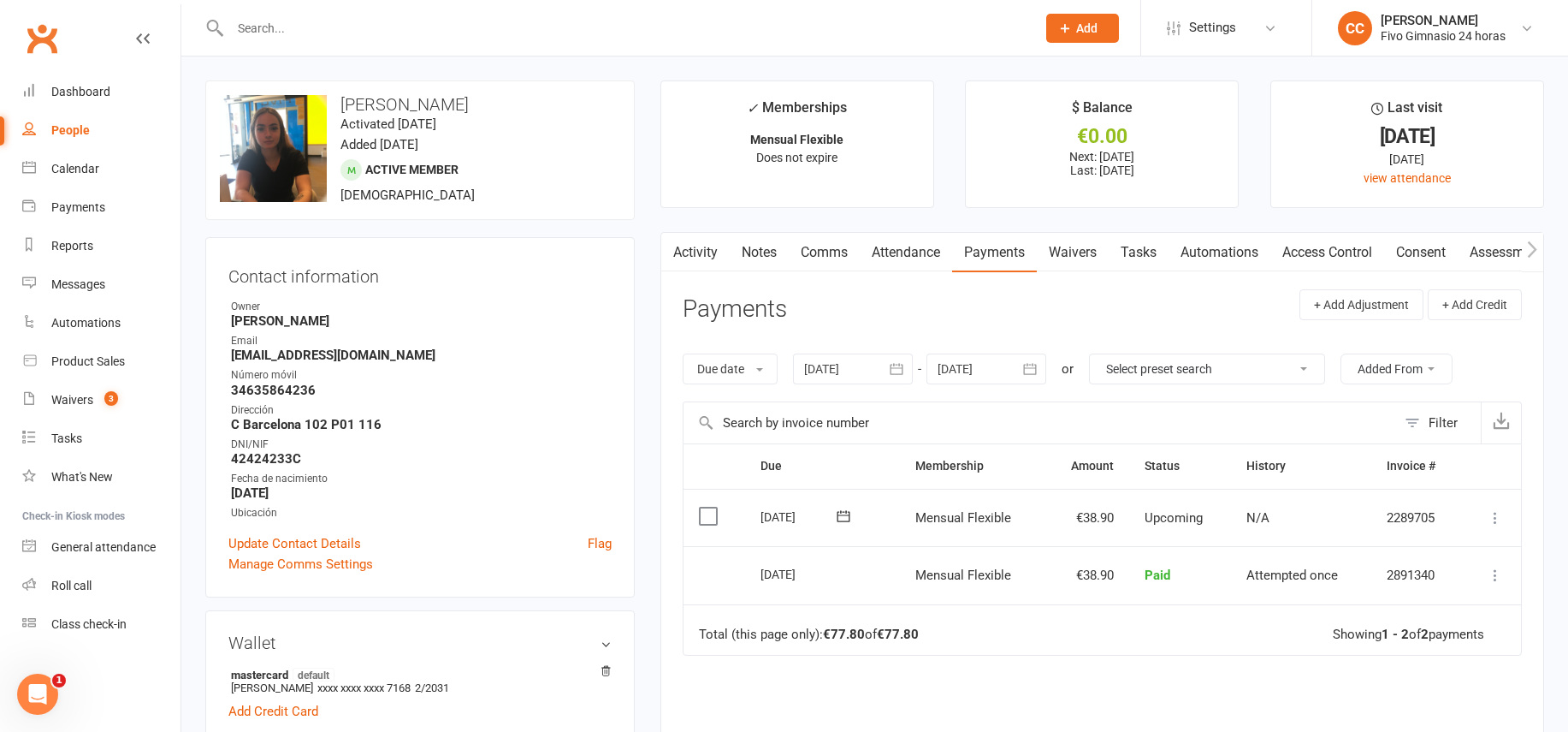
click at [888, 370] on button "button" at bounding box center [897, 369] width 31 height 31
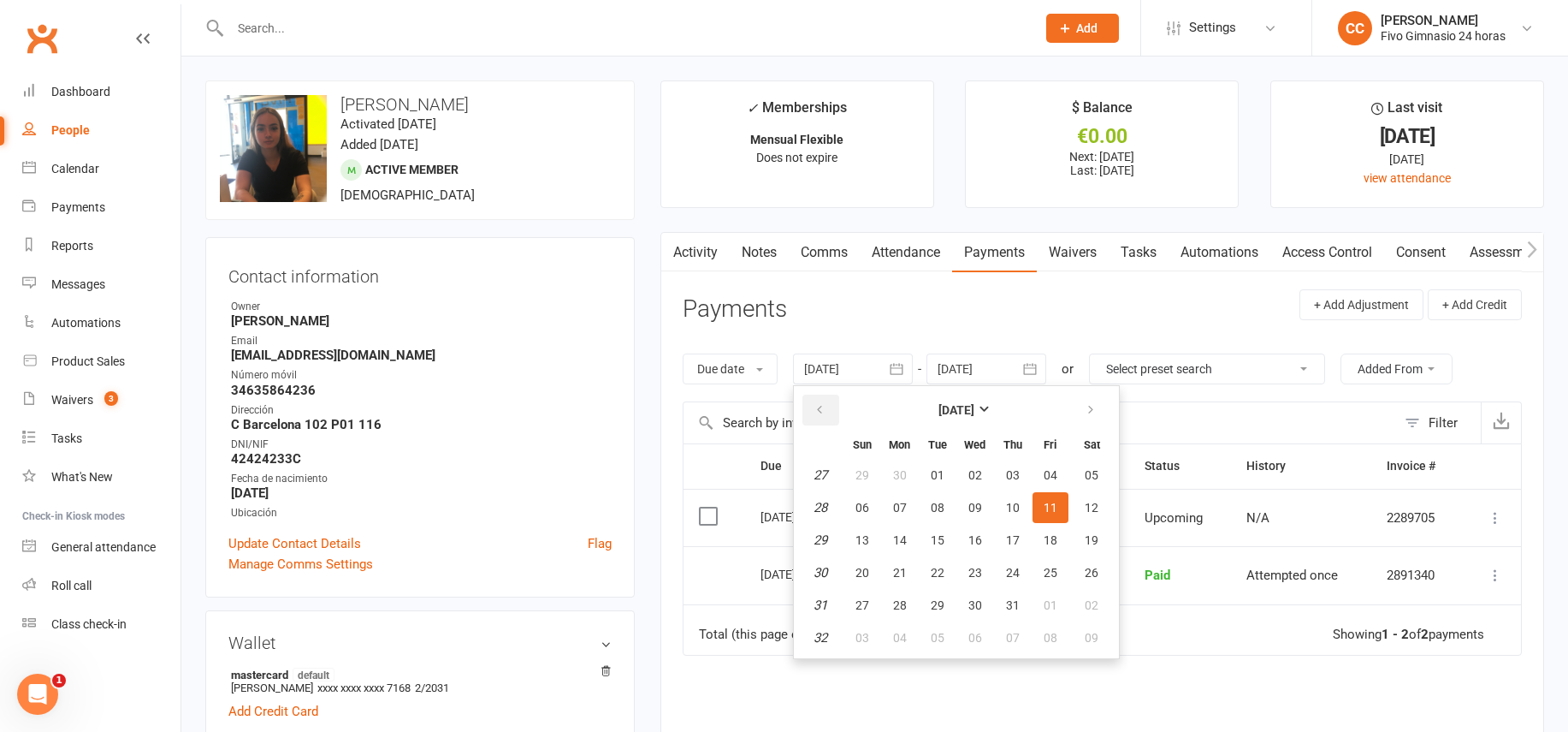
click at [815, 412] on icon "button" at bounding box center [819, 409] width 12 height 13
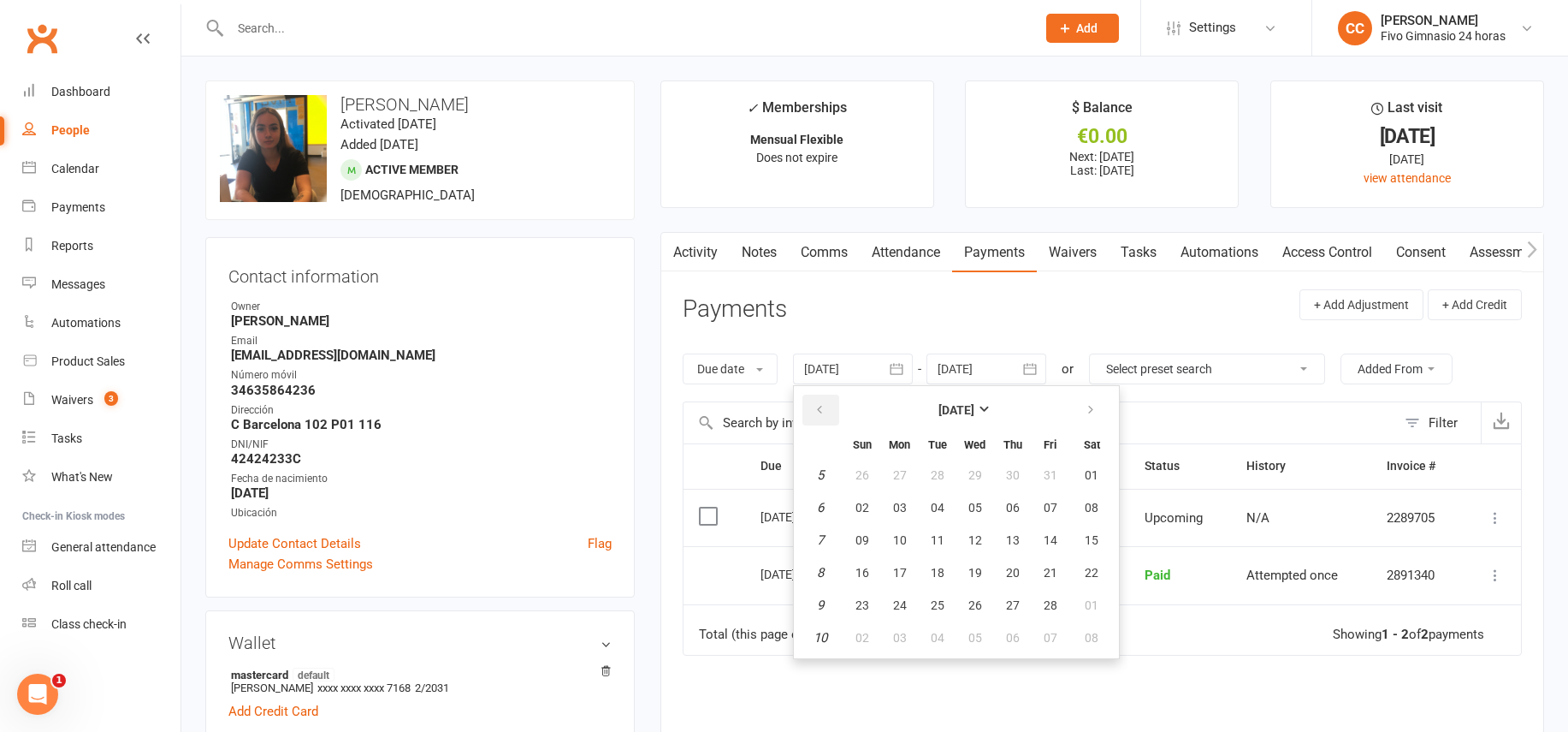
click at [815, 412] on icon "button" at bounding box center [819, 409] width 12 height 13
click at [951, 530] on button "15" at bounding box center [937, 540] width 36 height 31
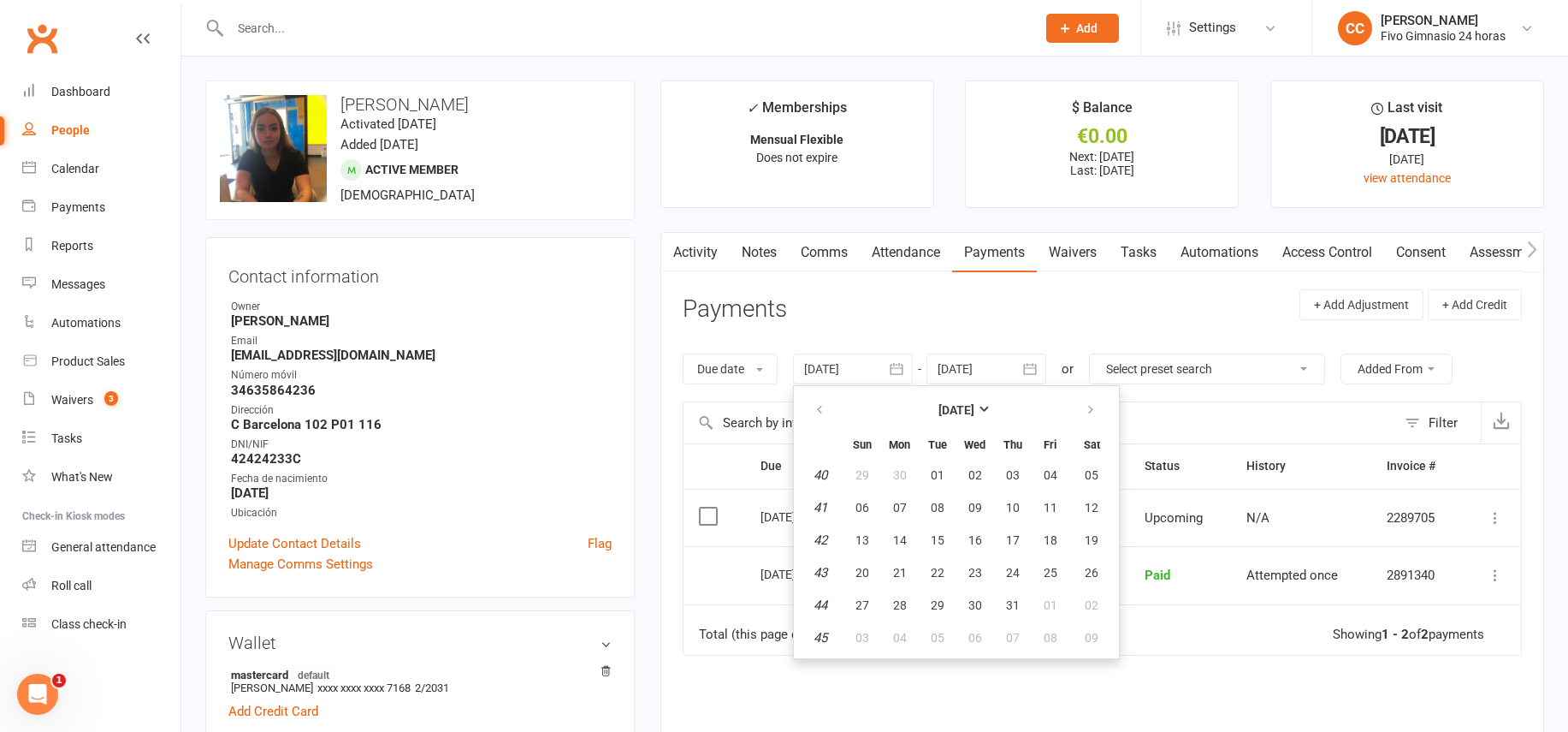
type input "15 Oct 2024"
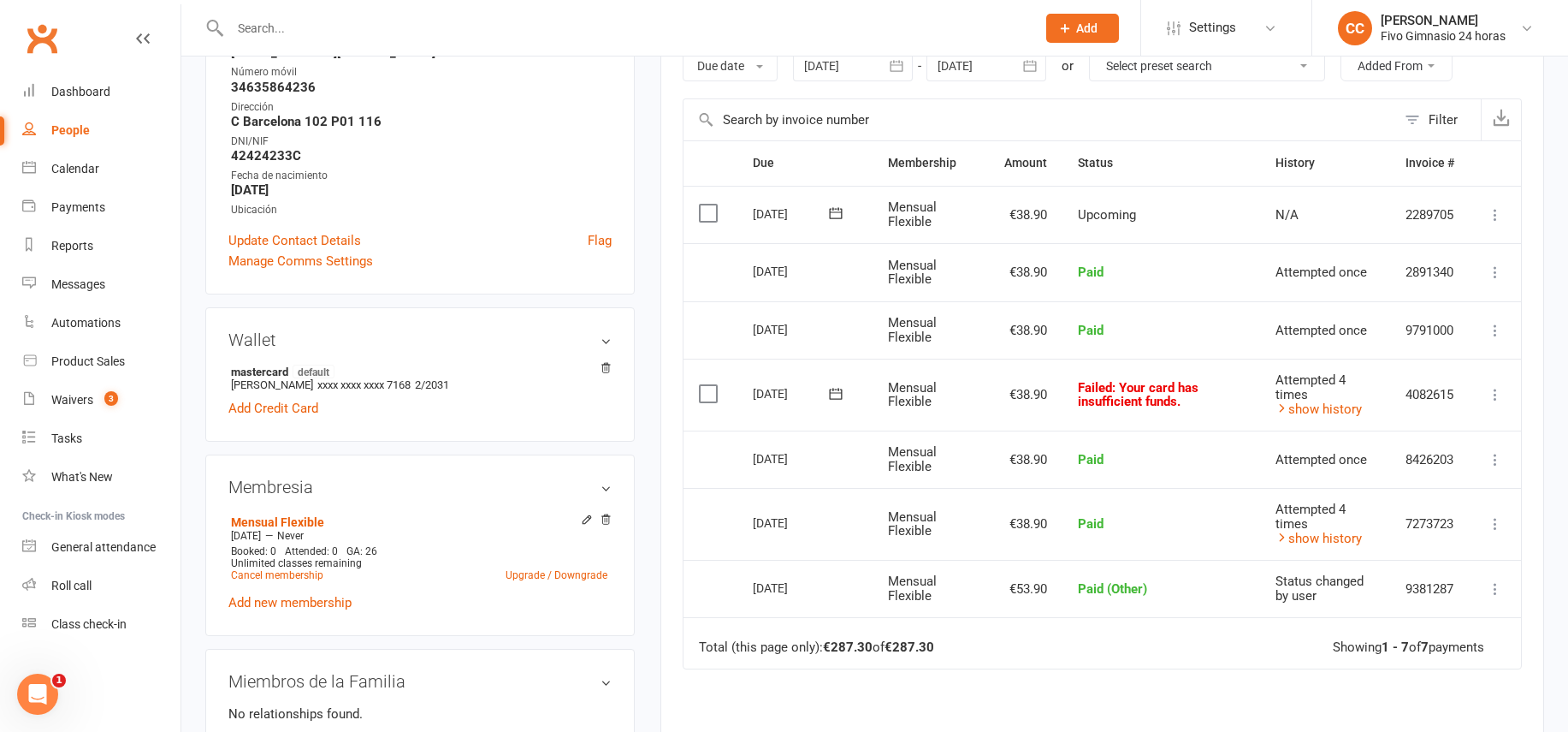
scroll to position [107, 0]
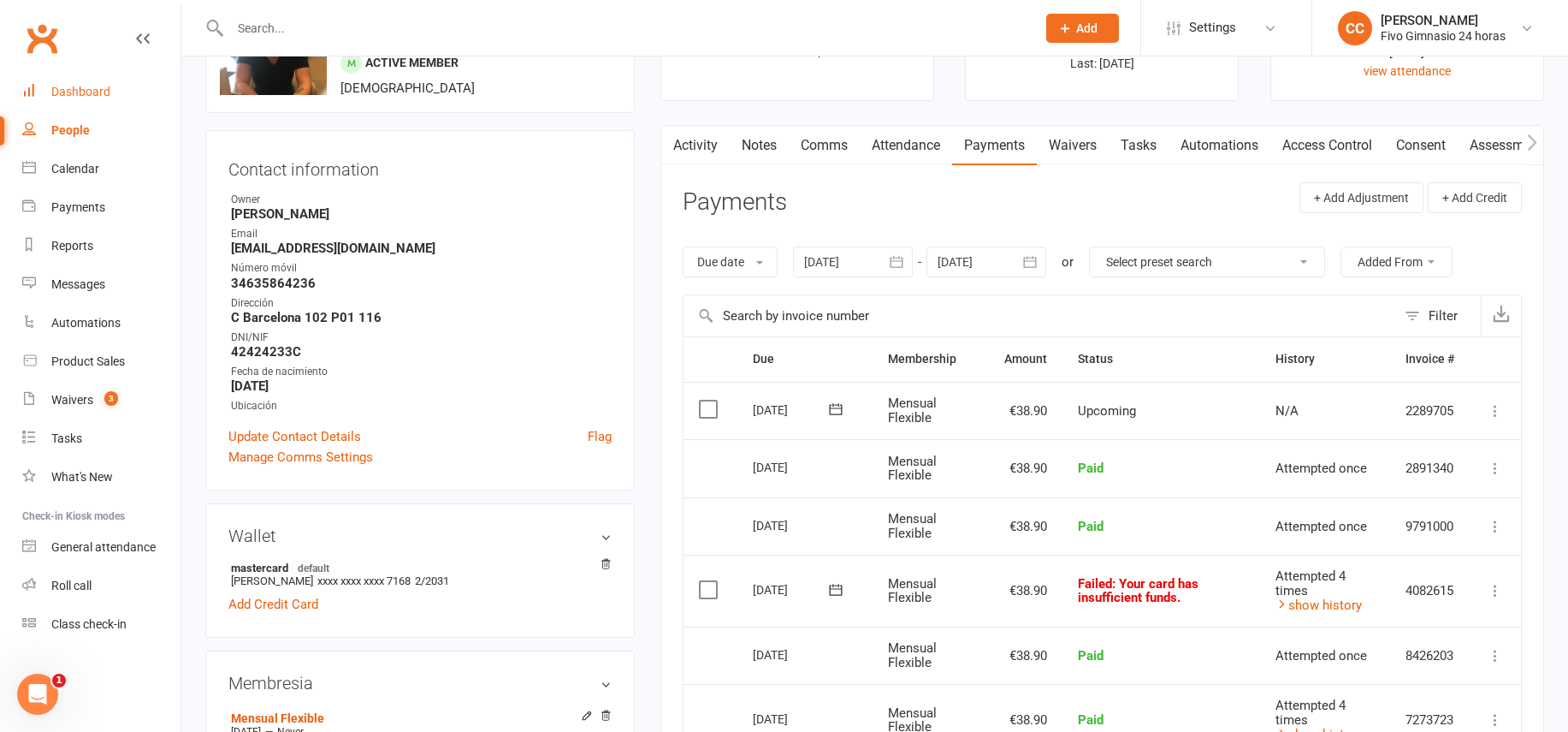
click at [93, 93] on div "Dashboard" at bounding box center [80, 92] width 59 height 13
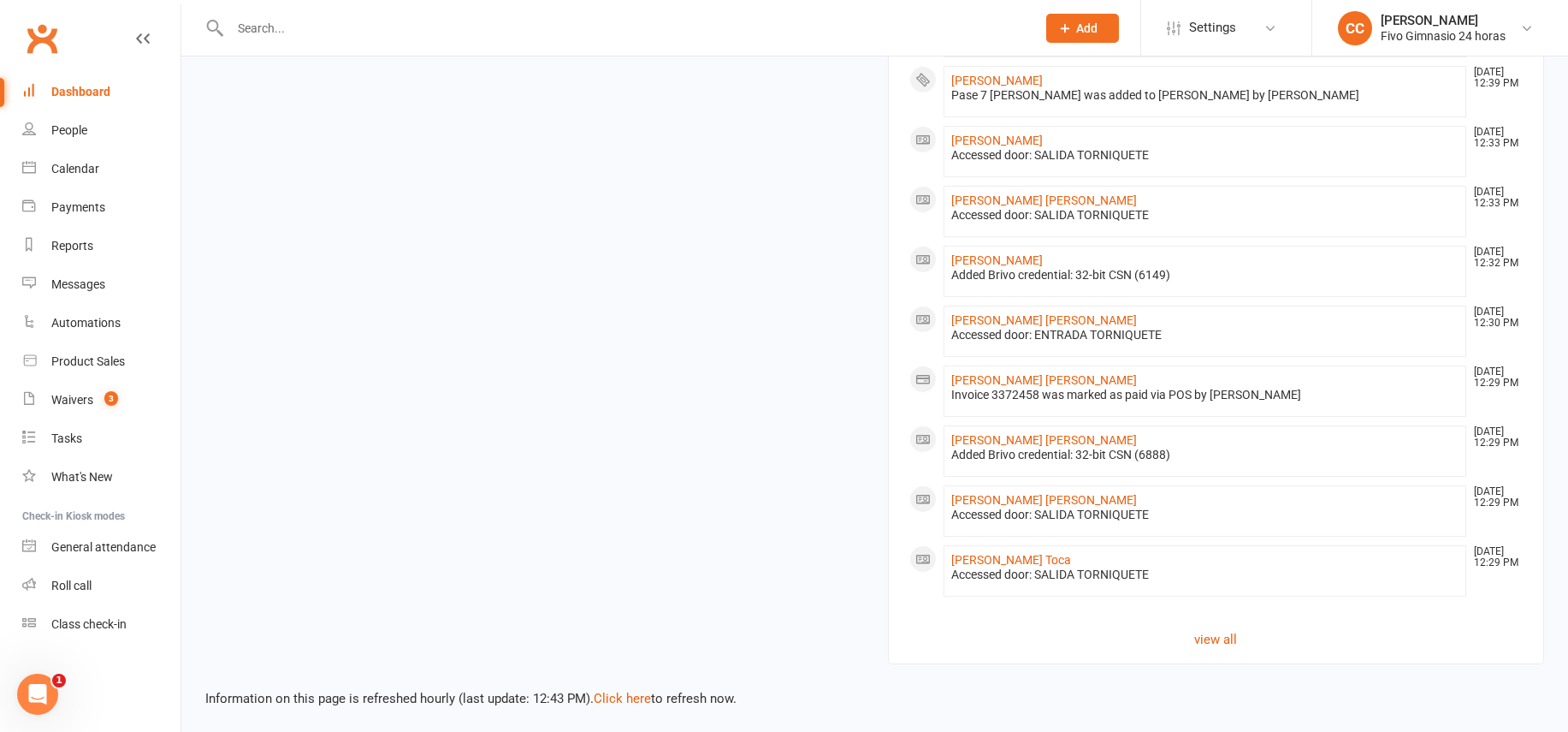
scroll to position [1138, 0]
click at [1042, 77] on link "[PERSON_NAME]" at bounding box center [996, 79] width 91 height 13
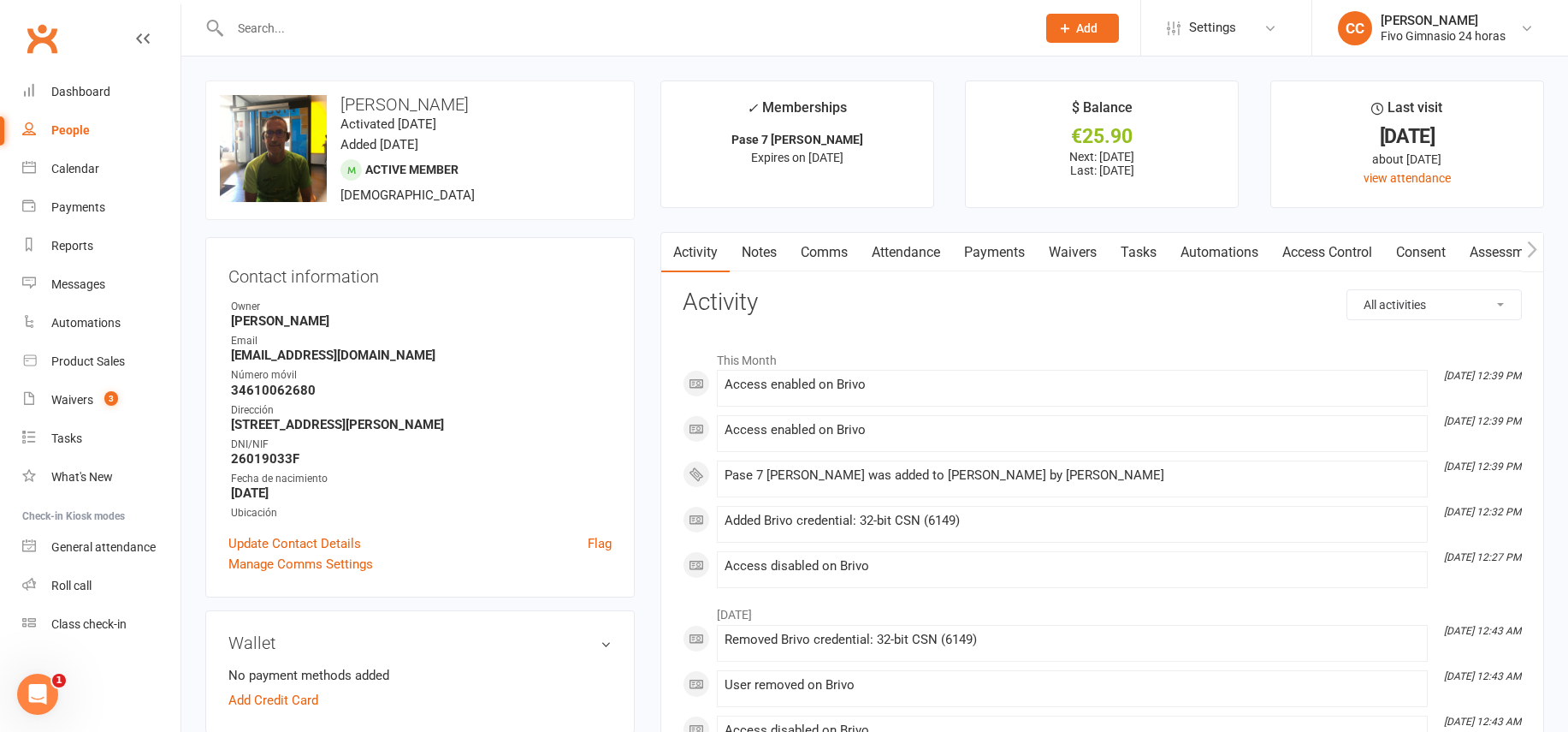
click at [998, 256] on link "Payments" at bounding box center [994, 252] width 85 height 39
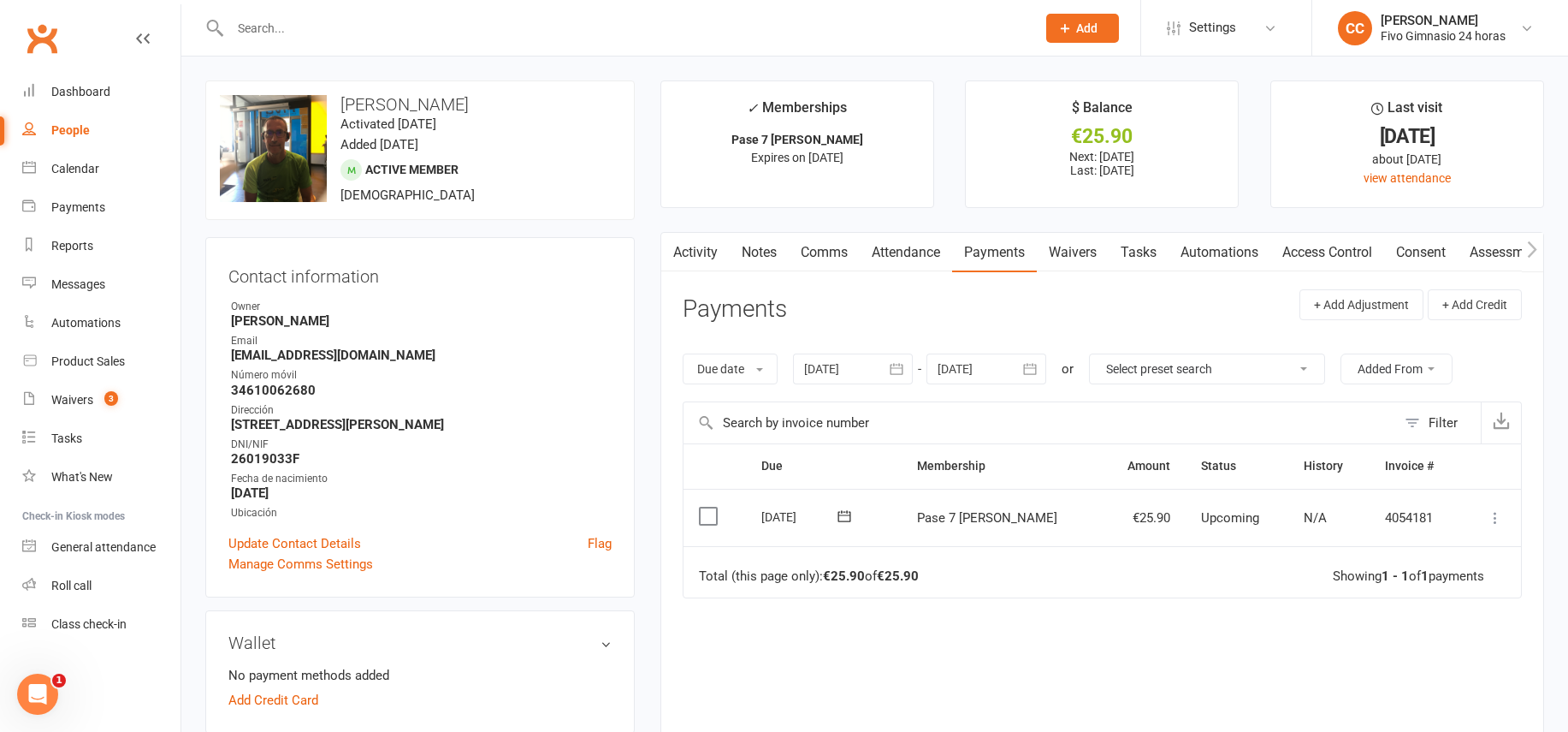
click at [1493, 518] on icon at bounding box center [1495, 518] width 17 height 17
click at [1448, 622] on link "Mark as Paid (Other)" at bounding box center [1420, 619] width 169 height 35
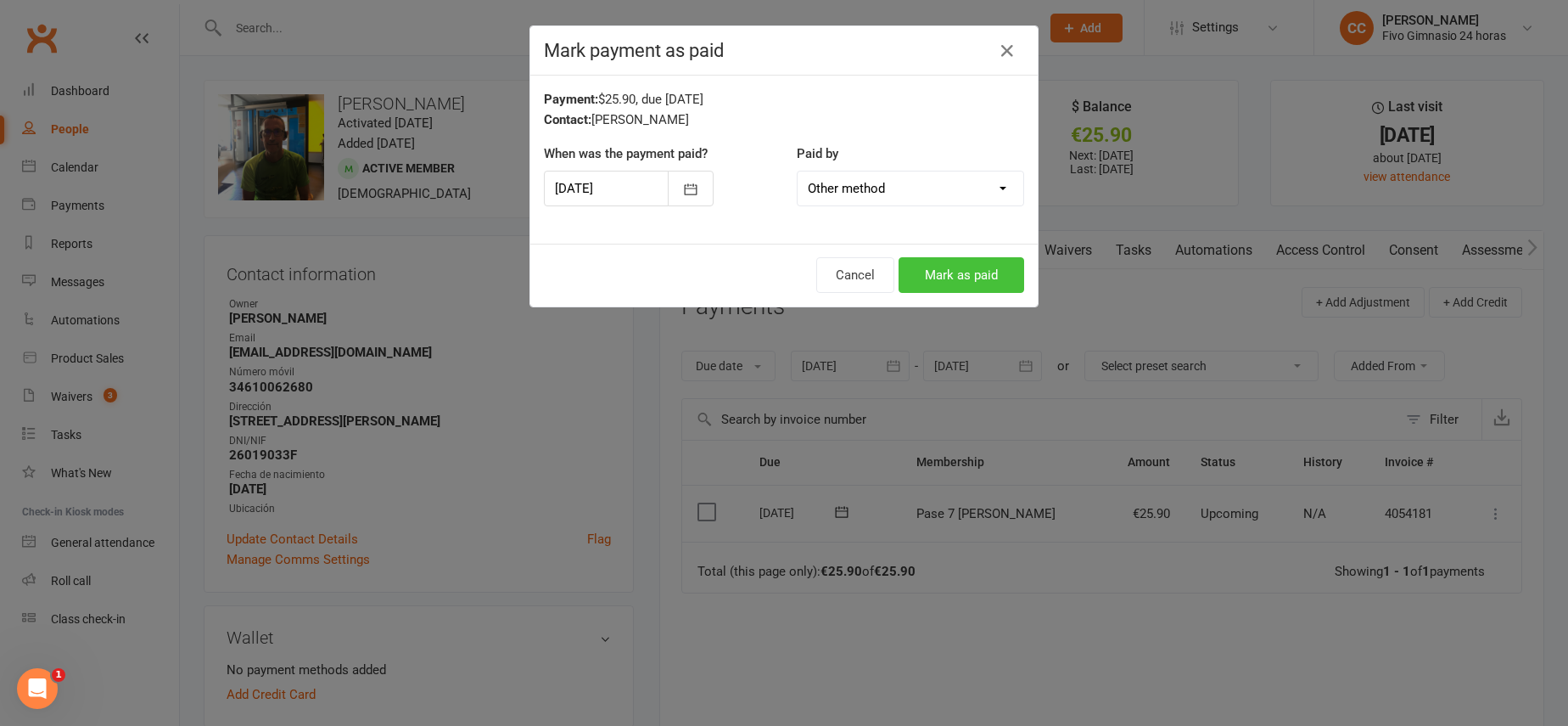
click at [969, 286] on button "Mark as paid" at bounding box center [961, 274] width 125 height 35
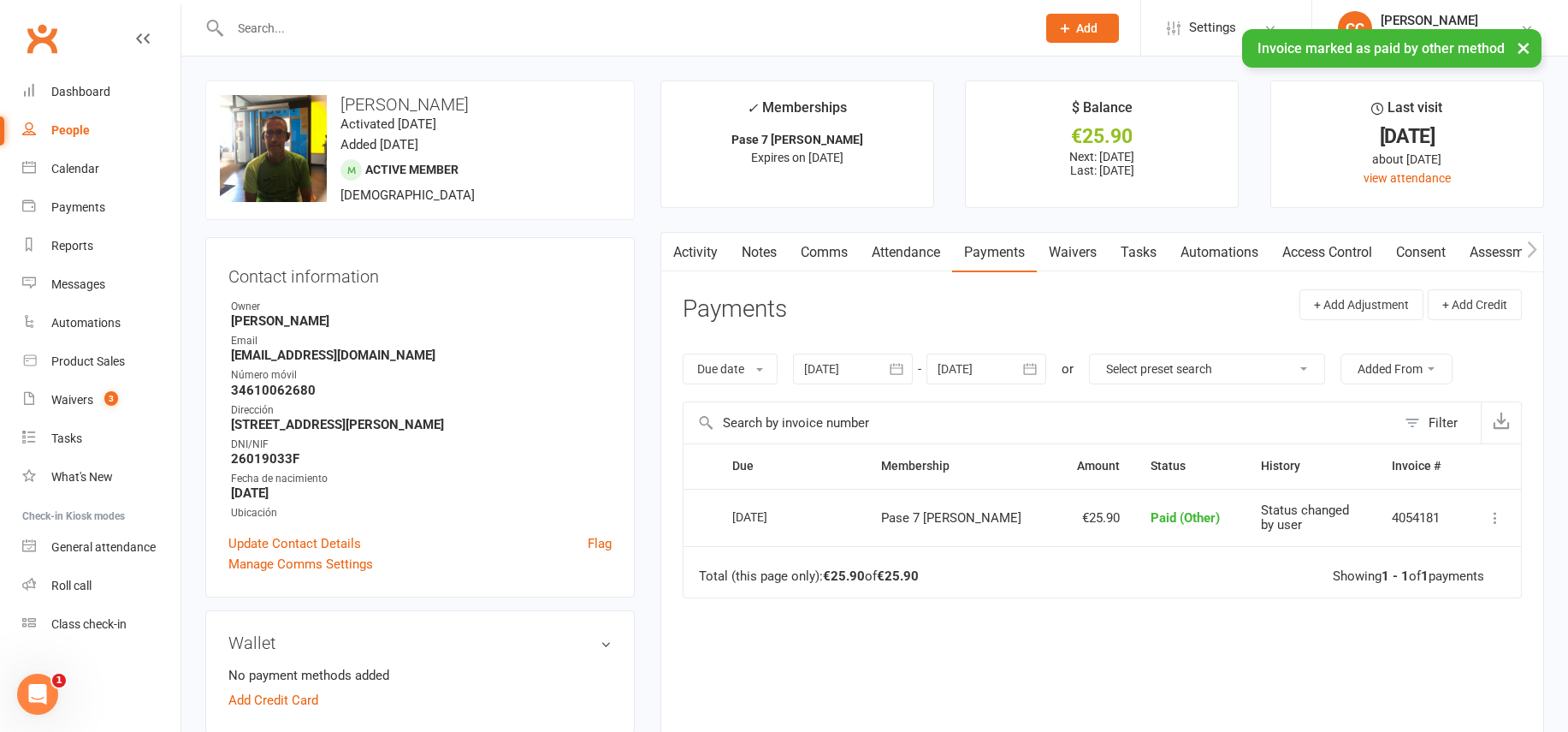
click at [1361, 257] on link "Access Control" at bounding box center [1326, 252] width 114 height 39
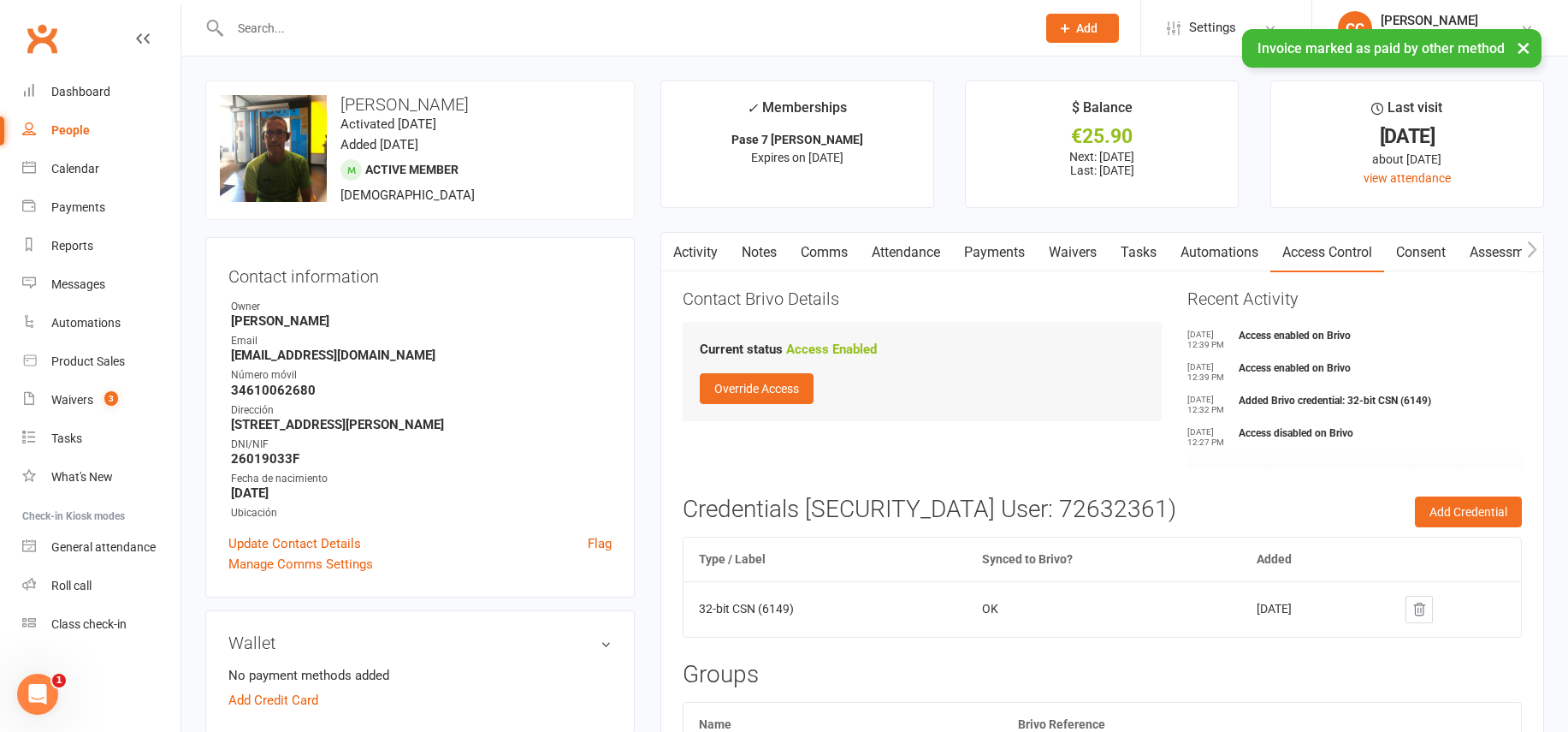
click at [704, 252] on link "Activity" at bounding box center [695, 252] width 68 height 39
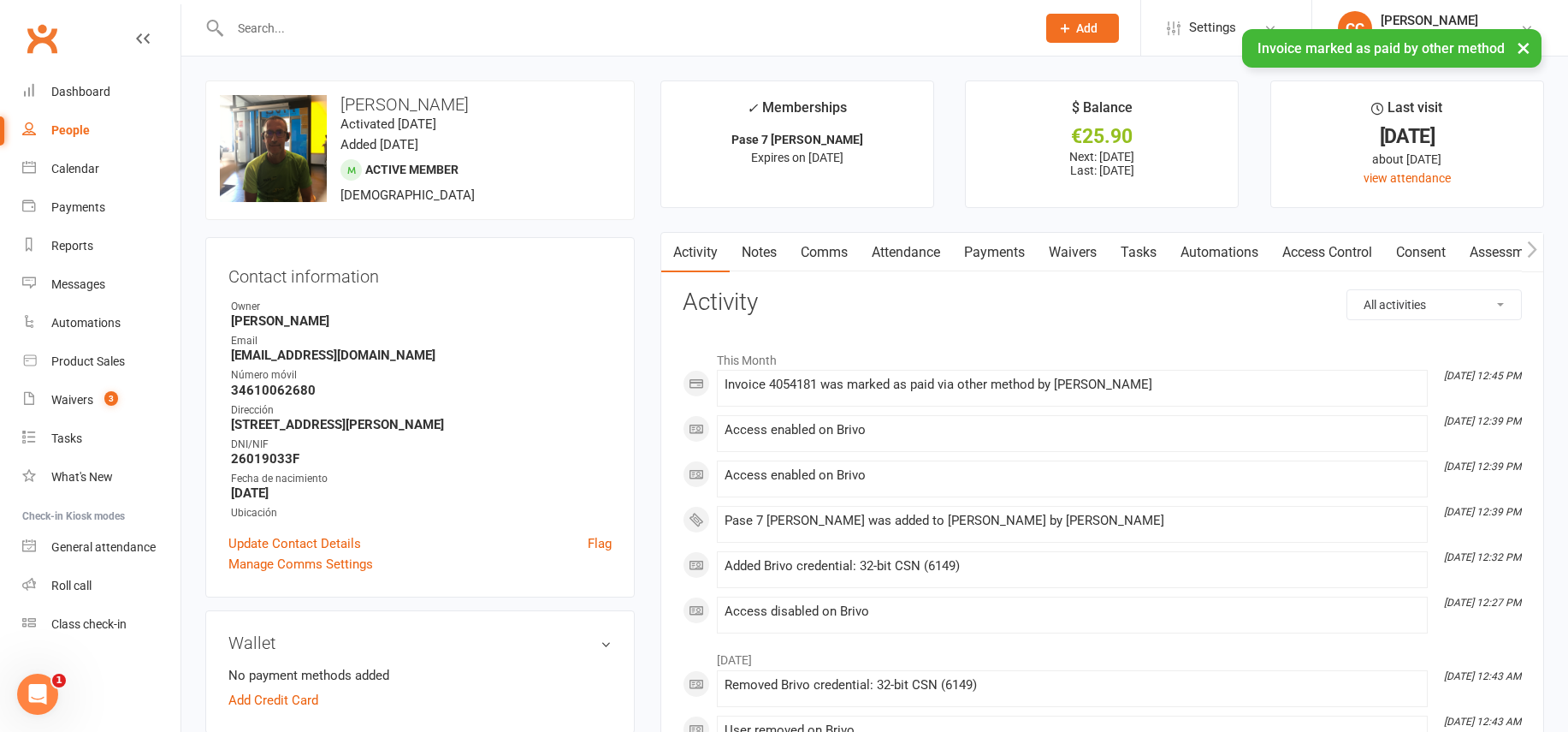
click at [1355, 249] on link "Access Control" at bounding box center [1326, 252] width 114 height 39
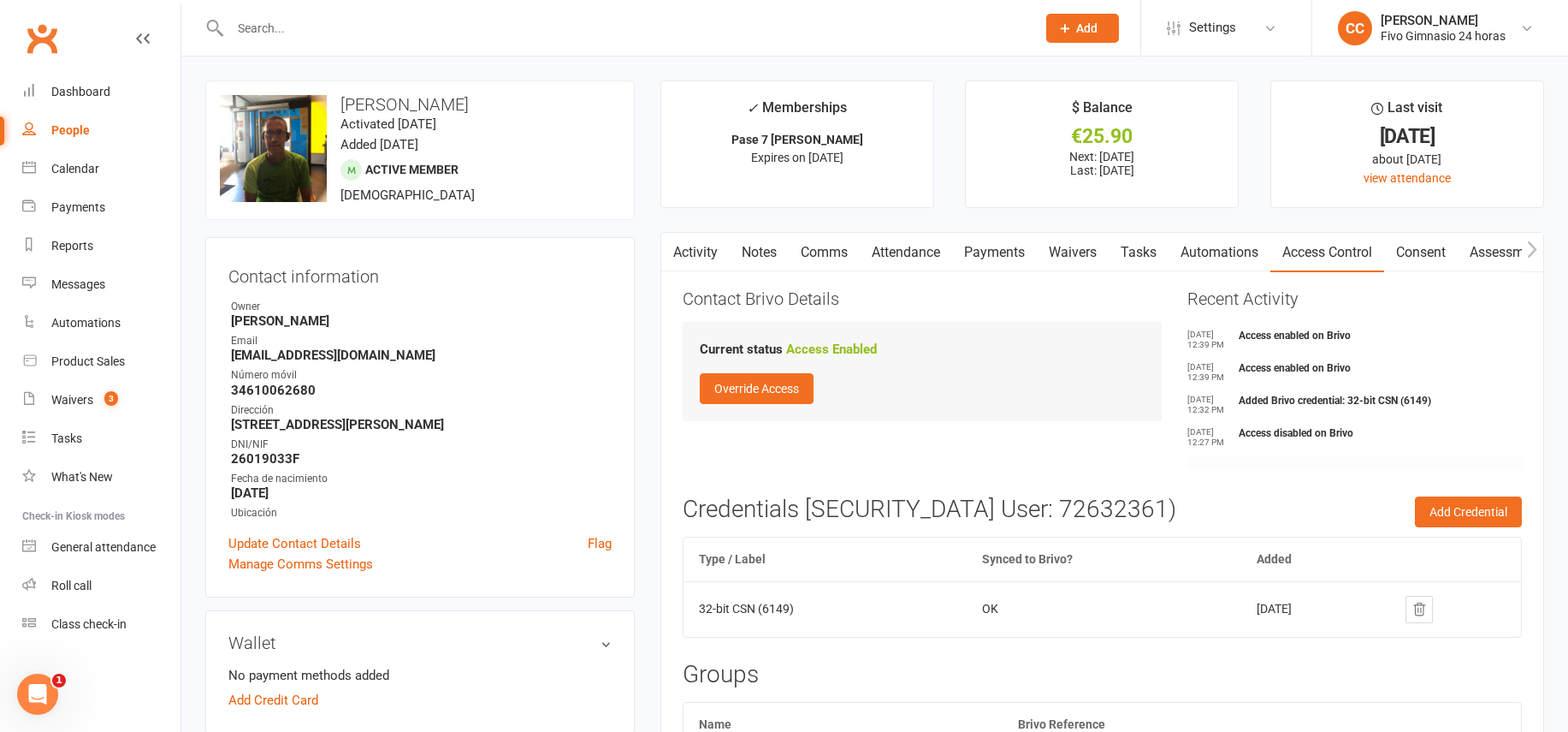
click at [690, 262] on link "Activity" at bounding box center [695, 252] width 68 height 39
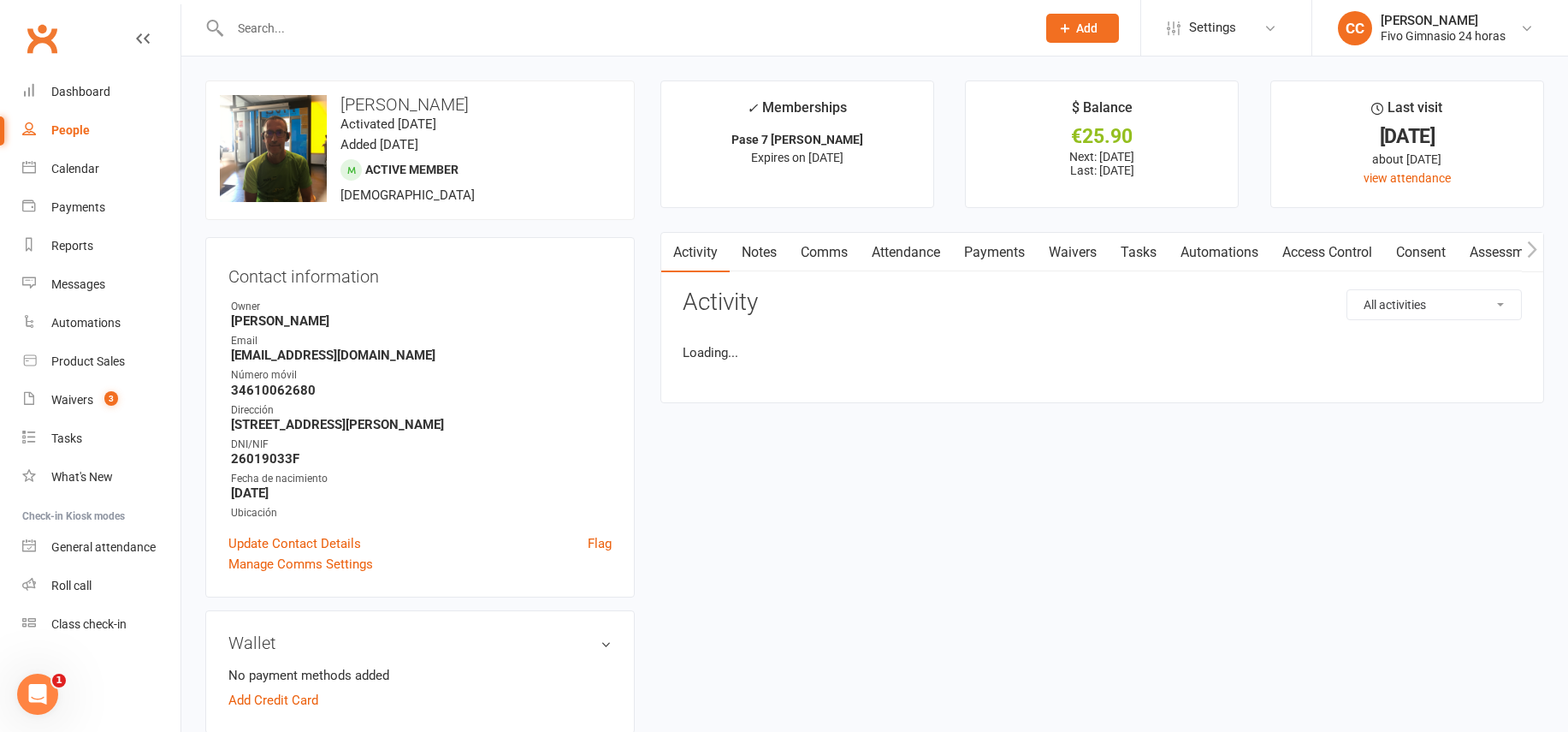
drag, startPoint x: 1337, startPoint y: 252, endPoint x: 1298, endPoint y: 252, distance: 39.0
click at [1337, 252] on link "Access Control" at bounding box center [1326, 252] width 114 height 39
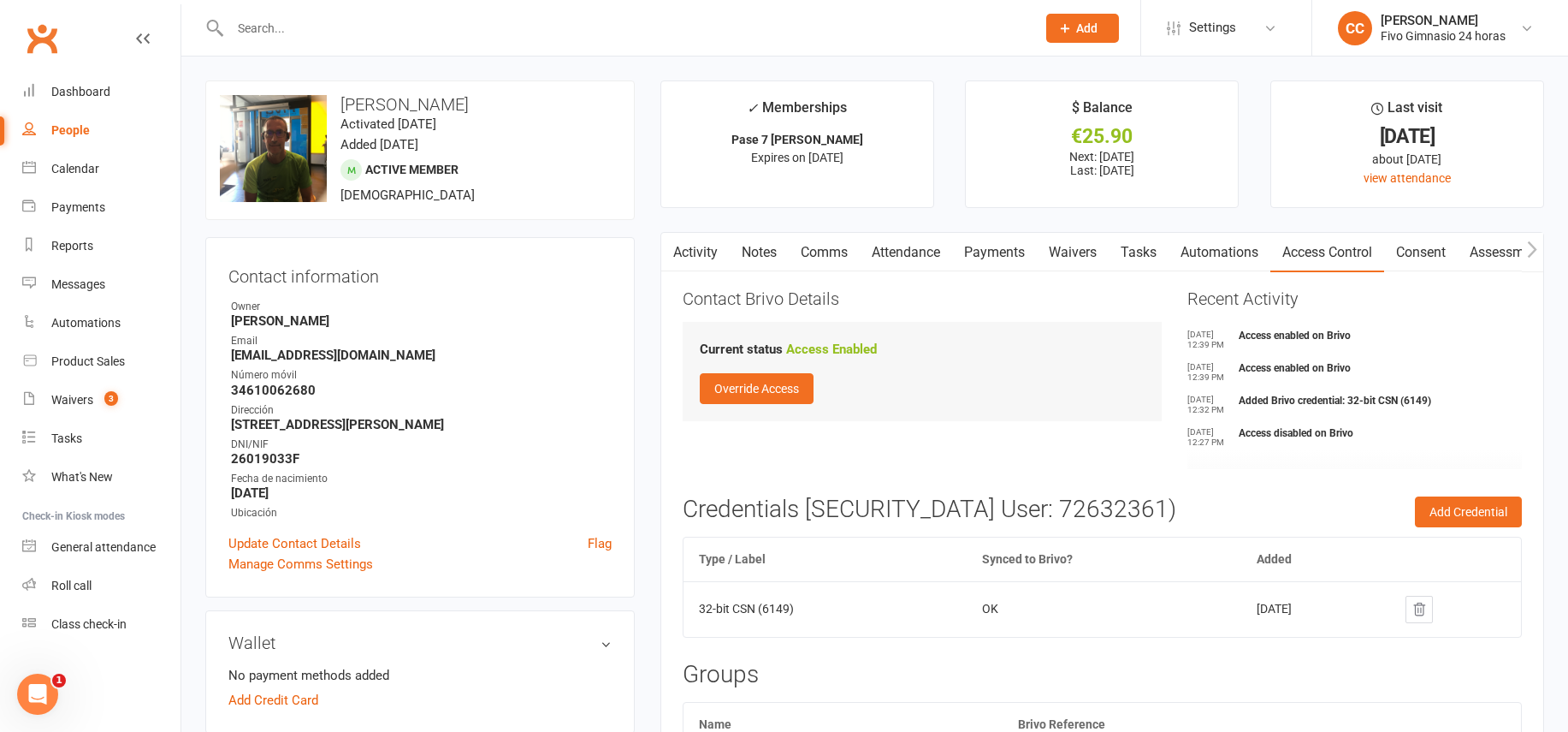
click at [684, 246] on link "Activity" at bounding box center [695, 252] width 68 height 39
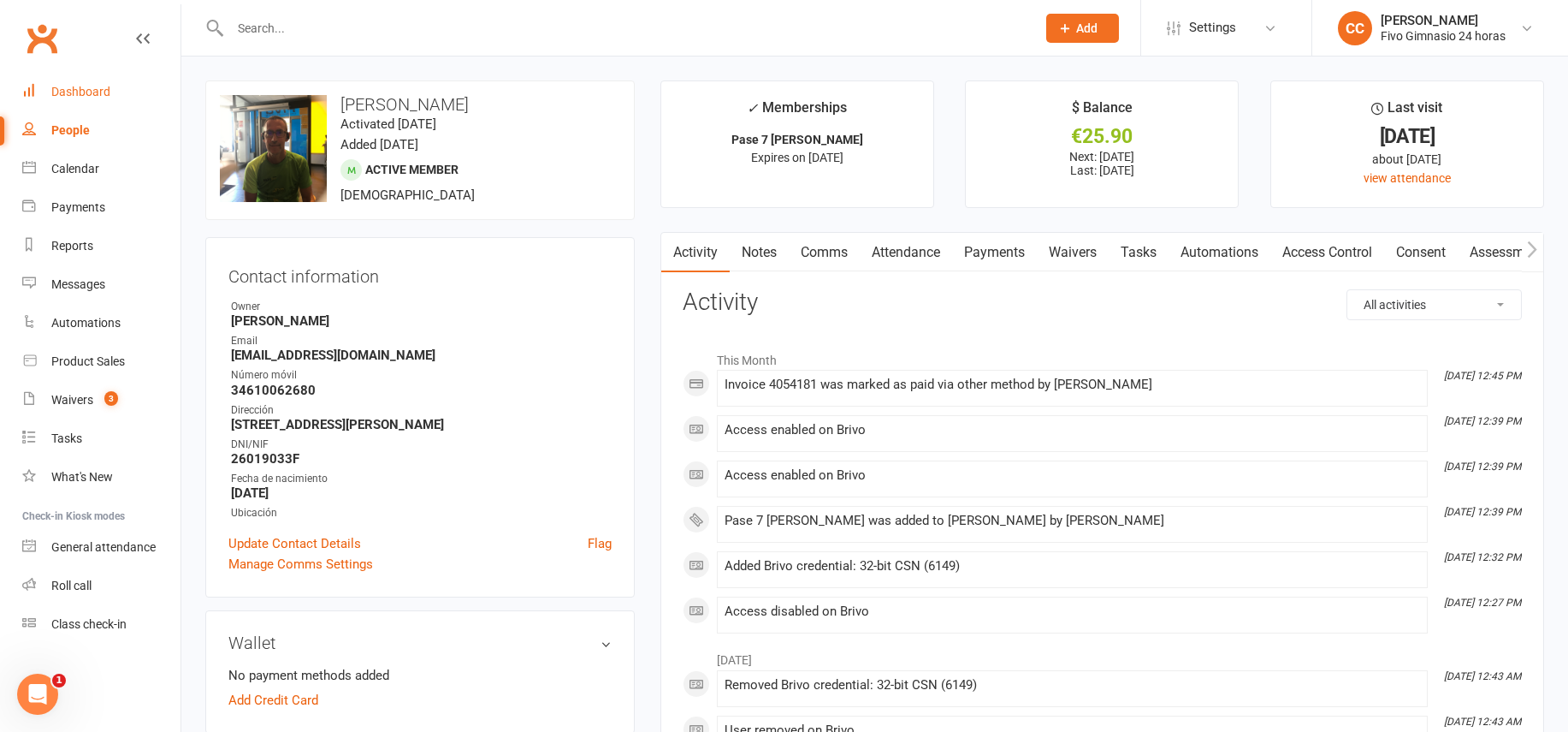
click at [67, 89] on div "Dashboard" at bounding box center [80, 92] width 59 height 13
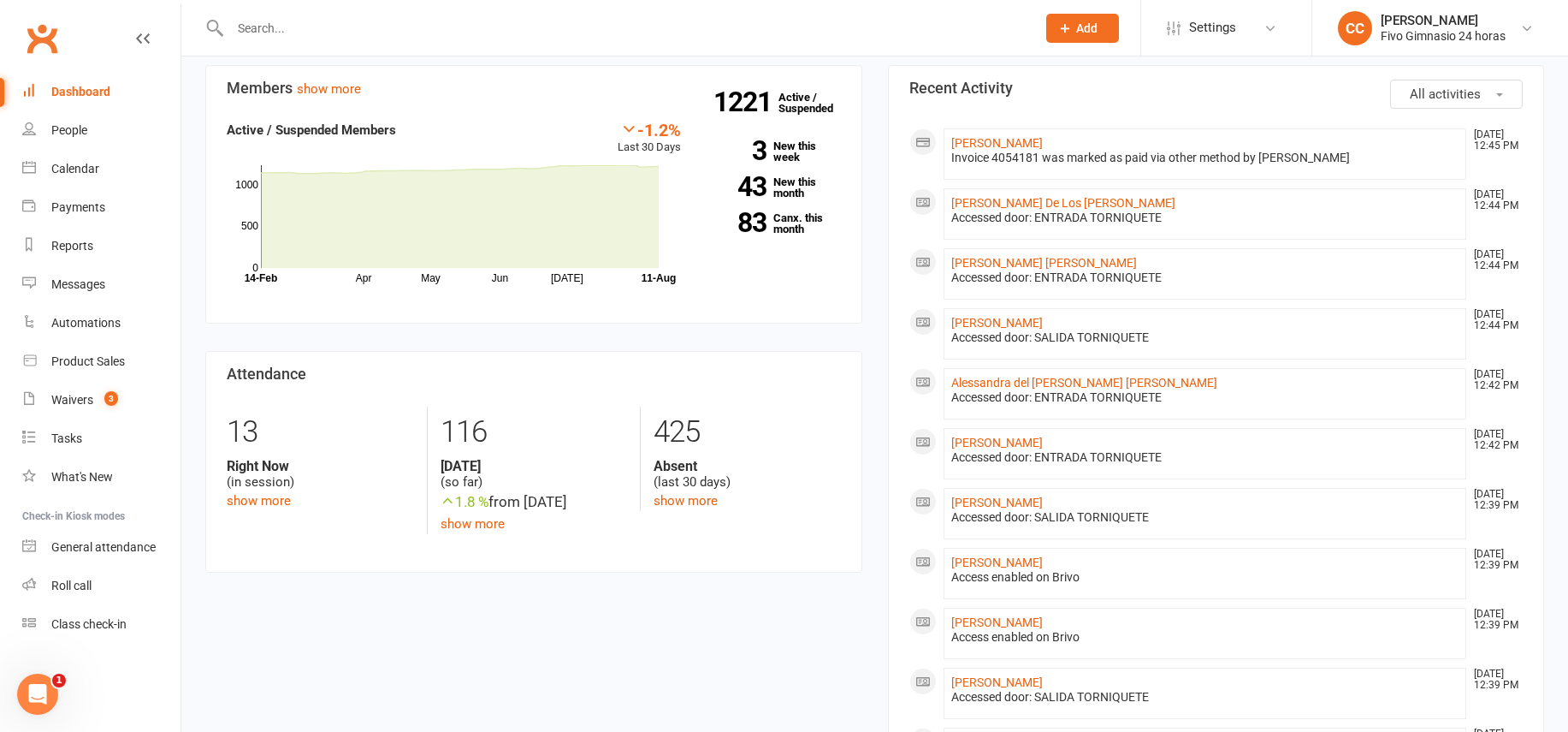
scroll to position [604, 0]
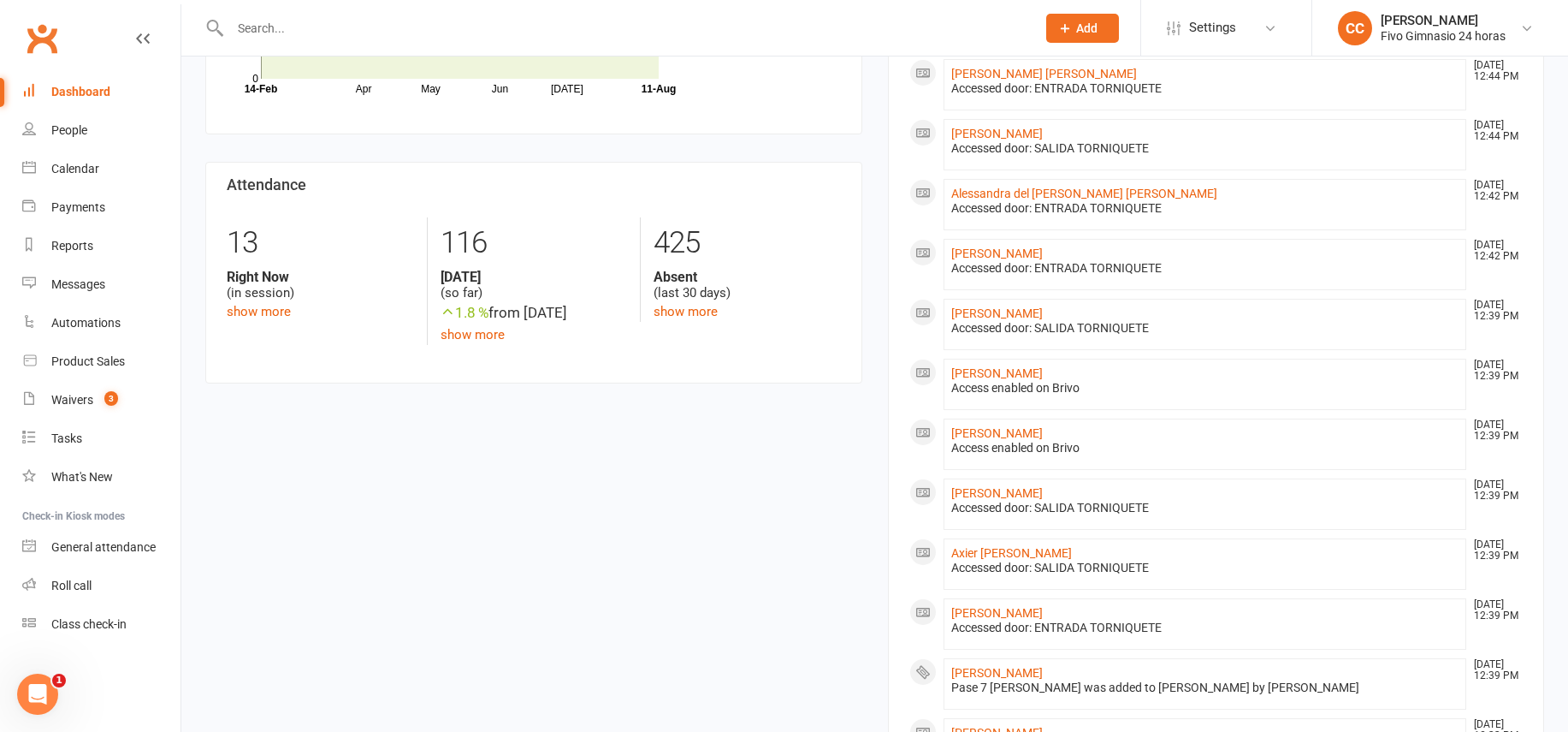
click at [436, 24] on input "text" at bounding box center [625, 28] width 799 height 24
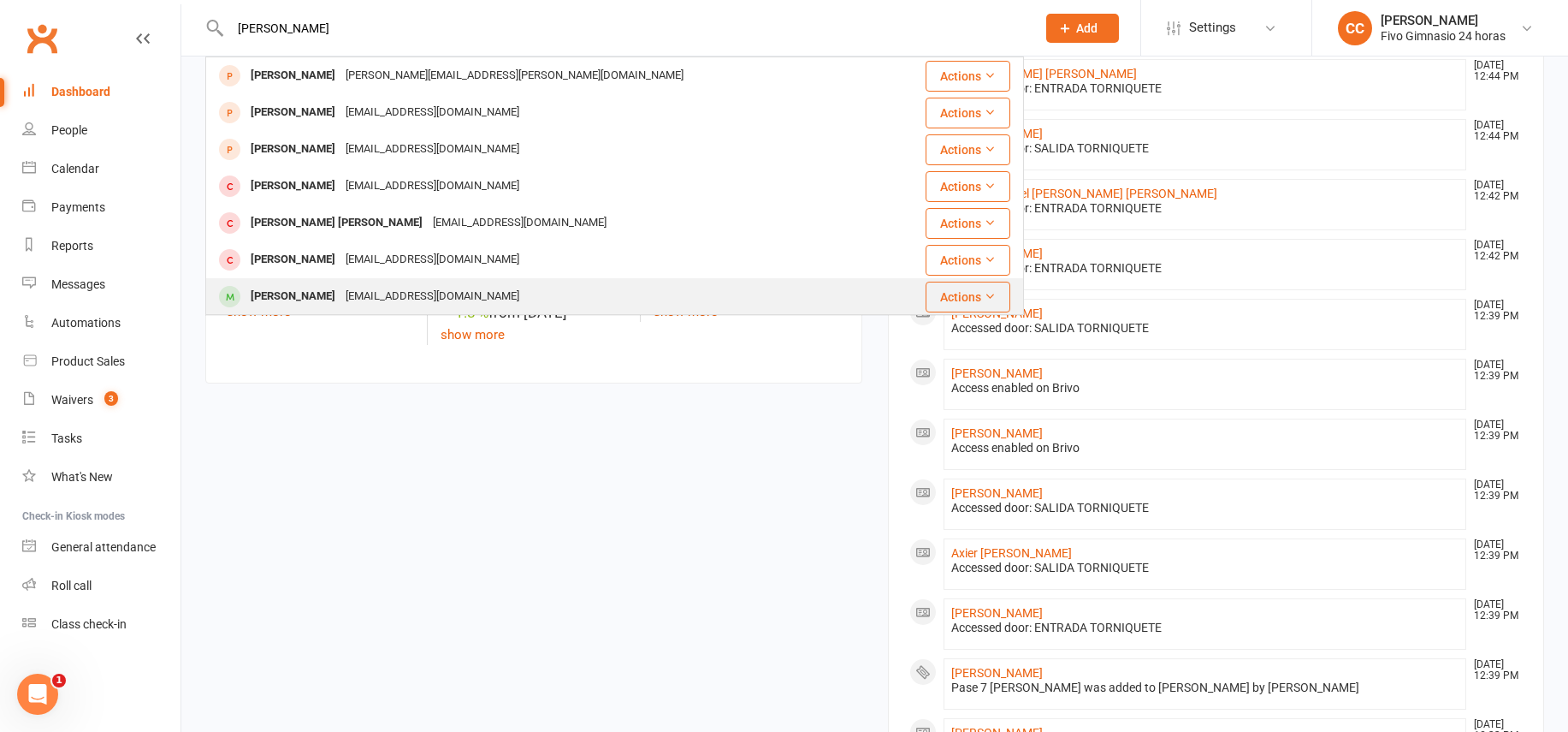
type input "alexandra"
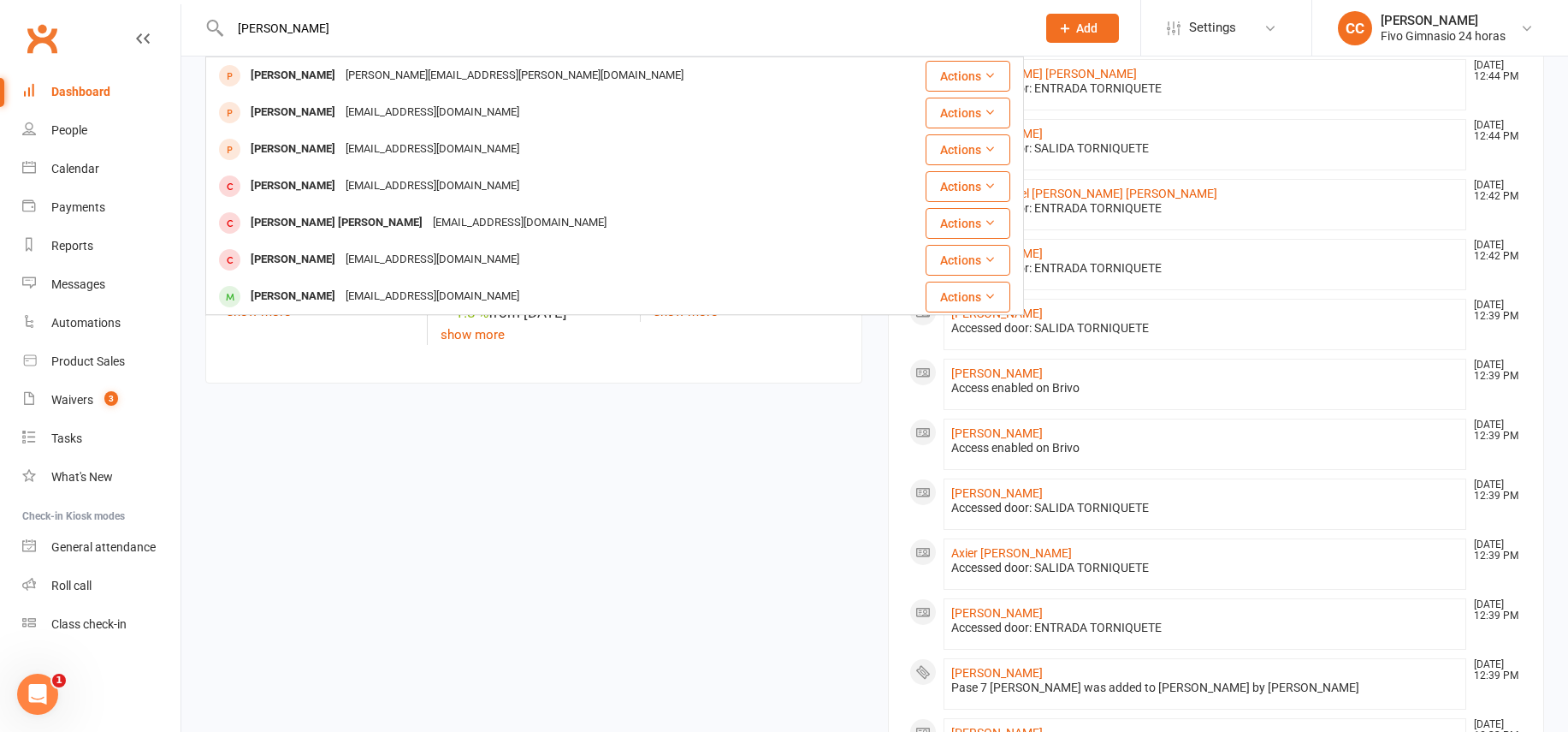
drag, startPoint x: 404, startPoint y: 285, endPoint x: 367, endPoint y: 263, distance: 43.0
click at [404, 286] on div "alexandrarodriguez44@icloud.com" at bounding box center [432, 297] width 184 height 25
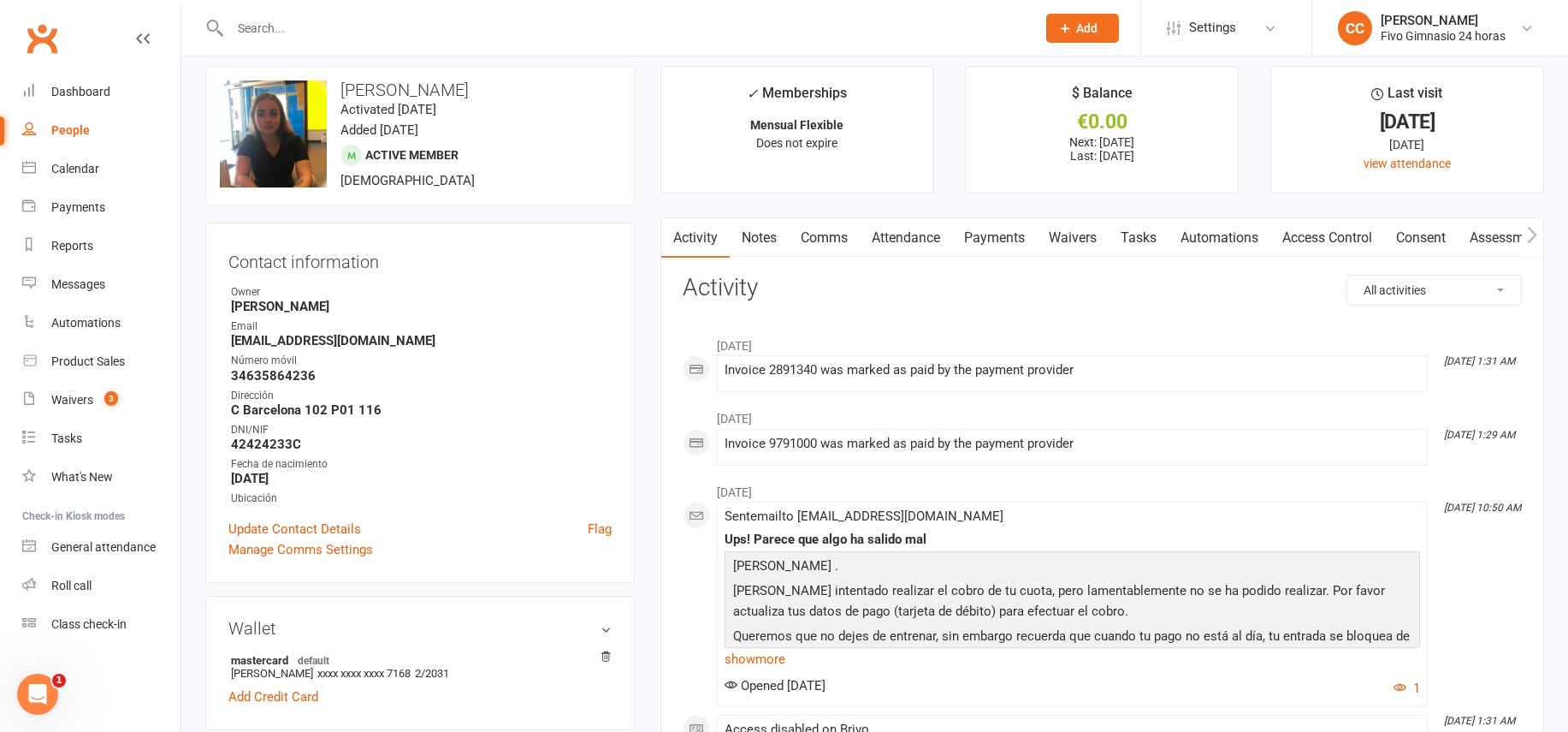
scroll to position [319, 0]
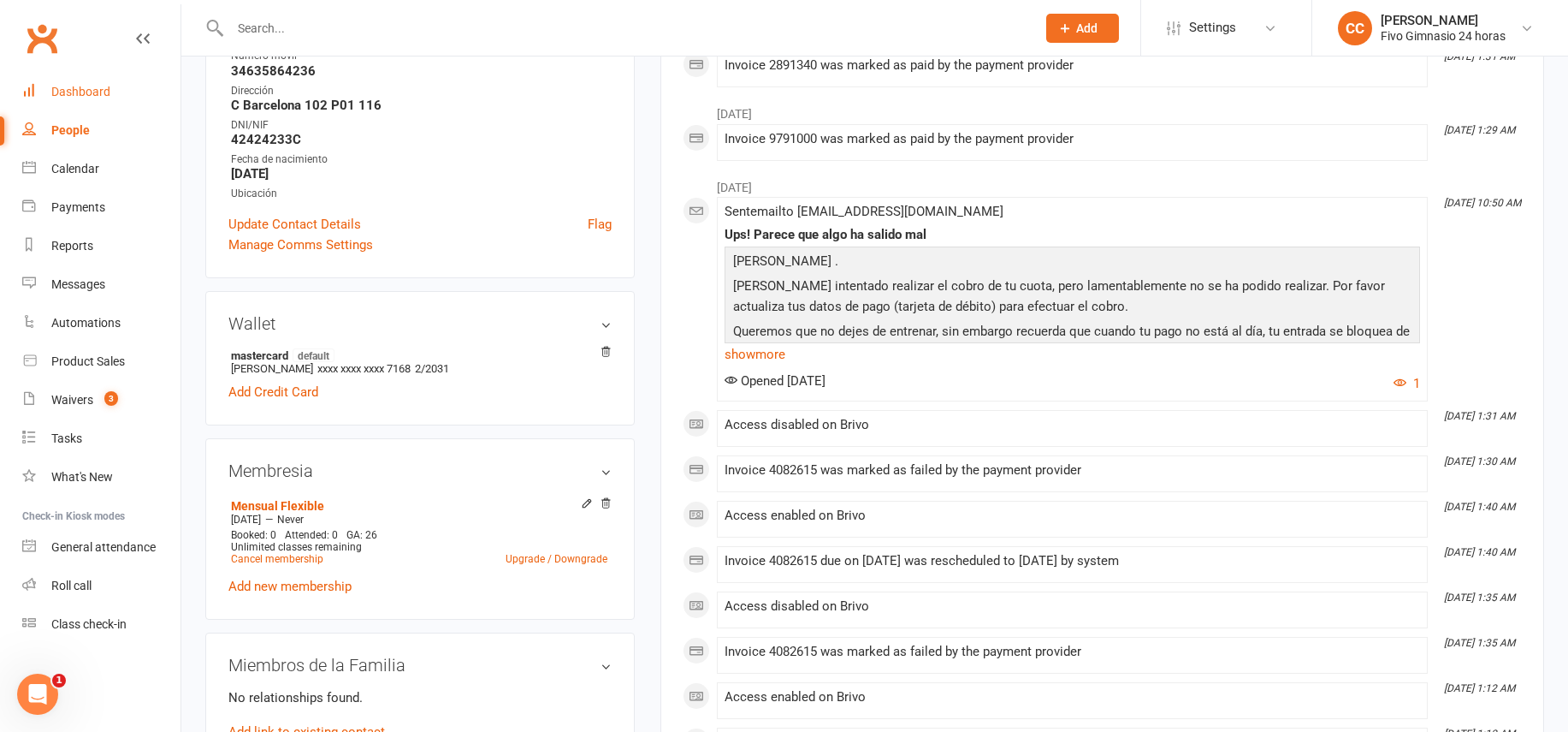
click at [73, 96] on div "Dashboard" at bounding box center [80, 92] width 59 height 13
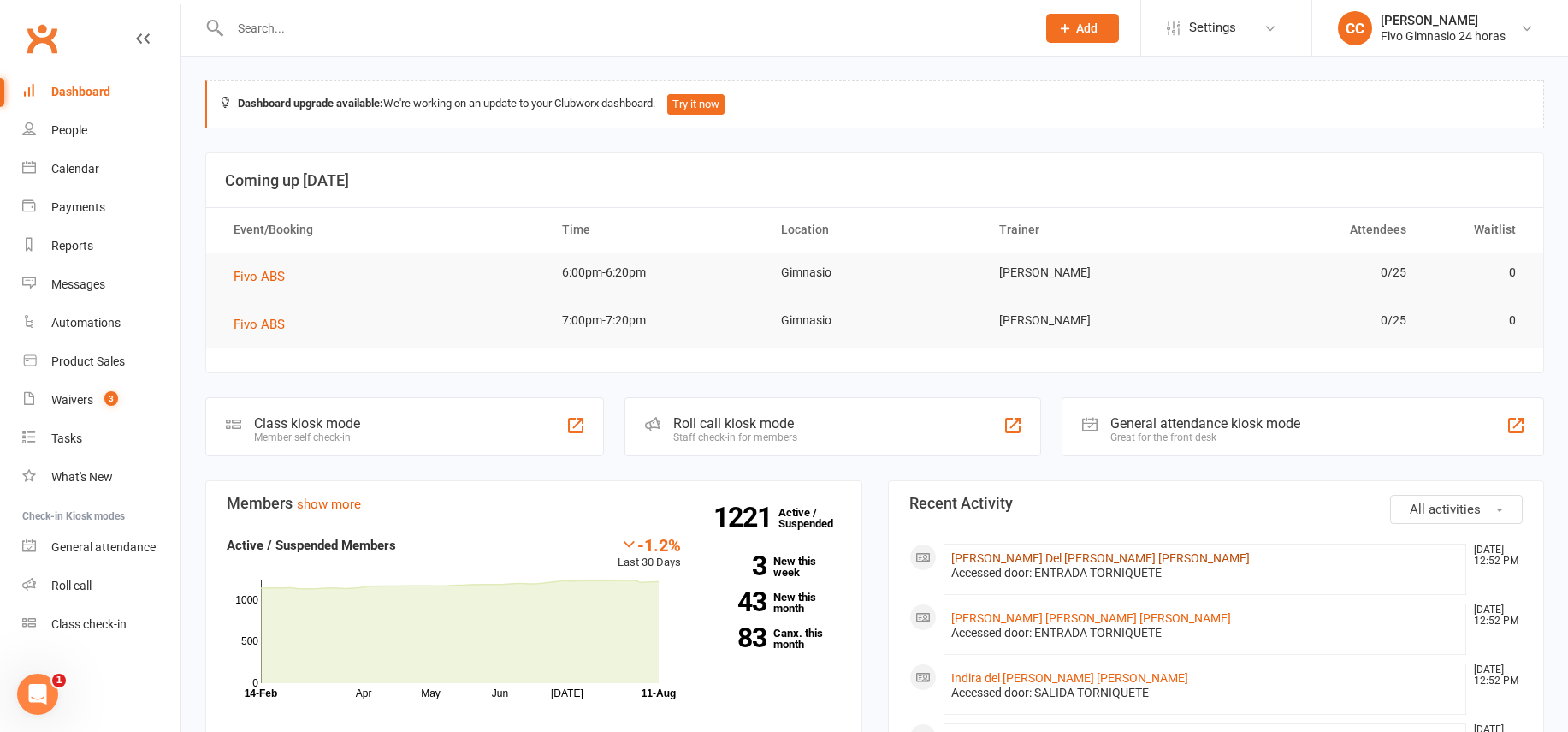
click at [1111, 557] on link "[PERSON_NAME] Del [PERSON_NAME] [PERSON_NAME]" at bounding box center [1100, 558] width 298 height 13
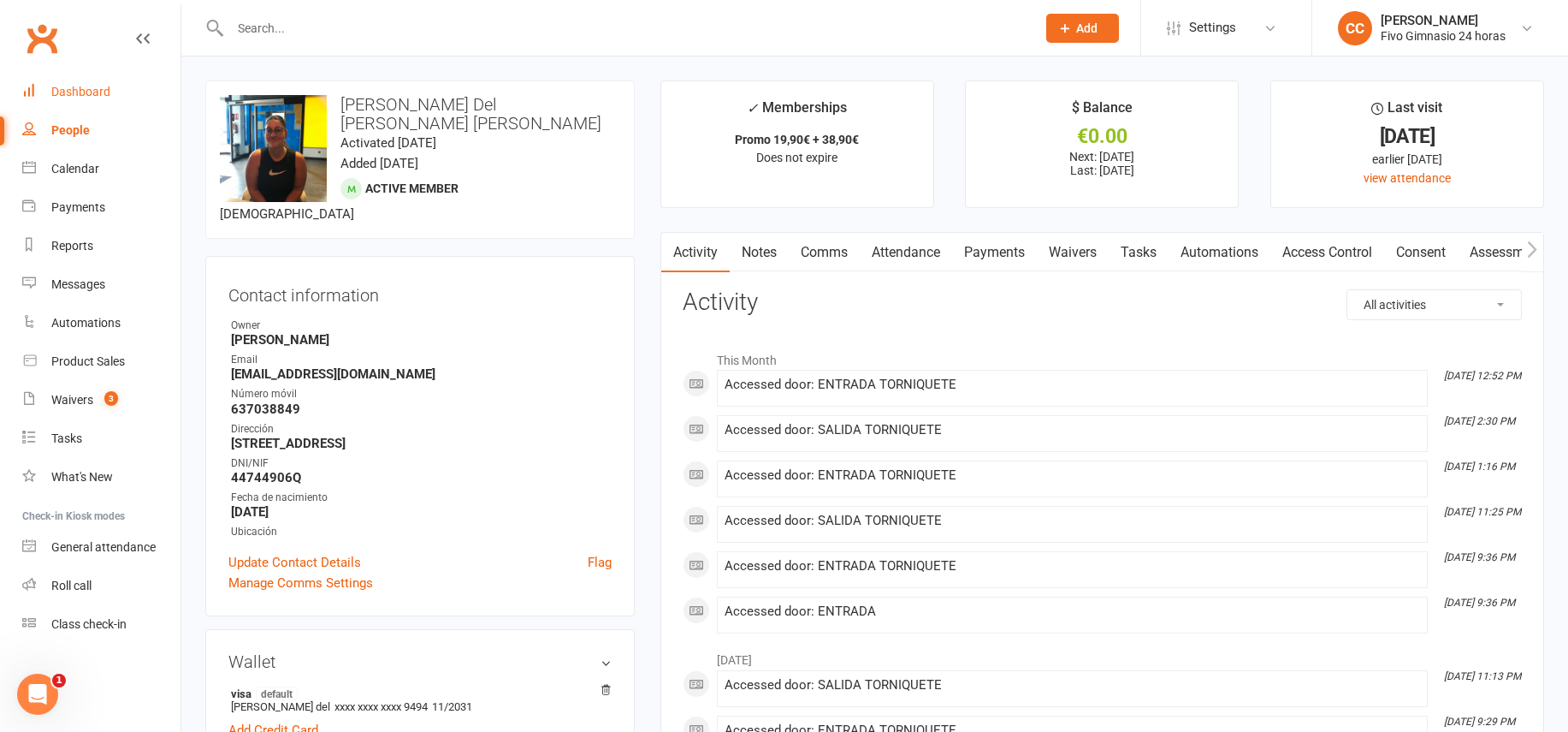
click at [78, 85] on div "Dashboard" at bounding box center [80, 92] width 59 height 13
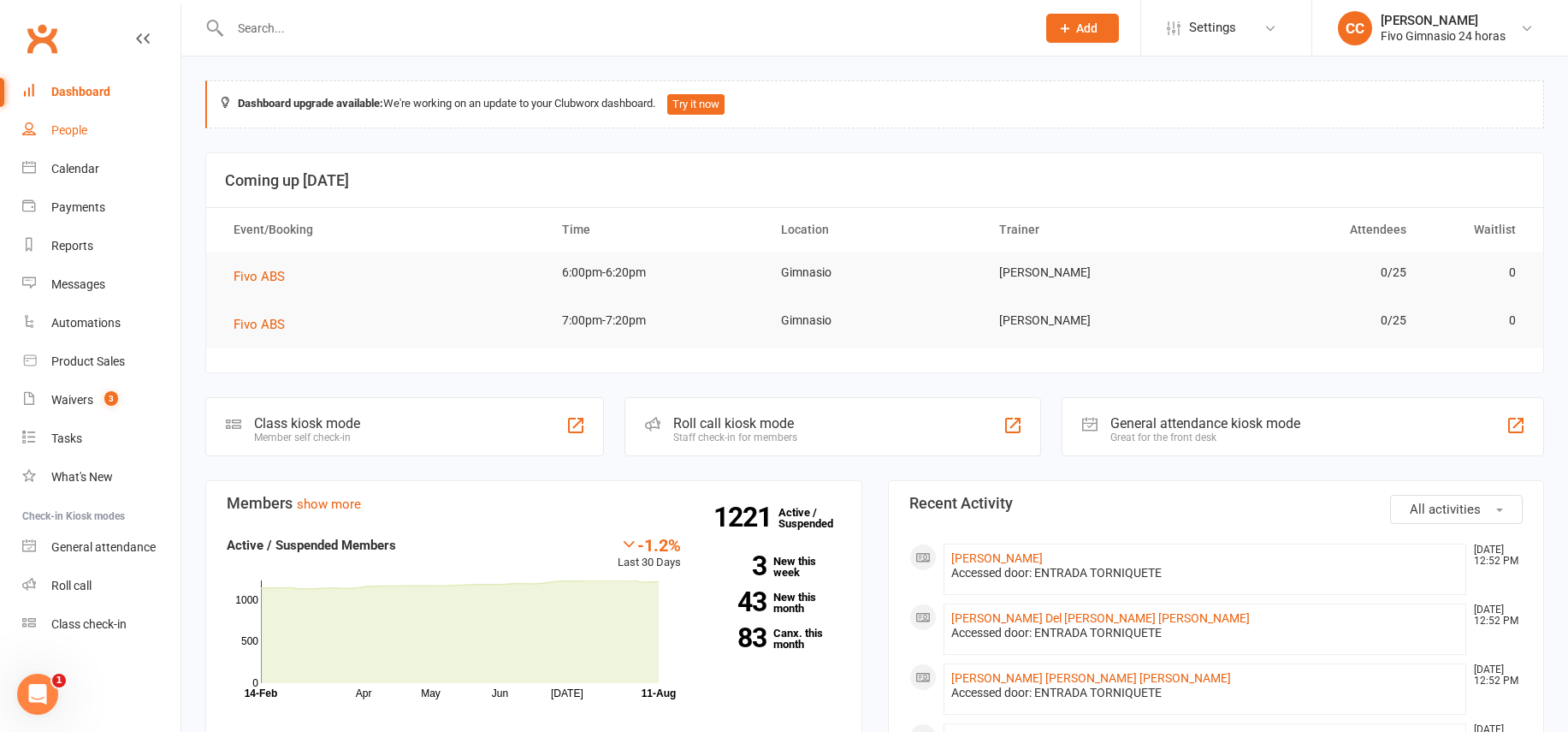
click at [89, 122] on link "People" at bounding box center [101, 130] width 158 height 39
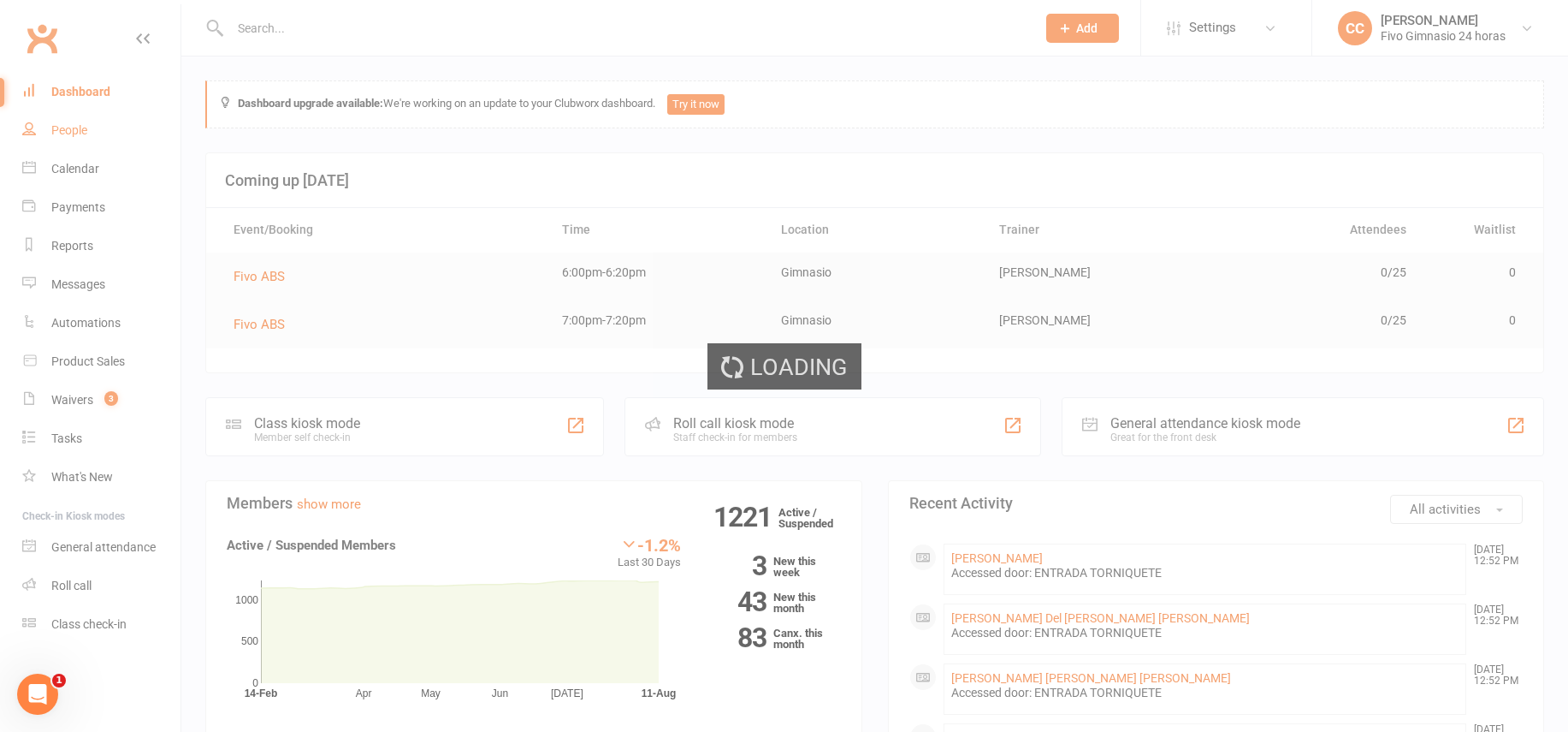
select select "100"
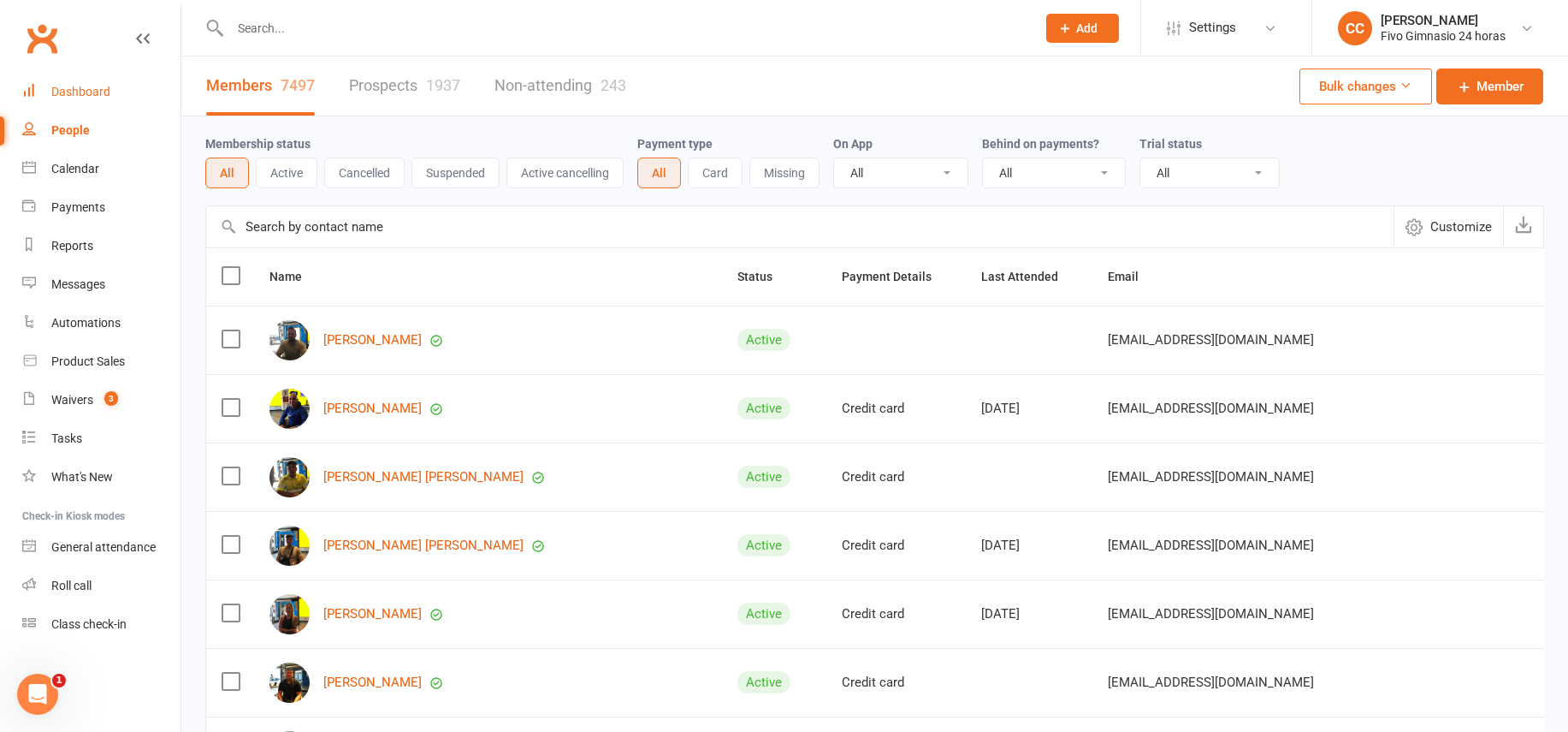
click at [70, 88] on div "Dashboard" at bounding box center [80, 92] width 59 height 13
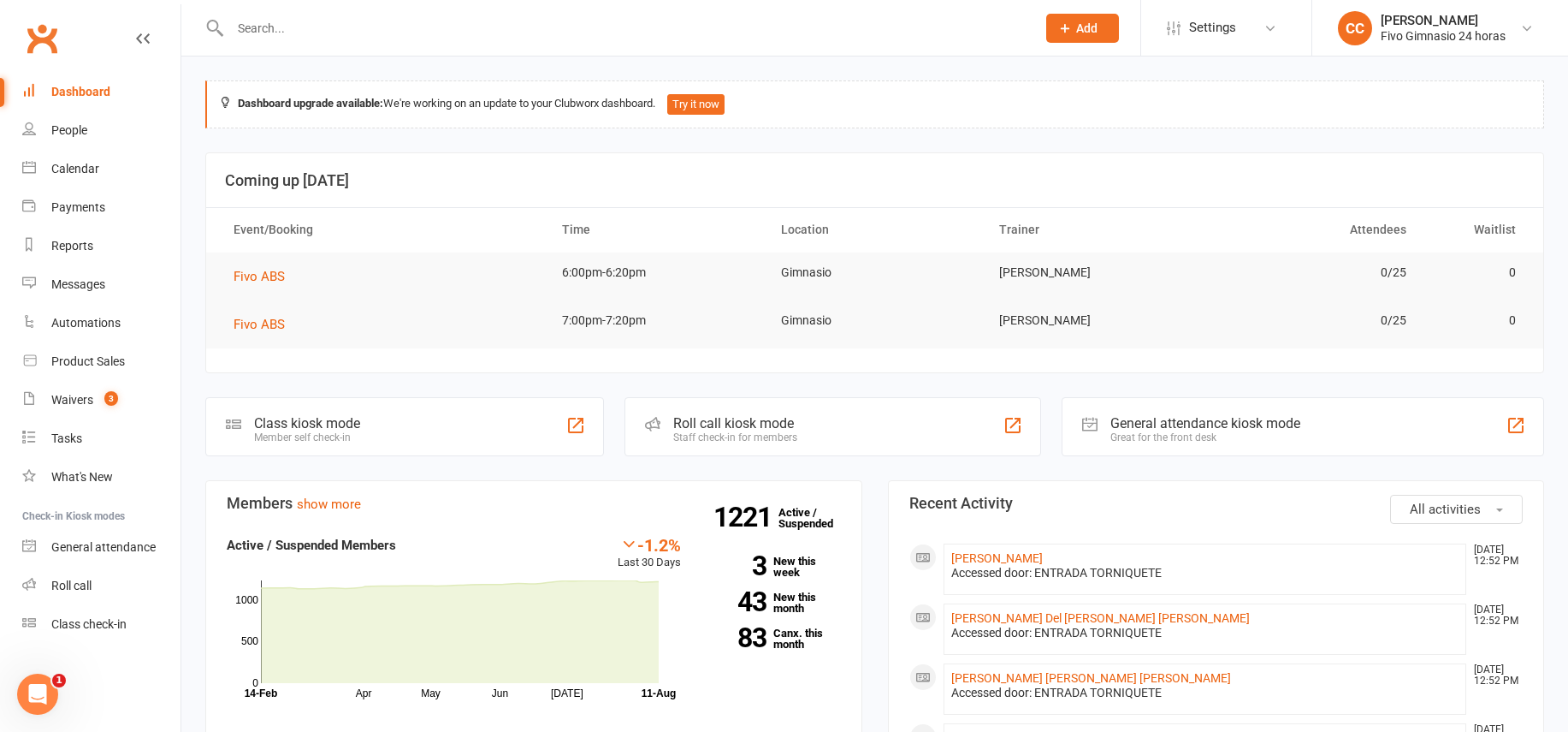
click at [309, 28] on input "text" at bounding box center [625, 28] width 799 height 24
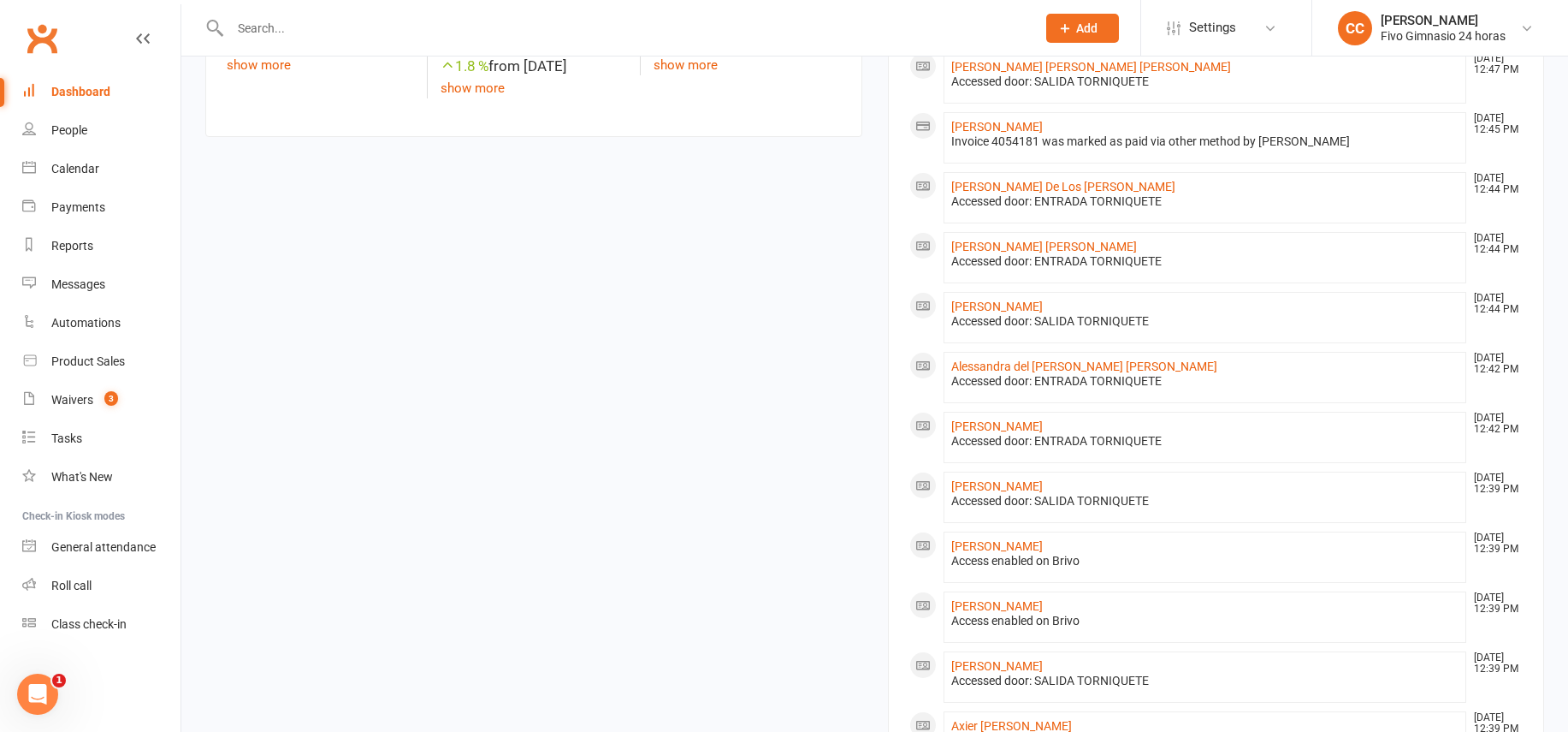
scroll to position [1138, 0]
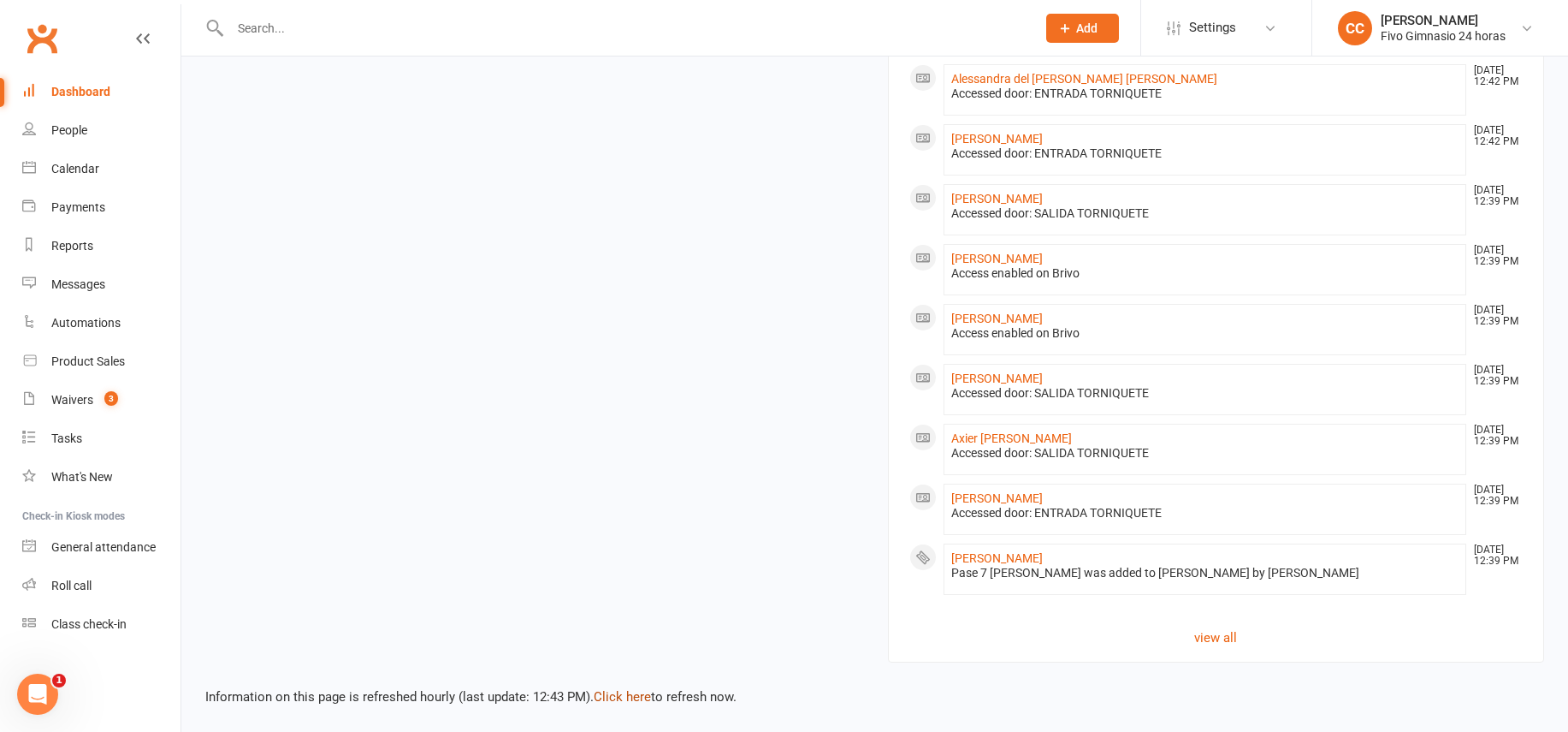
click at [623, 700] on link "Click here" at bounding box center [623, 696] width 58 height 15
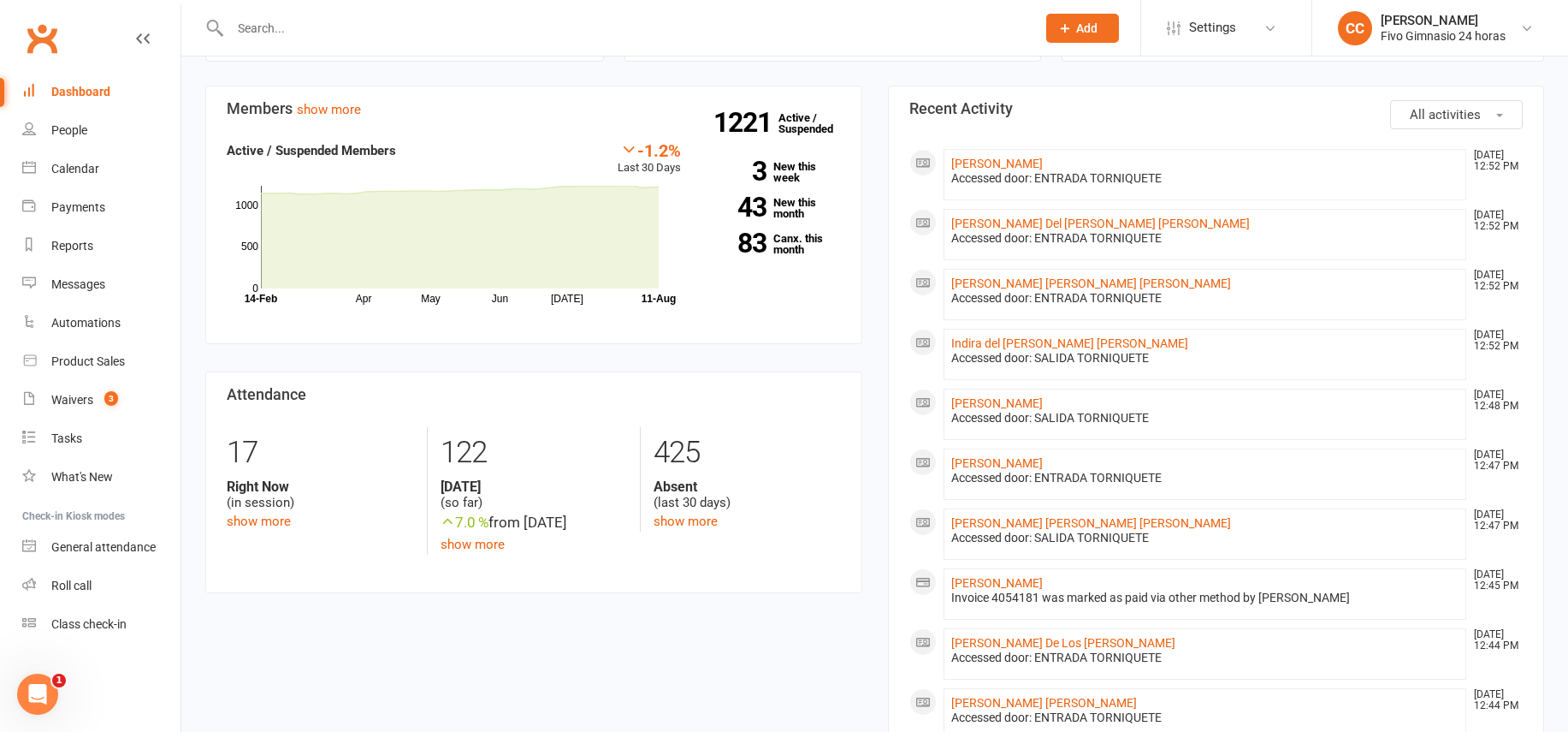
scroll to position [433, 0]
